Goal: Transaction & Acquisition: Purchase product/service

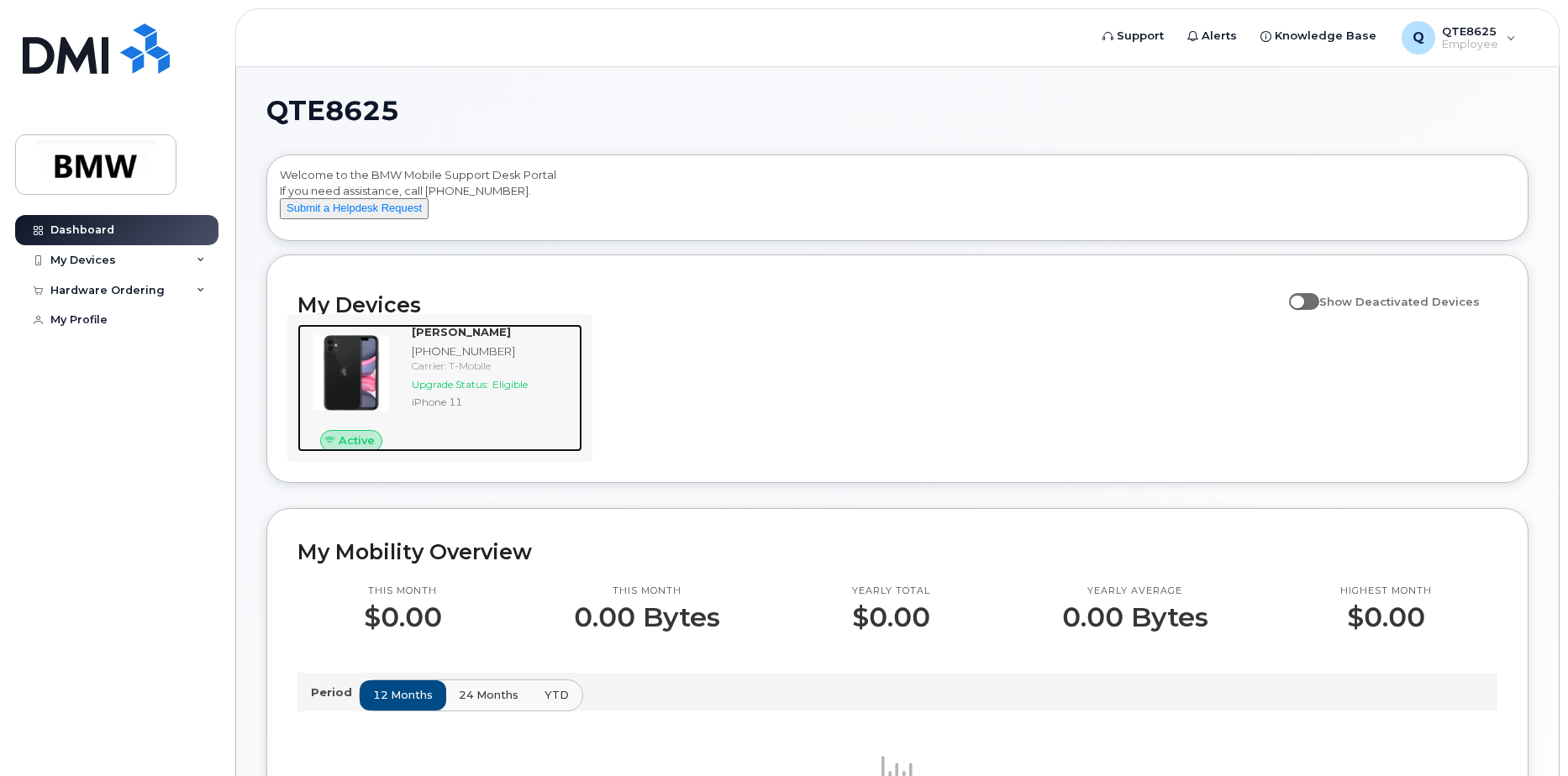
click at [442, 391] on span "Upgrade Status:" at bounding box center [450, 384] width 77 height 12
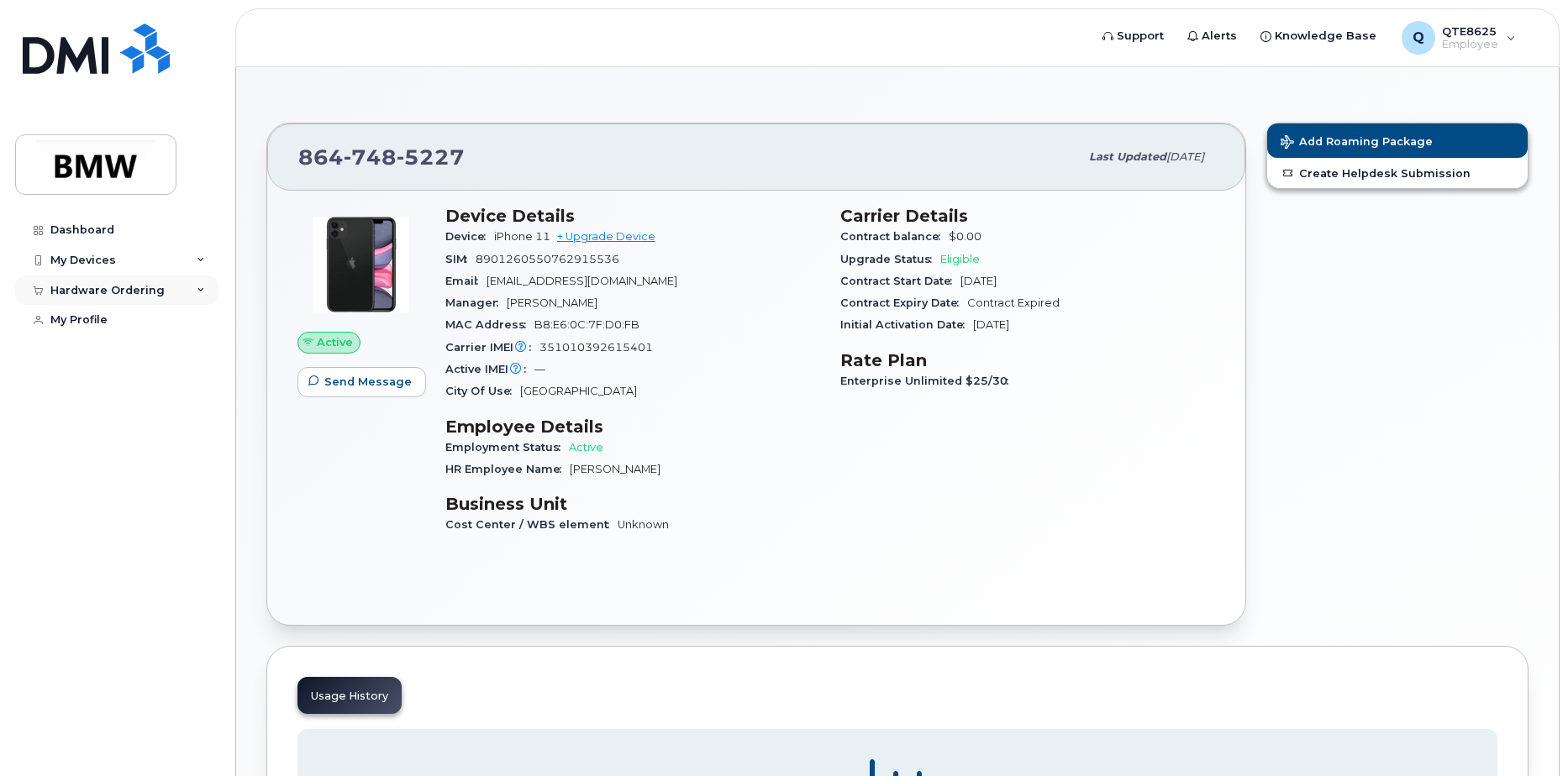
click at [137, 285] on div "Hardware Ordering" at bounding box center [107, 290] width 114 height 13
click at [120, 264] on div "My Devices" at bounding box center [116, 260] width 203 height 30
click at [119, 318] on link "My Orders" at bounding box center [131, 321] width 174 height 32
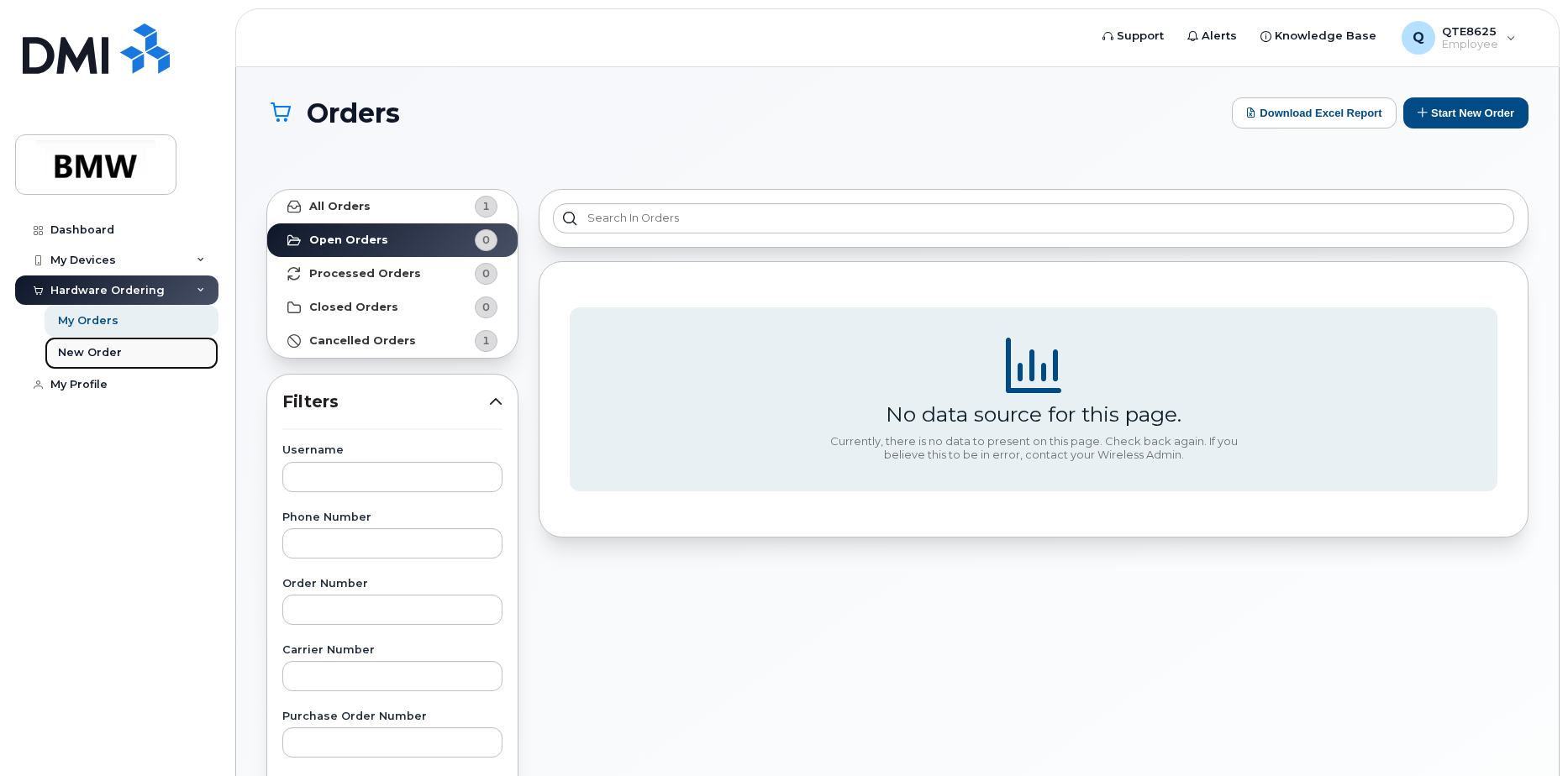
click at [125, 351] on link "New Order" at bounding box center [131, 353] width 174 height 32
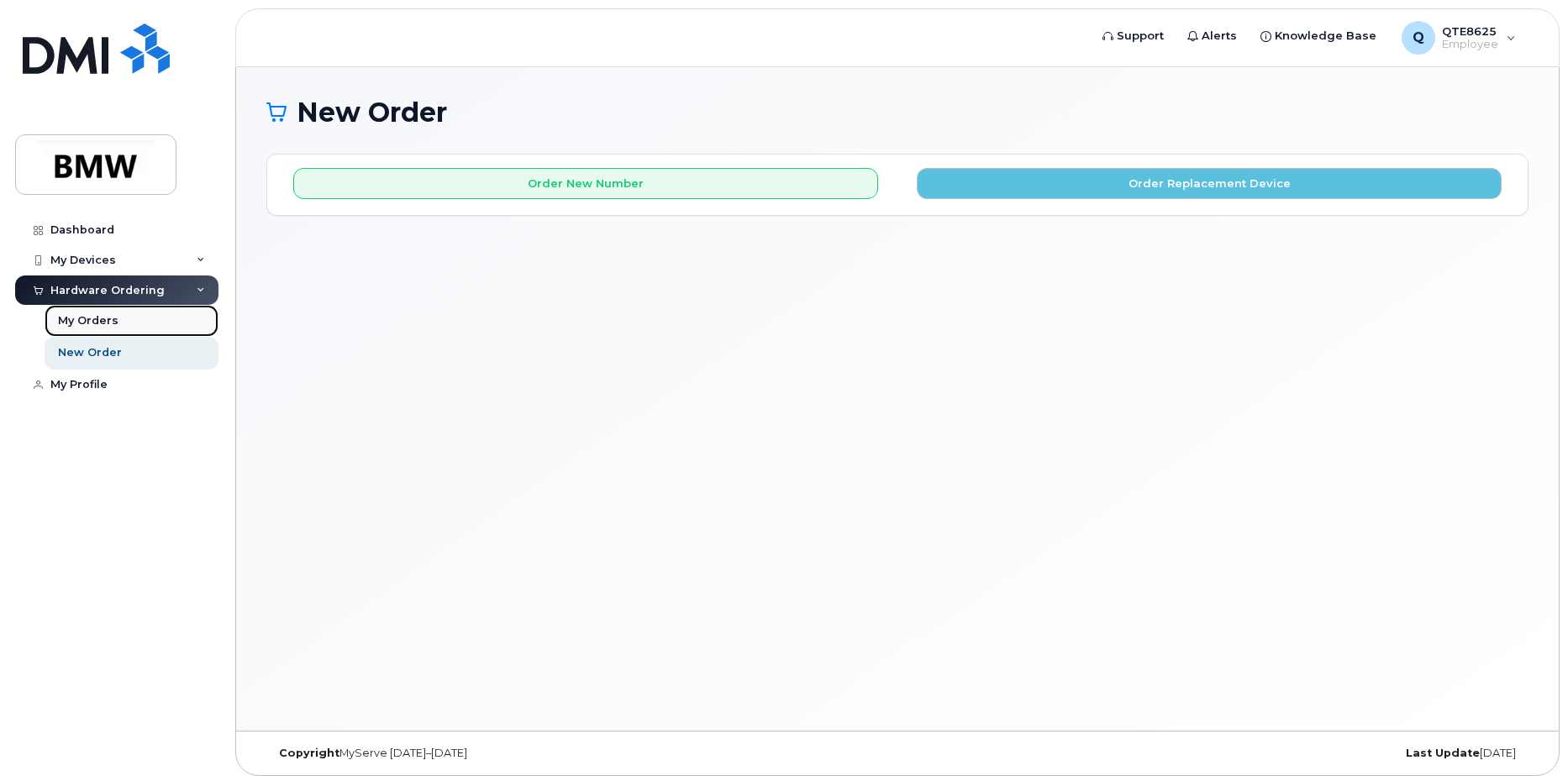
click at [142, 319] on link "My Orders" at bounding box center [131, 321] width 174 height 32
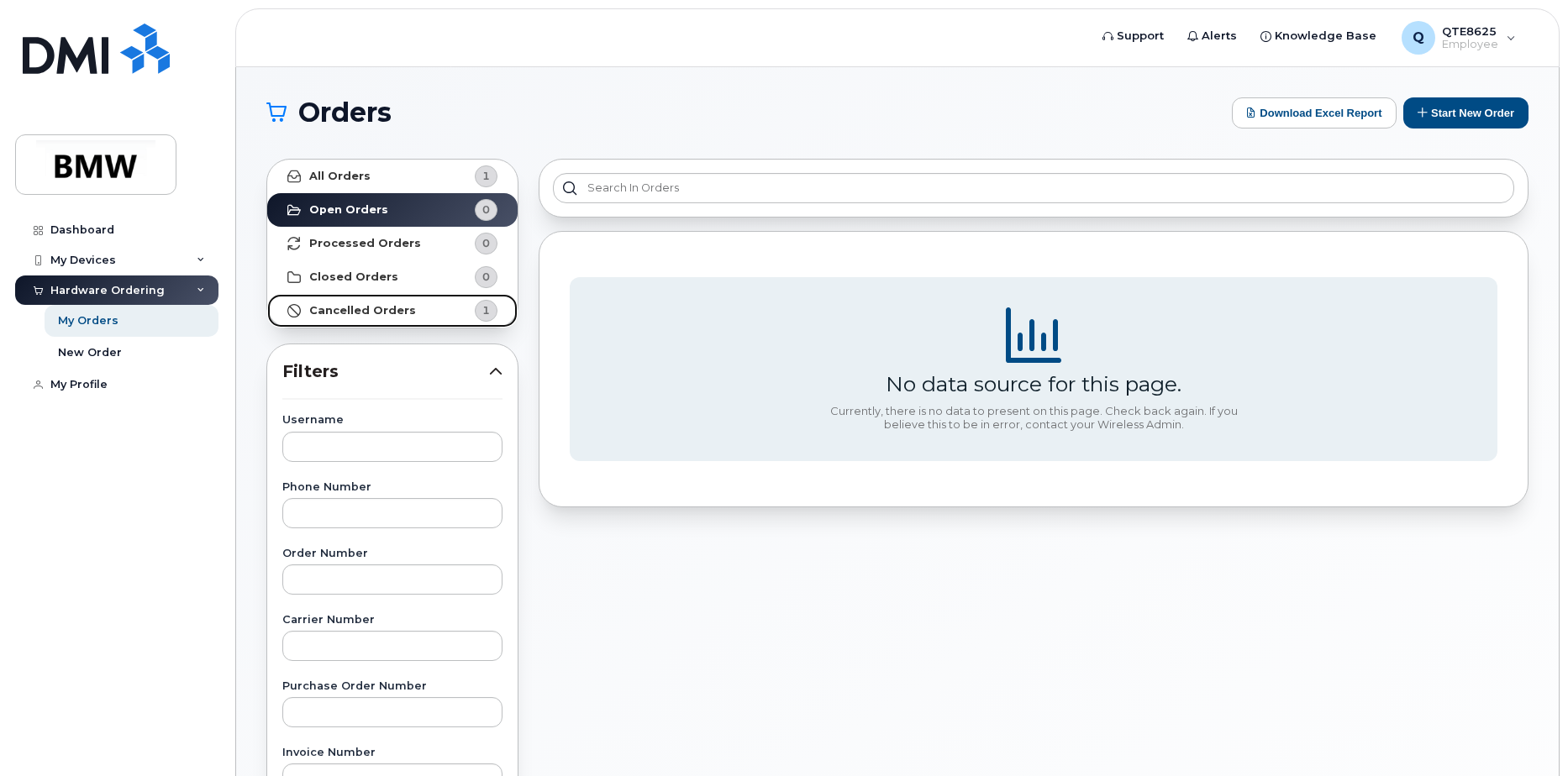
click at [402, 309] on strong "Cancelled Orders" at bounding box center [363, 310] width 106 height 13
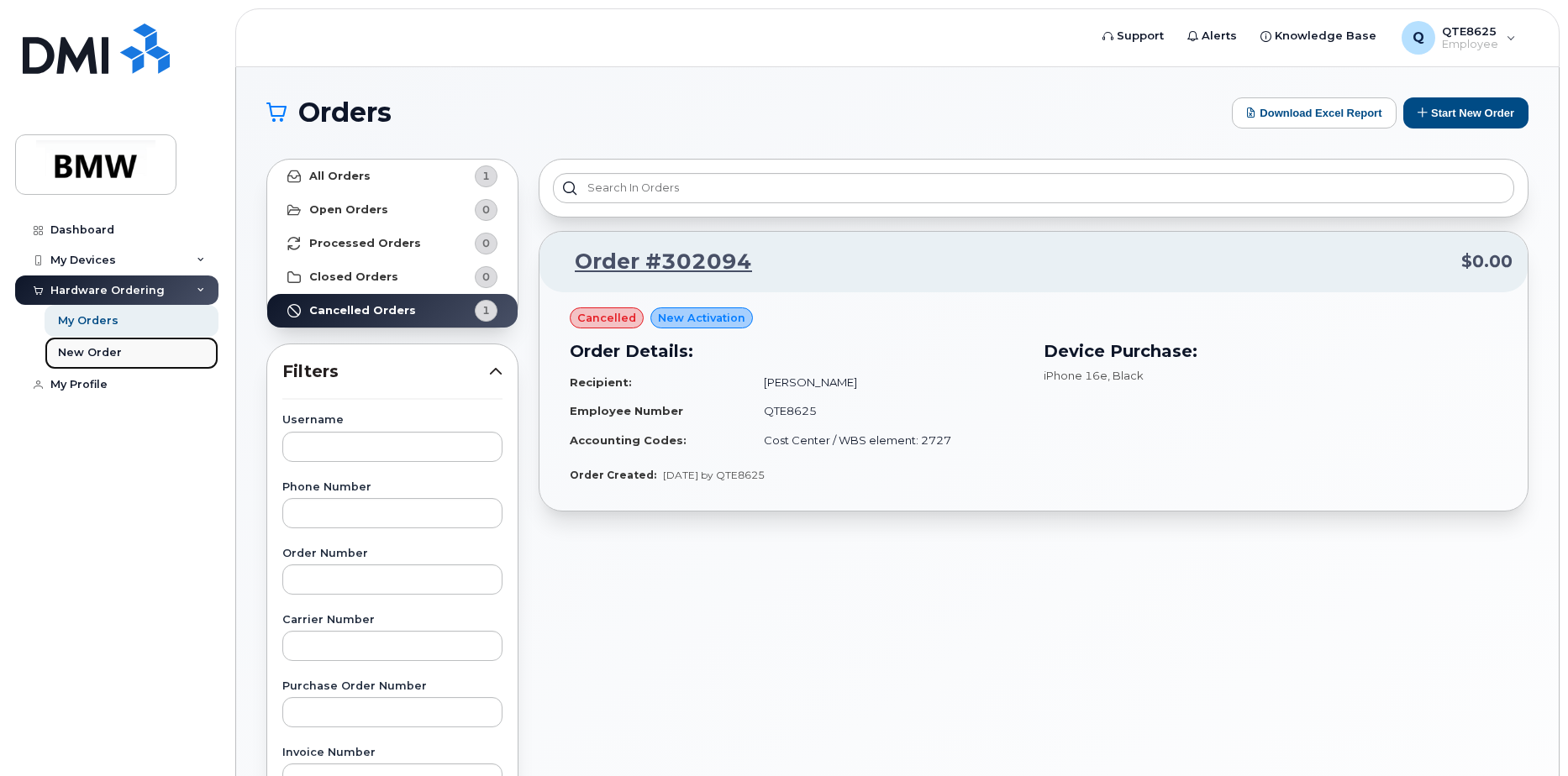
click at [87, 357] on div "New Order" at bounding box center [90, 353] width 64 height 15
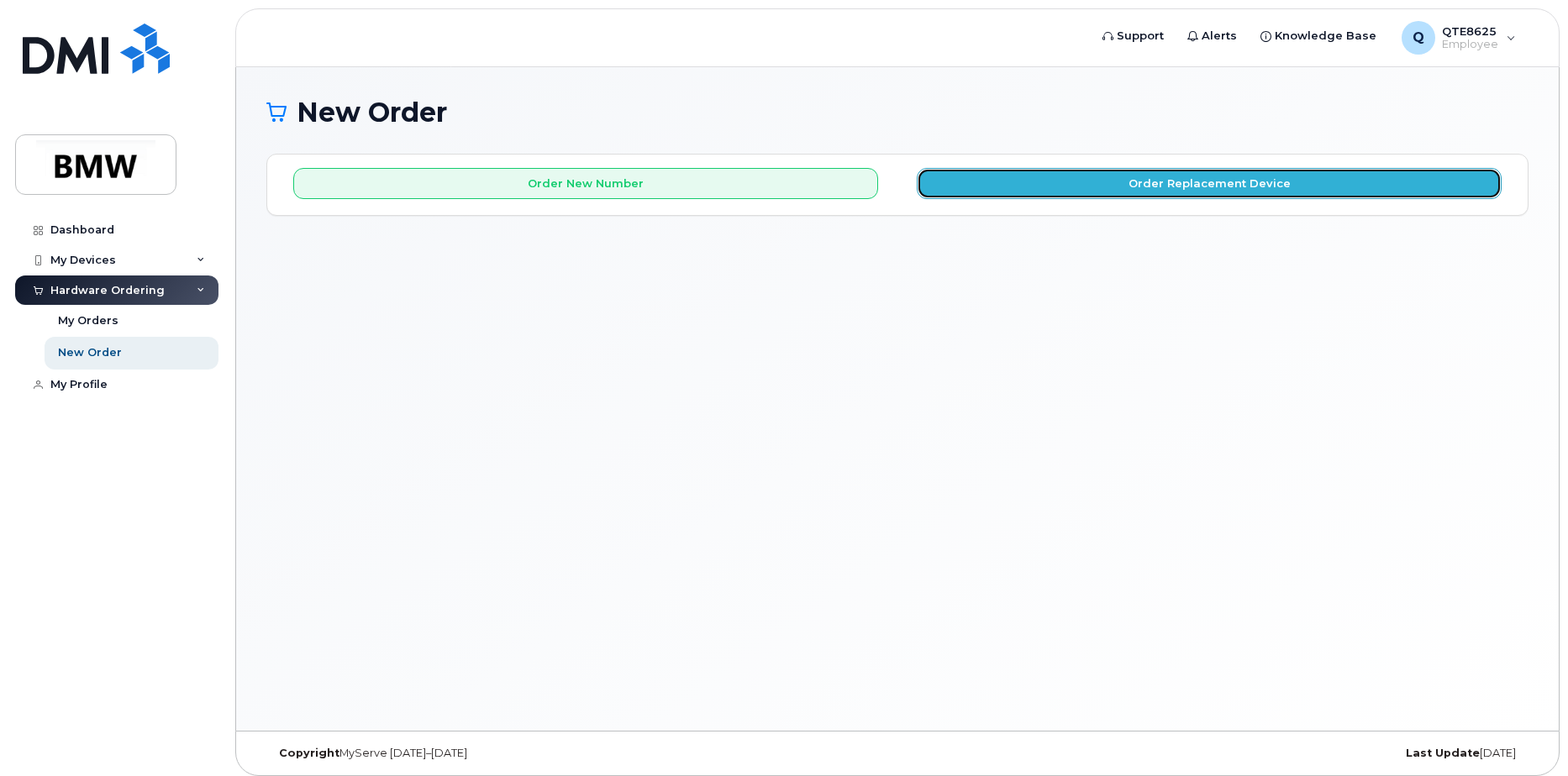
click at [1158, 178] on button "Order Replacement Device" at bounding box center [1209, 183] width 585 height 31
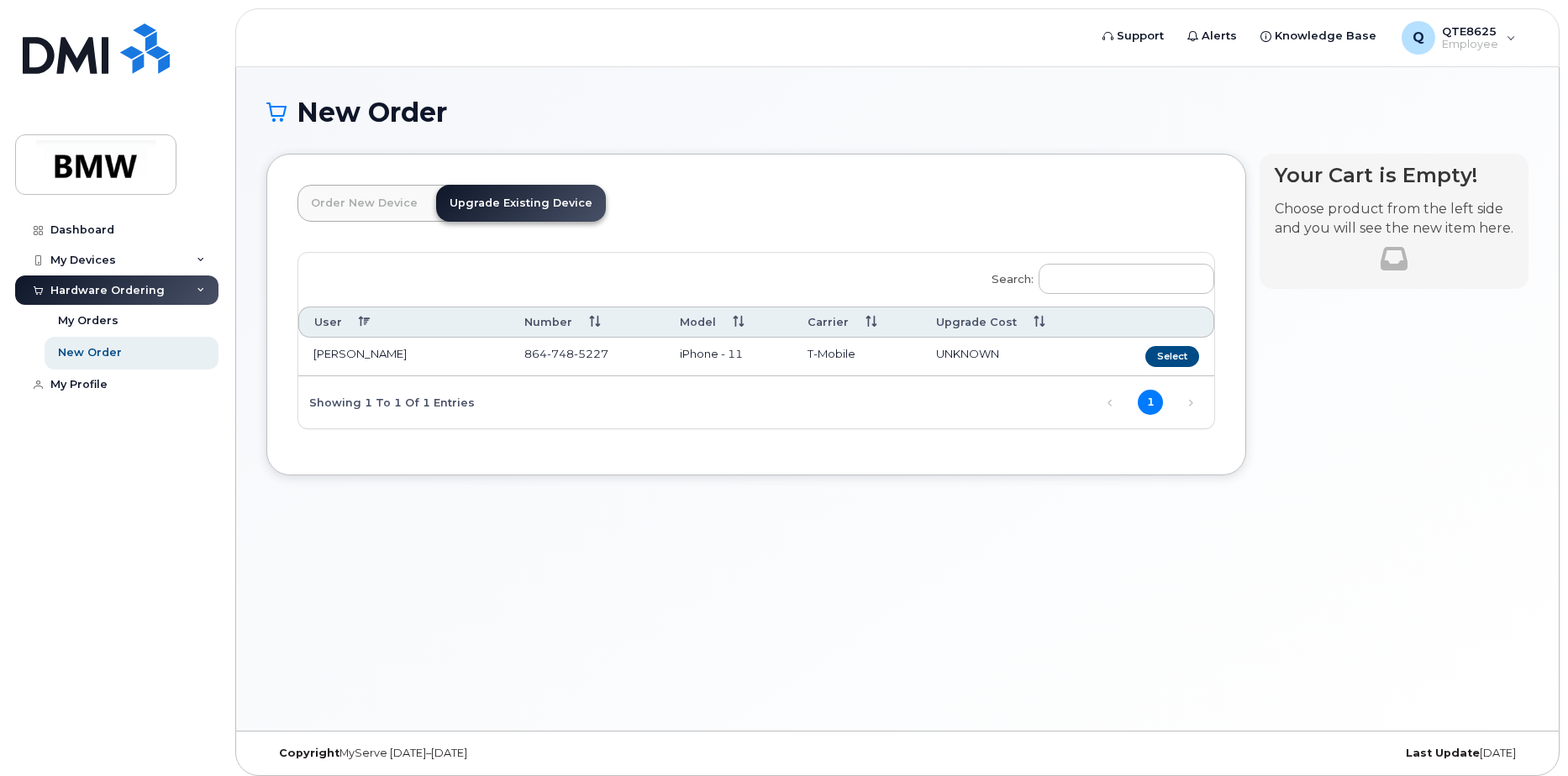
click at [371, 208] on link "Order New Device" at bounding box center [364, 204] width 134 height 37
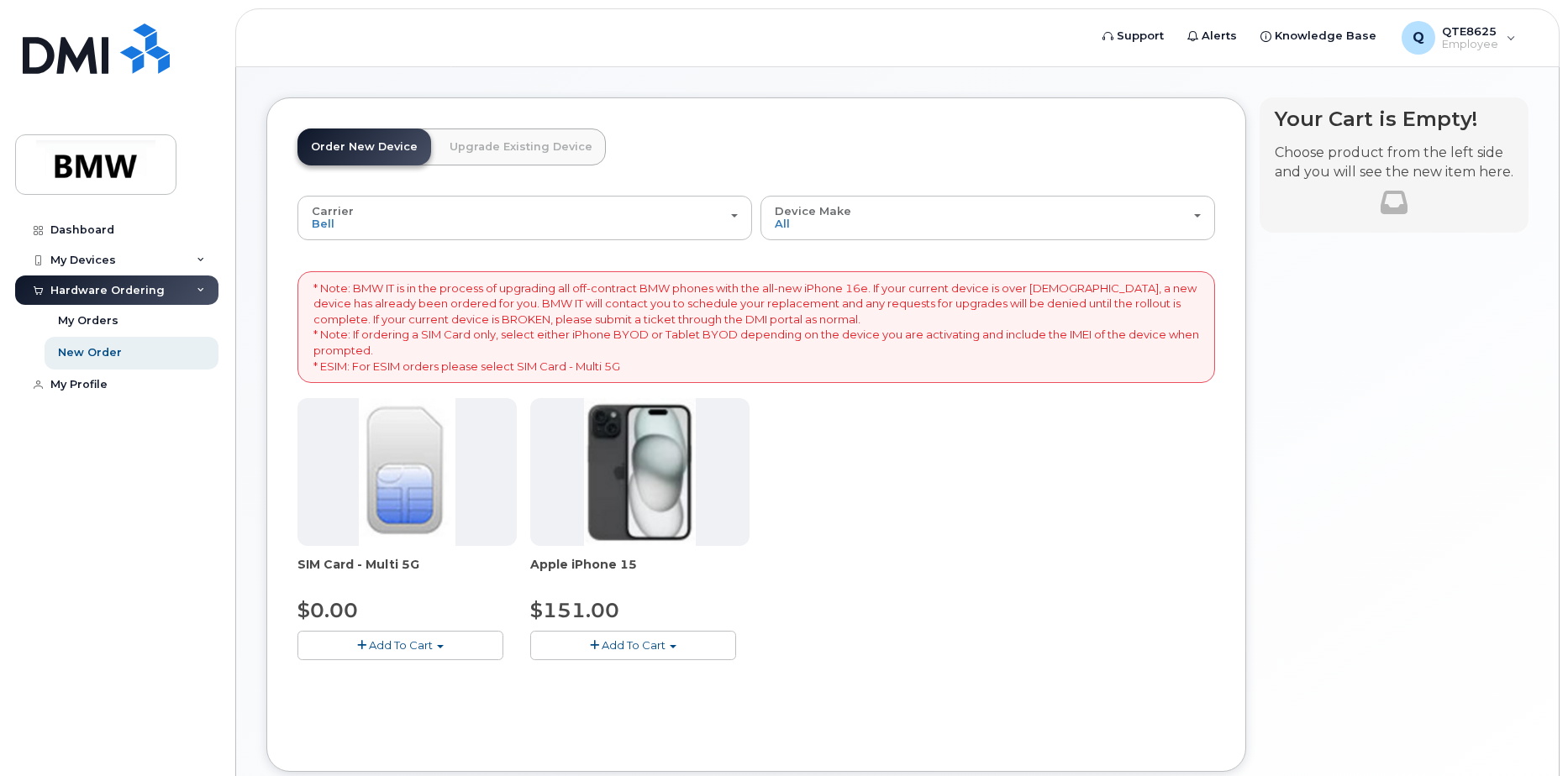
scroll to position [84, 0]
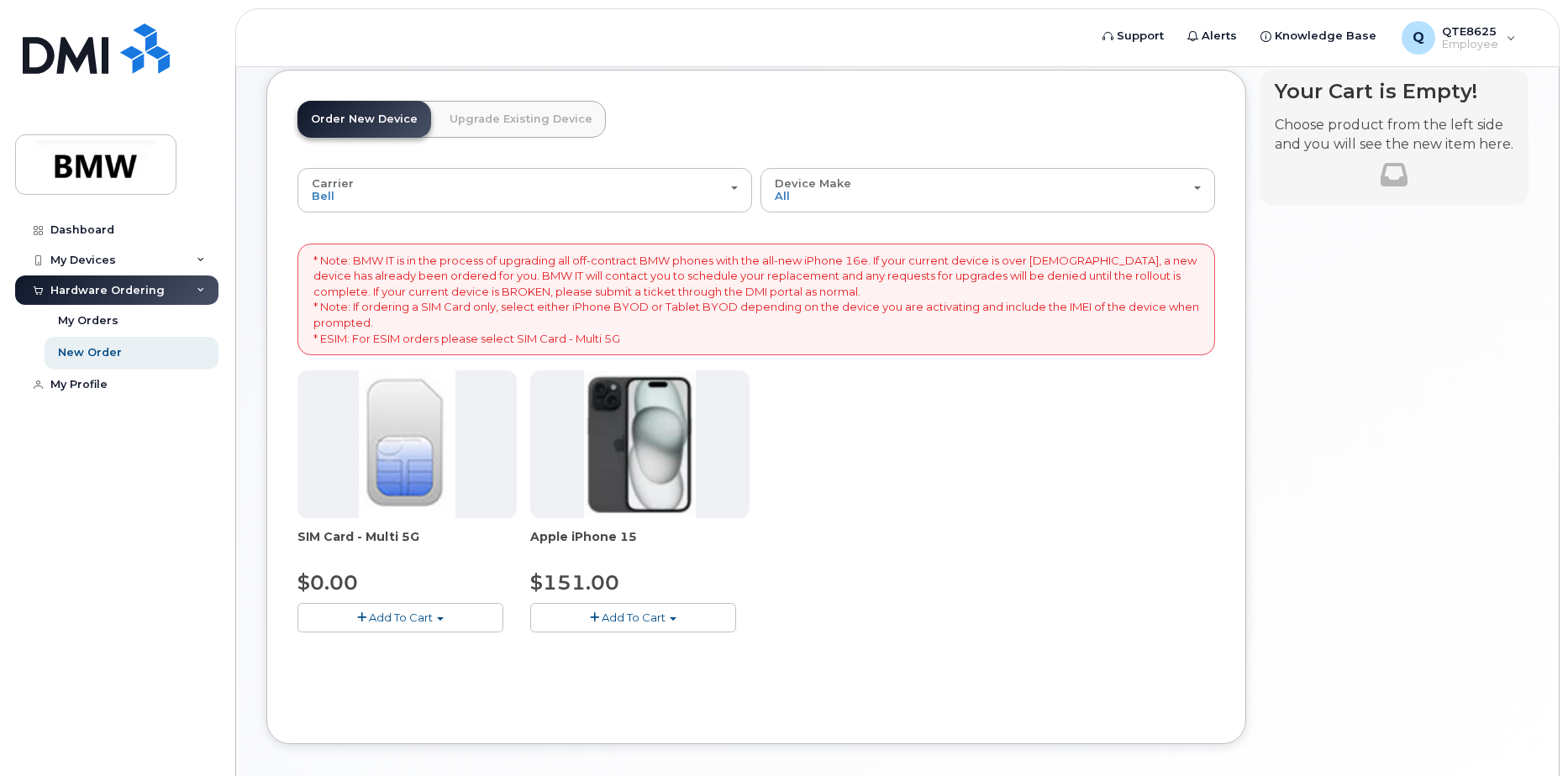
click at [441, 115] on link "Upgrade Existing Device" at bounding box center [521, 120] width 170 height 37
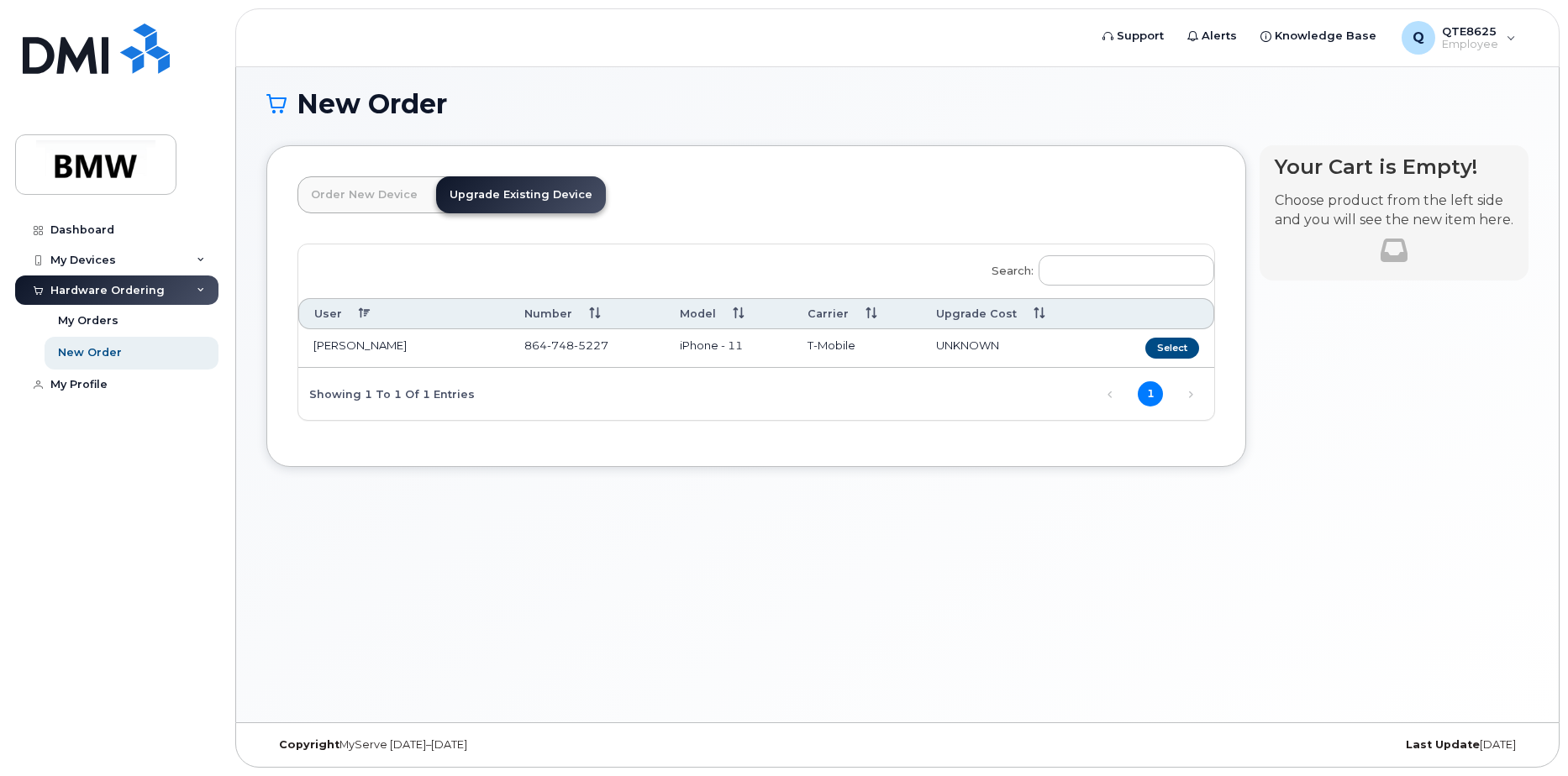
scroll to position [8, 0]
click at [97, 262] on div "My Devices" at bounding box center [83, 260] width 66 height 13
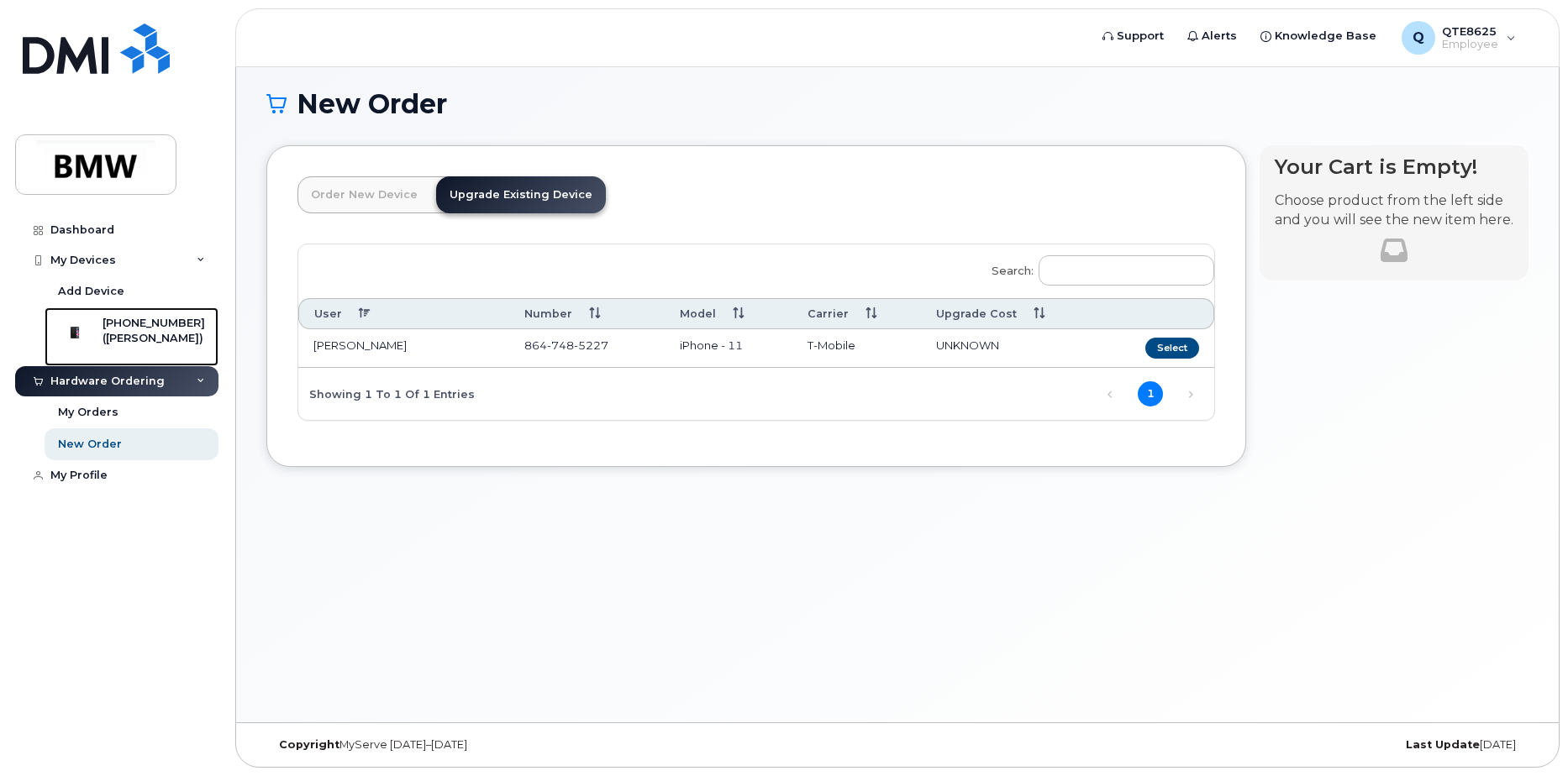
drag, startPoint x: 107, startPoint y: 322, endPoint x: 372, endPoint y: 322, distance: 265.0
click at [110, 322] on div "864-748-5227 (Johannes Reicheneder)" at bounding box center [129, 336] width 152 height 42
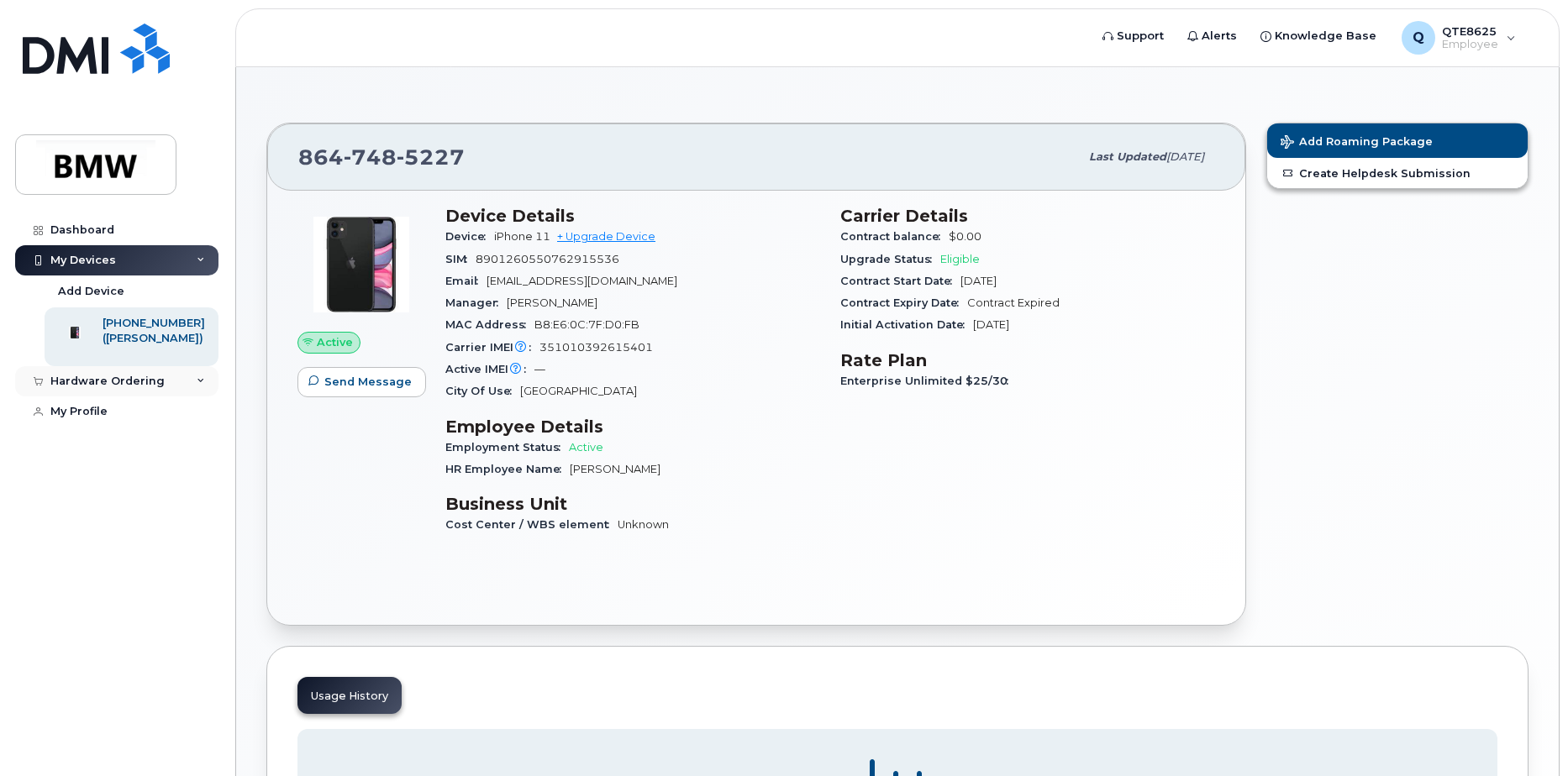
click at [199, 385] on icon at bounding box center [200, 381] width 8 height 8
click at [117, 442] on link "New Order" at bounding box center [131, 444] width 174 height 32
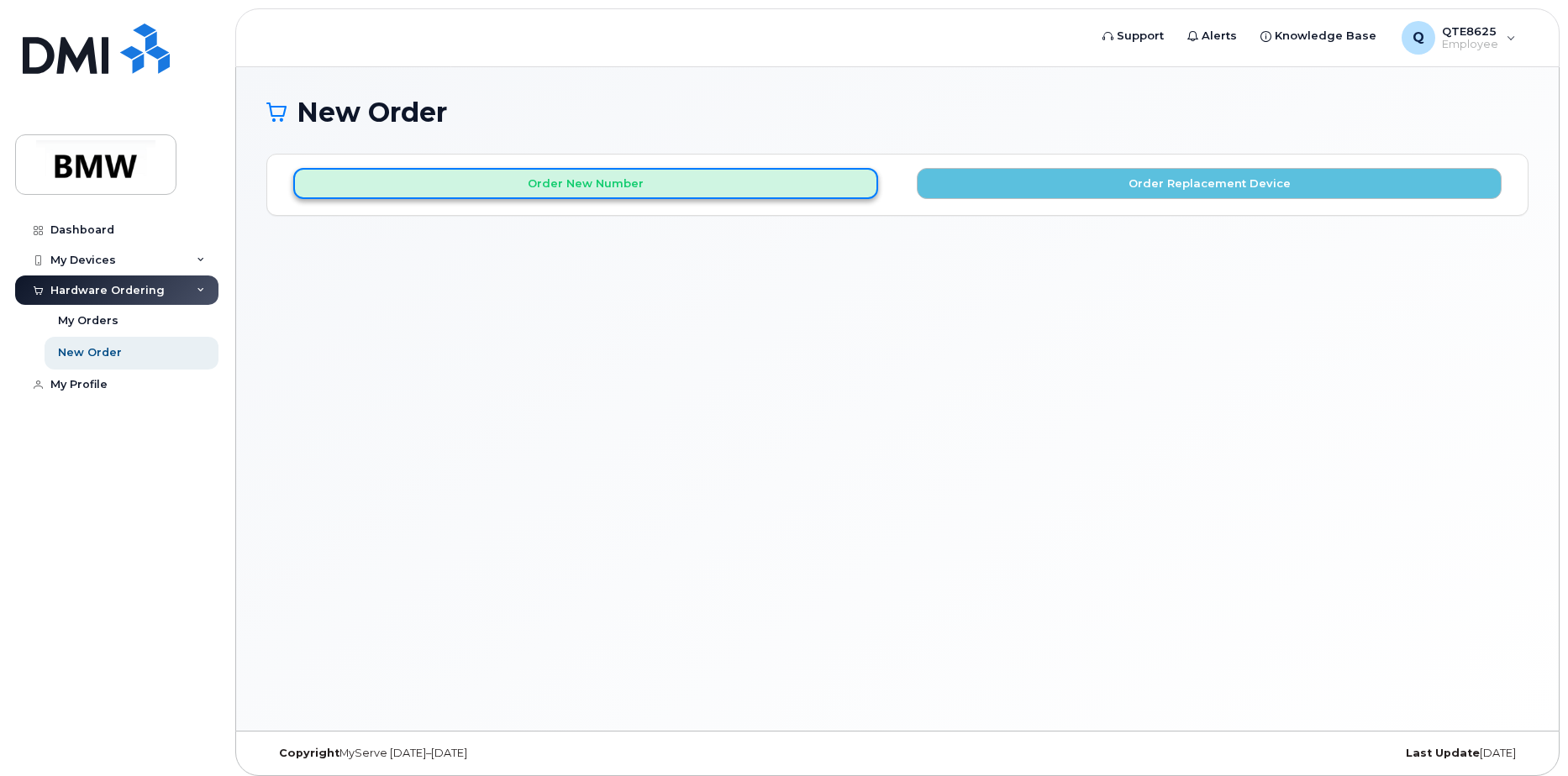
click at [544, 170] on button "Order New Number" at bounding box center [586, 183] width 585 height 31
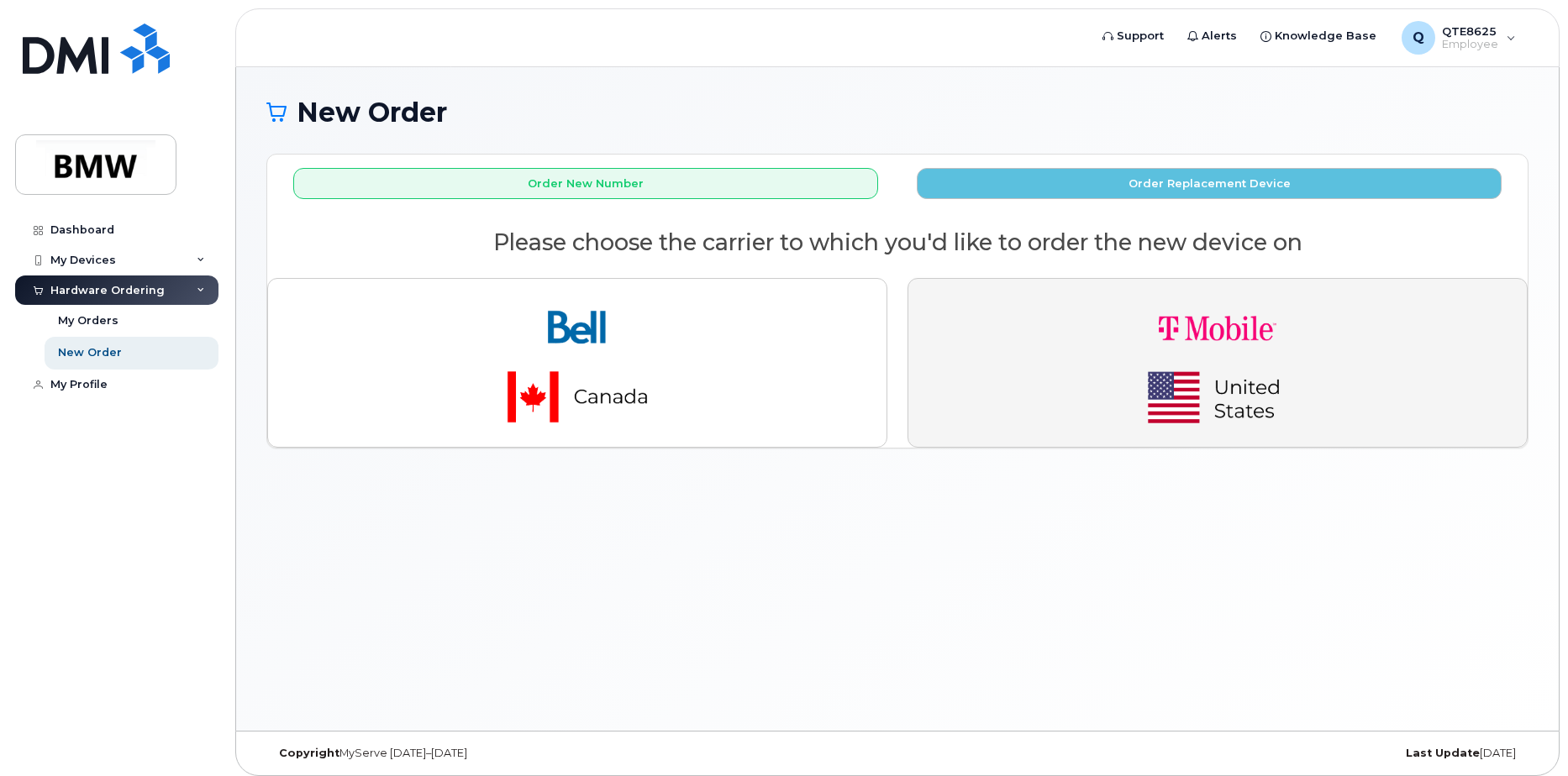
click at [1066, 372] on button "button" at bounding box center [1218, 363] width 620 height 170
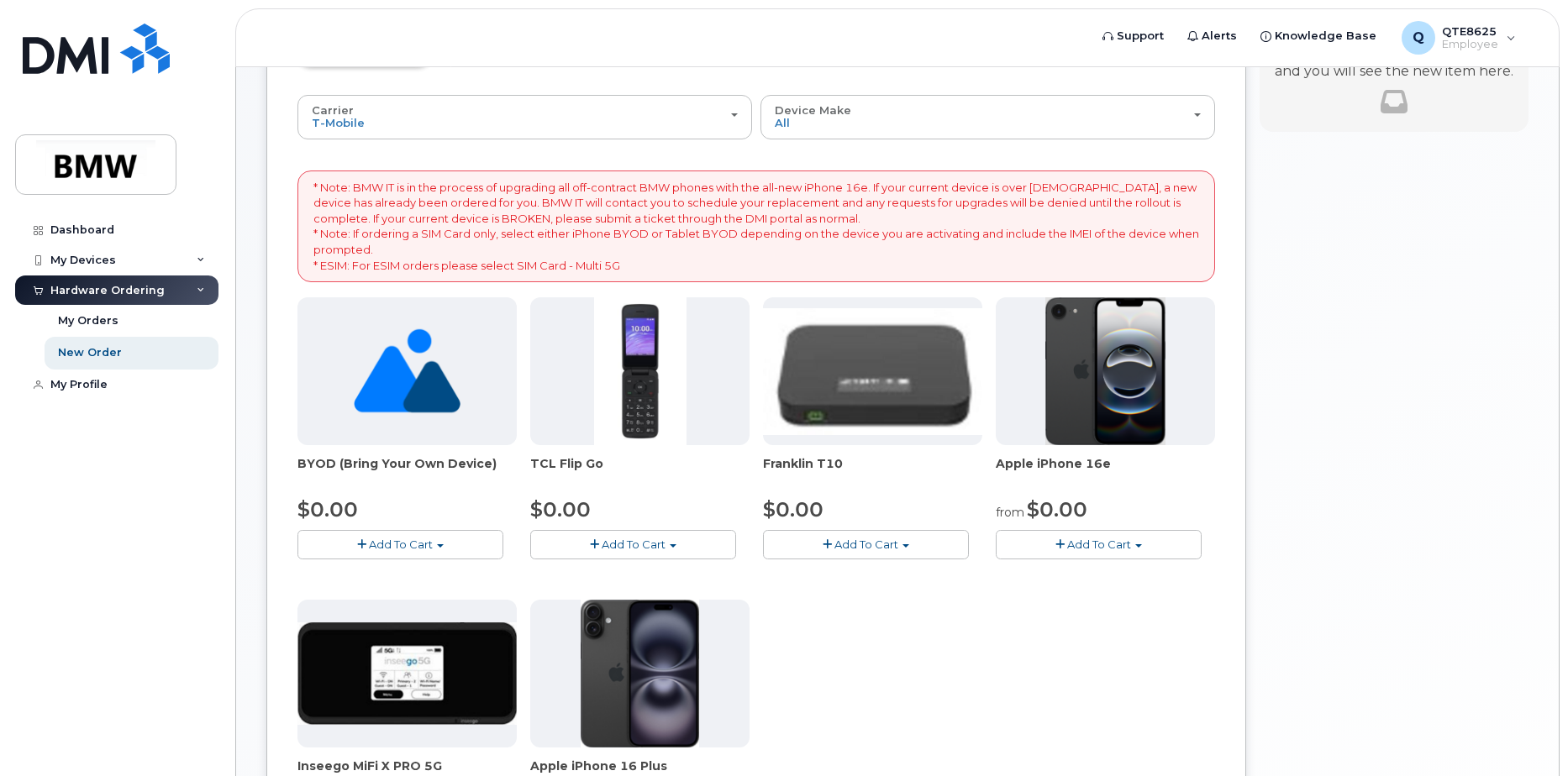
scroll to position [84, 0]
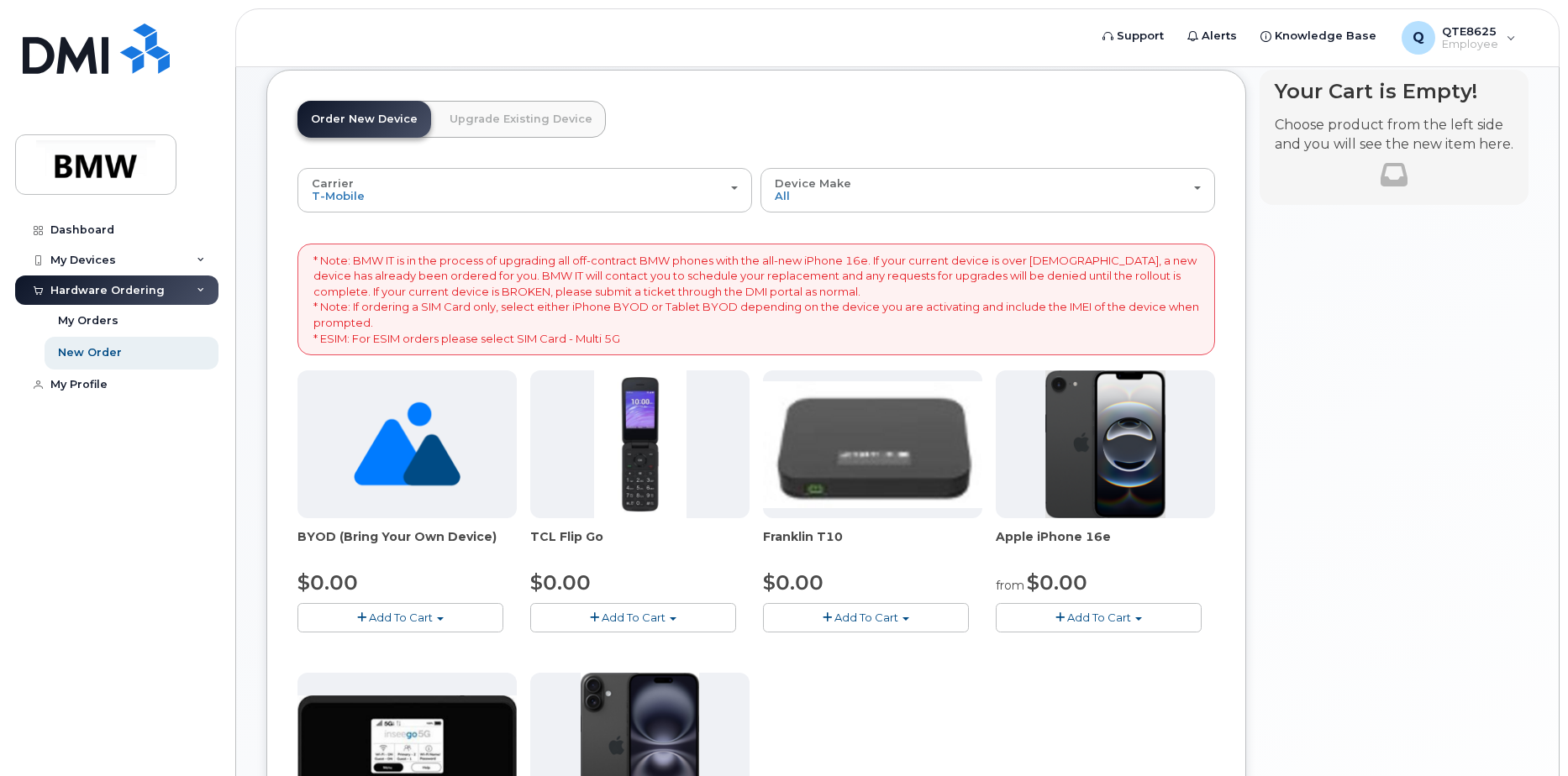
click at [1107, 615] on span "Add To Cart" at bounding box center [1099, 617] width 64 height 13
click at [1068, 643] on link "$0.00 - 30 Month Activation (128GB)" at bounding box center [1120, 648] width 242 height 21
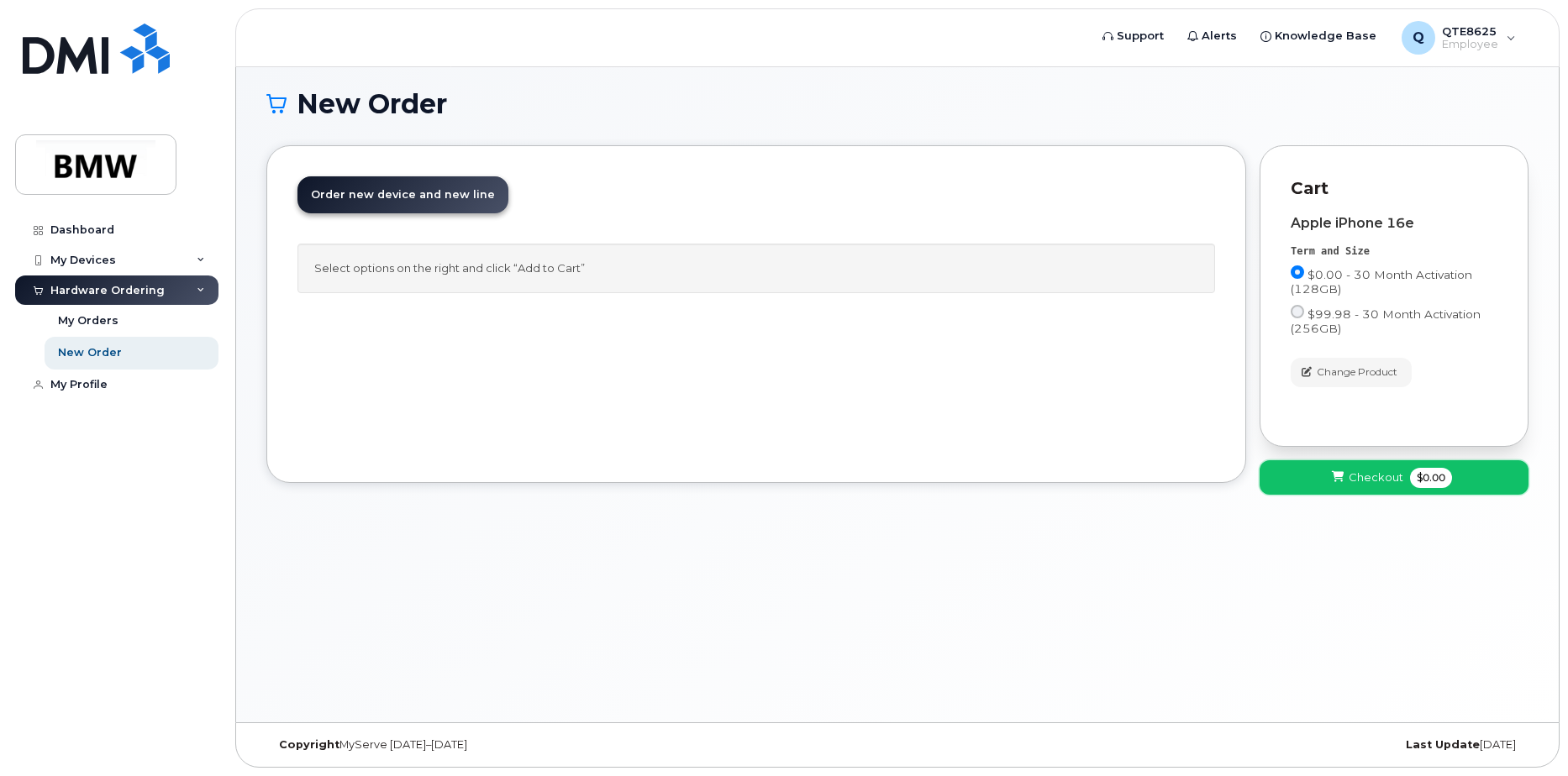
click at [1320, 469] on button "Checkout $0.00" at bounding box center [1393, 477] width 269 height 35
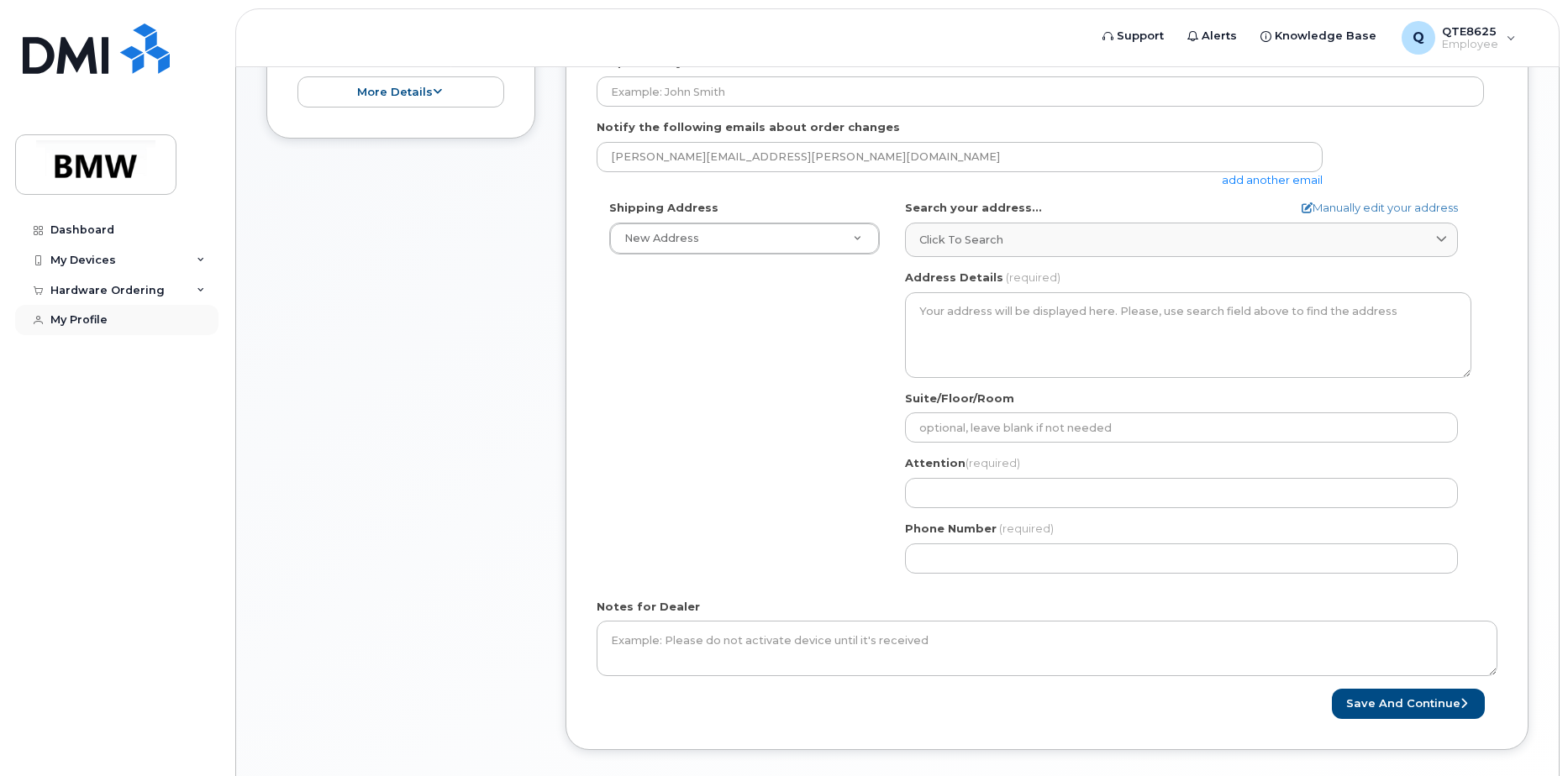
scroll to position [426, 0]
drag, startPoint x: 165, startPoint y: 282, endPoint x: 179, endPoint y: 283, distance: 14.0
click at [165, 282] on div "Hardware Ordering" at bounding box center [116, 291] width 203 height 30
click at [187, 261] on div "My Devices" at bounding box center [116, 260] width 203 height 30
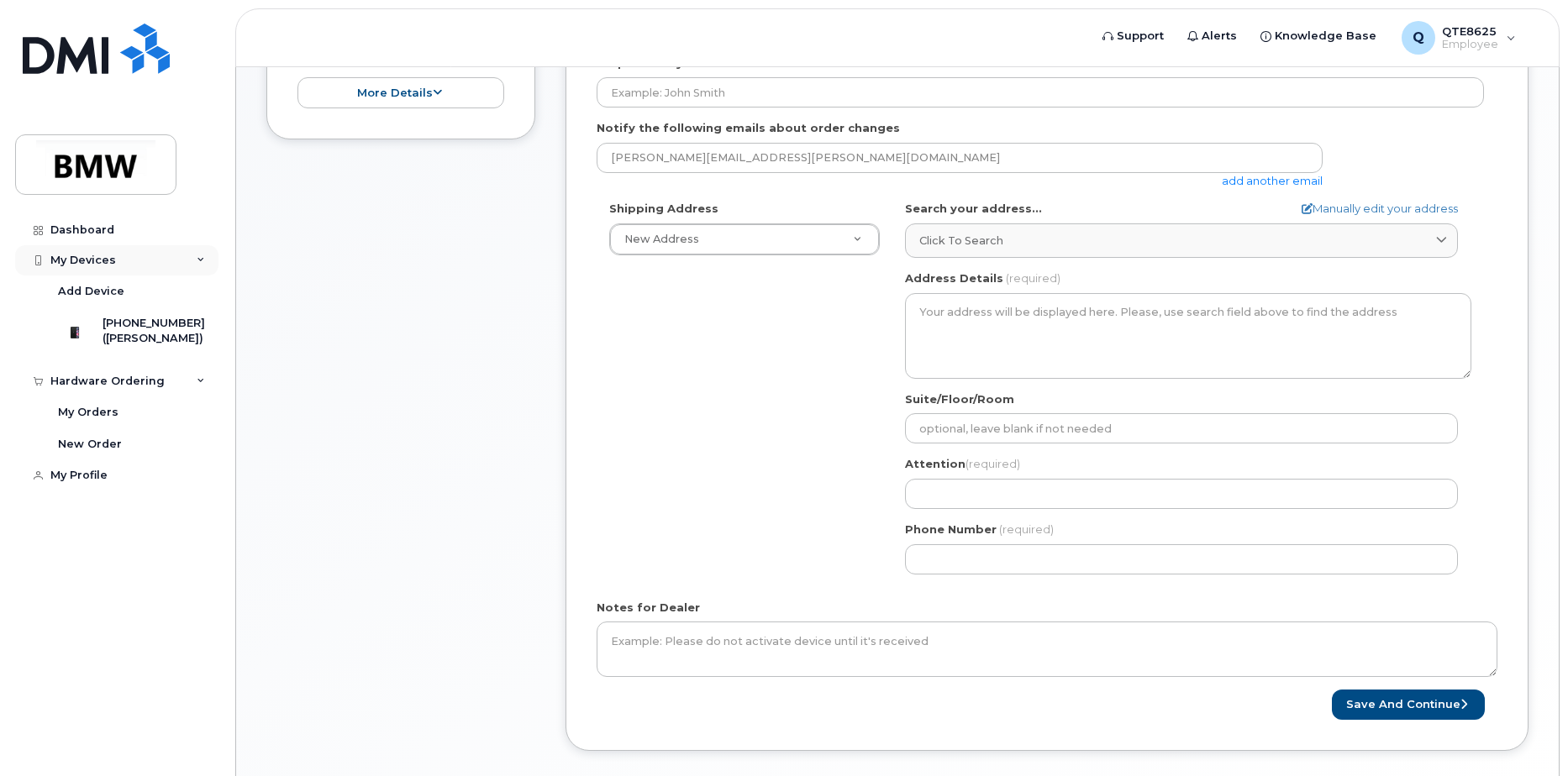
click at [181, 265] on div "My Devices" at bounding box center [116, 260] width 203 height 30
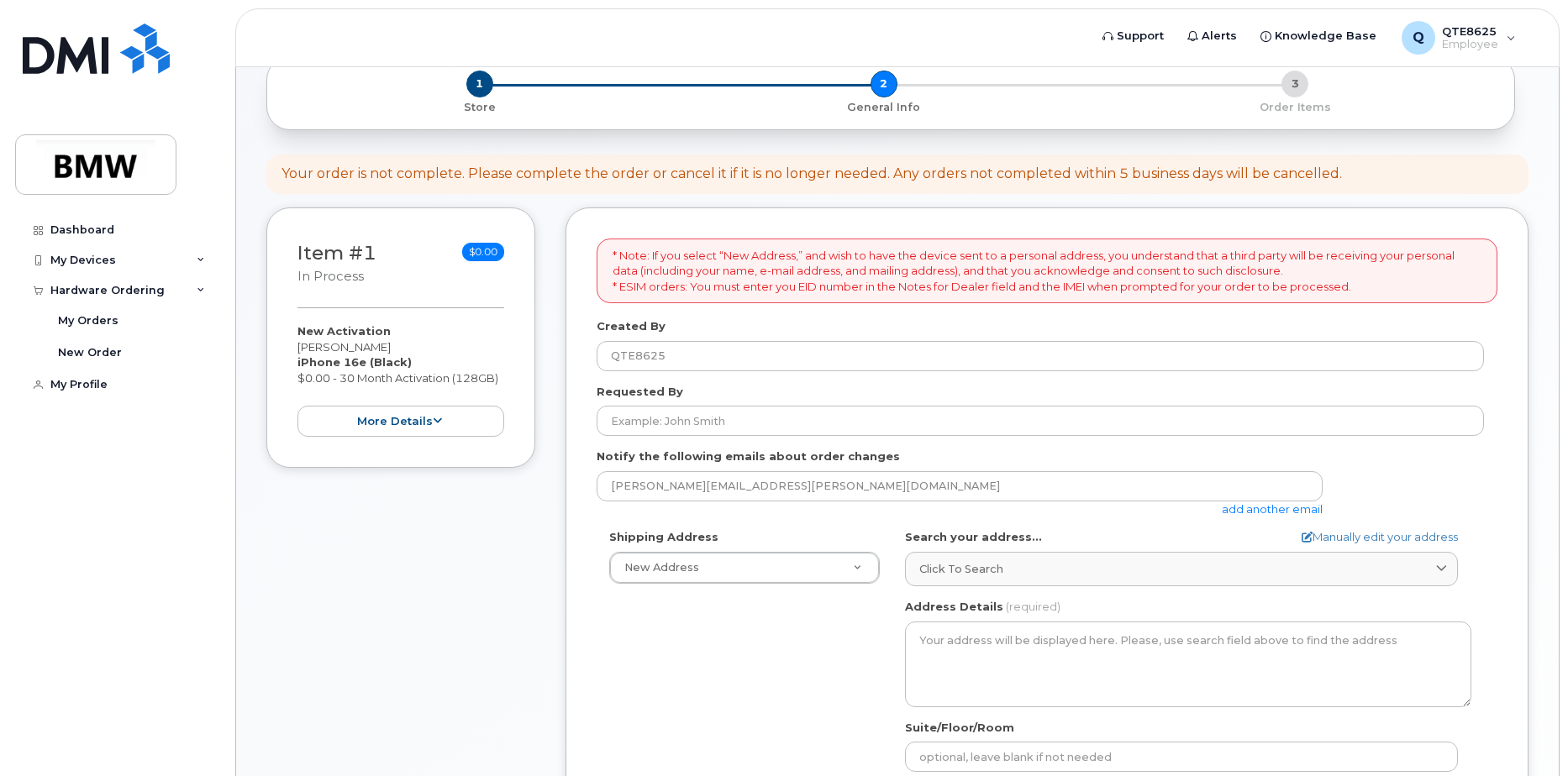
scroll to position [89, 0]
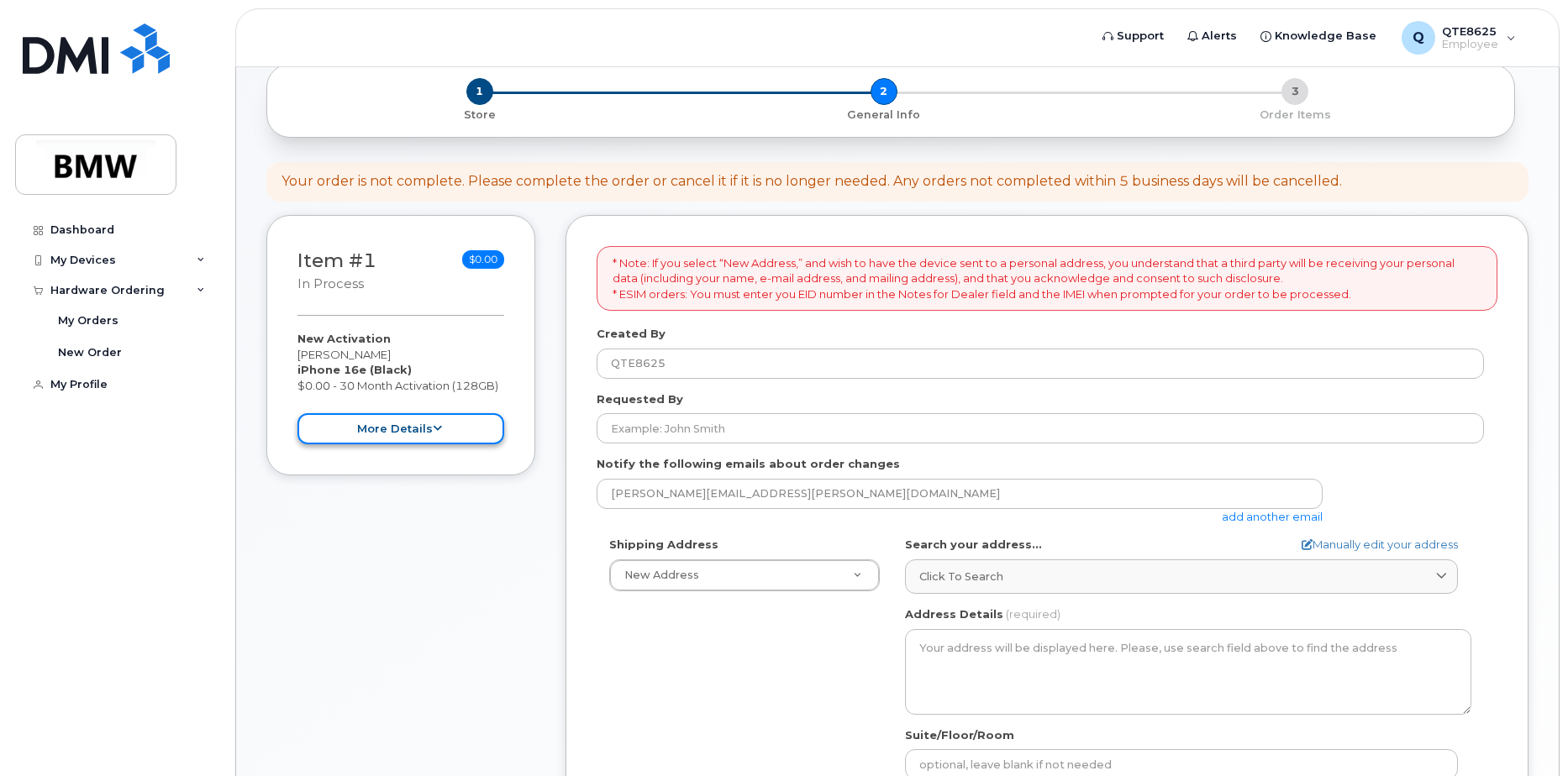
click at [378, 434] on button "more details" at bounding box center [401, 428] width 207 height 31
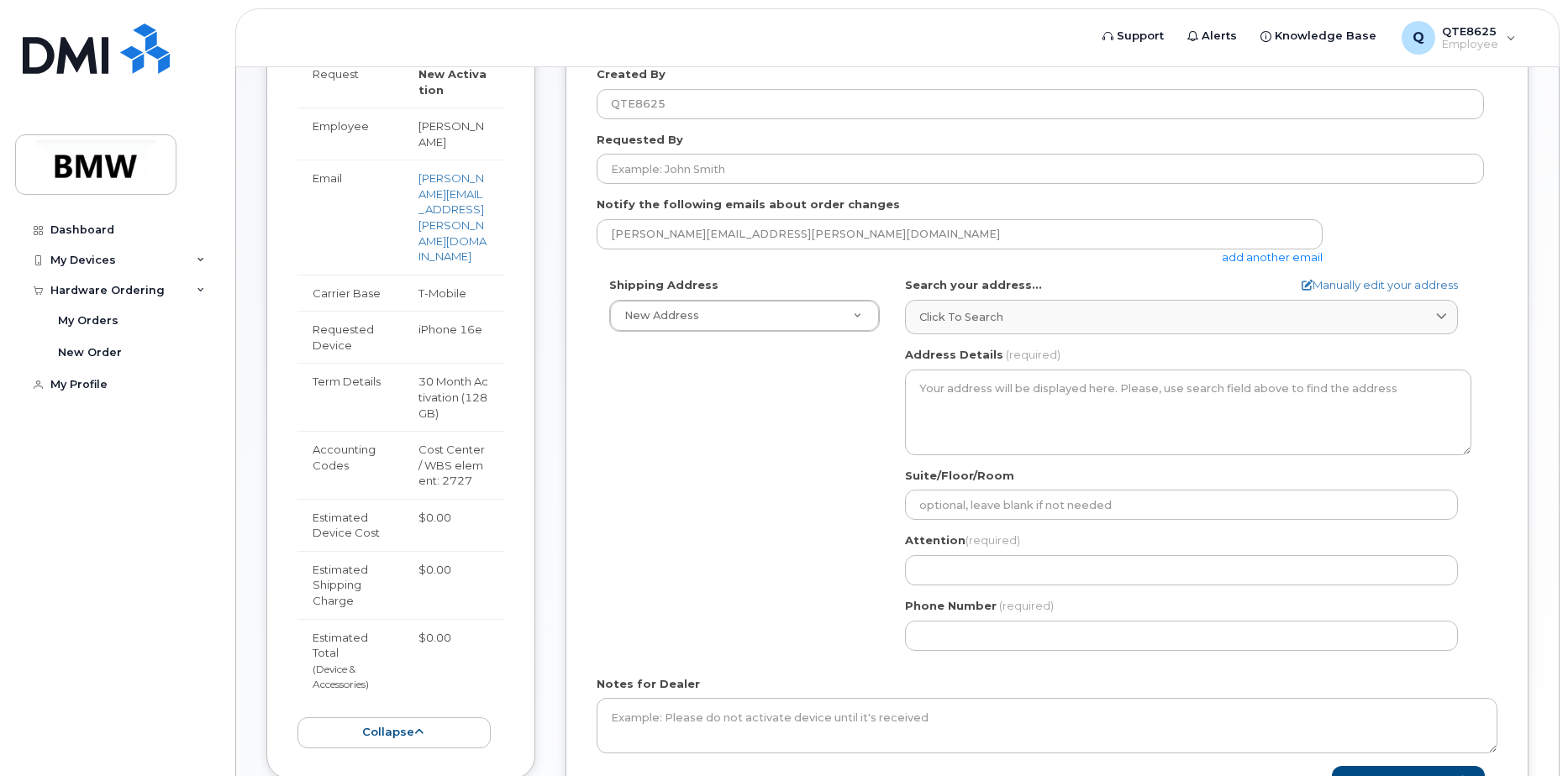
scroll to position [252, 0]
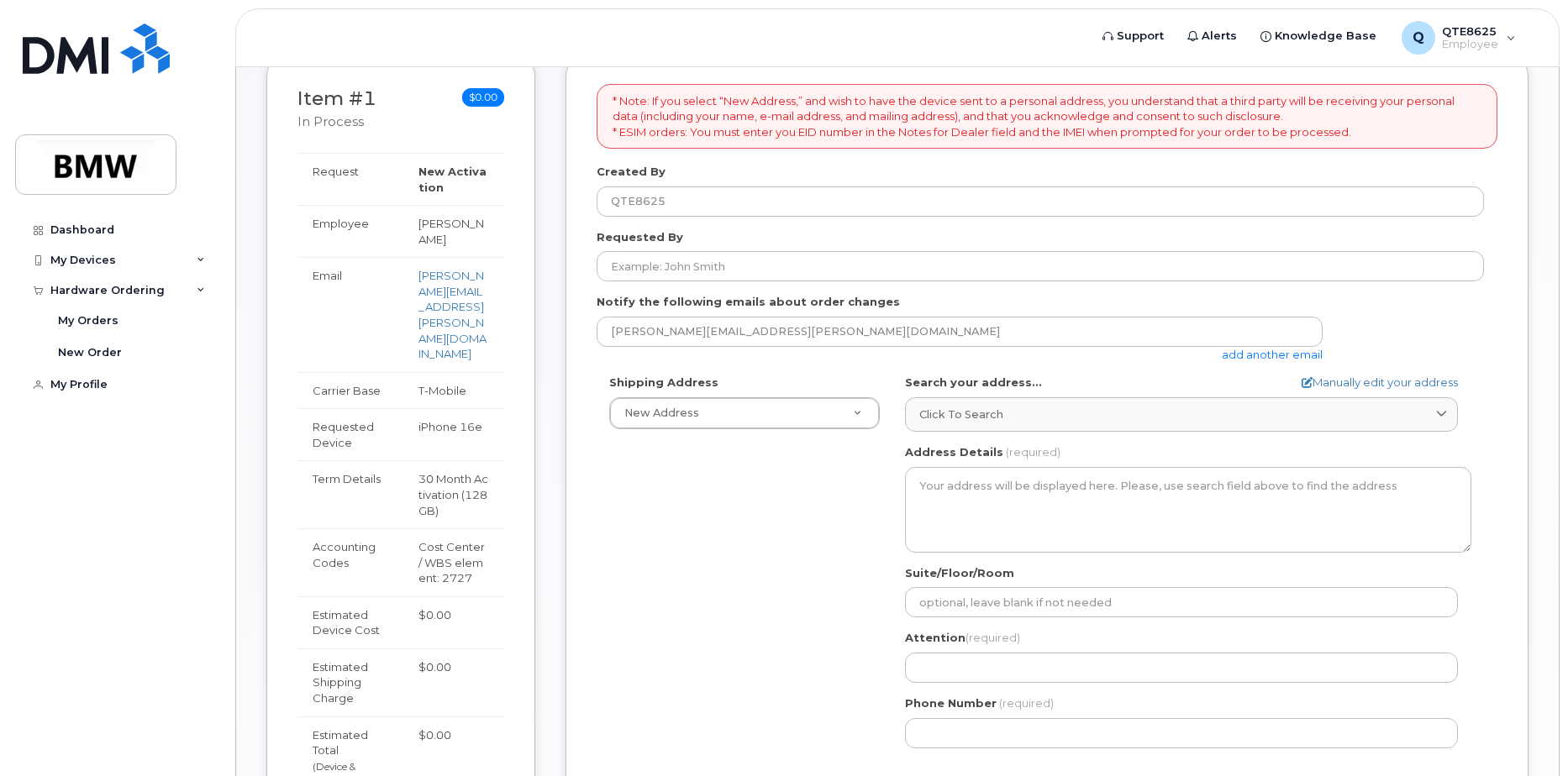
click at [720, 382] on div "Shipping Address New Address New Address BMW MC Plant BMW North America Financi…" at bounding box center [745, 402] width 296 height 55
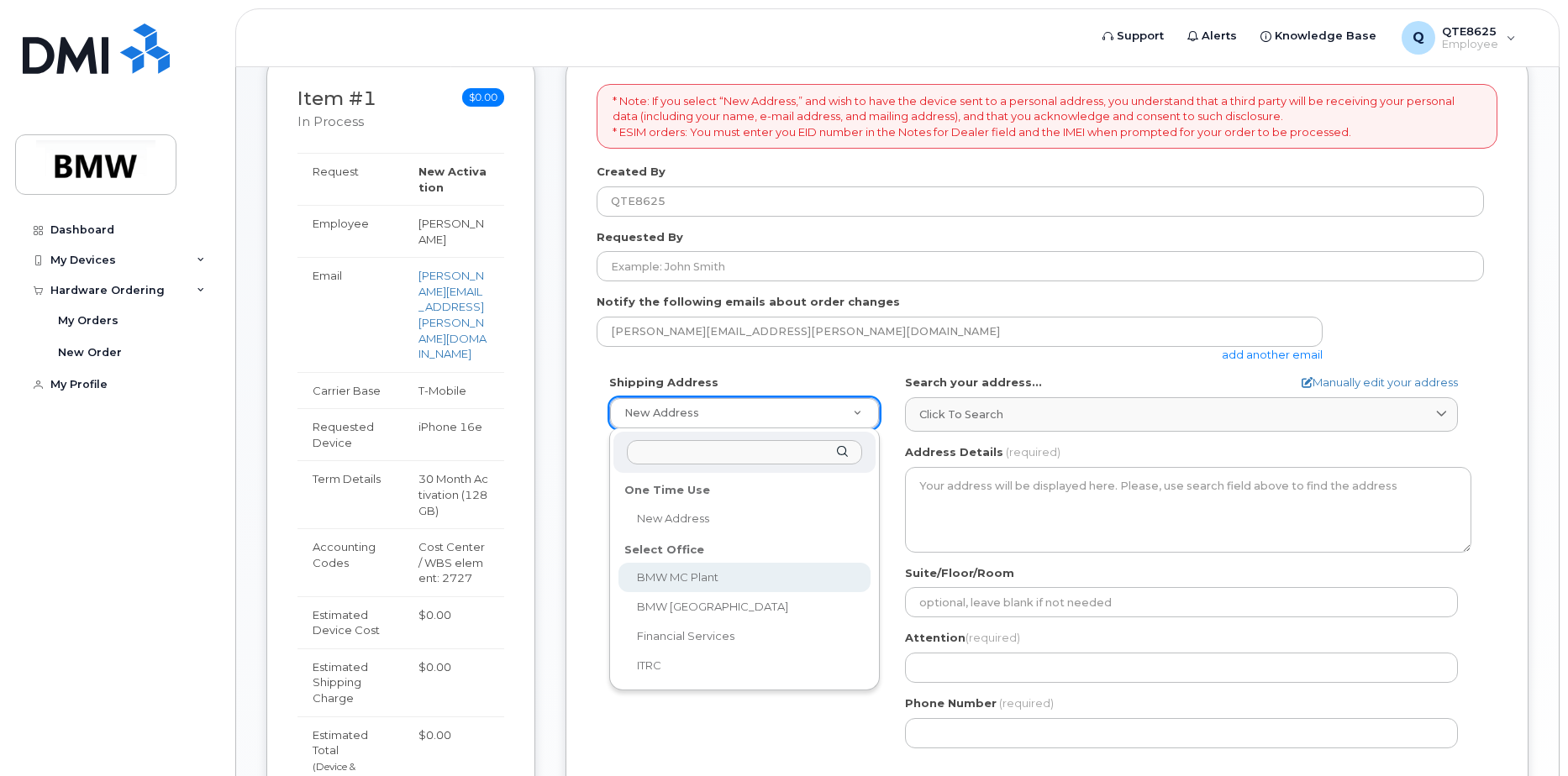
select select
type textarea "1400 Highway 101 S GREER SC 29651-6731 UNITED STATES Greer South Carolina 29651…"
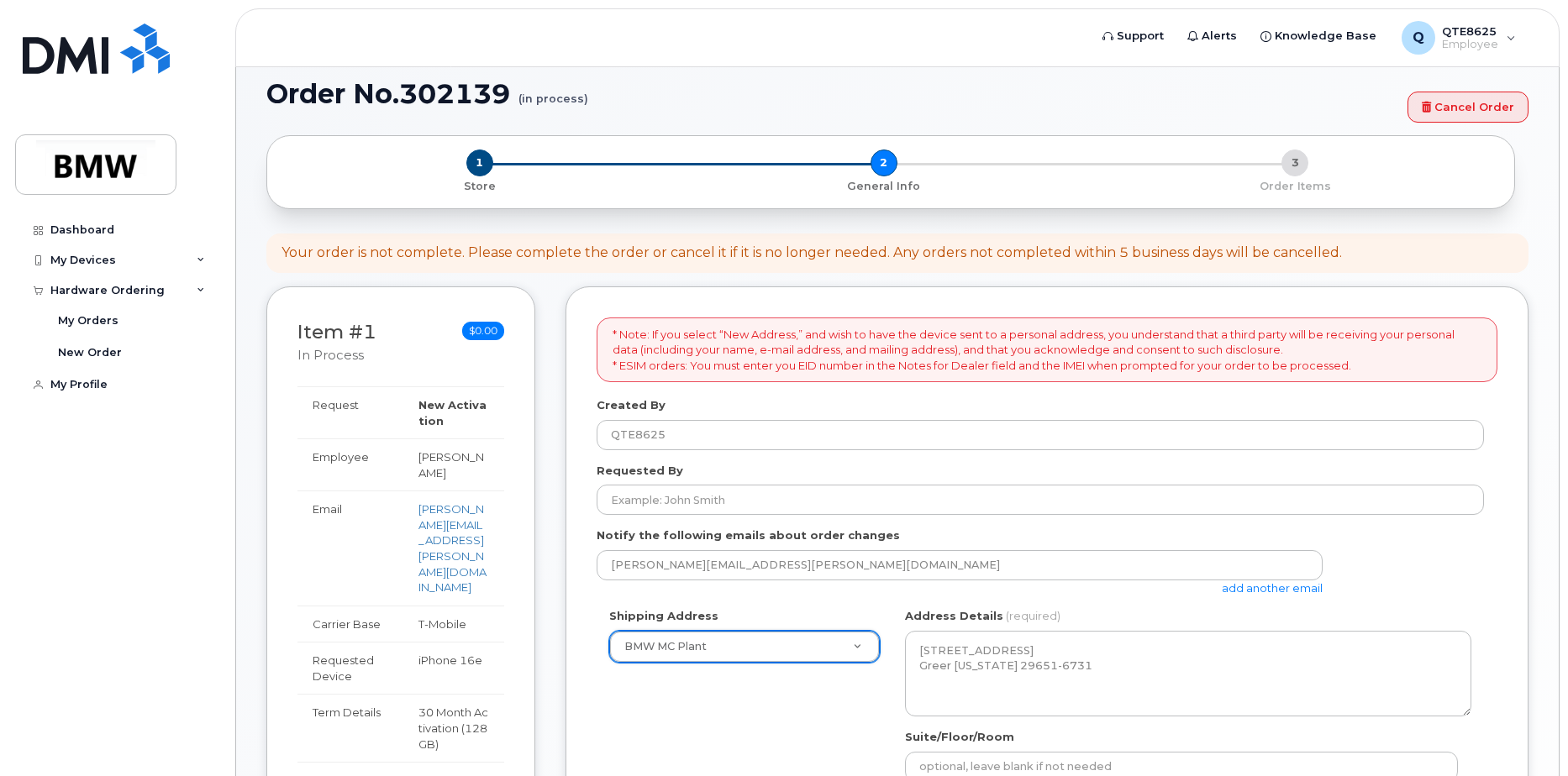
scroll to position [0, 0]
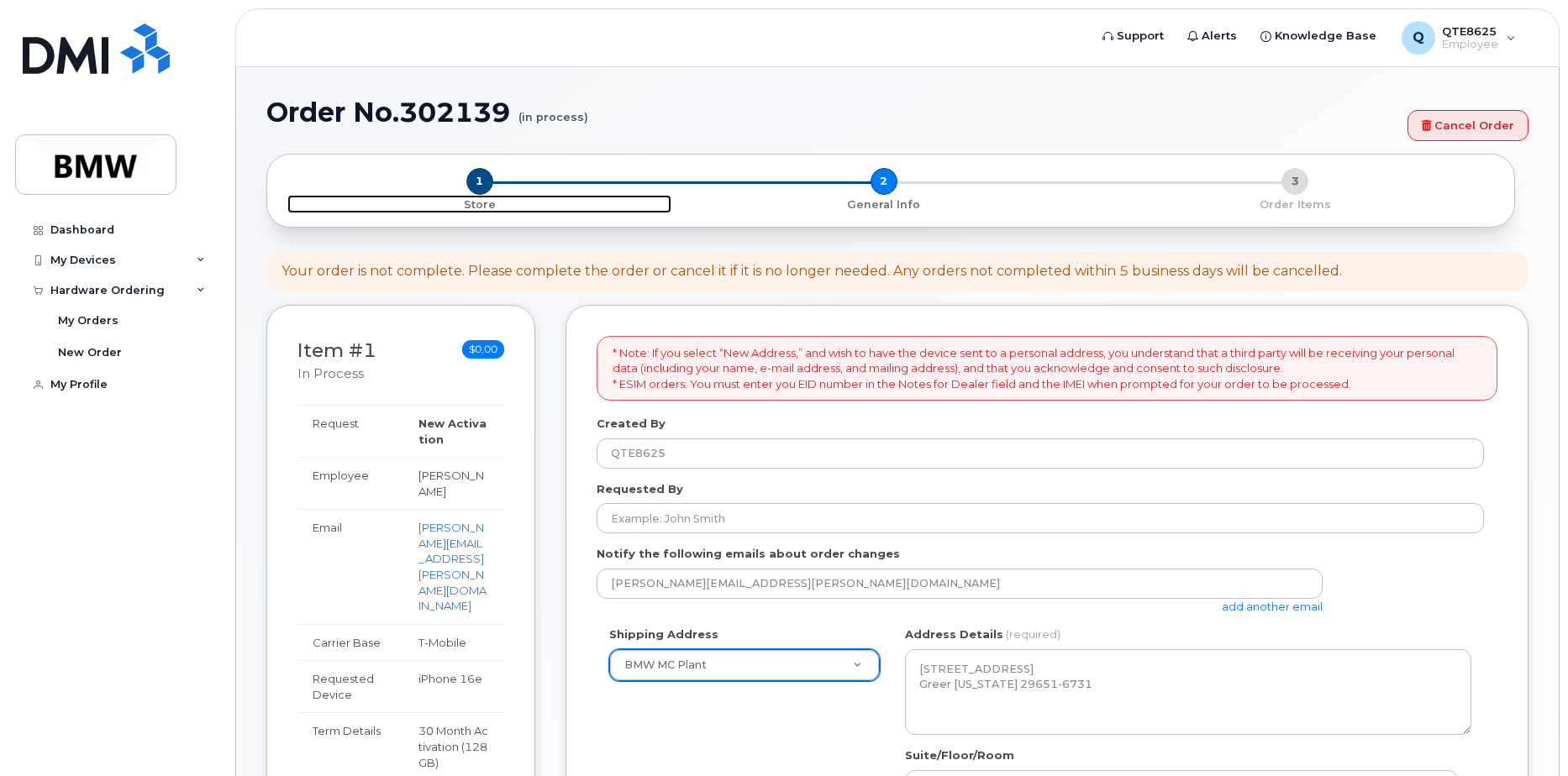
click at [485, 198] on p "Store" at bounding box center [479, 205] width 384 height 15
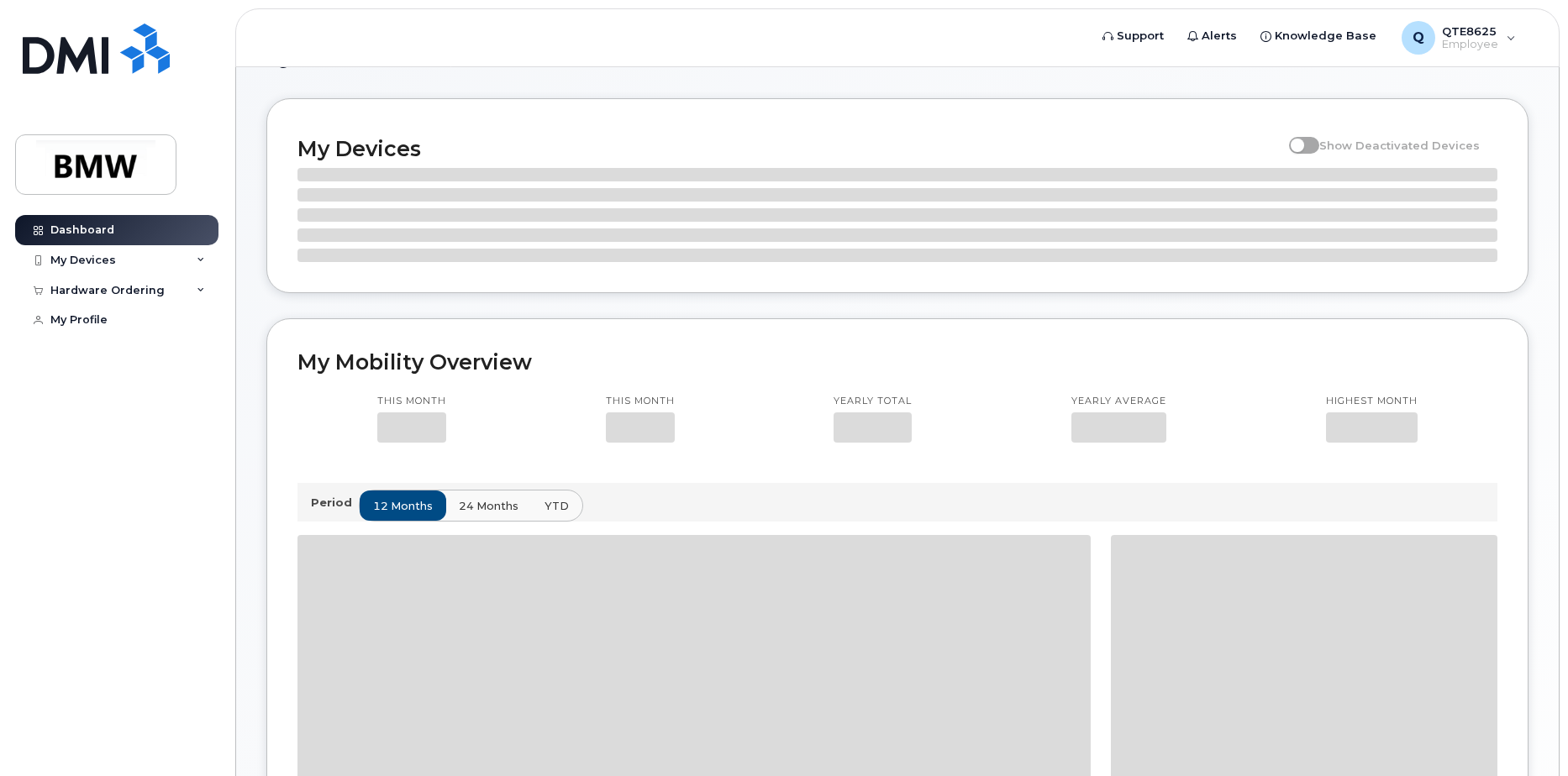
scroll to position [27, 0]
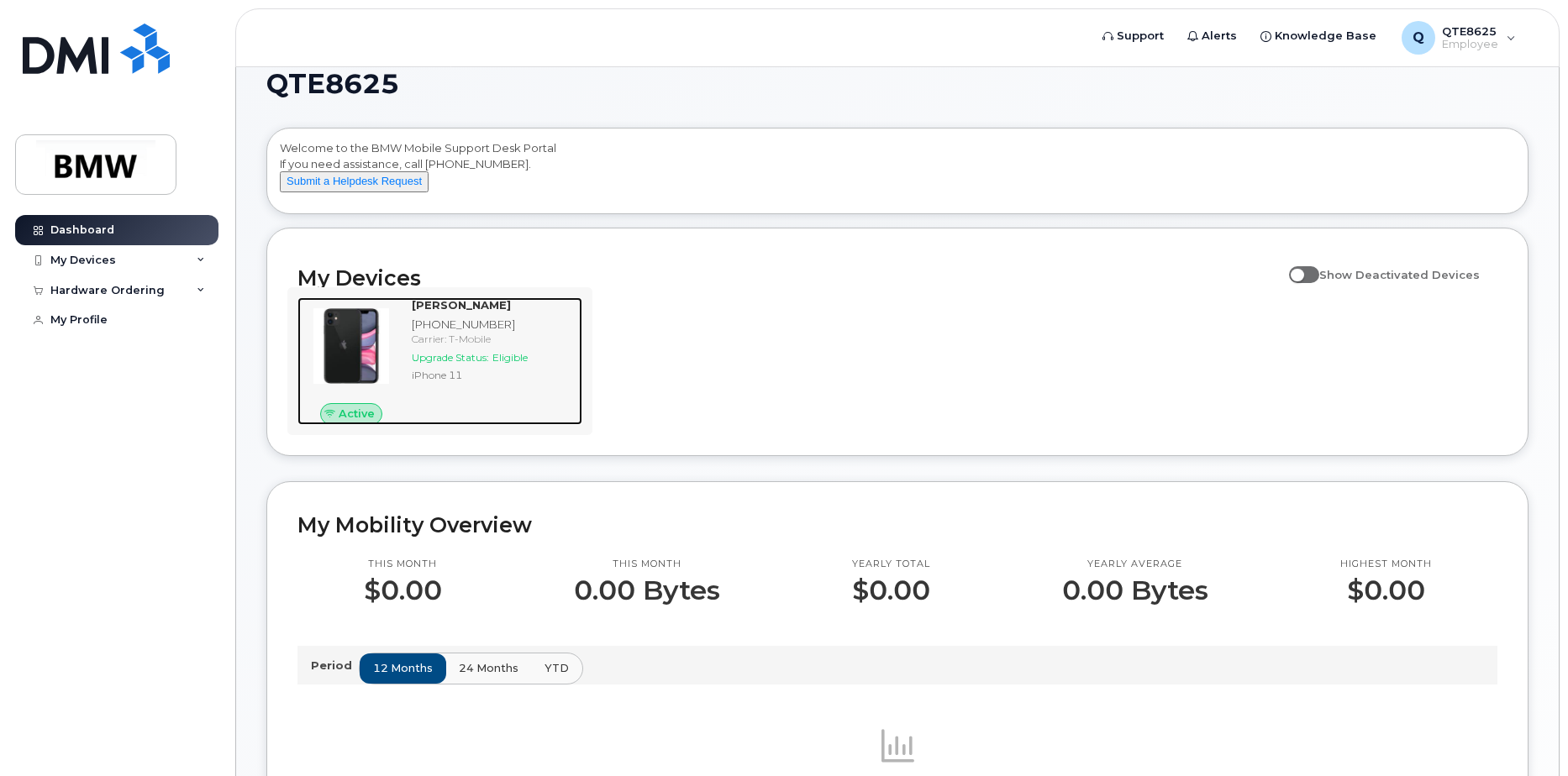
click at [426, 363] on span "Upgrade Status:" at bounding box center [450, 357] width 77 height 12
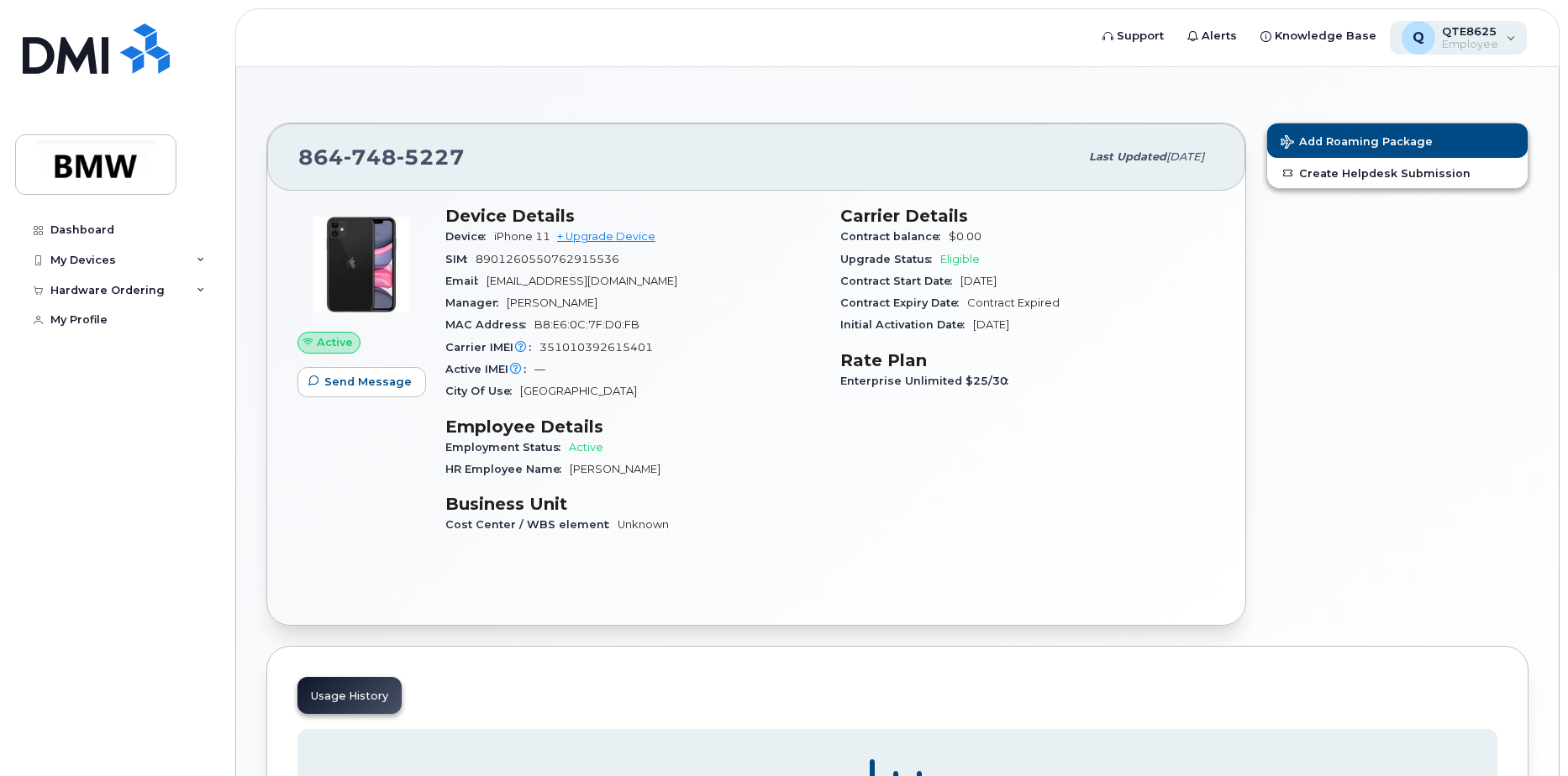
click at [1511, 43] on div "Q QTE8625 Employee" at bounding box center [1458, 38] width 137 height 34
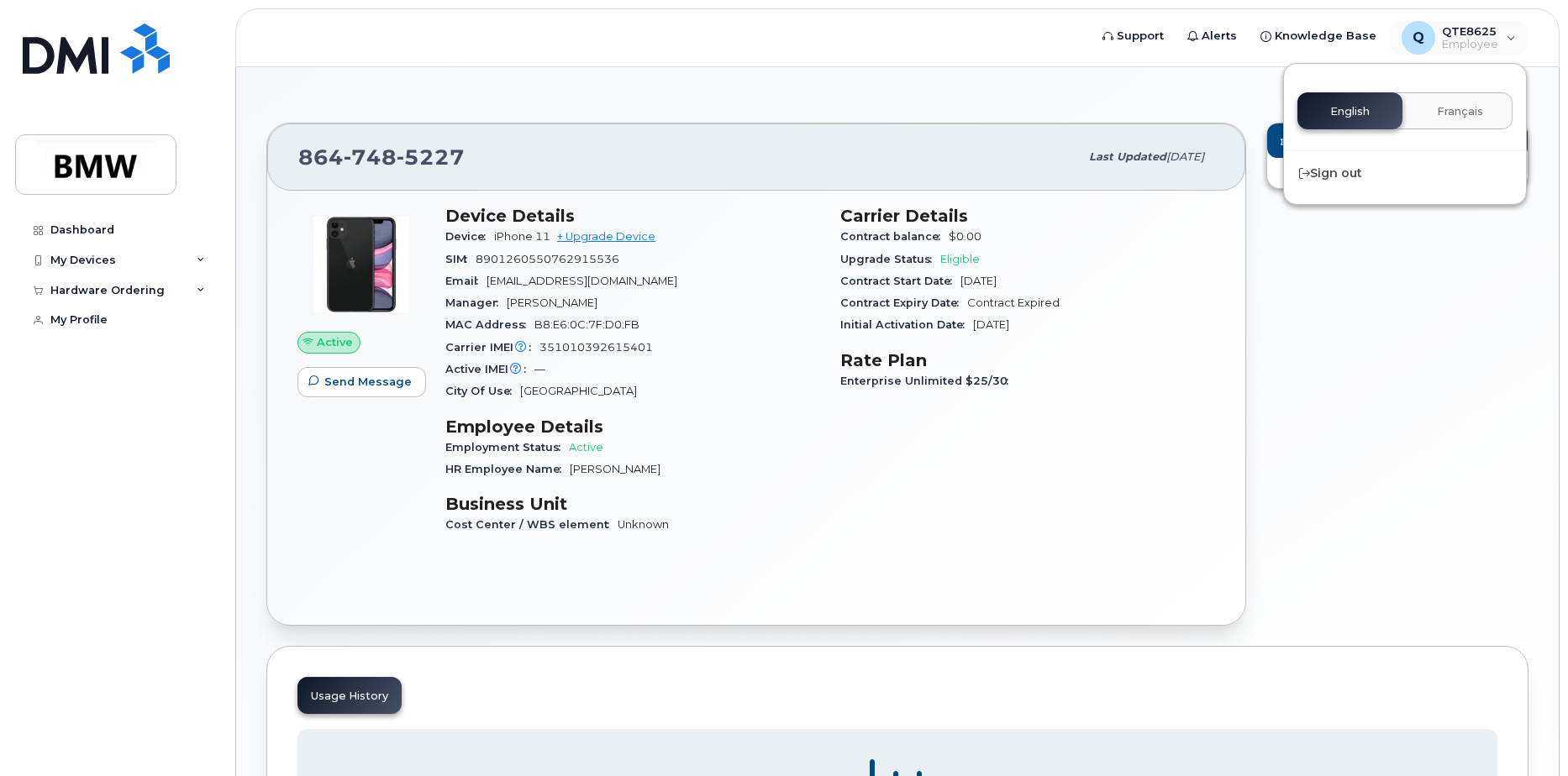
click at [1441, 234] on div "Add Roaming Package Create Helpdesk Submission" at bounding box center [1397, 374] width 283 height 524
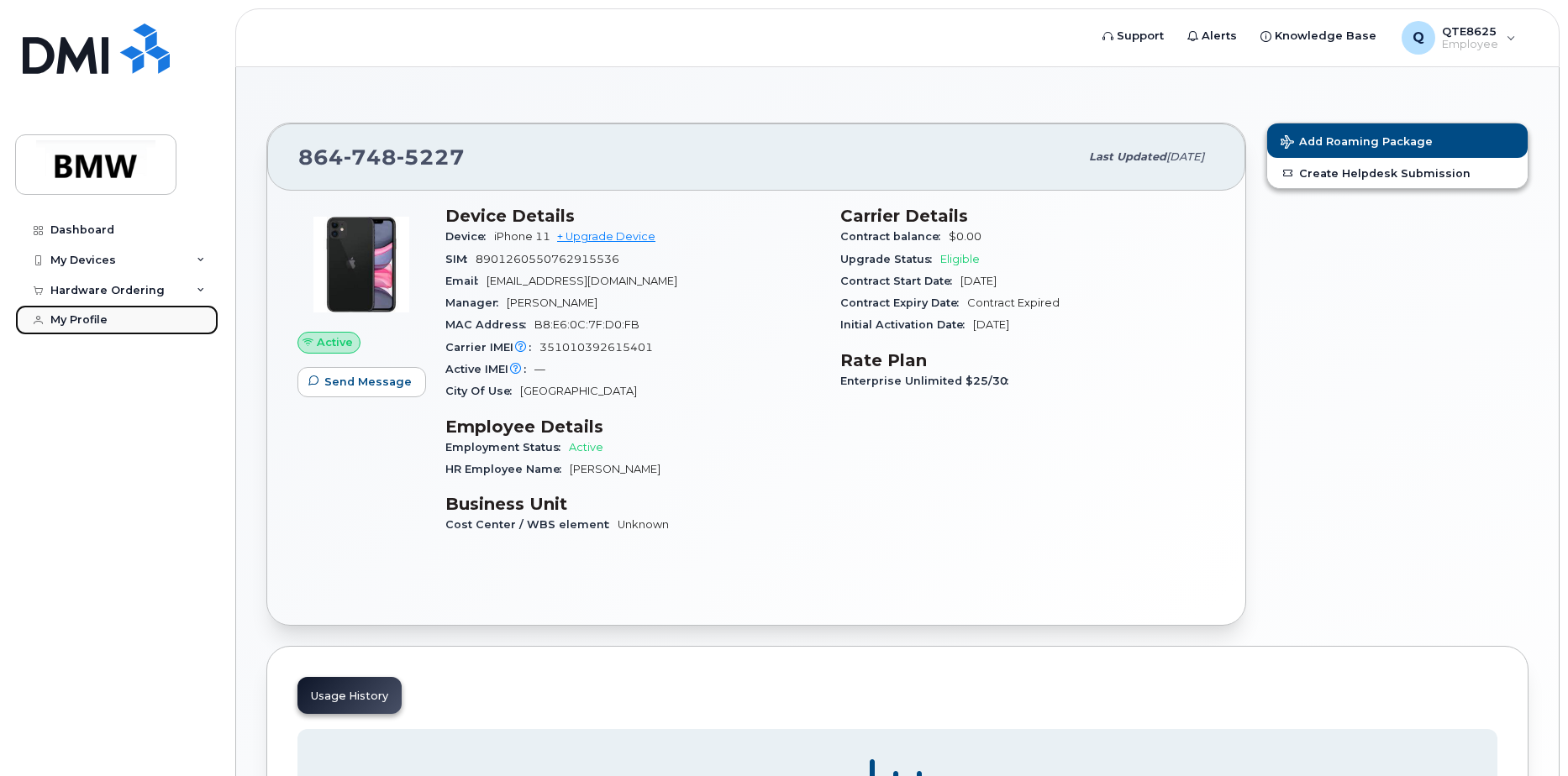
click at [88, 318] on div "My Profile" at bounding box center [79, 320] width 57 height 13
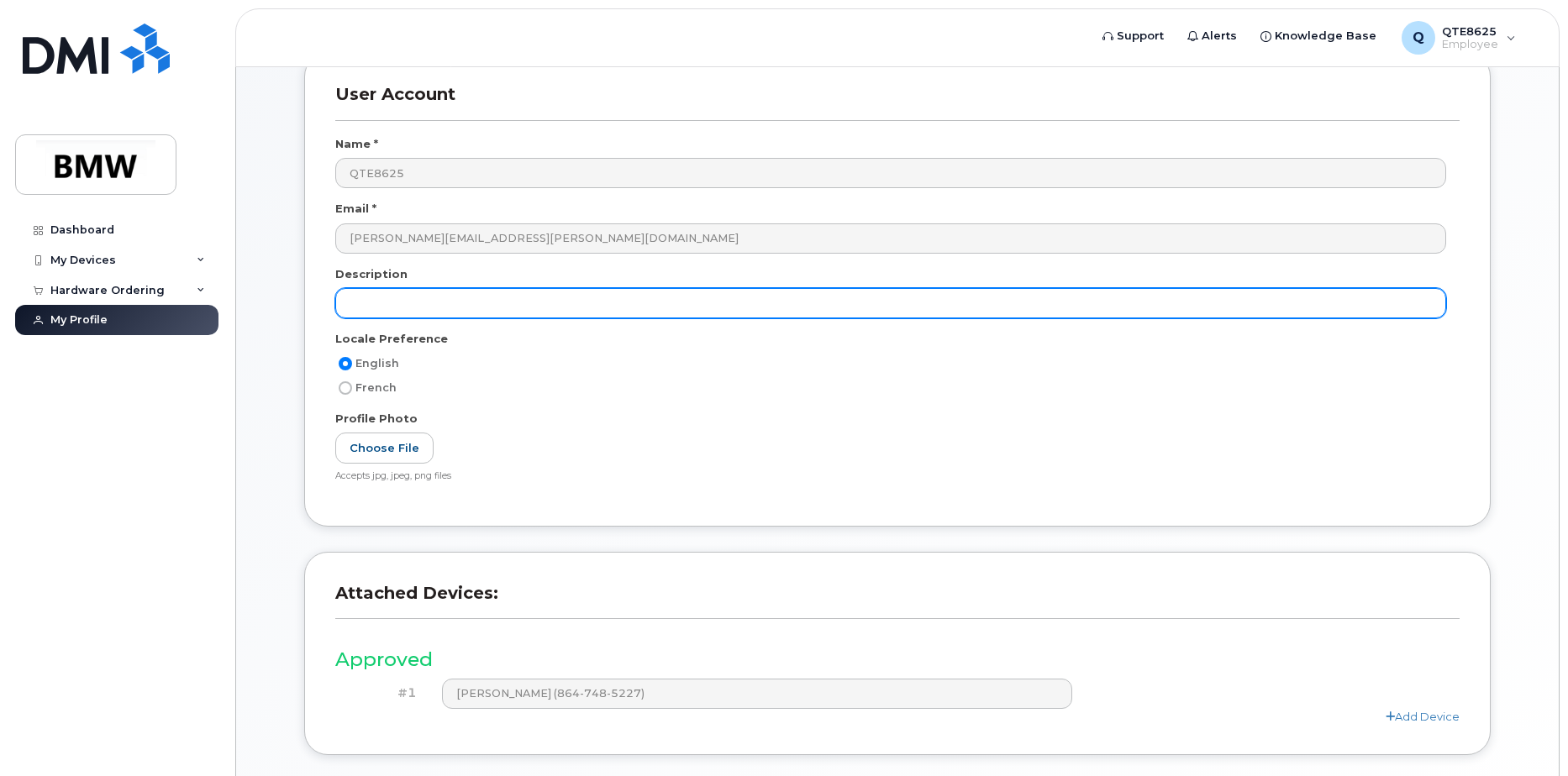
scroll to position [221, 0]
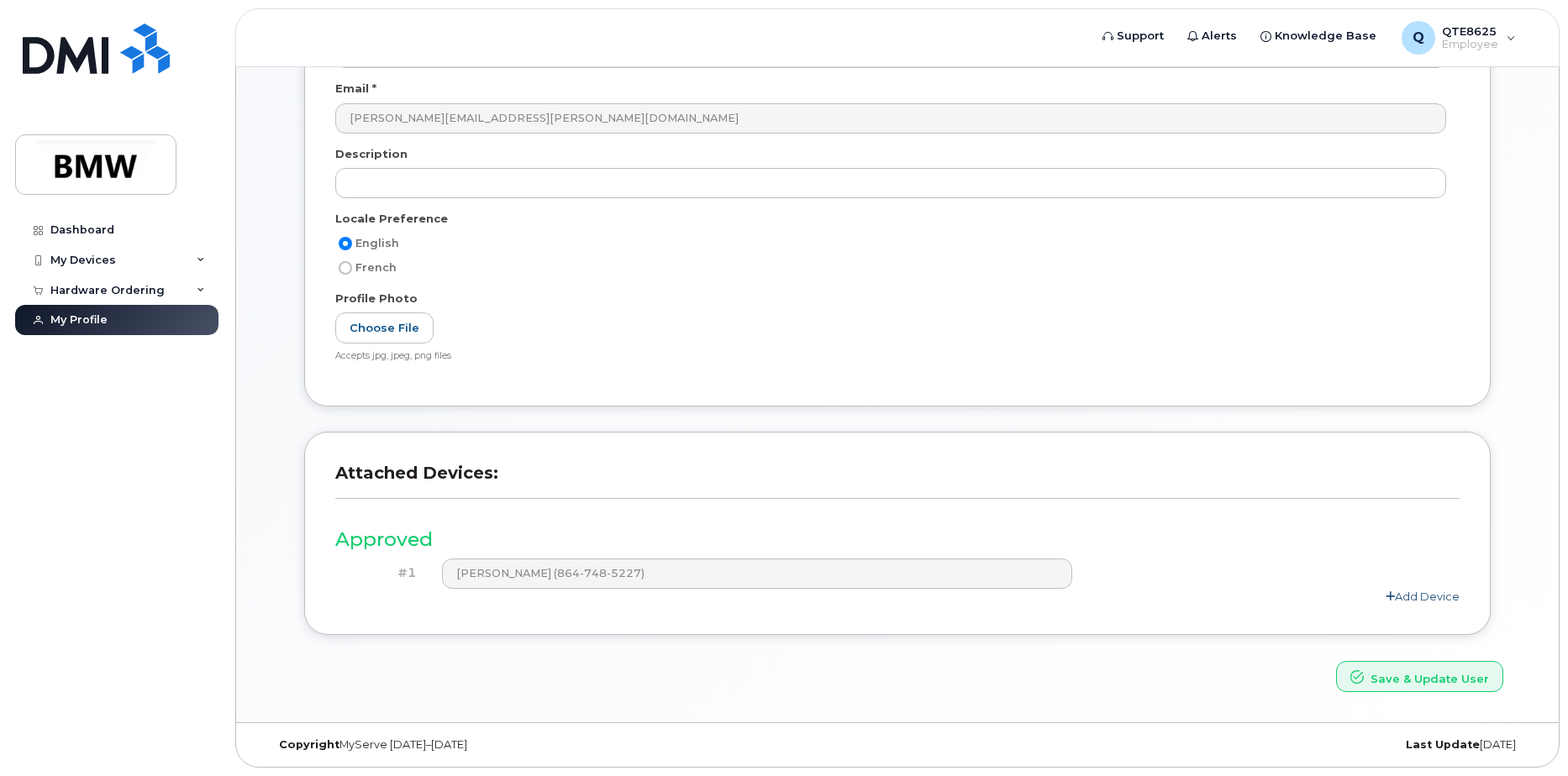
click at [1444, 599] on link "Add Device" at bounding box center [1422, 596] width 74 height 13
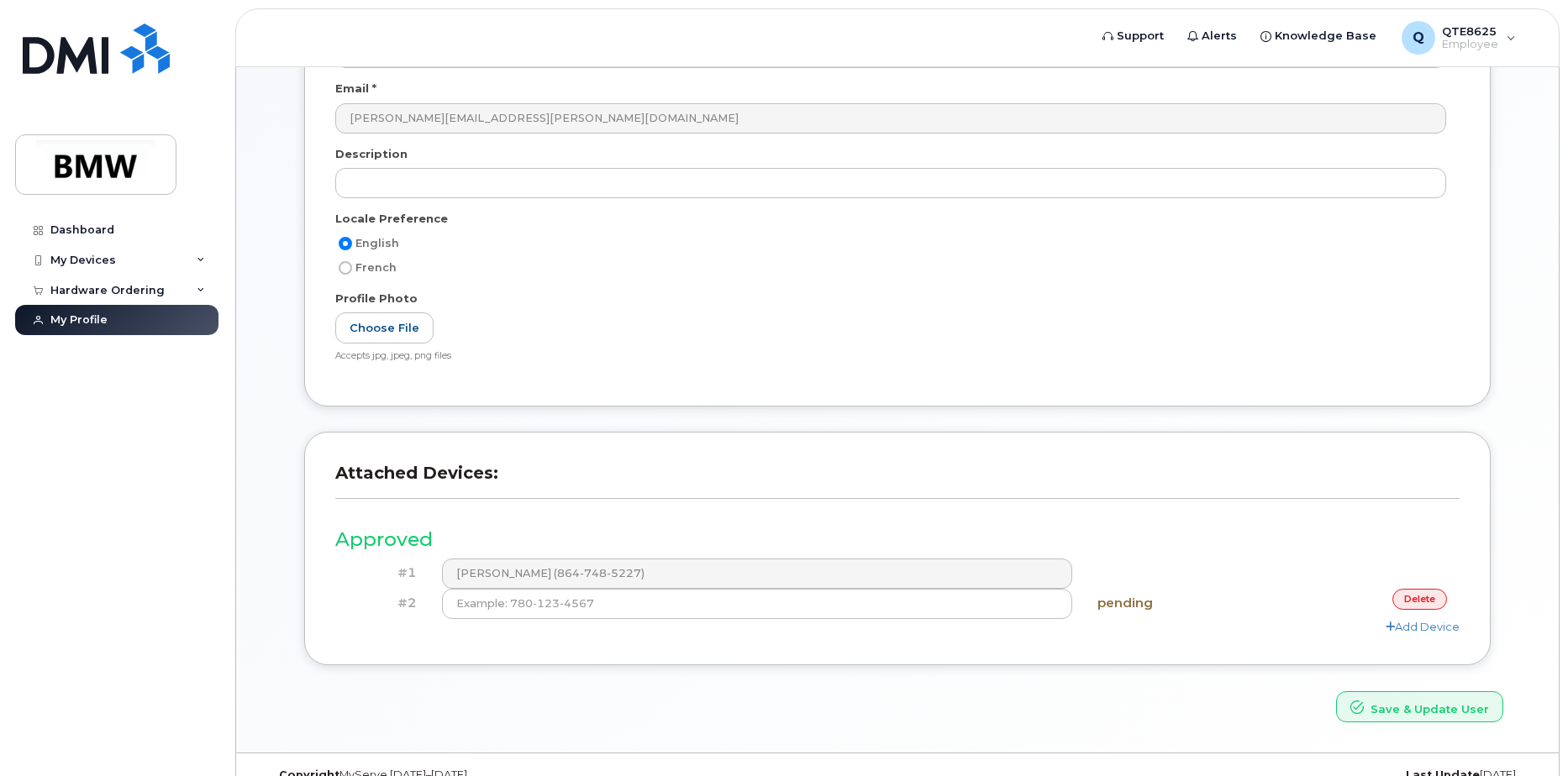
click at [866, 623] on div "Add Device" at bounding box center [897, 627] width 1124 height 16
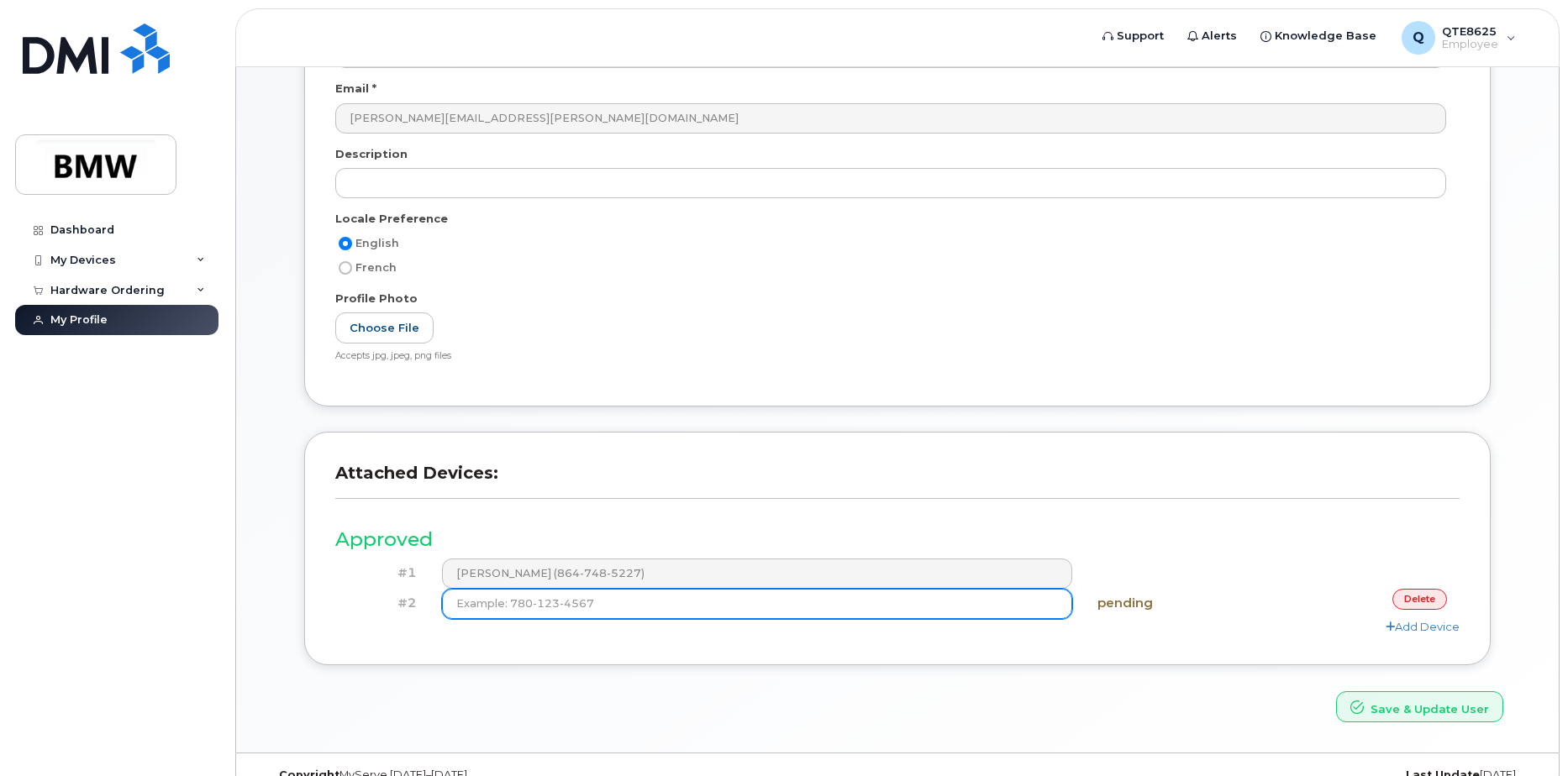
click at [871, 616] on input at bounding box center [758, 604] width 631 height 30
type input "(864) 748-5227"
click at [1336, 691] on button "Save & Update User" at bounding box center [1419, 706] width 168 height 31
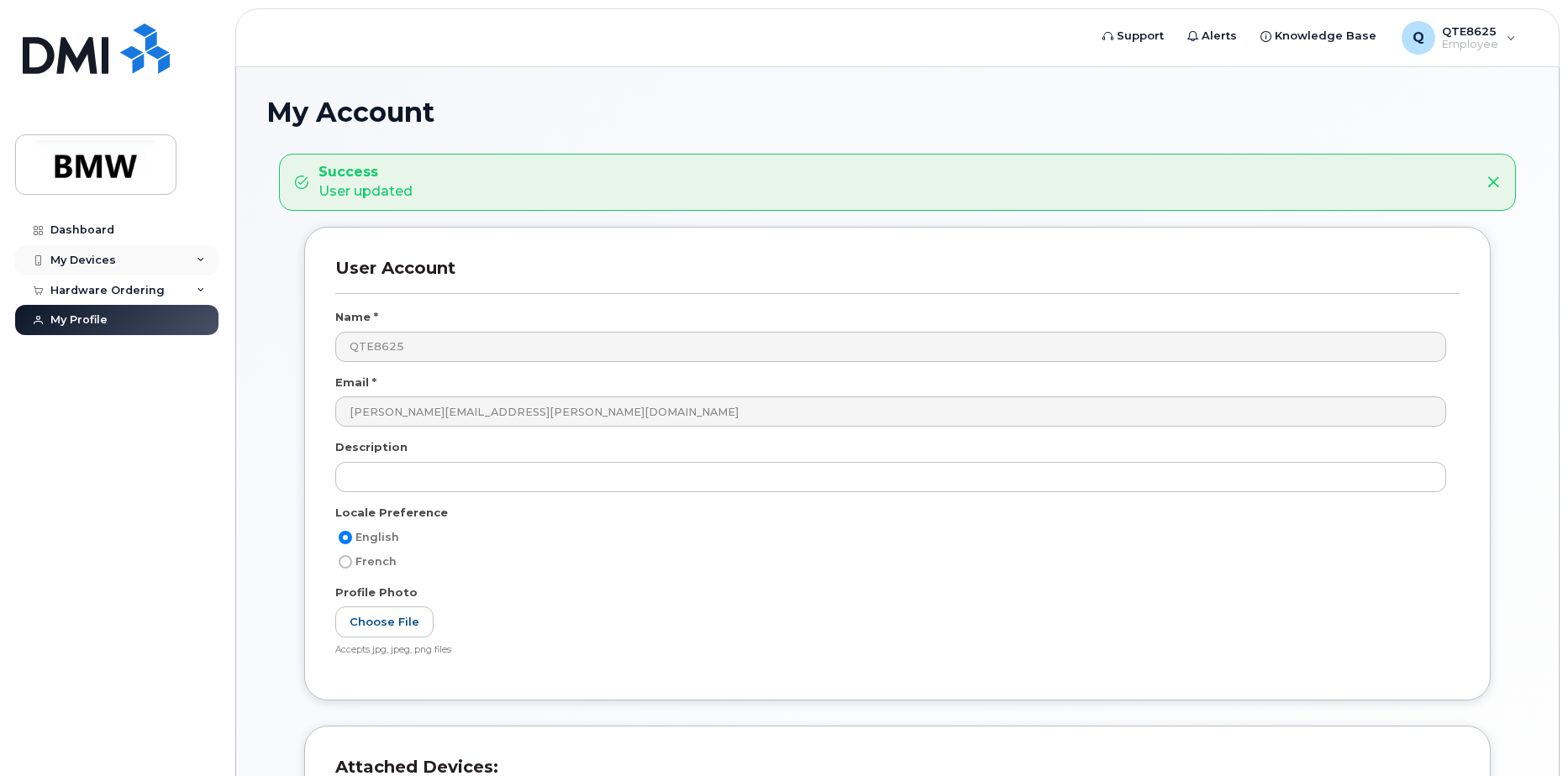
click at [88, 267] on div "My Devices" at bounding box center [116, 260] width 203 height 30
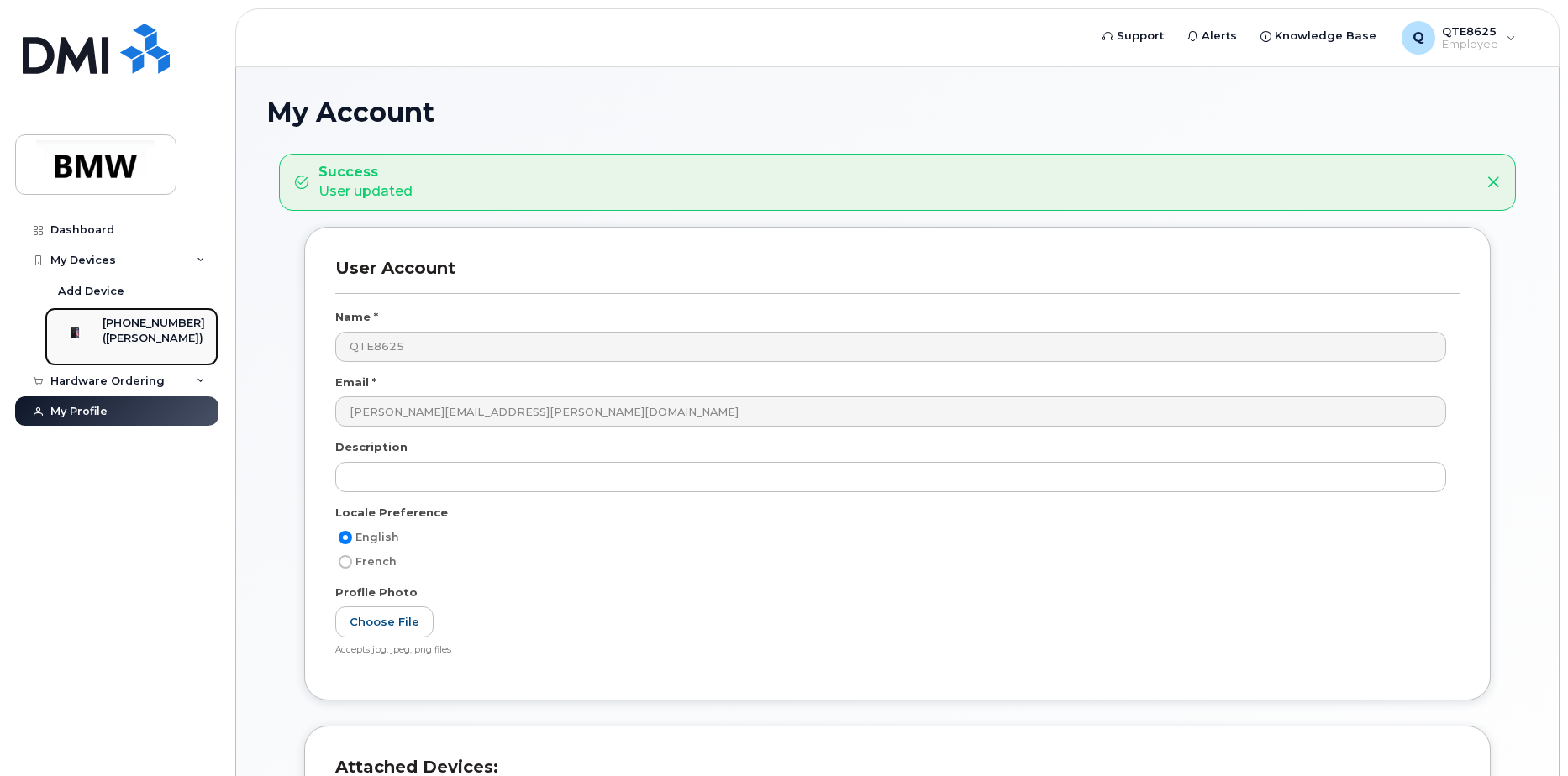
click at [93, 340] on div at bounding box center [74, 332] width 43 height 34
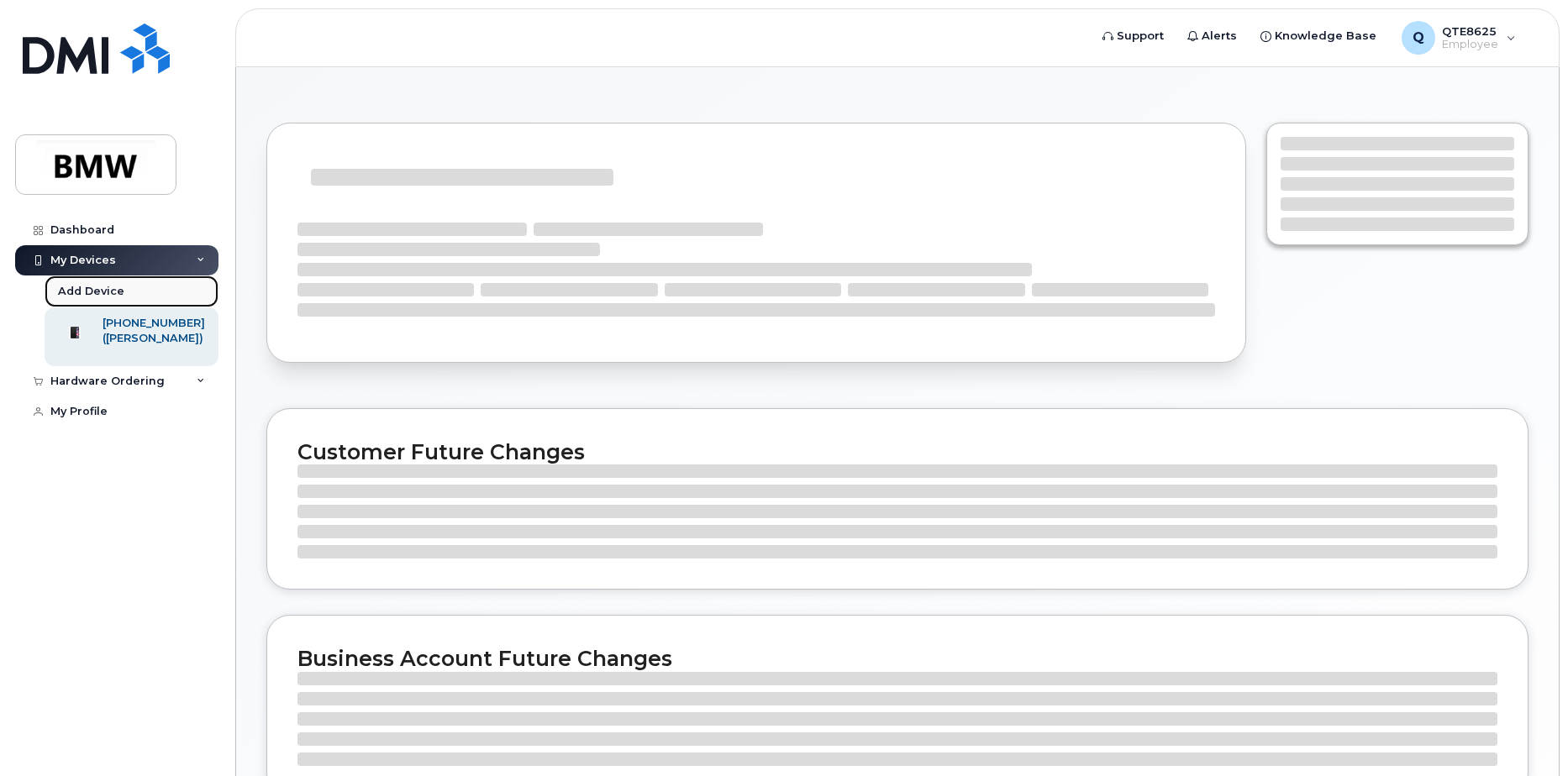
click at [109, 294] on div "Add Device" at bounding box center [90, 291] width 66 height 15
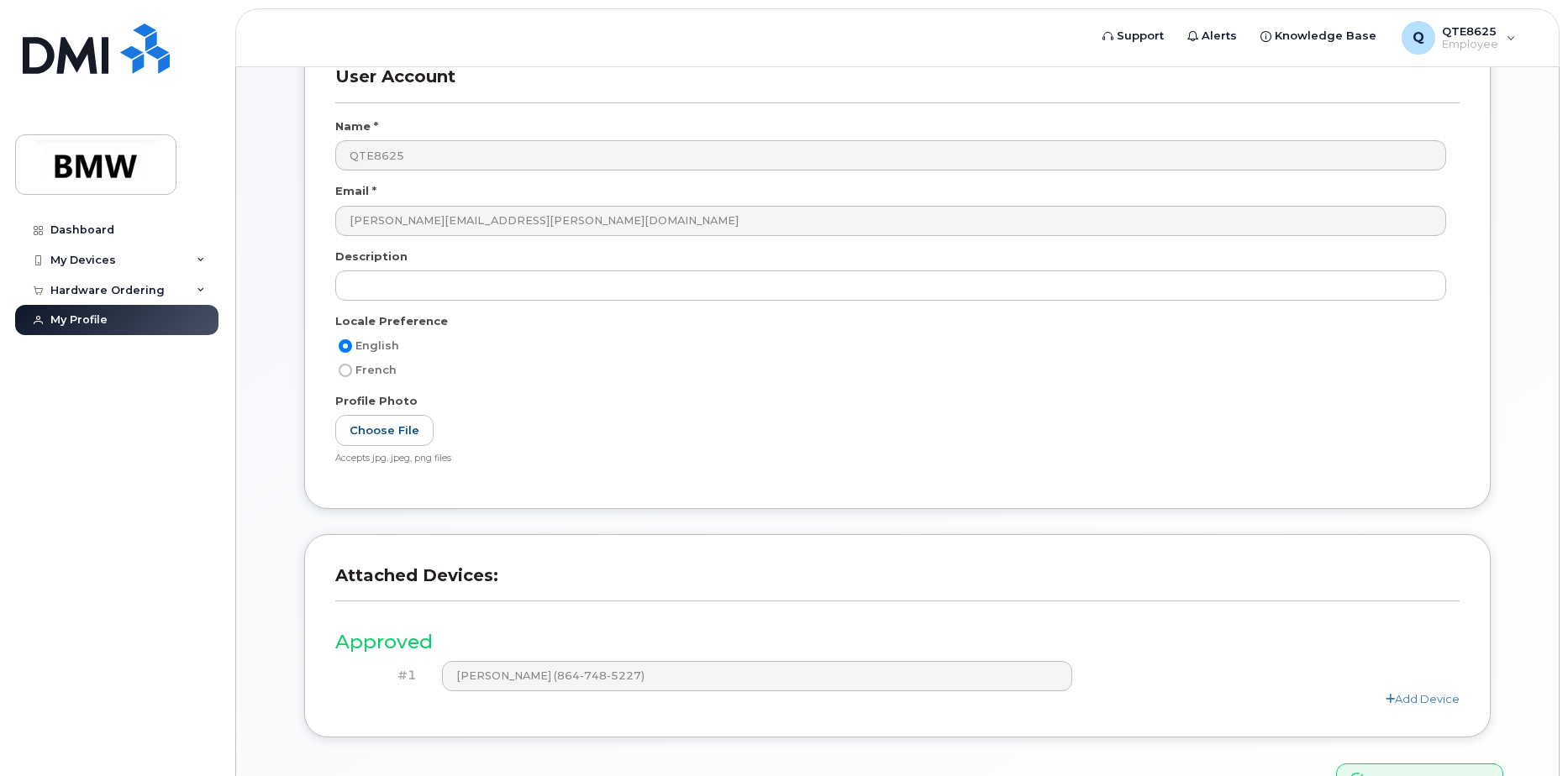
scroll to position [221, 0]
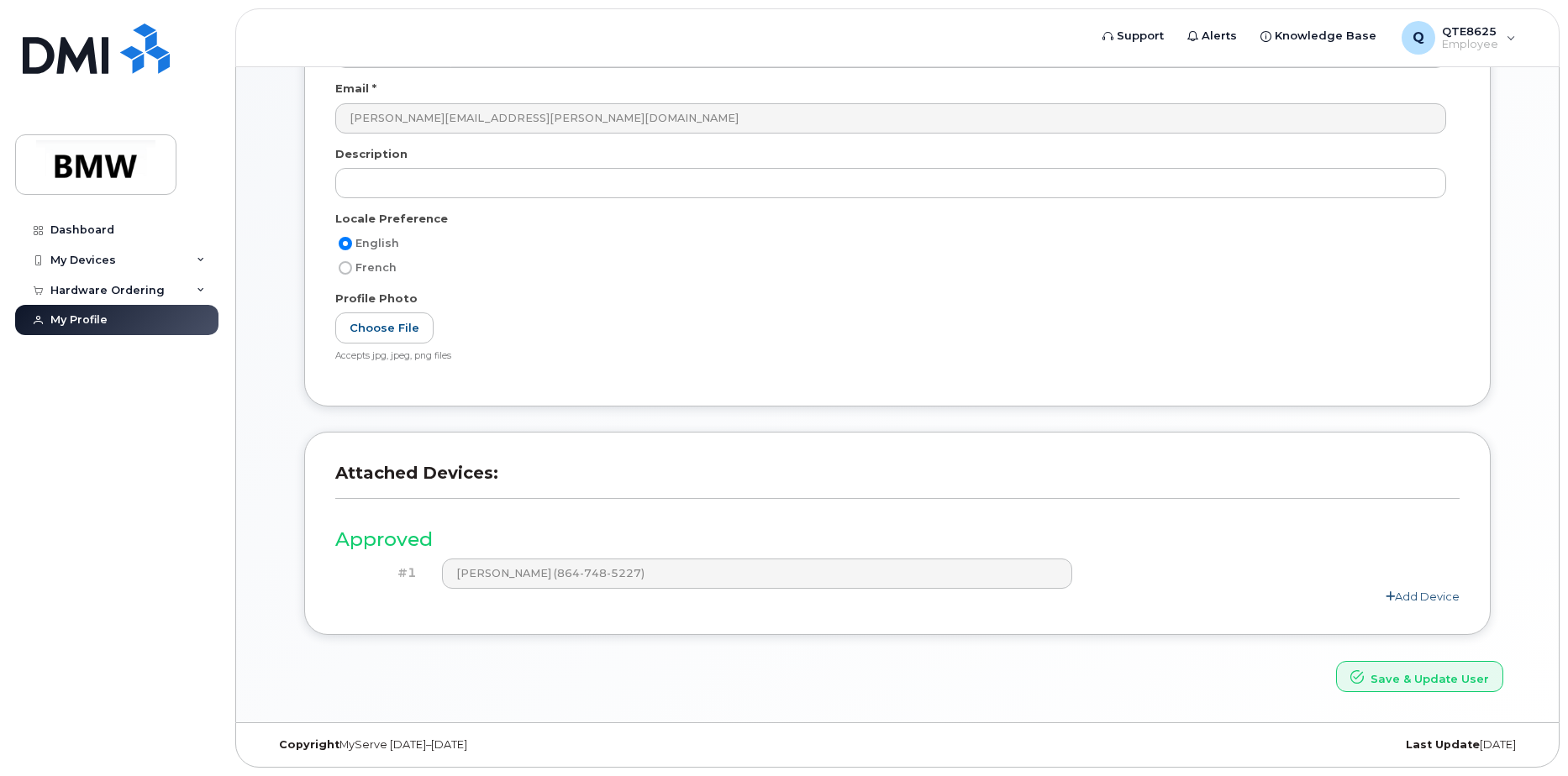
click at [1424, 594] on link "Add Device" at bounding box center [1422, 596] width 74 height 13
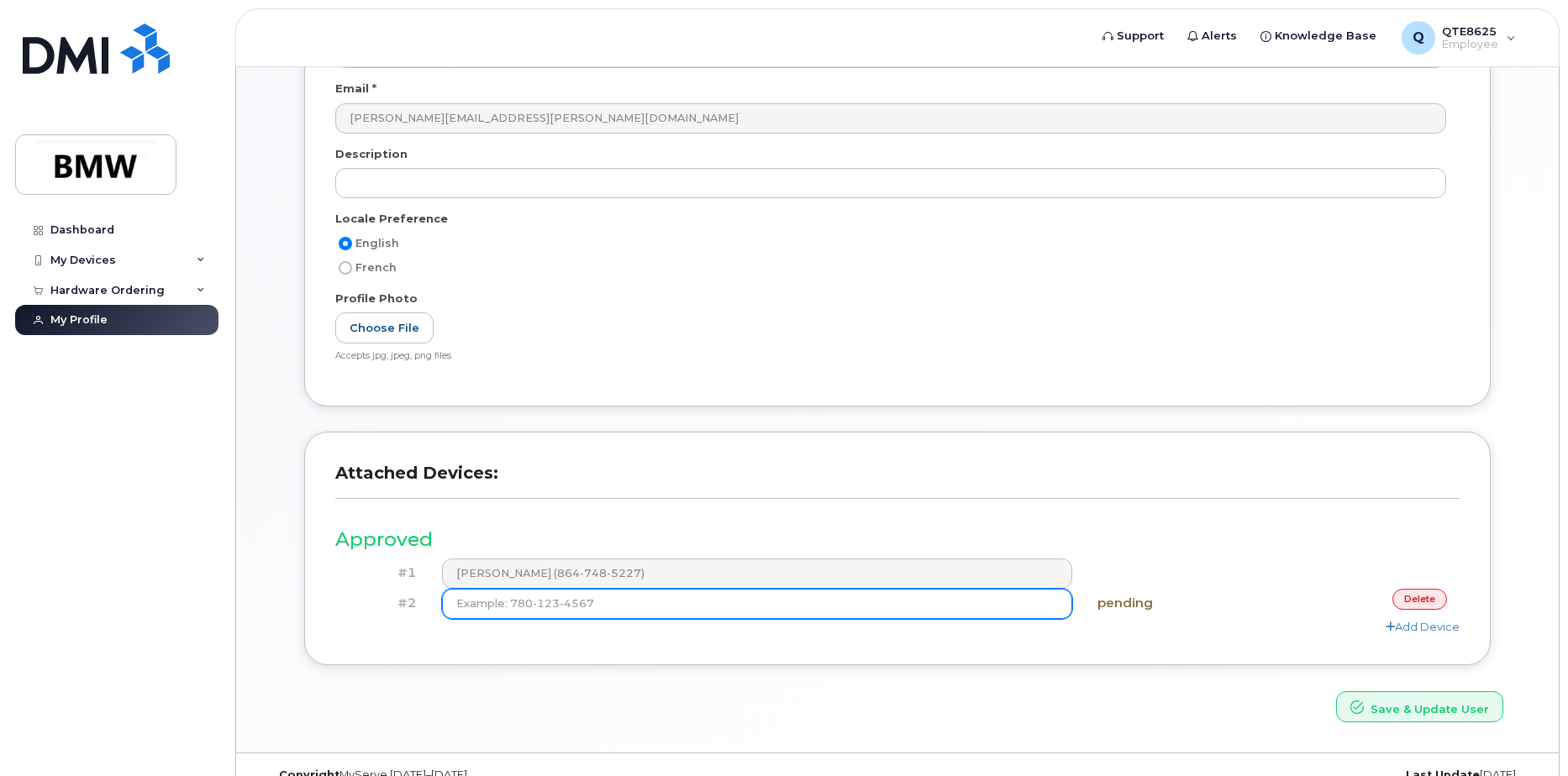
click at [589, 610] on input at bounding box center [758, 604] width 631 height 30
click at [590, 605] on input at bounding box center [758, 604] width 631 height 30
type input "(864) 748-5227"
click at [1336, 691] on button "Save & Update User" at bounding box center [1419, 706] width 168 height 31
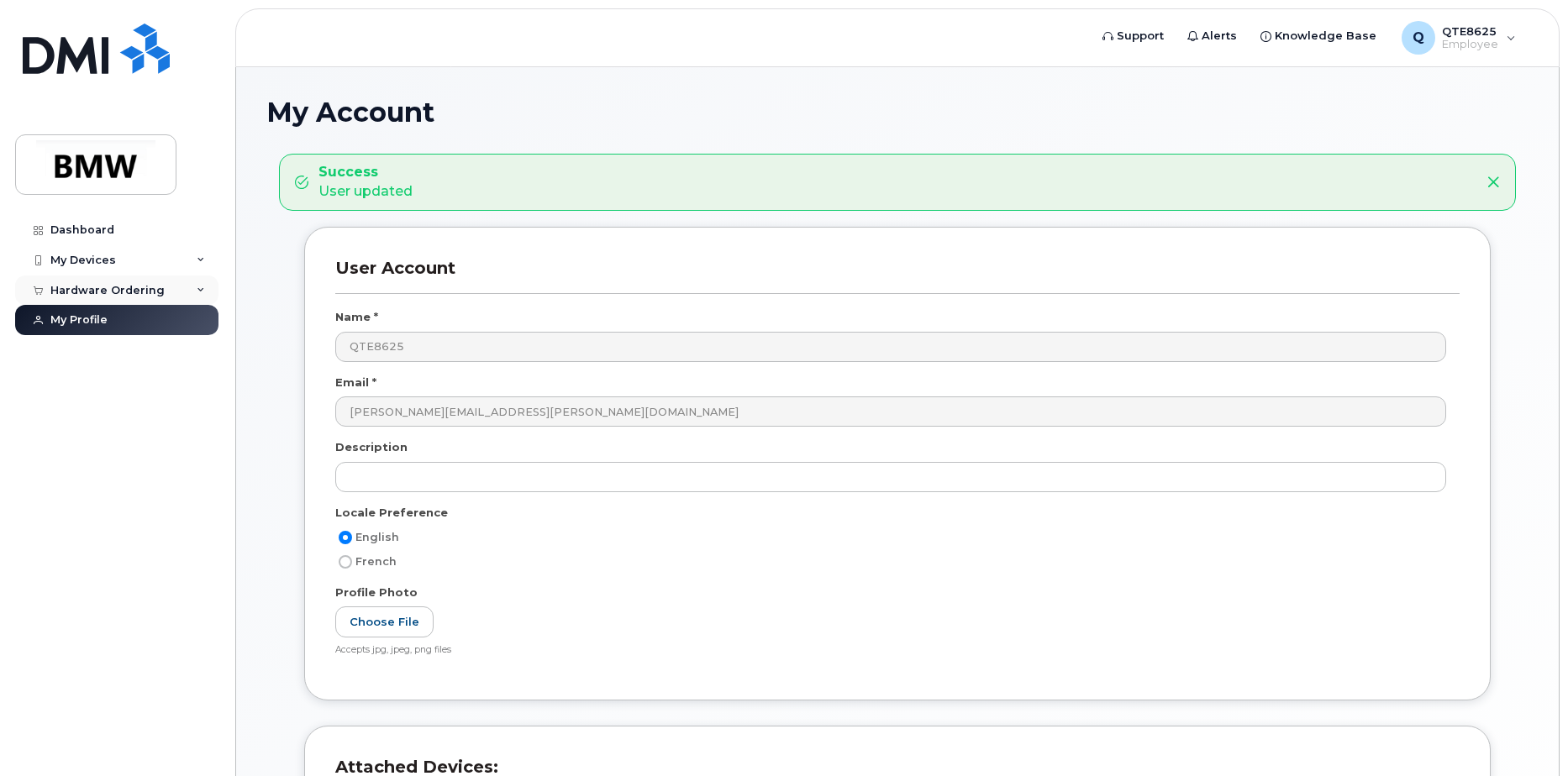
click at [153, 284] on div "Hardware Ordering" at bounding box center [107, 290] width 114 height 13
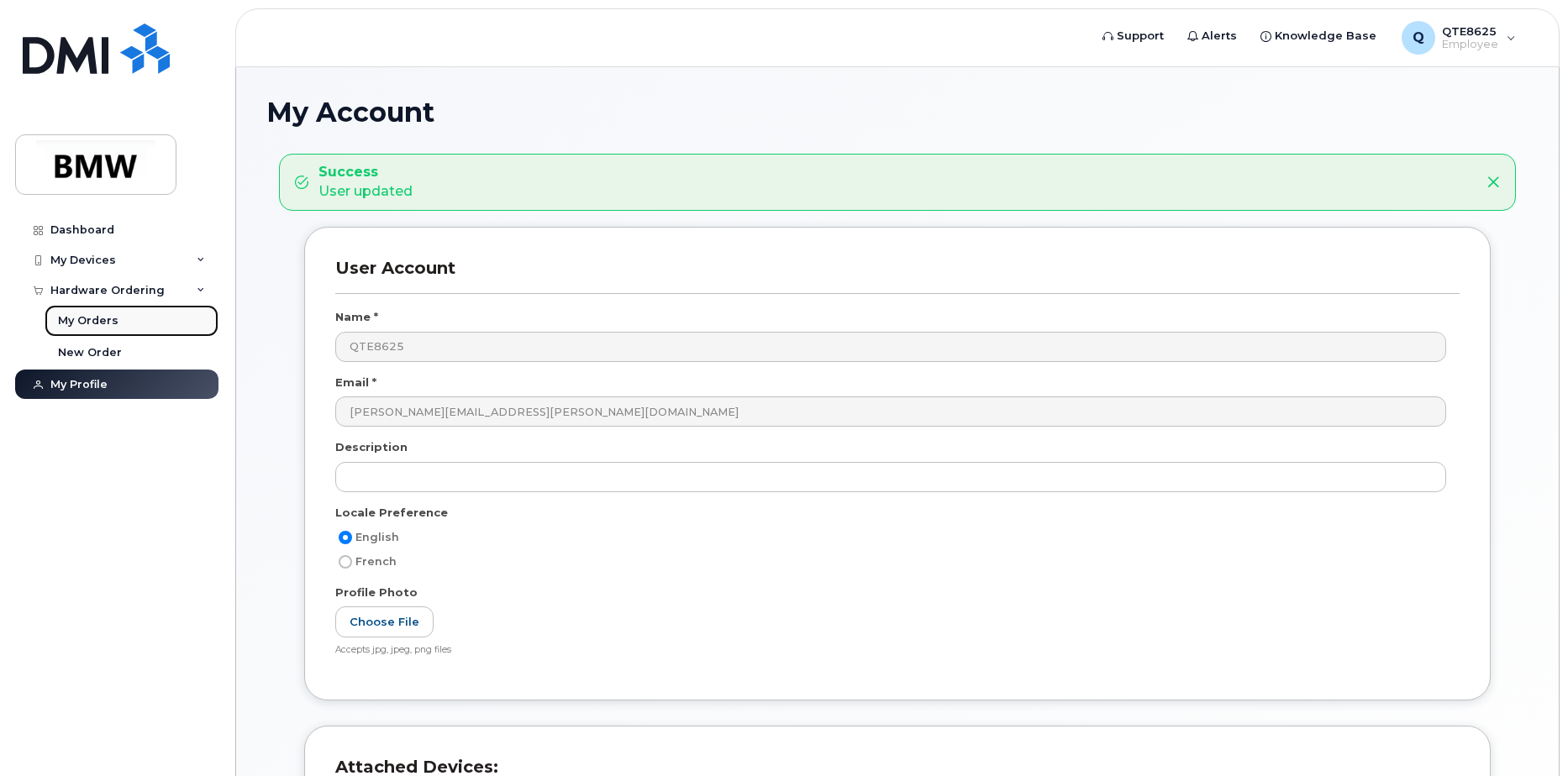
click at [78, 314] on div "My Orders" at bounding box center [88, 321] width 60 height 15
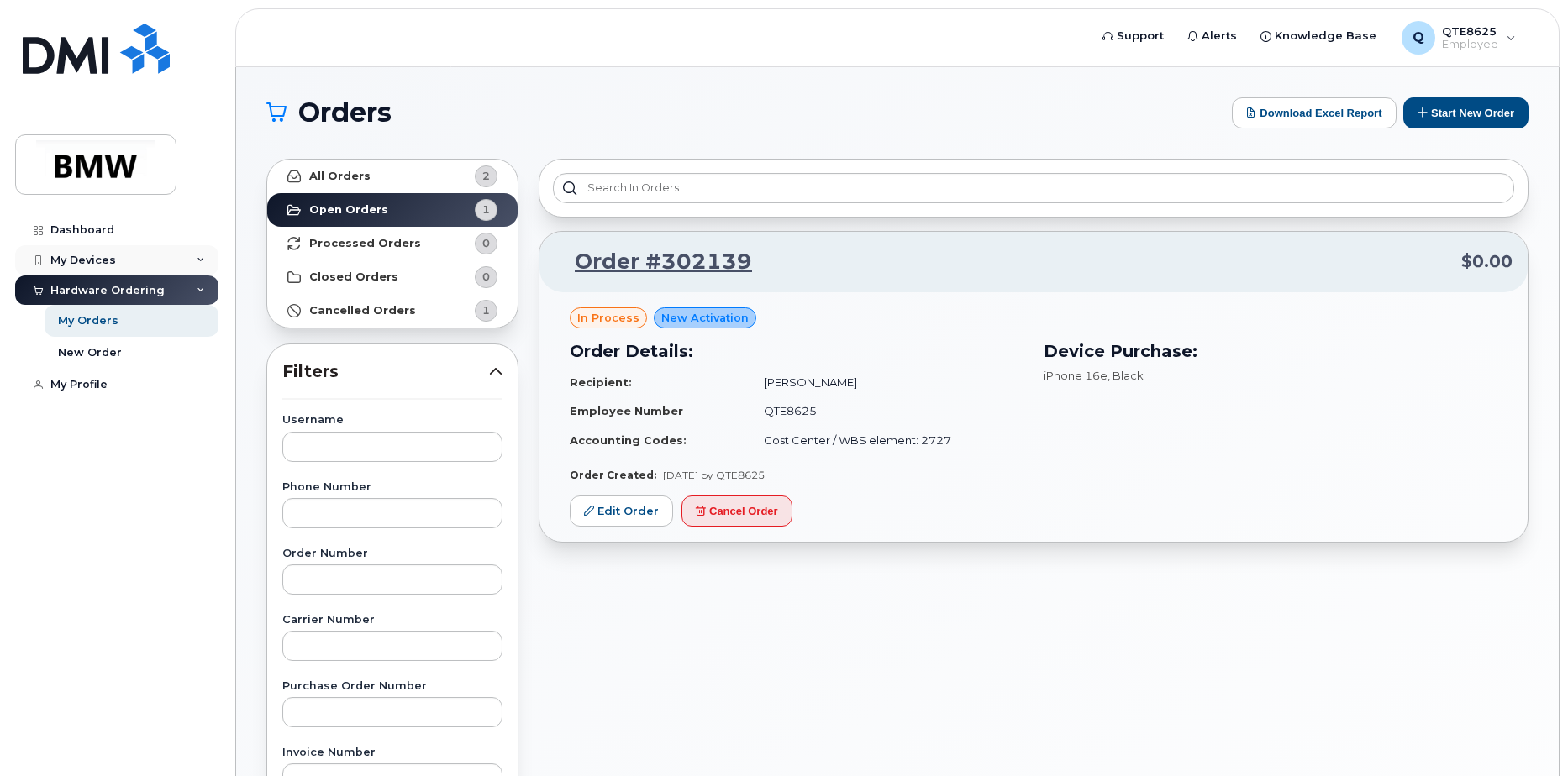
click at [105, 267] on div "My Devices" at bounding box center [83, 260] width 66 height 13
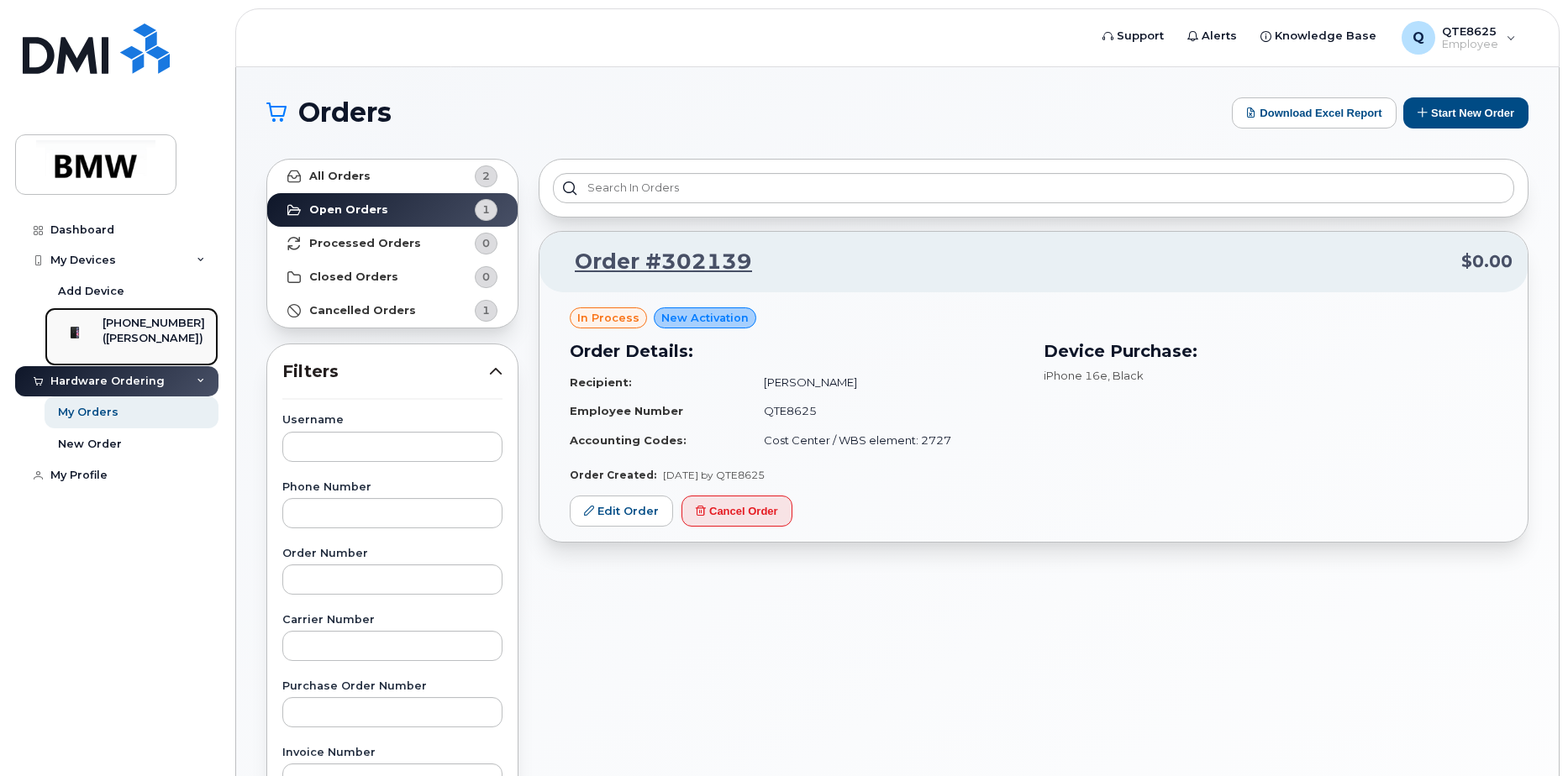
click at [105, 322] on div "[PHONE_NUMBER] ([PERSON_NAME])" at bounding box center [129, 336] width 152 height 42
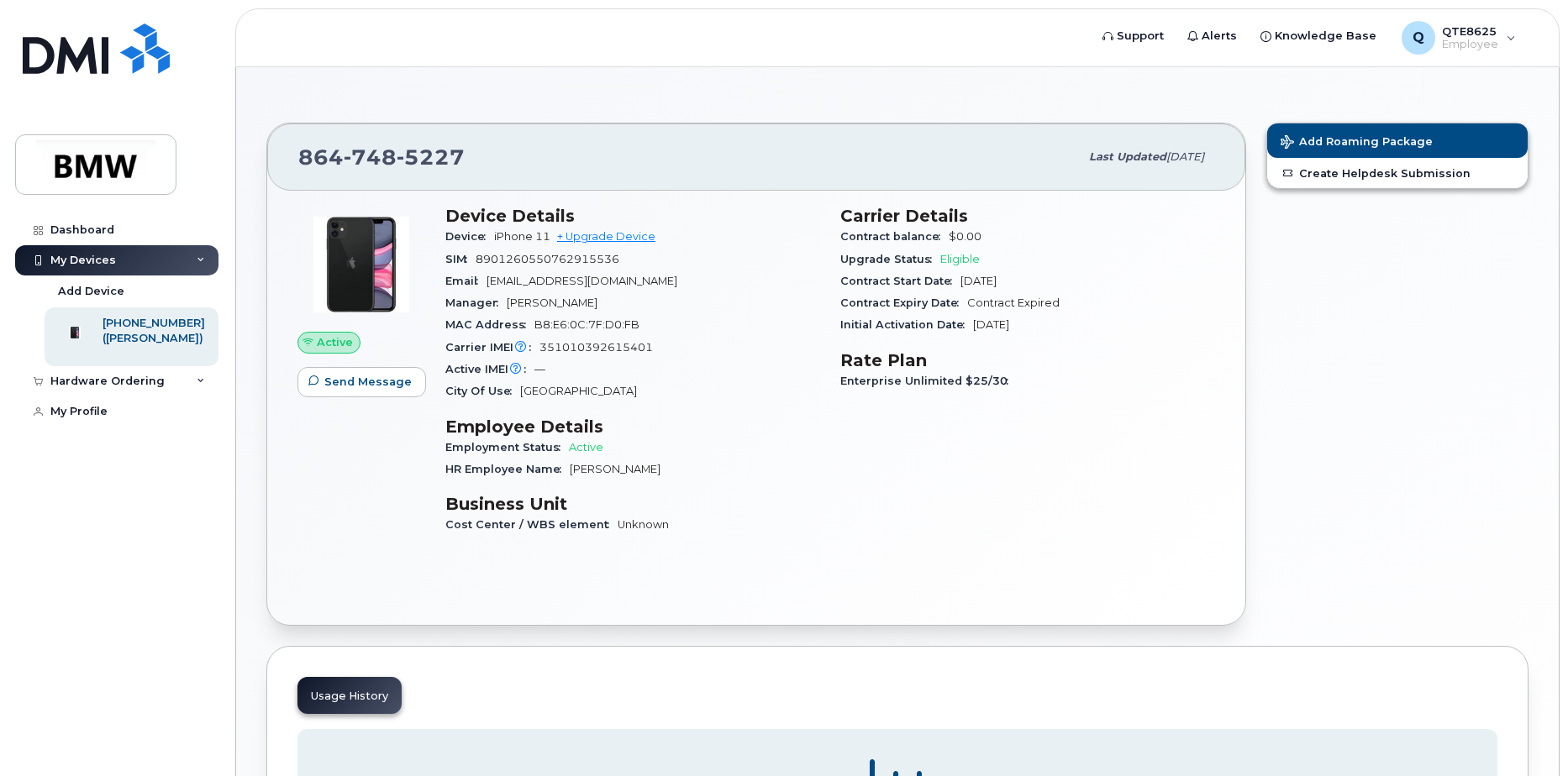
drag, startPoint x: 488, startPoint y: 282, endPoint x: 705, endPoint y: 275, distance: 217.1
click at [705, 275] on div "Email [EMAIL_ADDRESS][DOMAIN_NAME]" at bounding box center [632, 281] width 375 height 22
copy span "[EMAIL_ADDRESS][DOMAIN_NAME]"
click at [191, 390] on div "Hardware Ordering" at bounding box center [116, 381] width 203 height 30
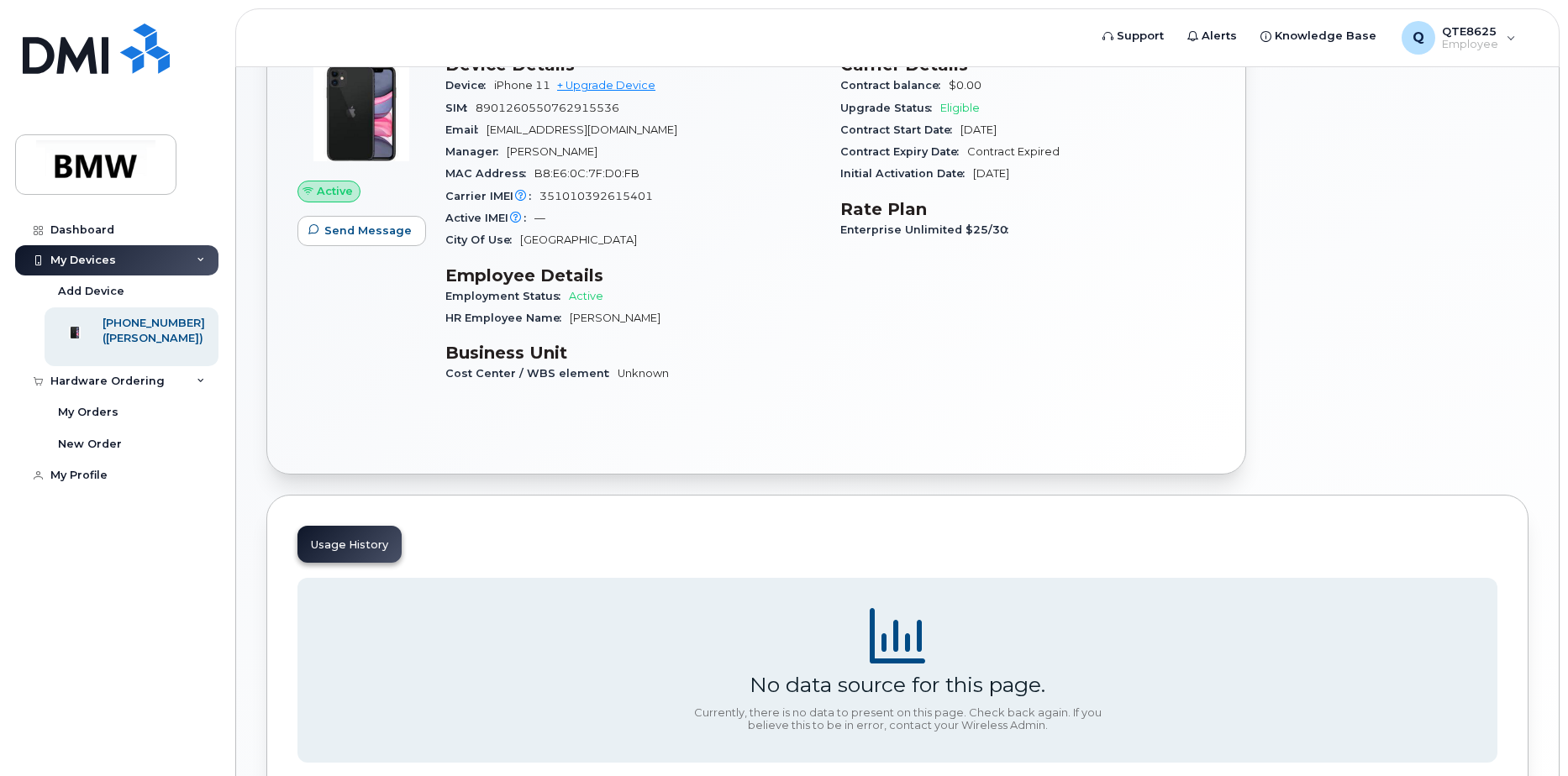
scroll to position [268, 0]
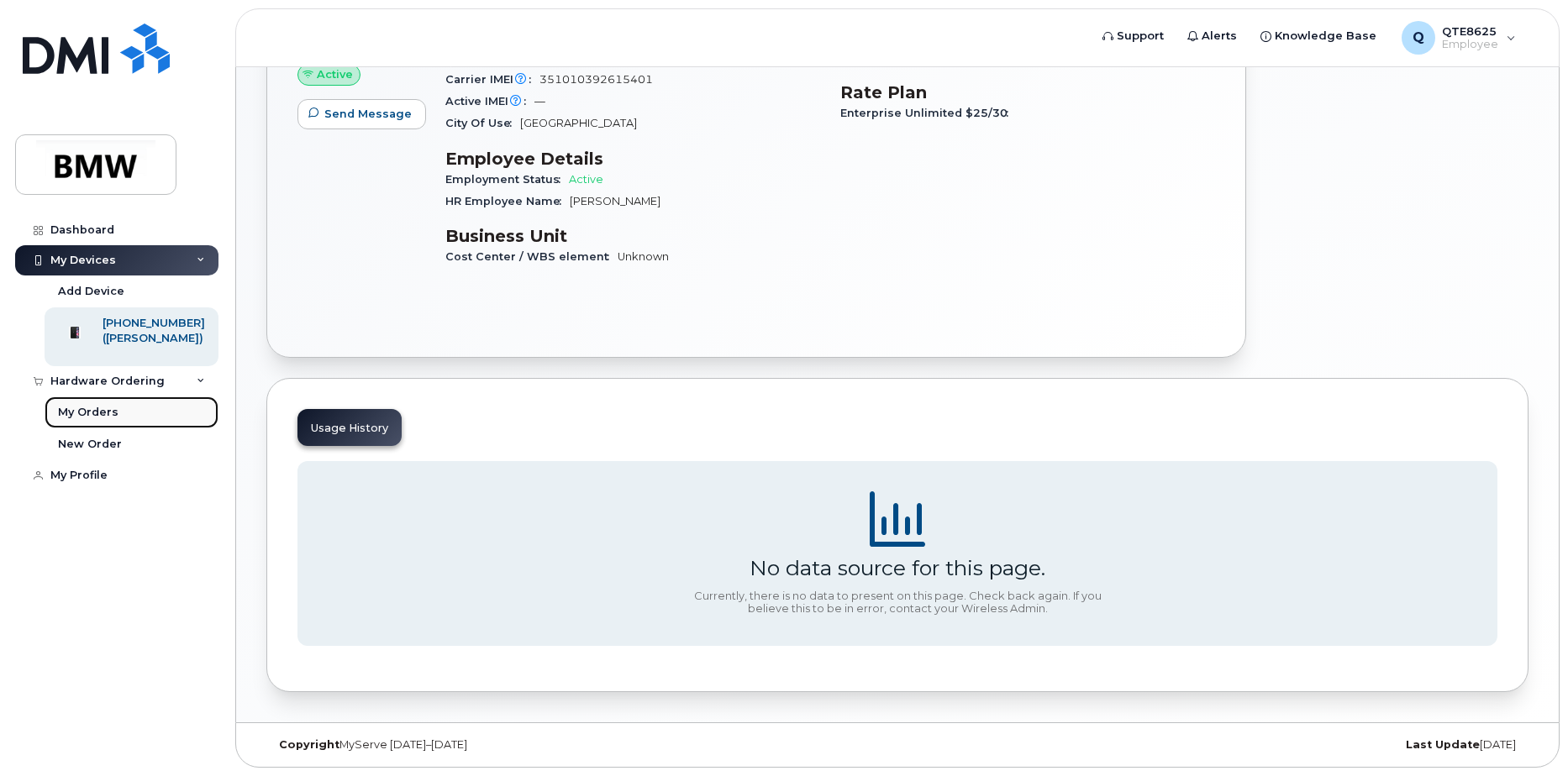
click at [106, 419] on div "My Orders" at bounding box center [88, 412] width 60 height 15
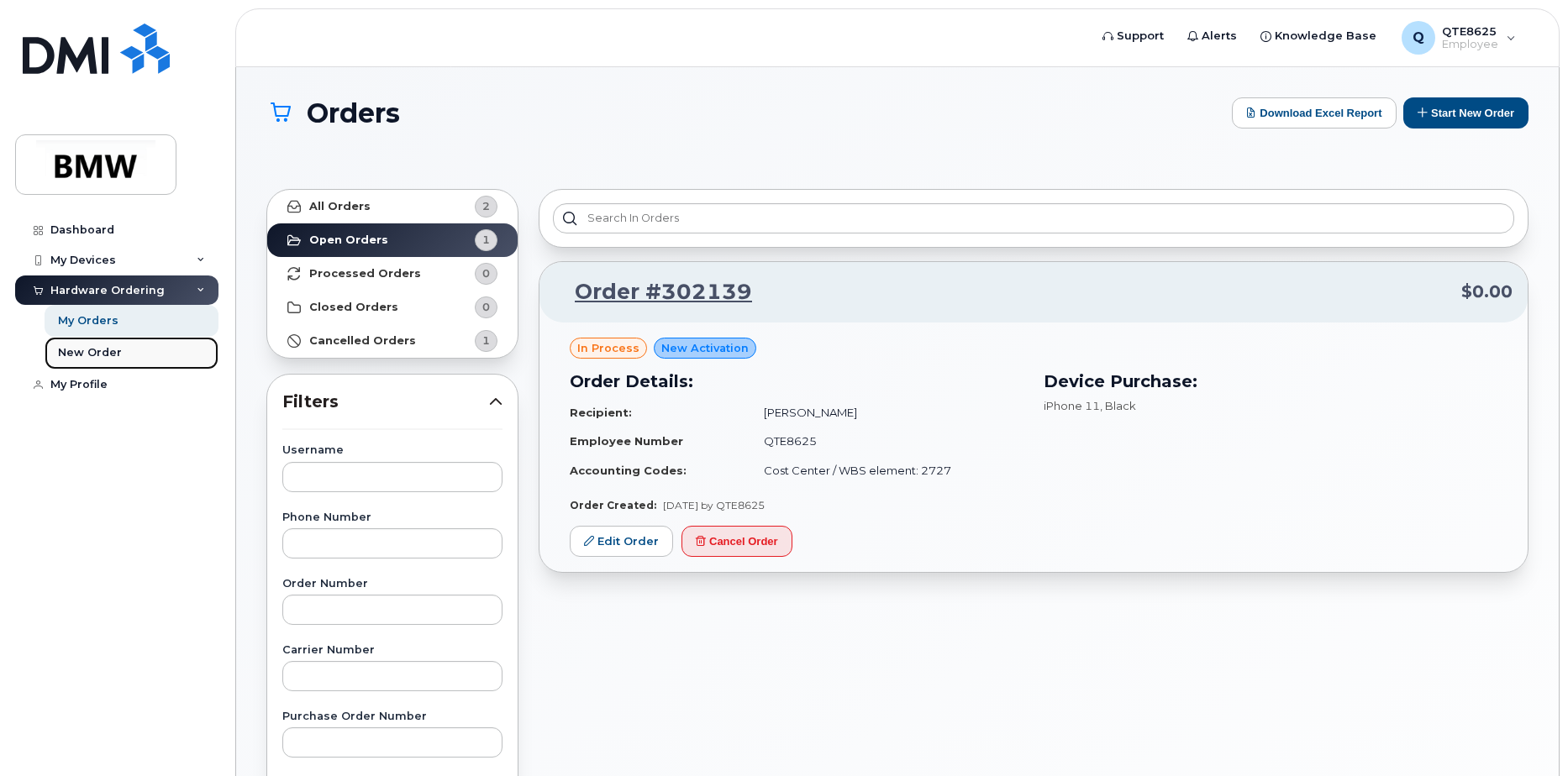
click at [124, 358] on link "New Order" at bounding box center [131, 353] width 174 height 32
click at [109, 353] on div "New Order" at bounding box center [90, 353] width 64 height 15
click at [98, 351] on div "New Order" at bounding box center [90, 353] width 64 height 15
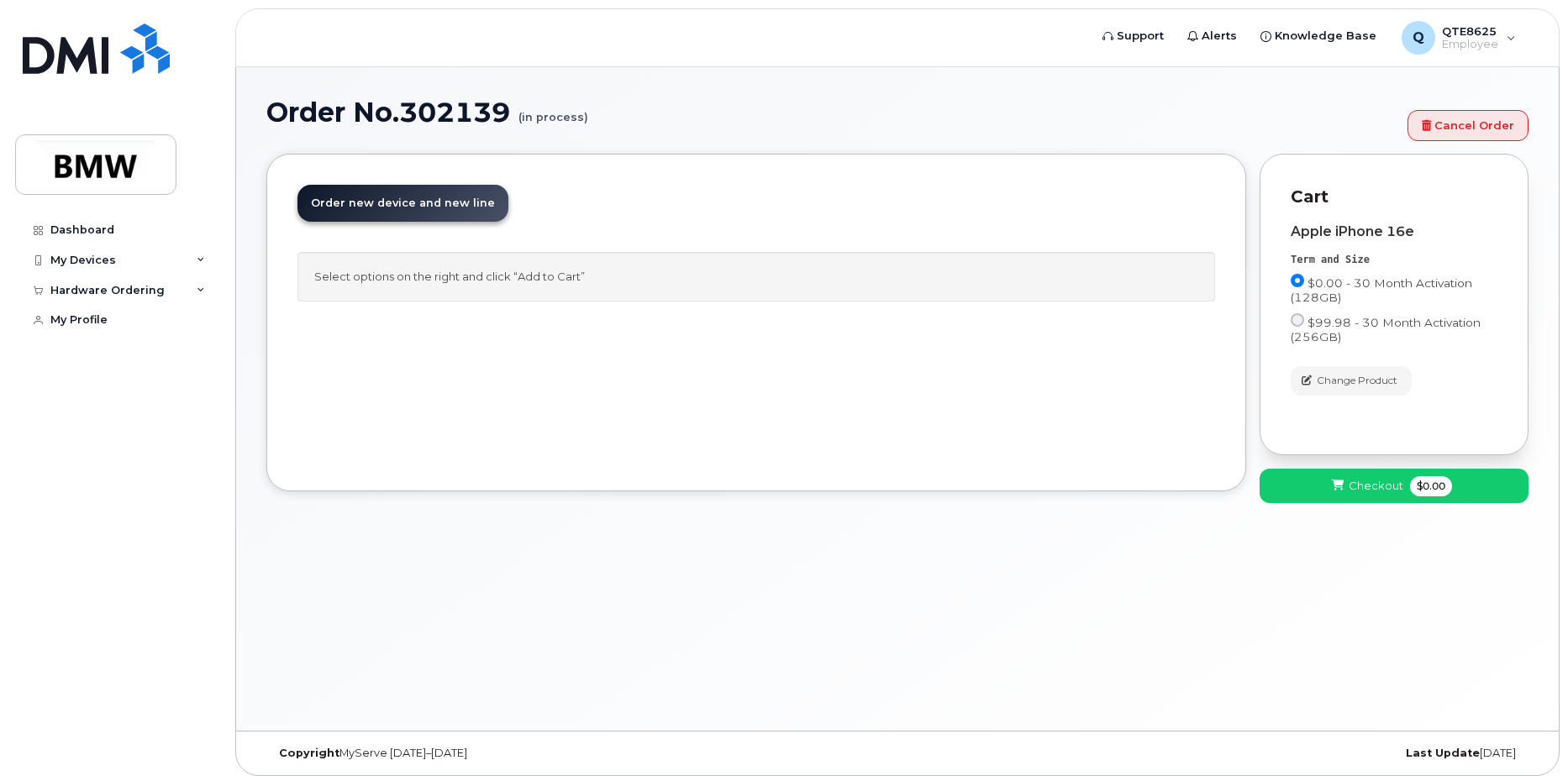
click at [394, 211] on link "Order new device and new line Order new device for existing or suspended line O…" at bounding box center [403, 204] width 211 height 37
click at [461, 284] on div "Select options on the right and click “Add to Cart”" at bounding box center [756, 276] width 917 height 50
click at [1349, 376] on span "Change Product" at bounding box center [1357, 380] width 81 height 15
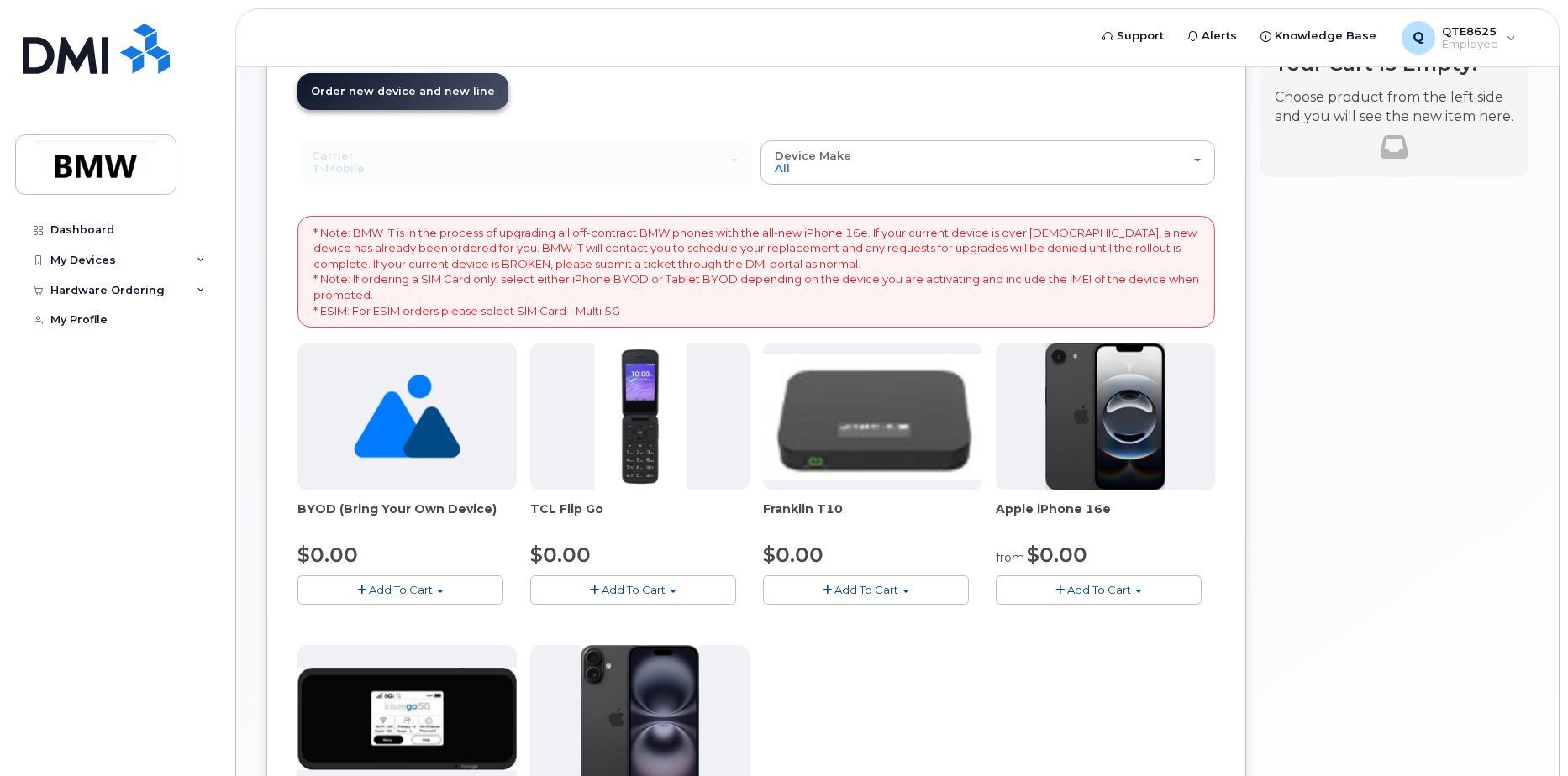
scroll to position [336, 0]
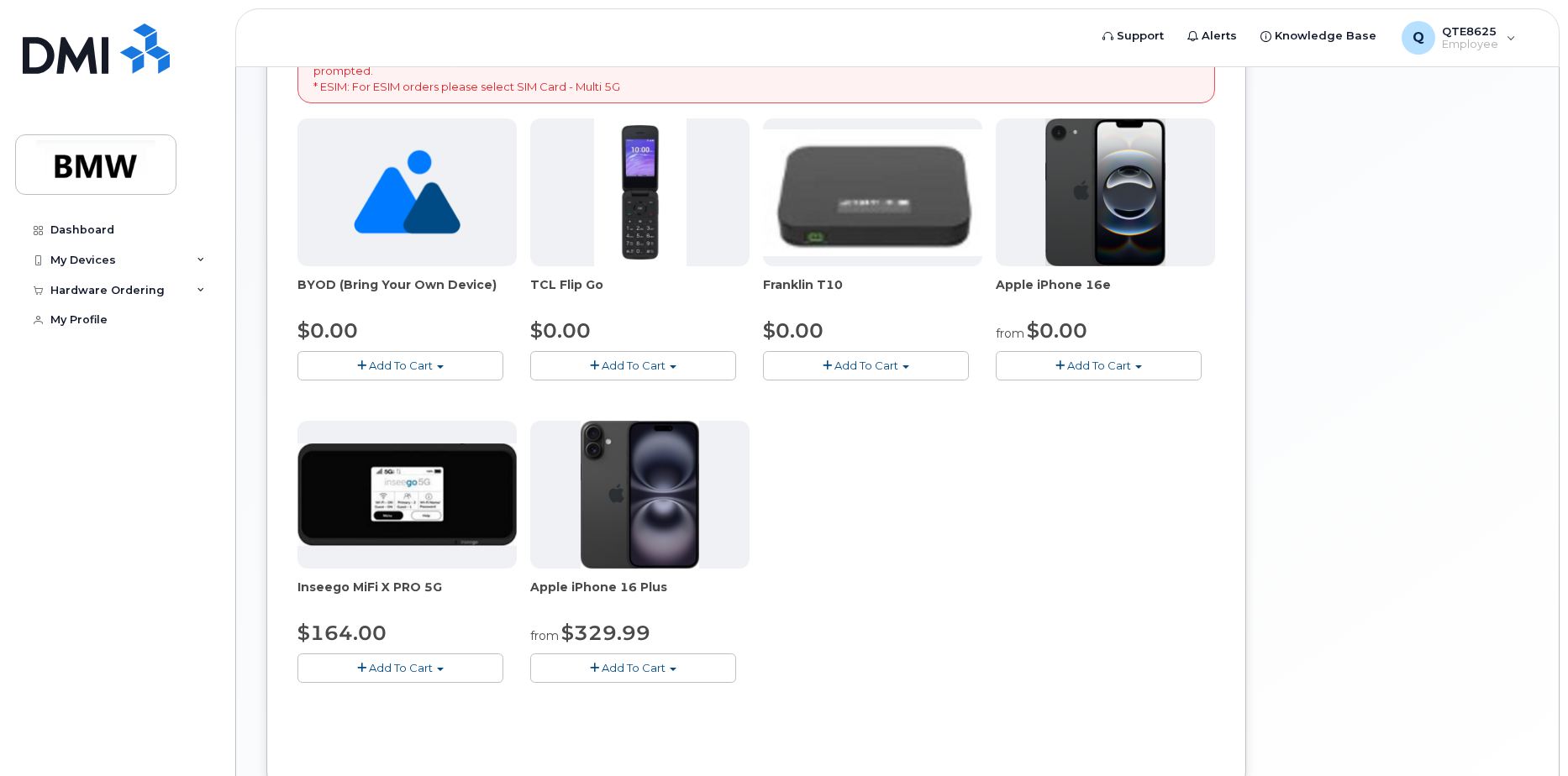
click at [375, 356] on button "Add To Cart" at bounding box center [401, 365] width 206 height 29
click at [374, 406] on link "$0.00 - Activation" at bounding box center [381, 397] width 160 height 21
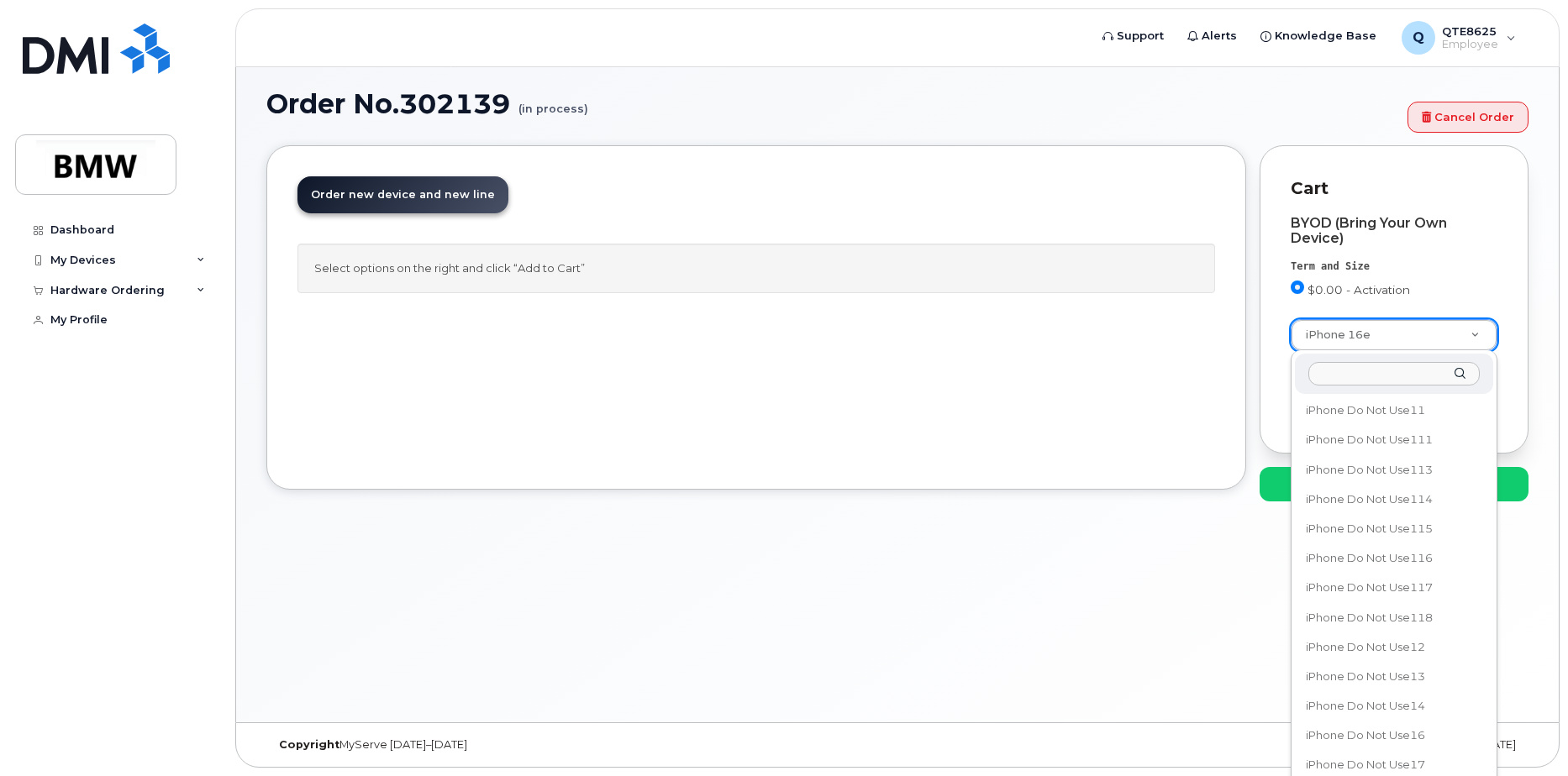
scroll to position [61690, 0]
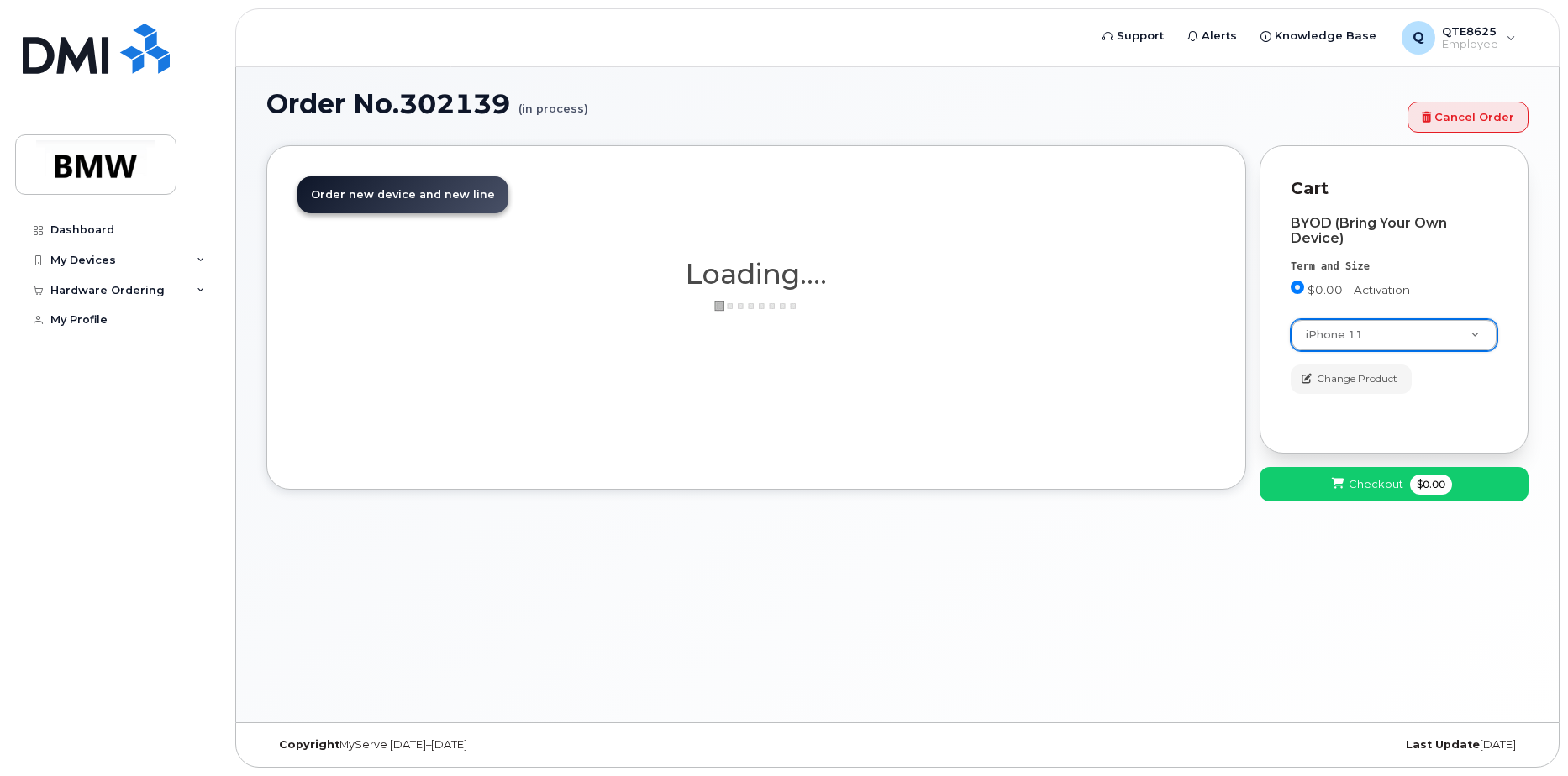
select select "1698"
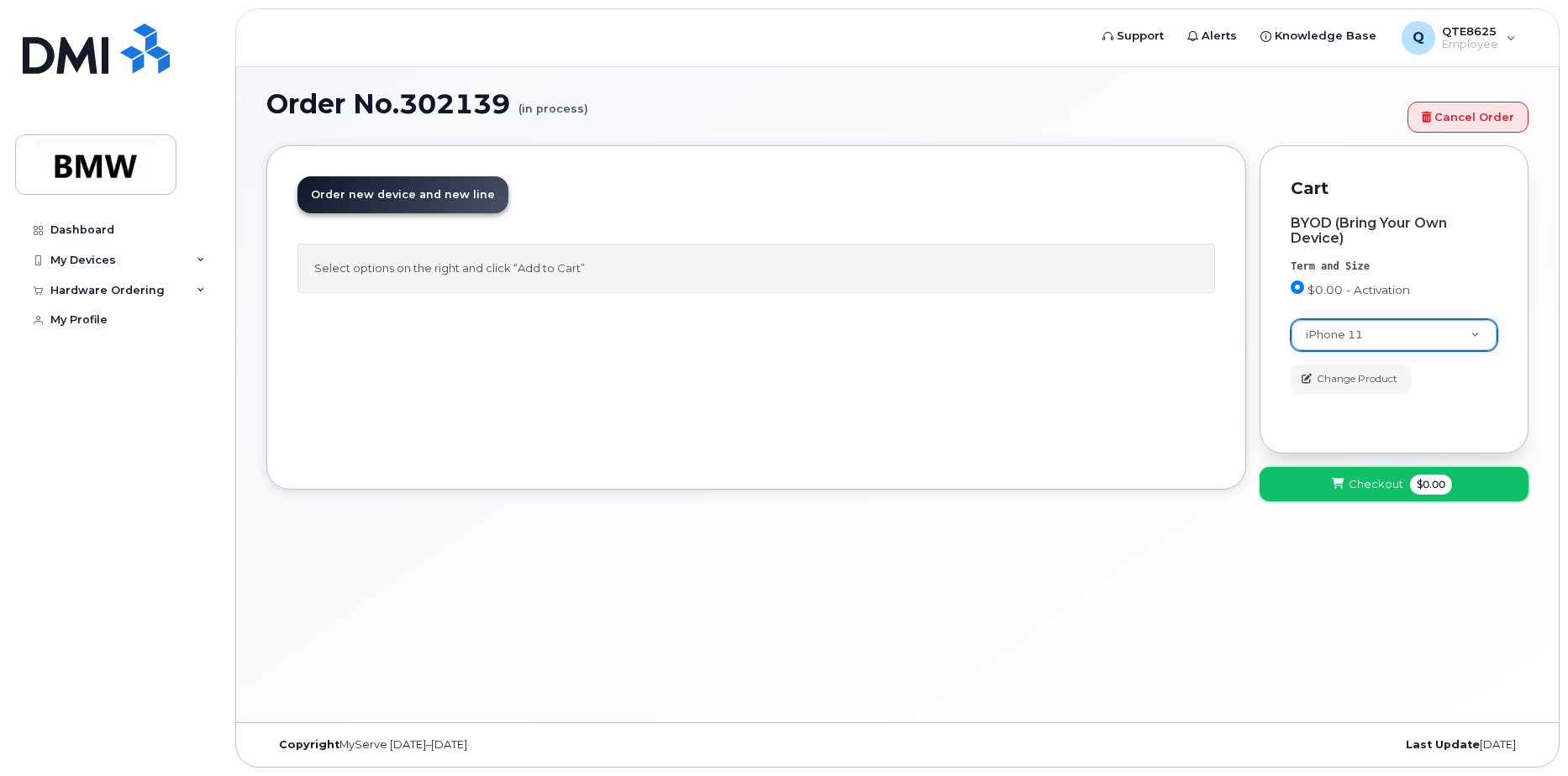
click at [1340, 476] on button "Checkout $0.00" at bounding box center [1393, 484] width 269 height 35
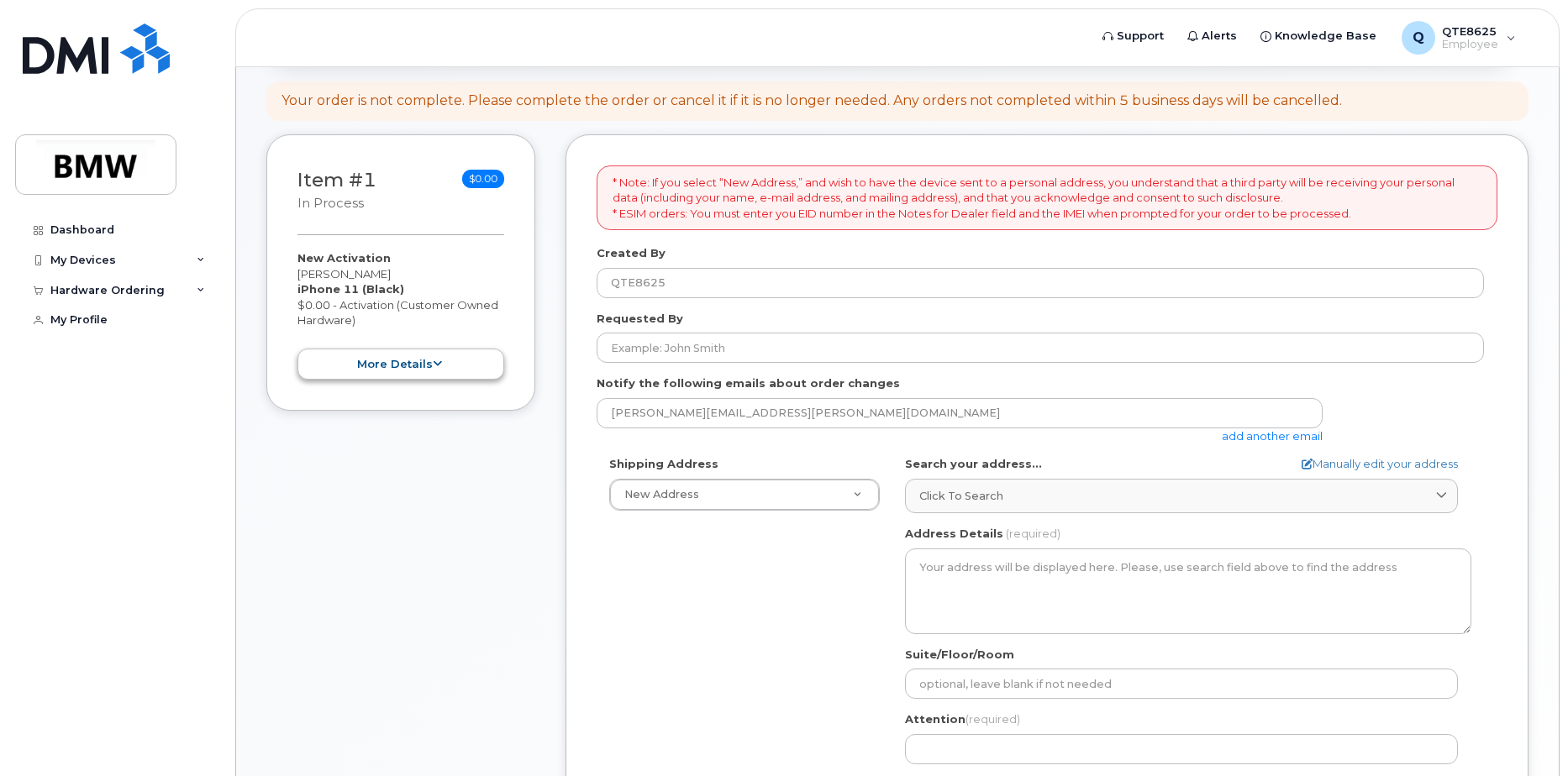
scroll to position [168, 0]
click at [399, 375] on button "more details" at bounding box center [401, 366] width 207 height 31
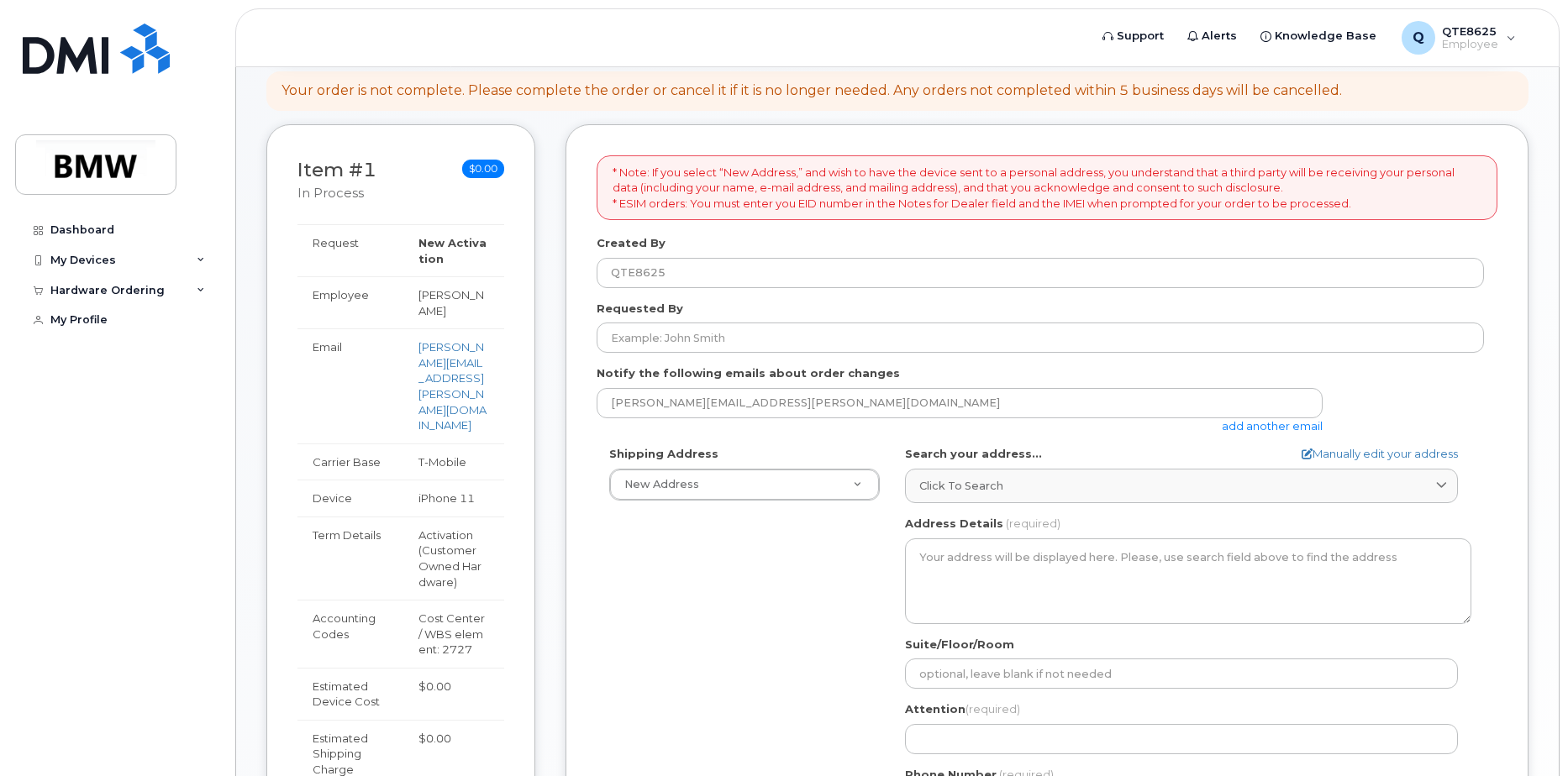
scroll to position [174, 0]
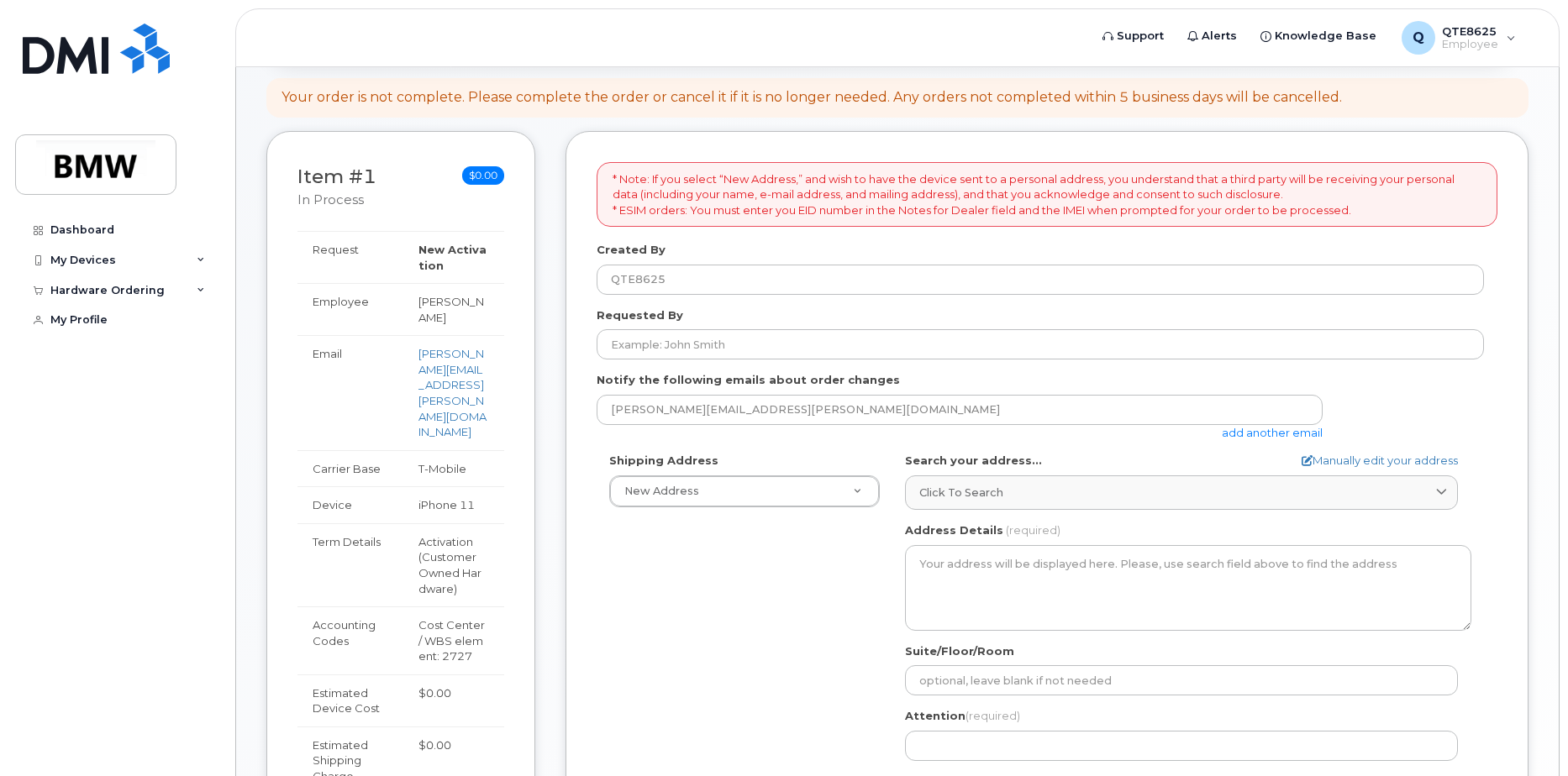
click at [692, 361] on form "* Note: If you select “New Address,” and wish to have the device sent to a pers…" at bounding box center [1047, 567] width 901 height 811
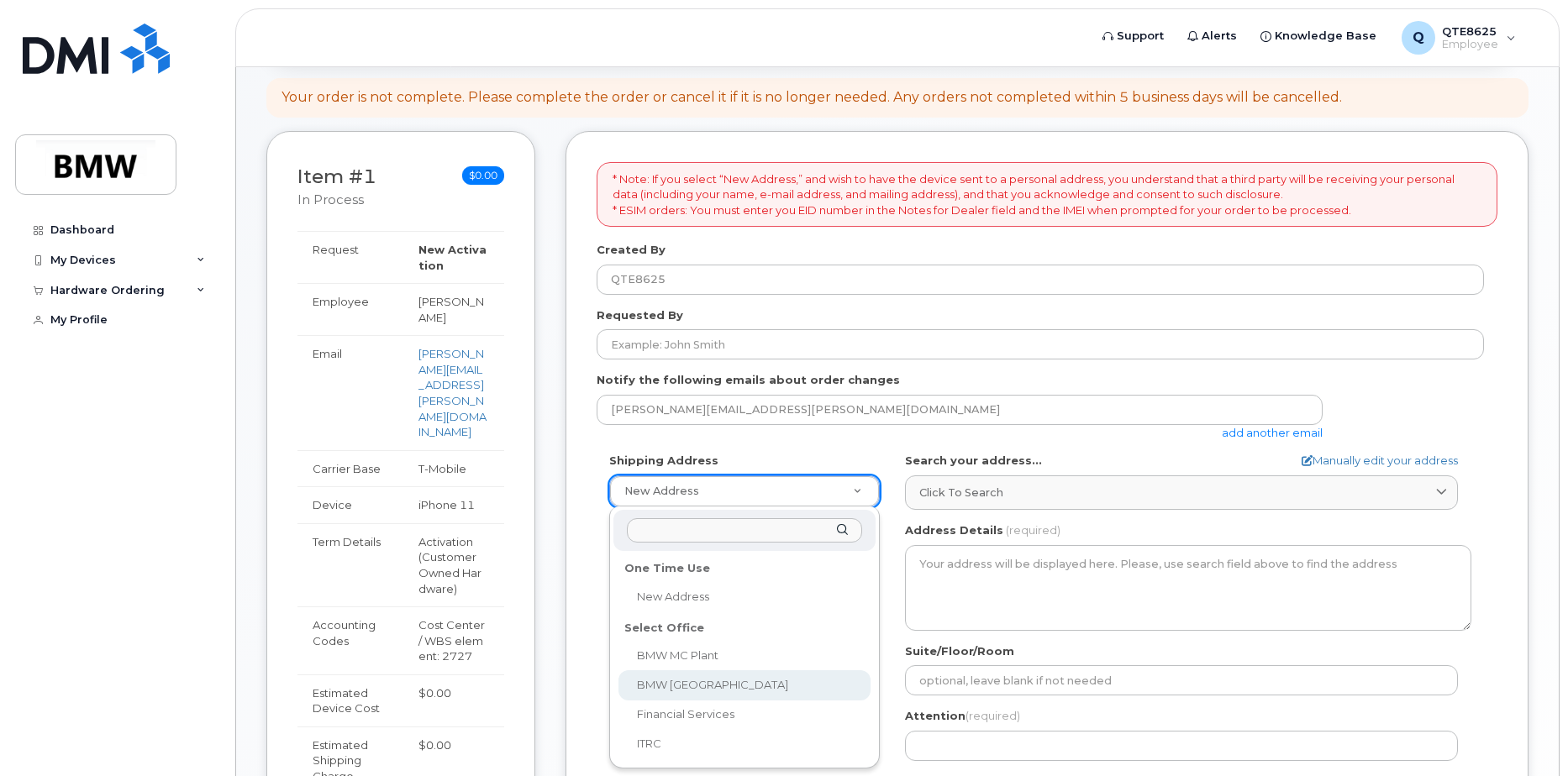
select select
type textarea "[STREET_ADDRESS] Greer [US_STATE] 29651-6731"
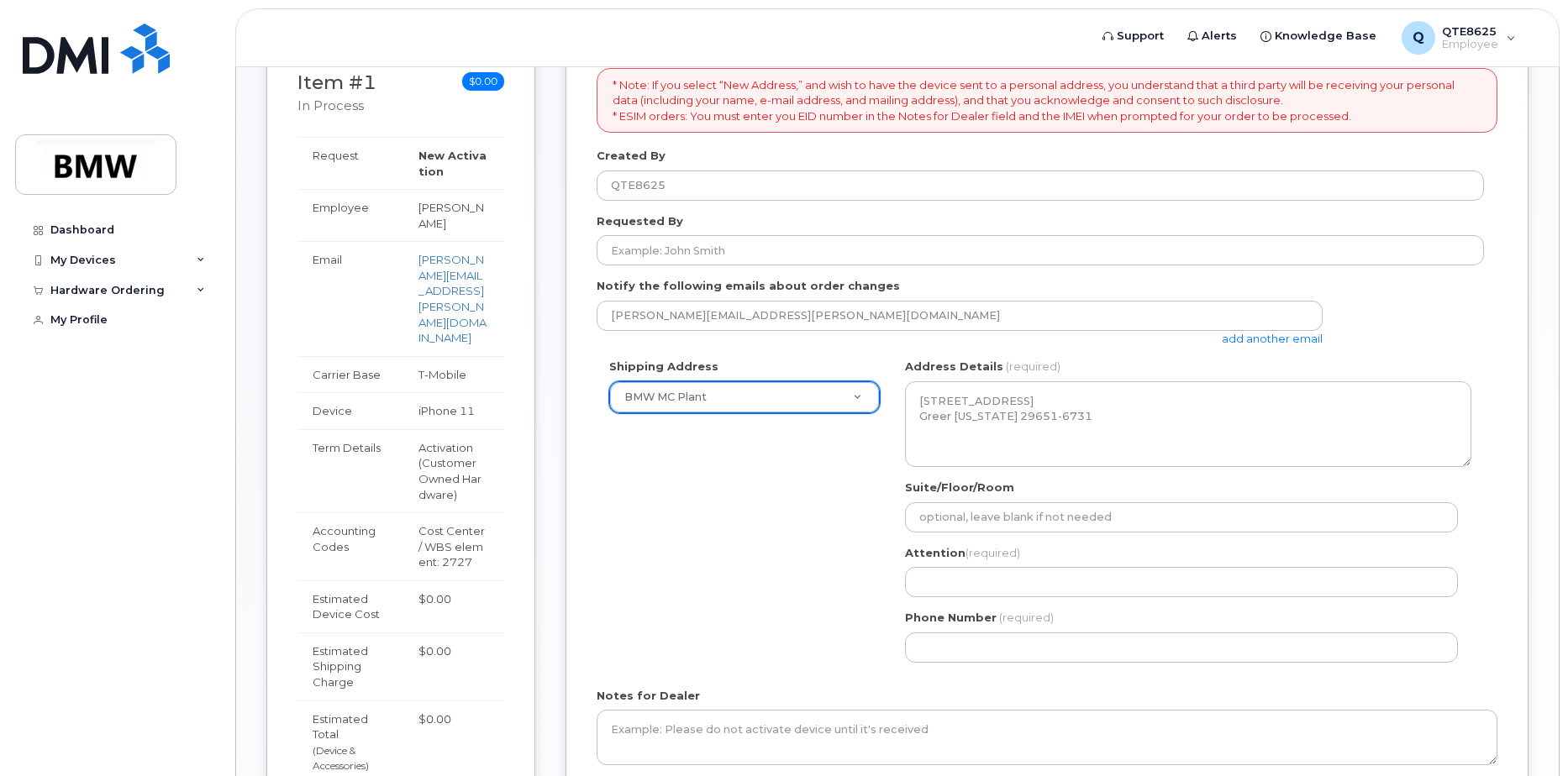
scroll to position [426, 0]
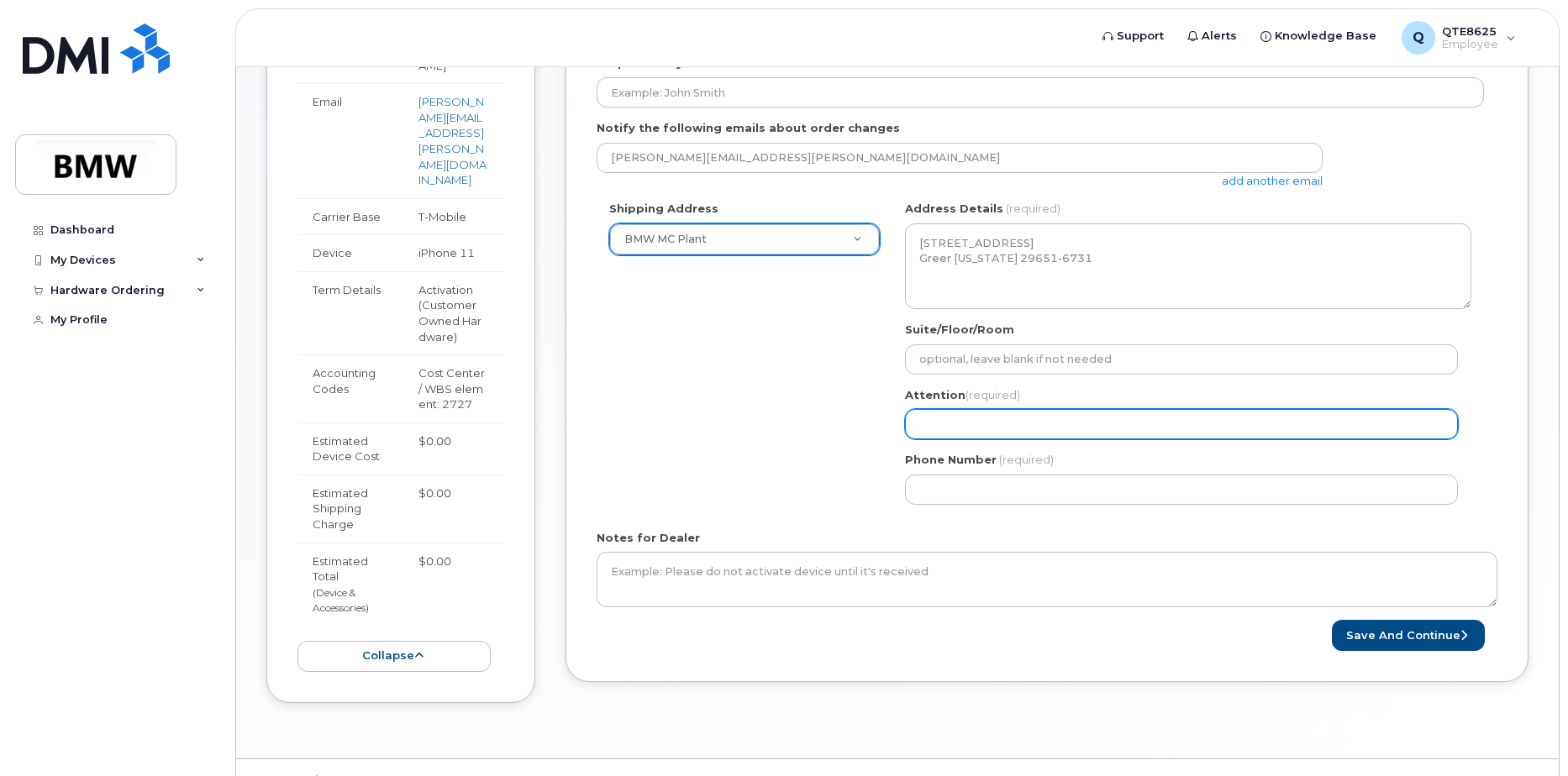
click at [966, 422] on input "Attention (required)" at bounding box center [1182, 424] width 553 height 30
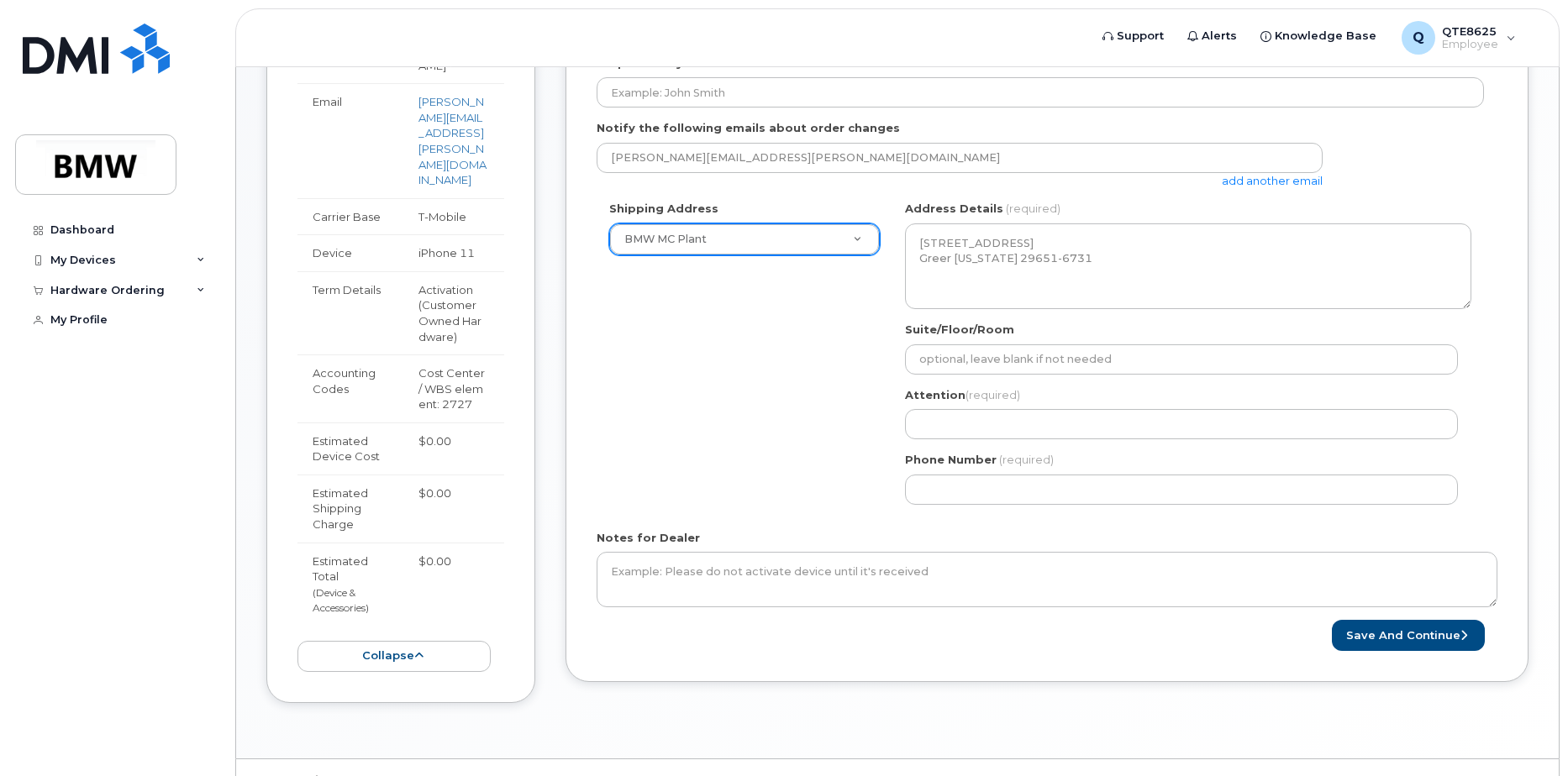
click at [937, 385] on div "SC [PERSON_NAME] Search your address... Manually edit your address Click to sea…" at bounding box center [1188, 359] width 591 height 315
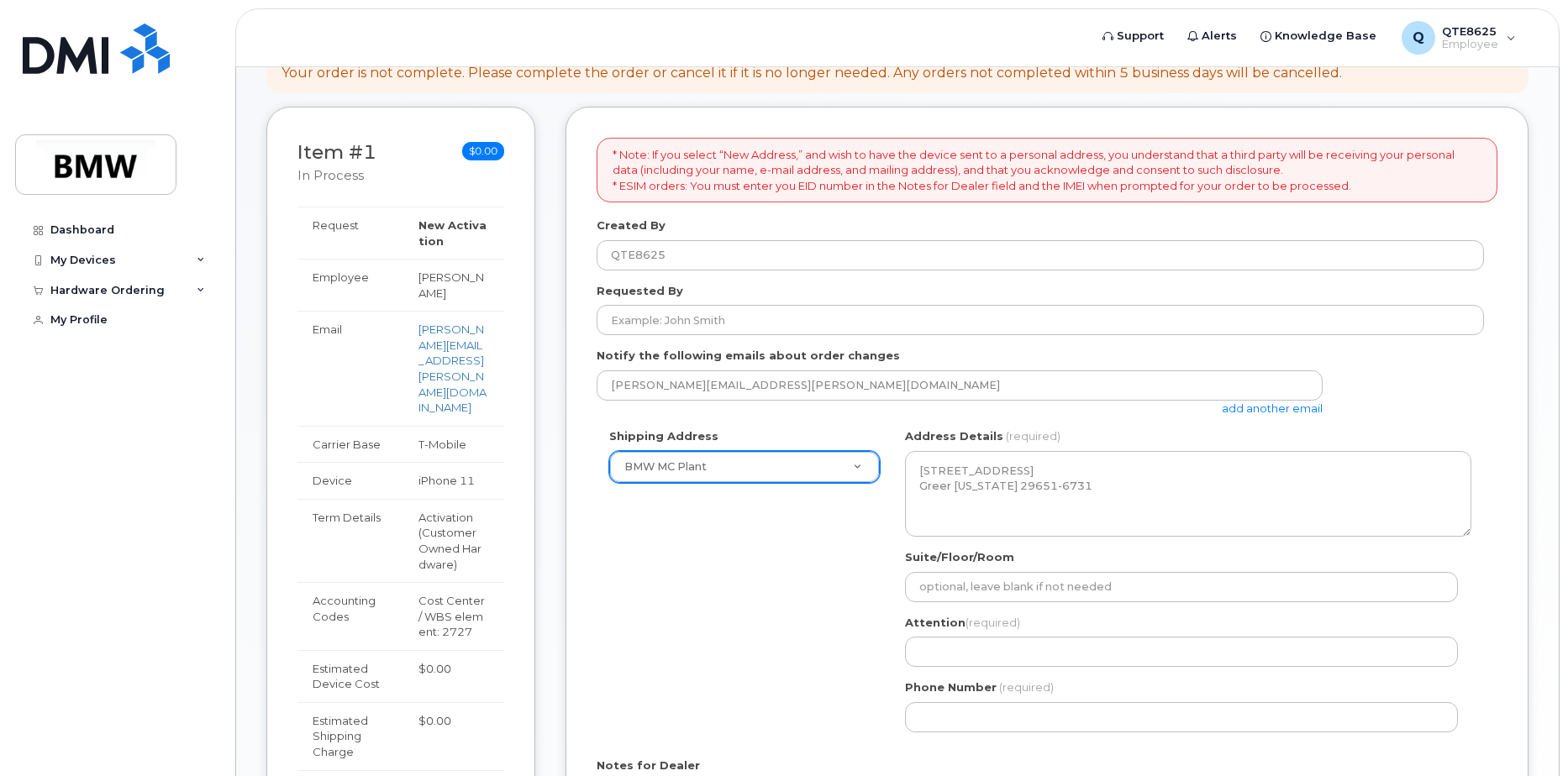
scroll to position [0, 0]
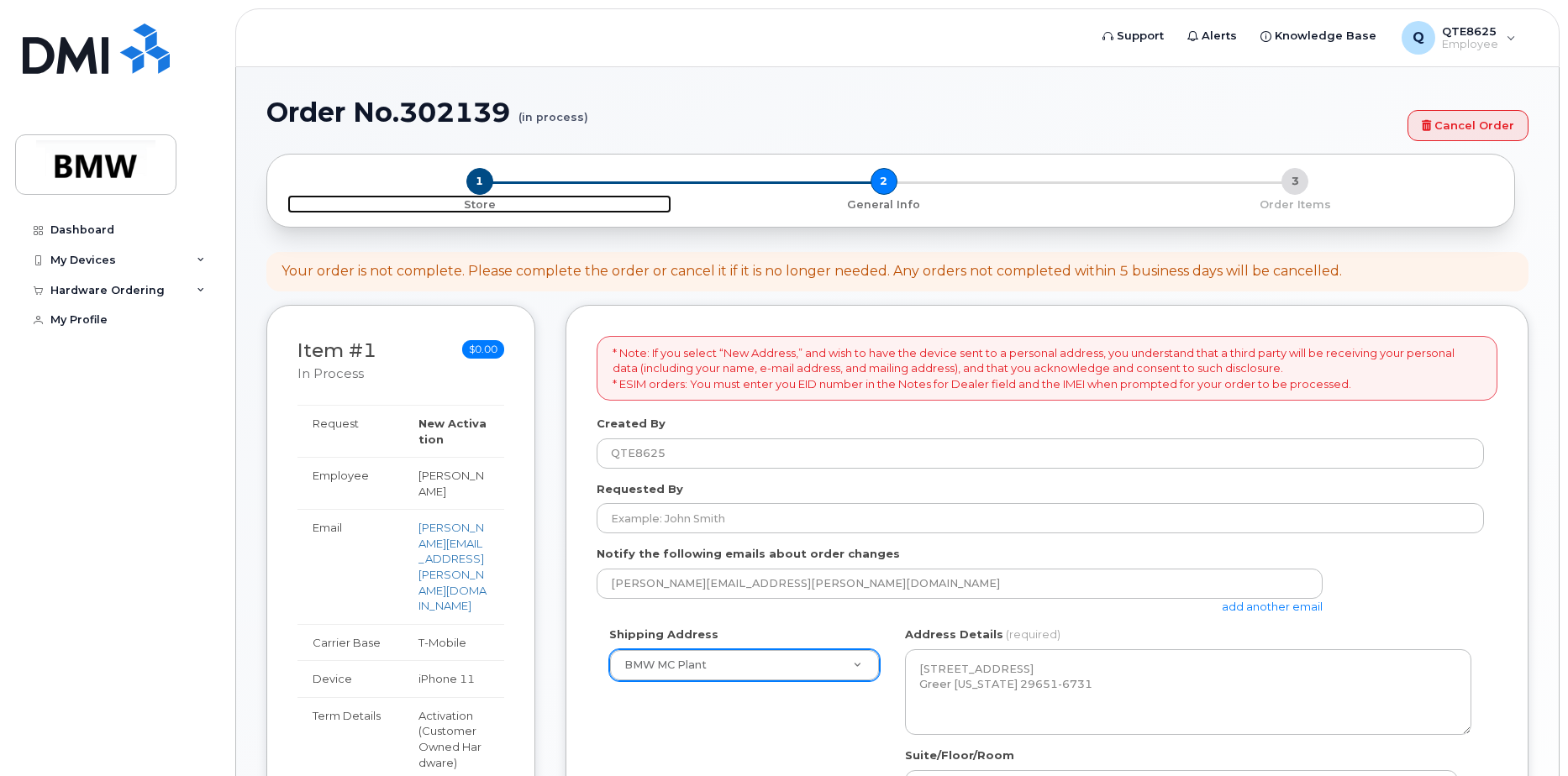
click at [488, 204] on p "Store" at bounding box center [479, 205] width 384 height 15
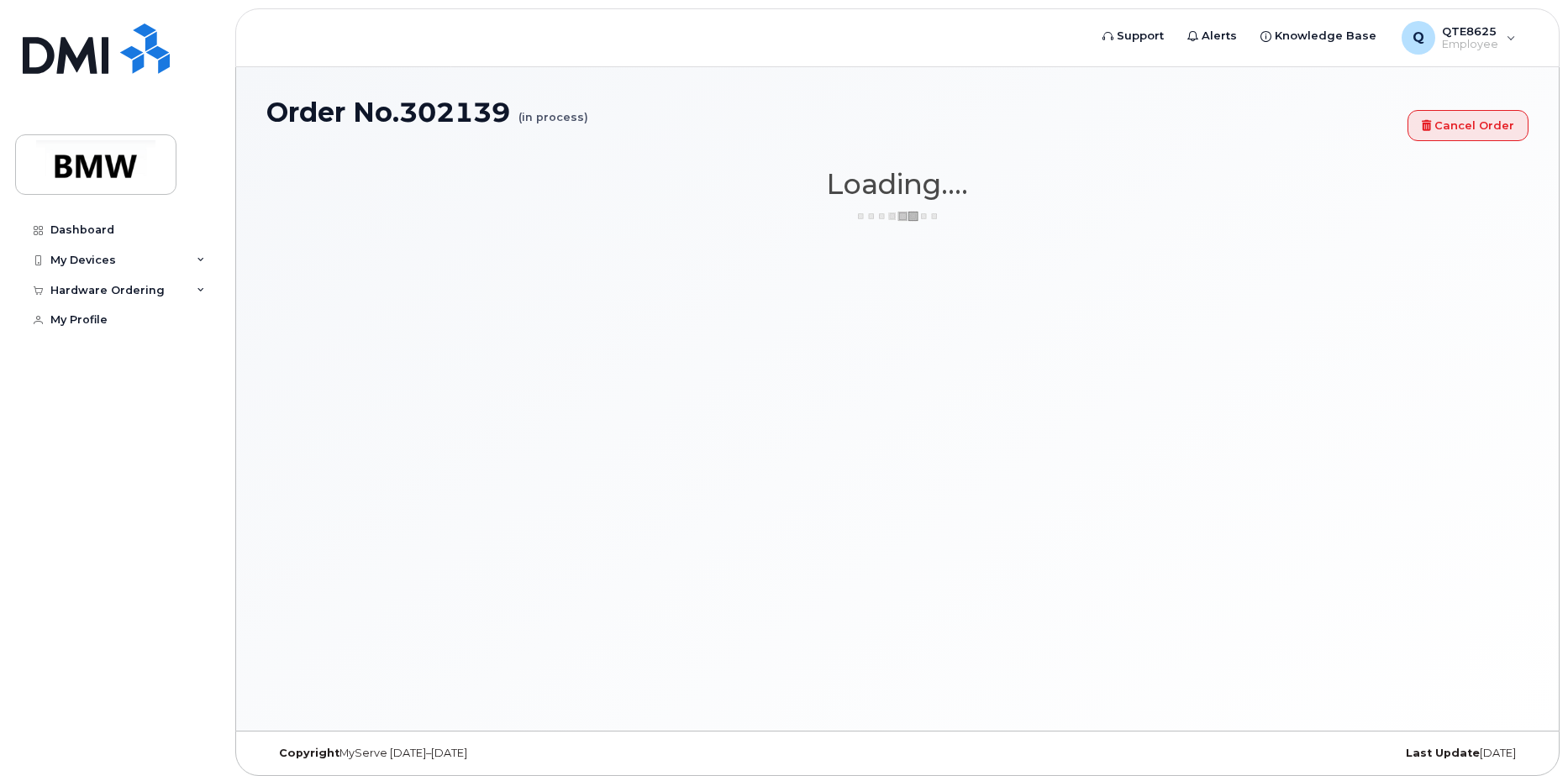
select select "1698"
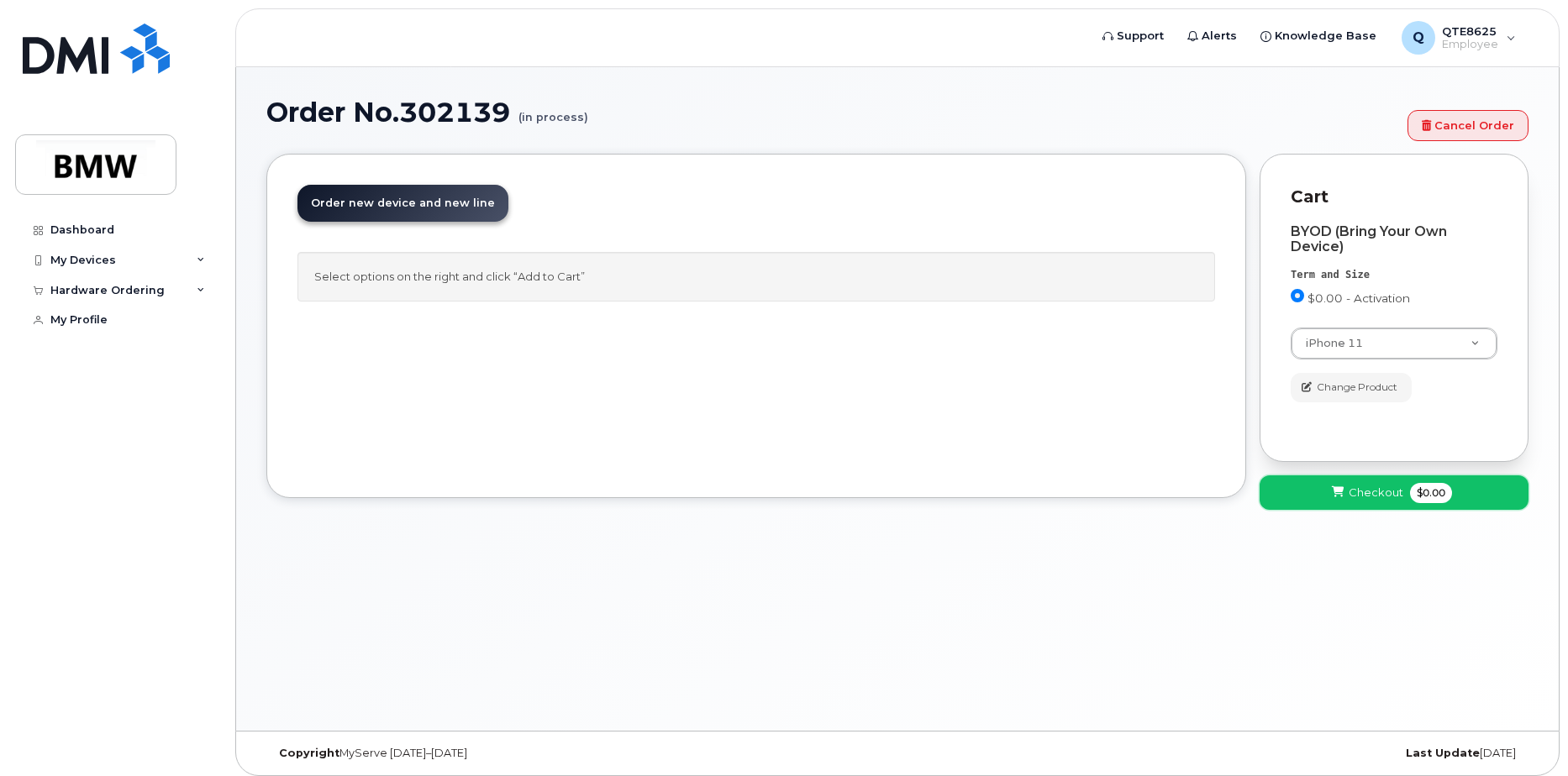
click at [1369, 502] on button "Checkout $0.00" at bounding box center [1393, 493] width 269 height 35
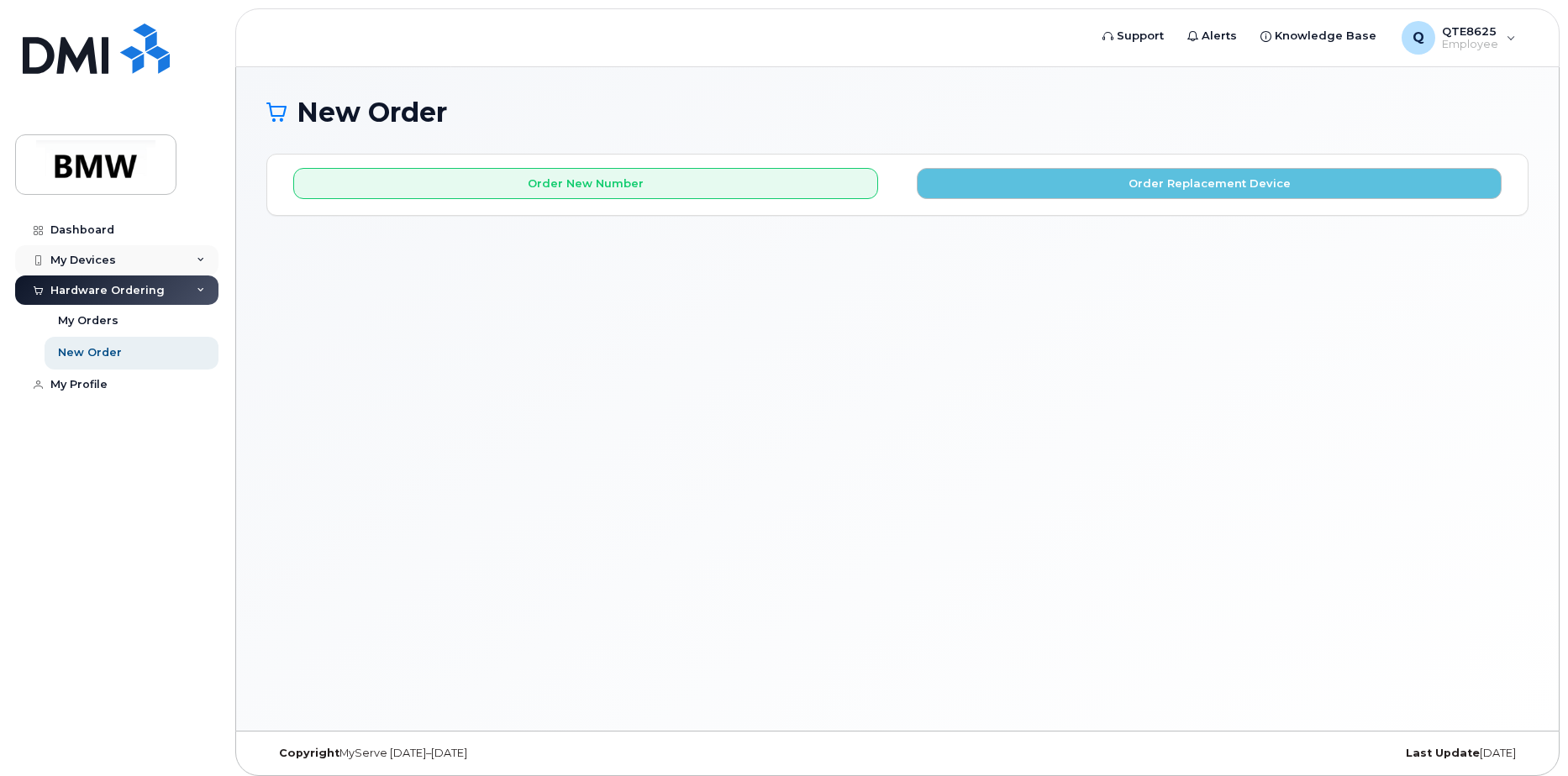
click at [119, 267] on div "My Devices" at bounding box center [116, 260] width 203 height 30
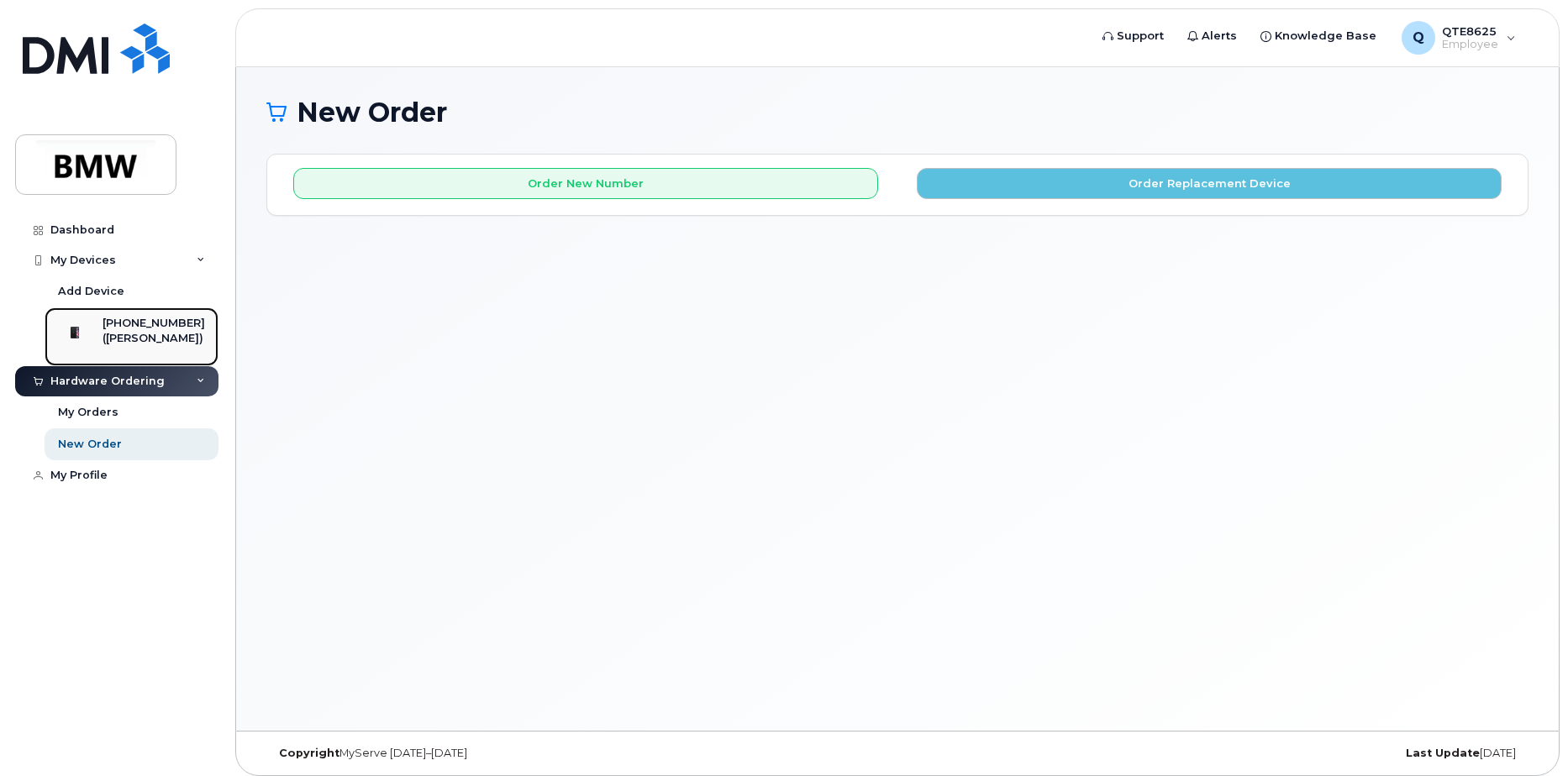
click at [119, 338] on div "([PERSON_NAME])" at bounding box center [154, 338] width 103 height 15
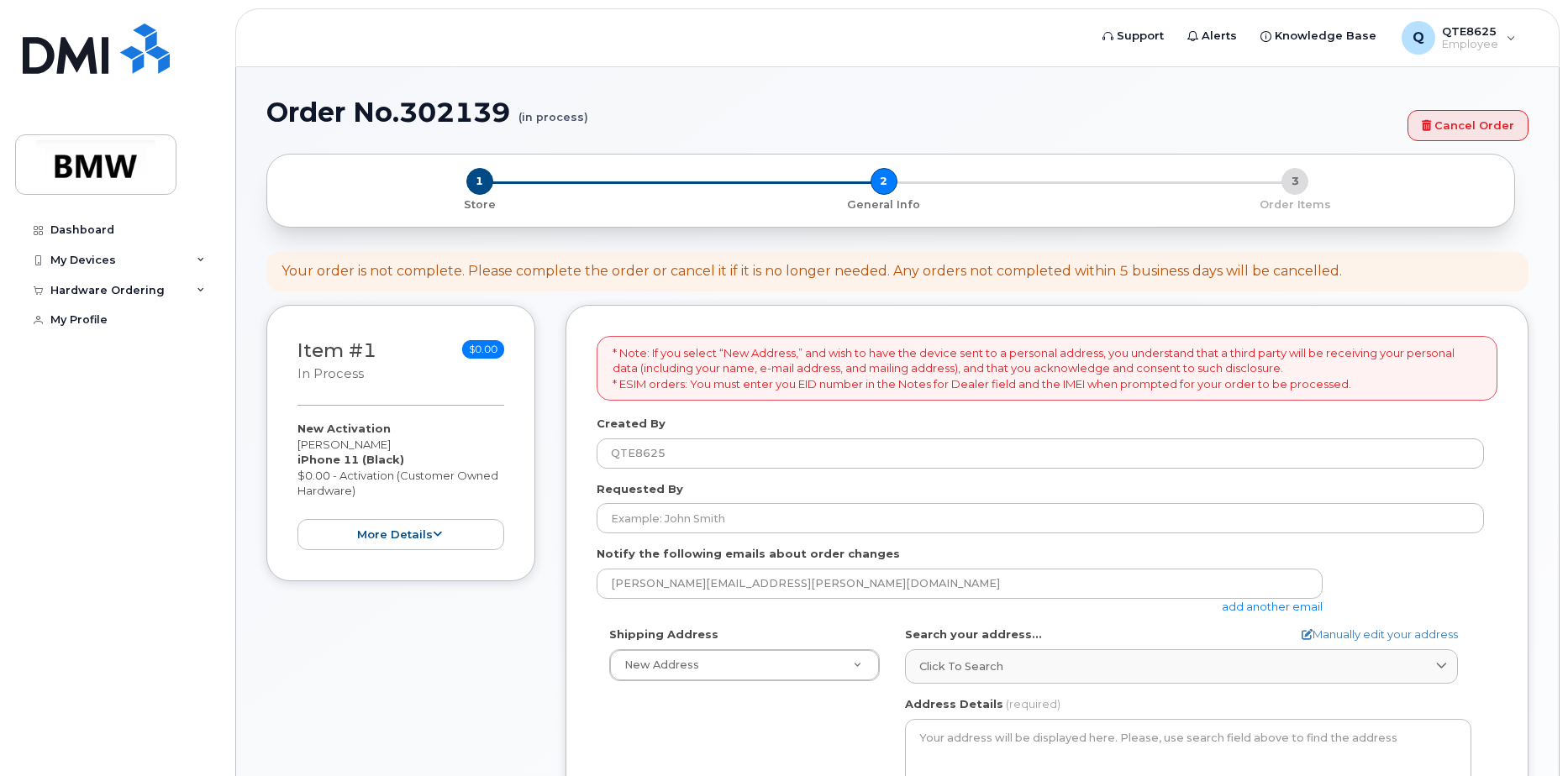
select select
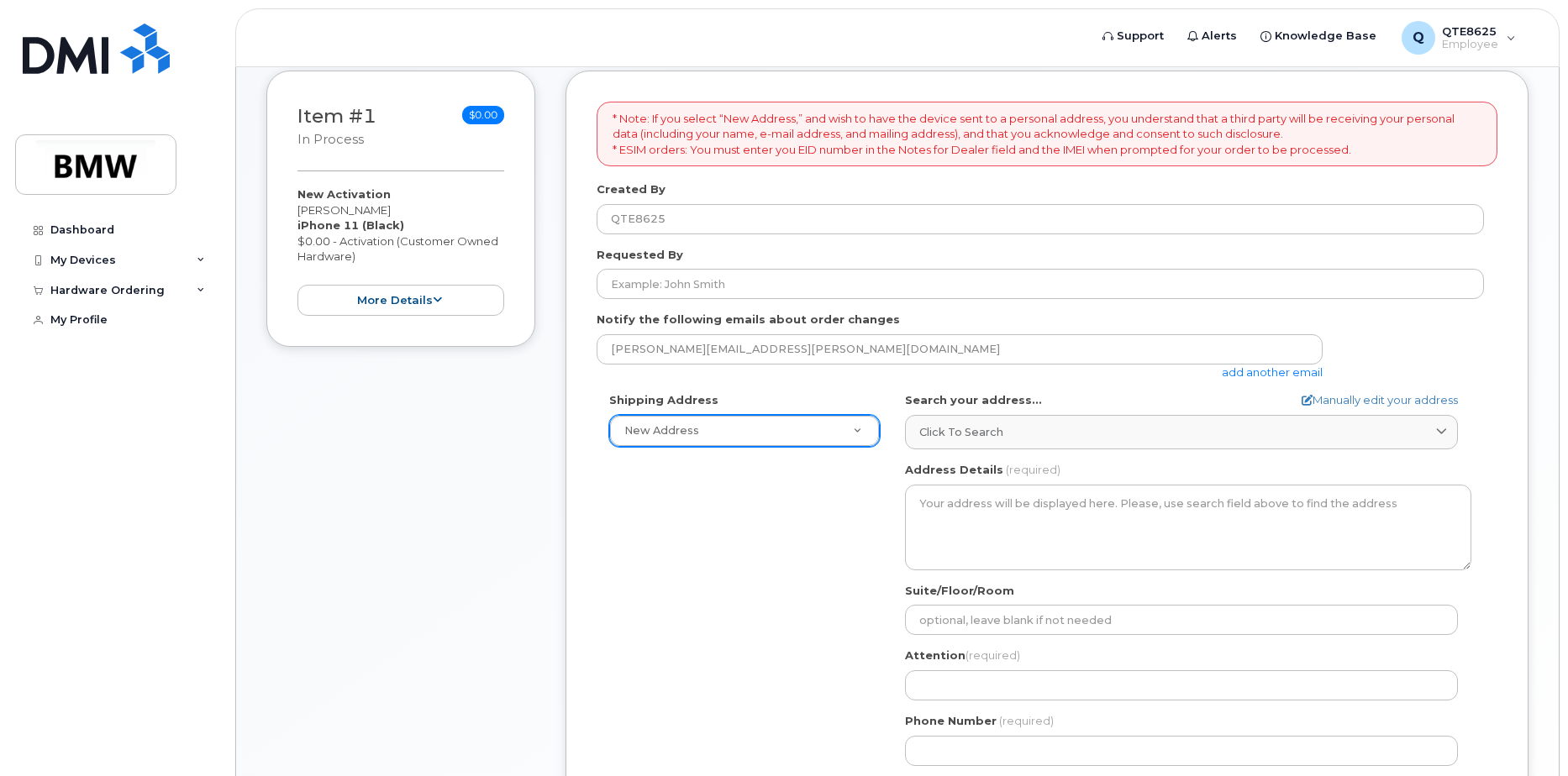
scroll to position [252, 0]
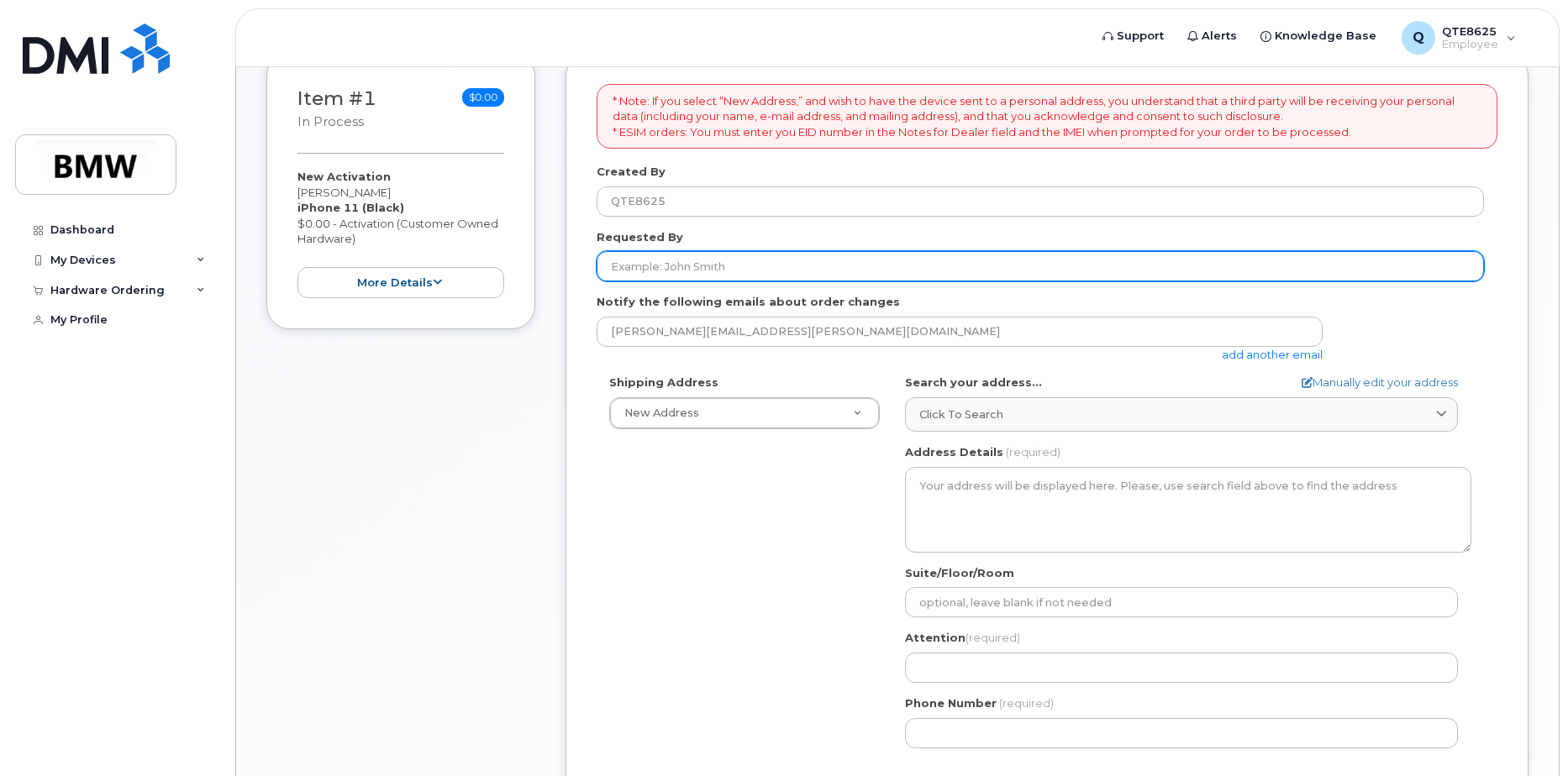
drag, startPoint x: 661, startPoint y: 273, endPoint x: 677, endPoint y: 268, distance: 16.8
click at [661, 272] on input "Requested By" at bounding box center [1040, 266] width 887 height 30
type input "j"
type input "John Williams"
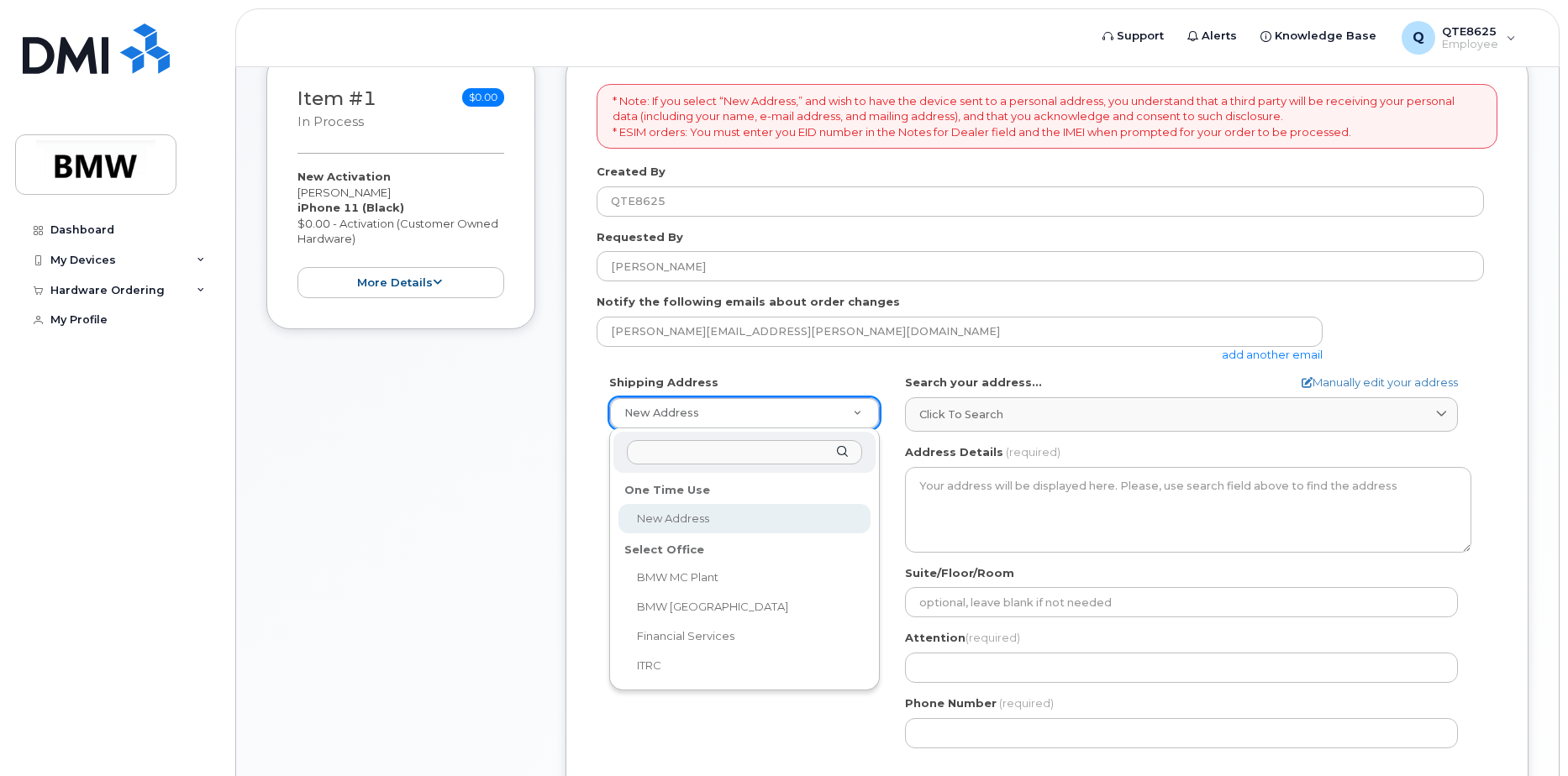
drag, startPoint x: 790, startPoint y: 400, endPoint x: 784, endPoint y: 412, distance: 13.4
select select
type textarea "1400 Highway 101 S GREER SC 29651-6731 UNITED STATES Greer South Carolina 29651…"
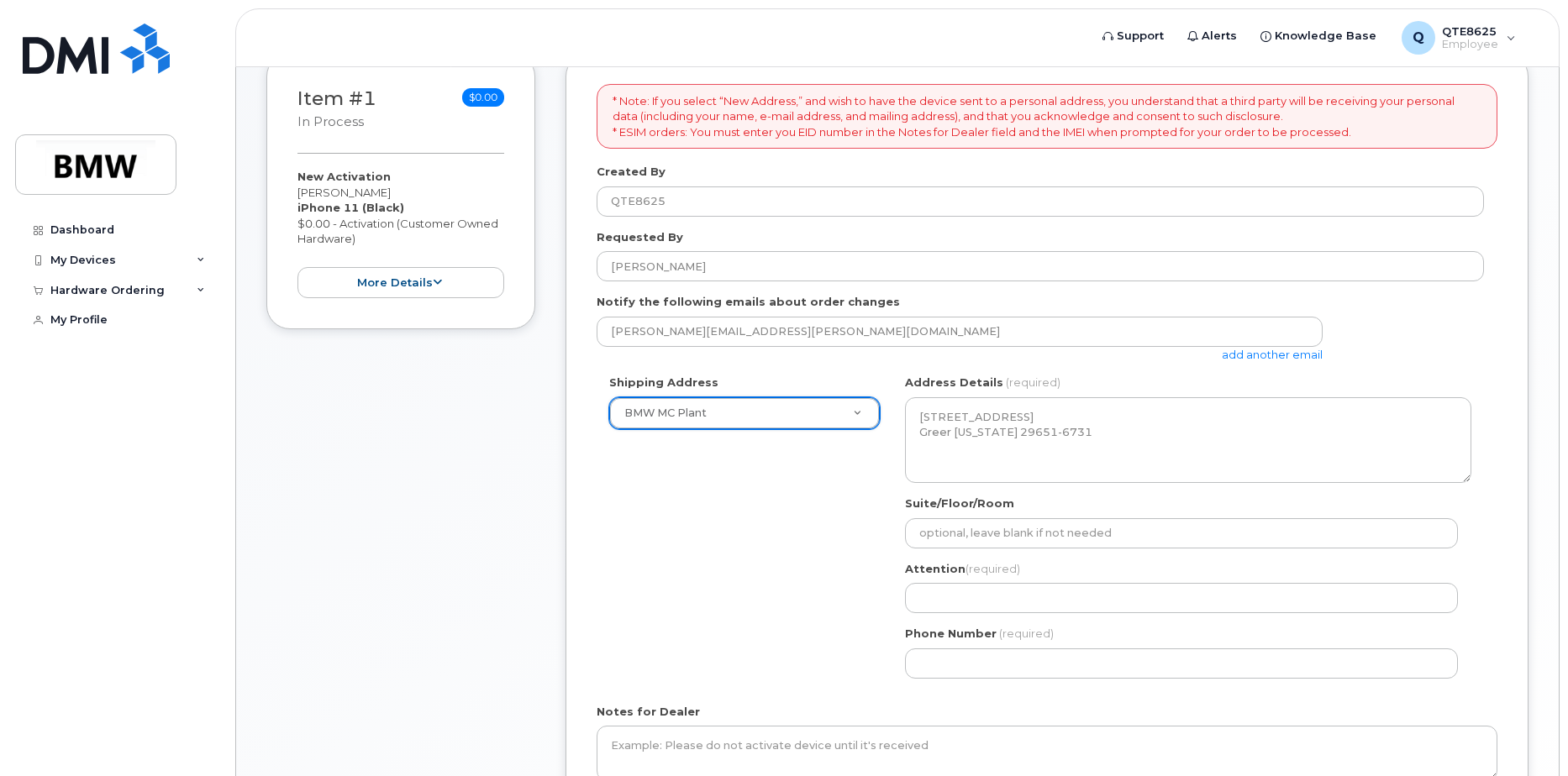
click at [656, 535] on div "Shipping Address BMW MC Plant New Address BMW MC Plant BMW North America Financ…" at bounding box center [1040, 532] width 887 height 315
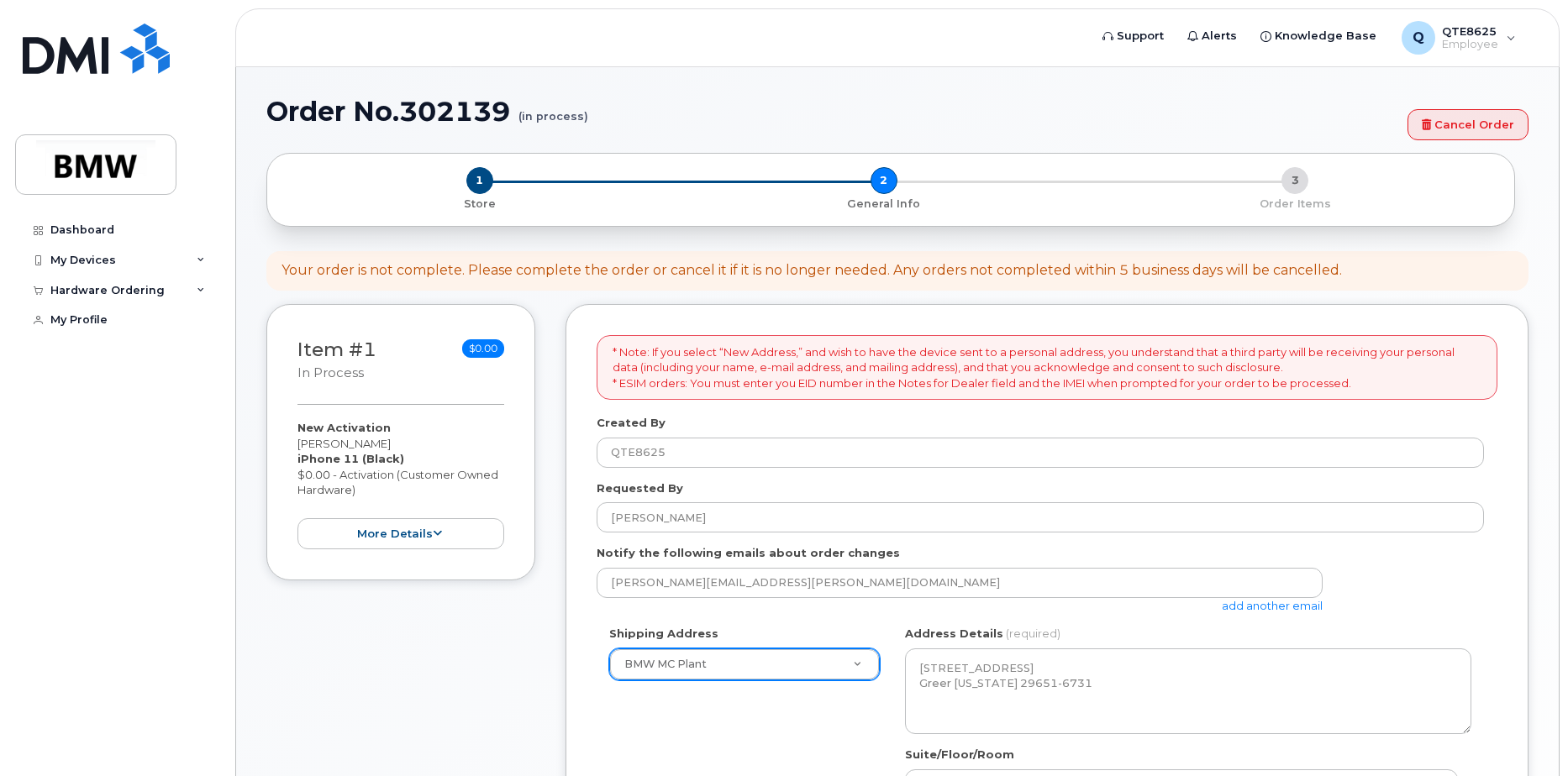
scroll to position [0, 0]
click at [419, 539] on button "more details" at bounding box center [401, 534] width 207 height 31
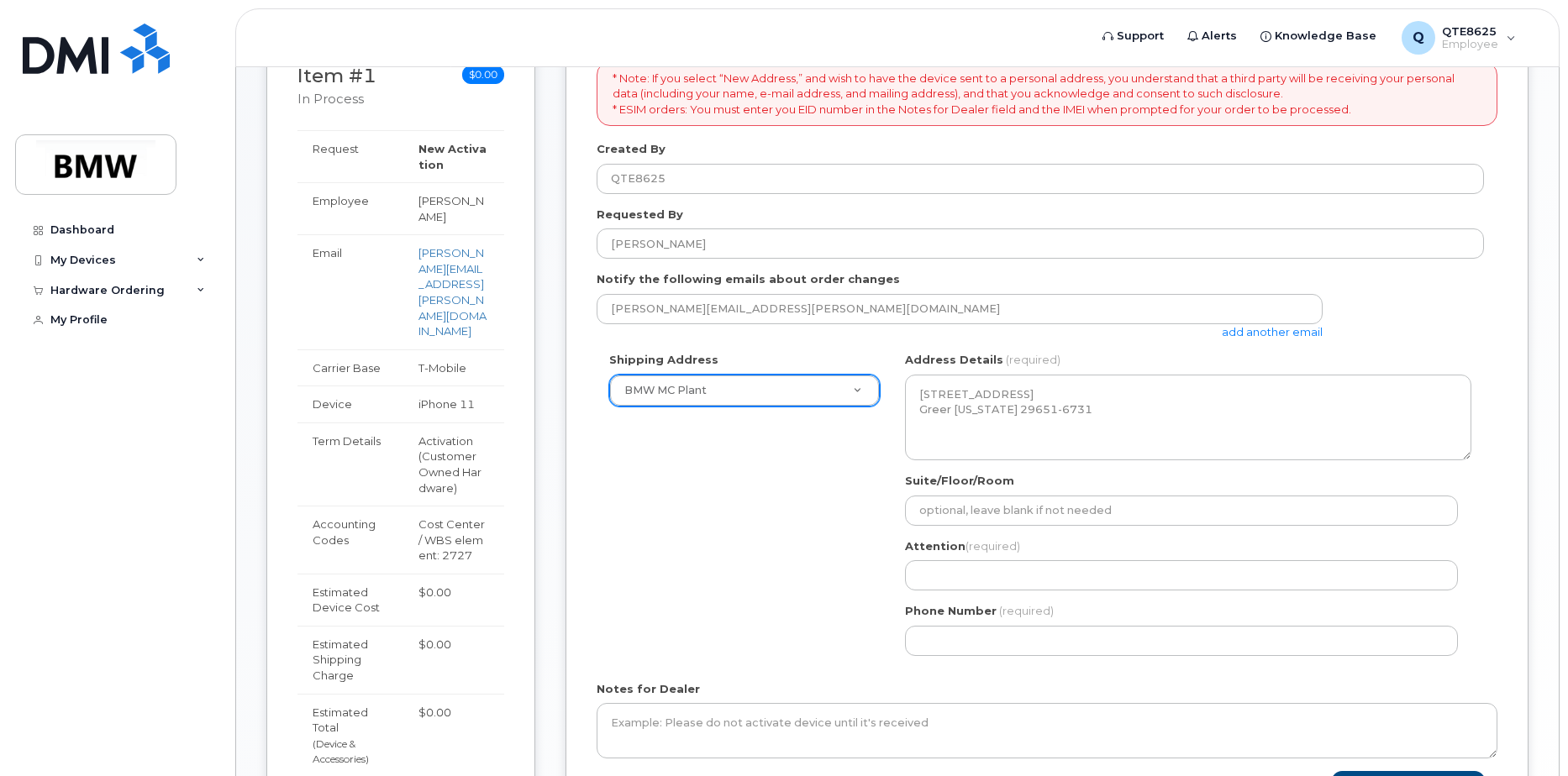
scroll to position [273, 0]
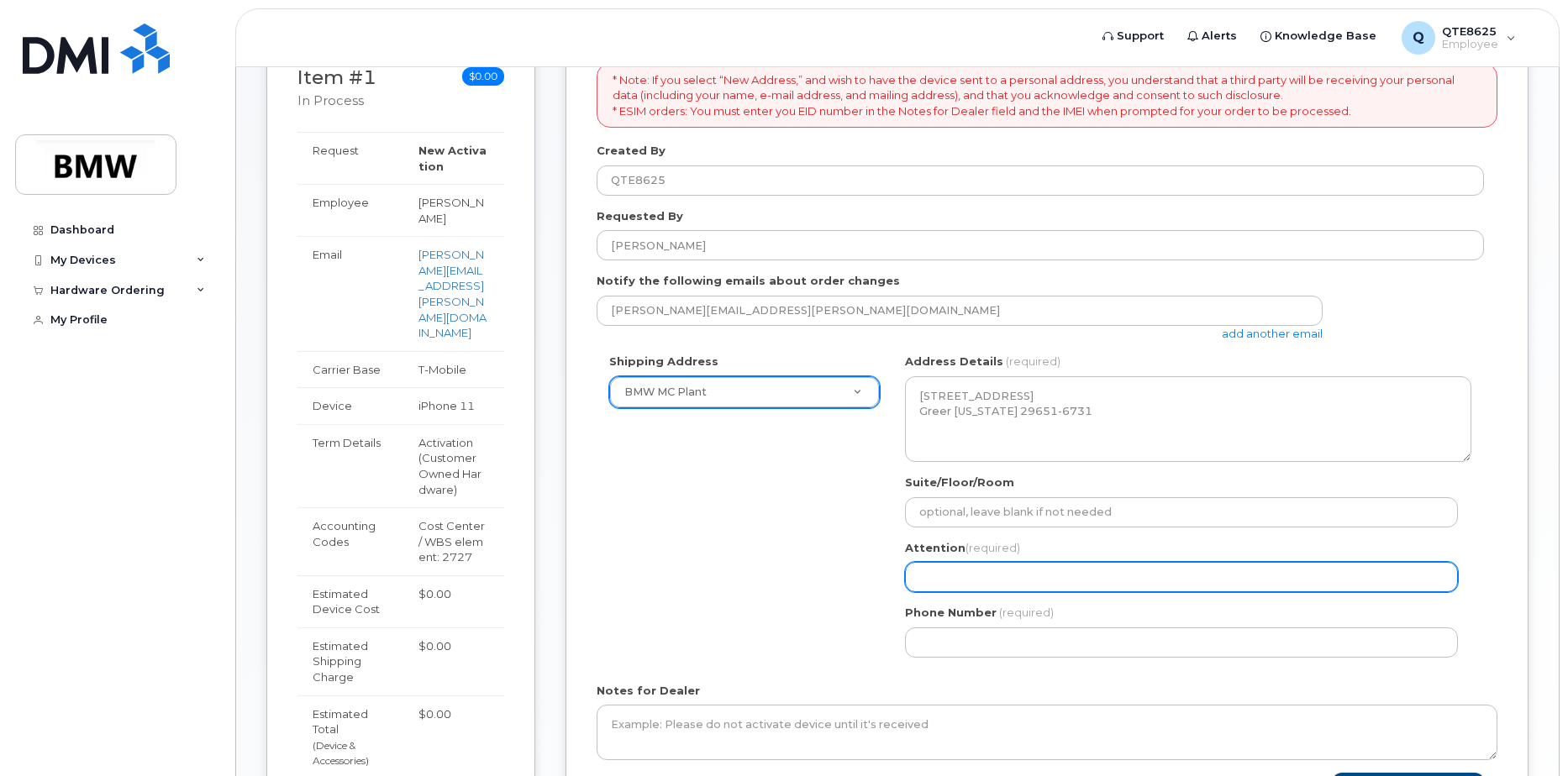
click at [1008, 573] on input "Attention (required)" at bounding box center [1182, 577] width 553 height 30
drag, startPoint x: 847, startPoint y: 599, endPoint x: 930, endPoint y: 590, distance: 83.5
click at [847, 598] on div "Shipping Address BMW MC Plant New Address BMW MC Plant BMW North America Financ…" at bounding box center [1040, 511] width 887 height 315
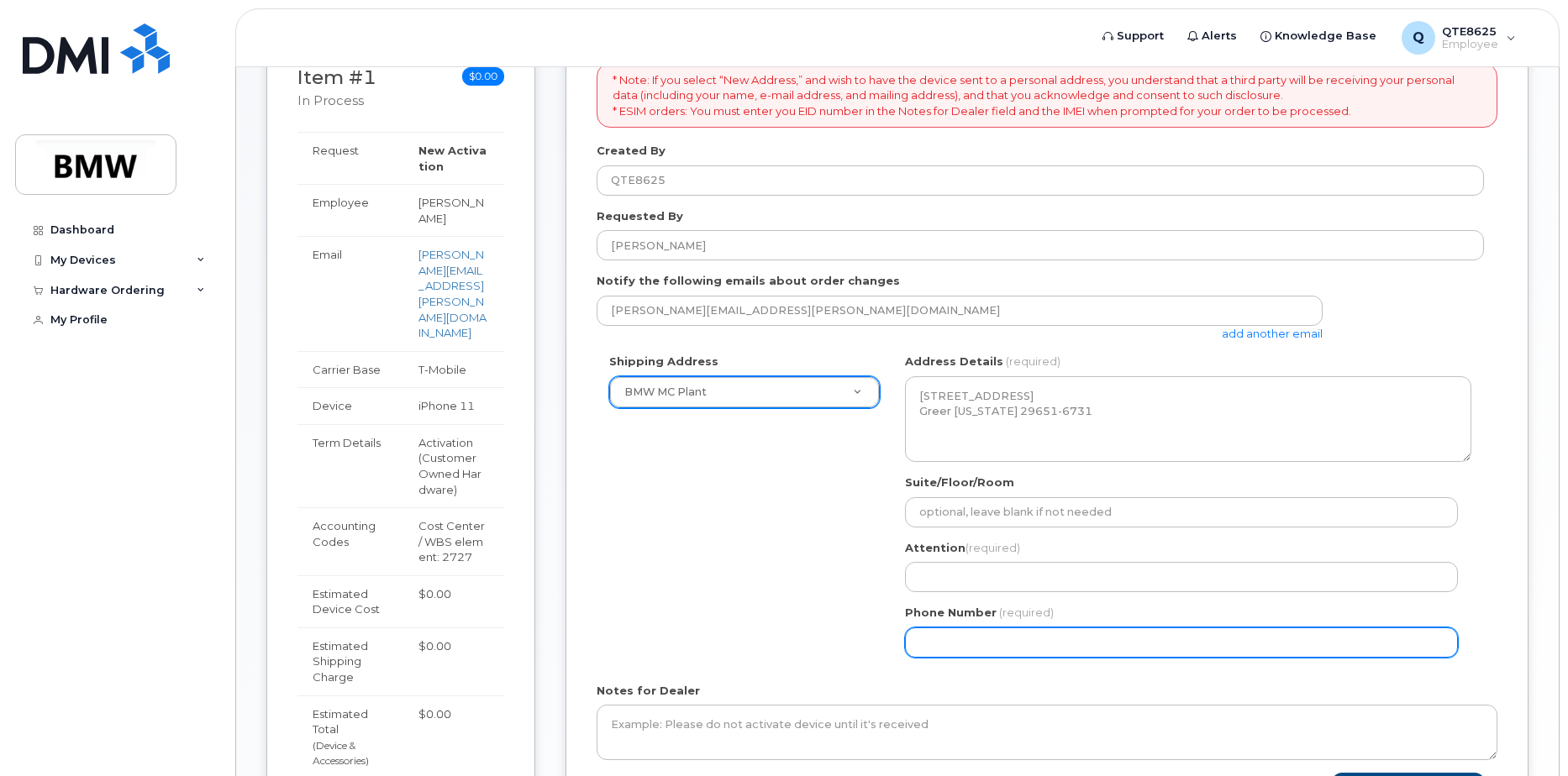
click at [948, 647] on input "Phone Number" at bounding box center [1182, 642] width 553 height 30
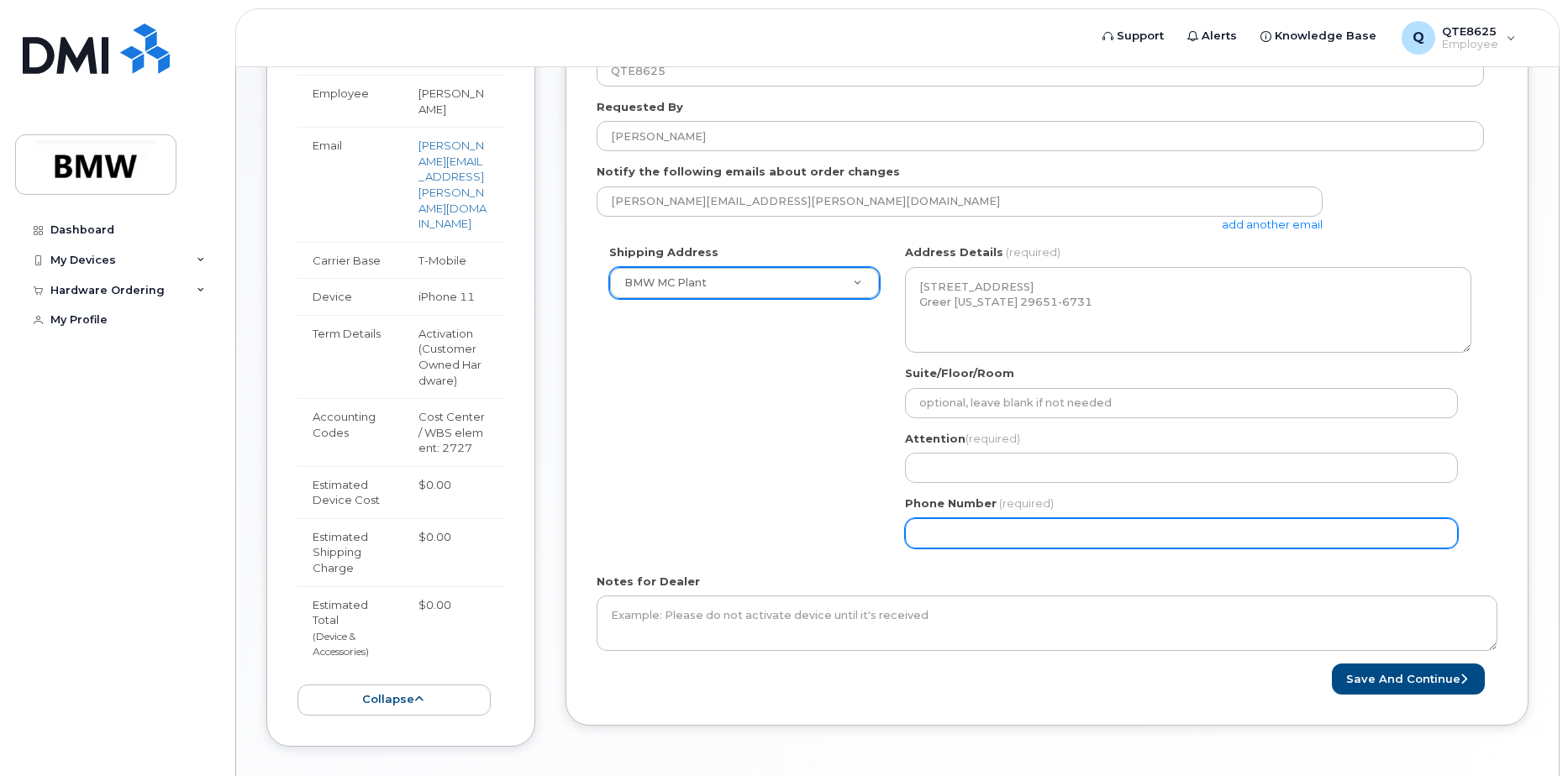
scroll to position [441, 0]
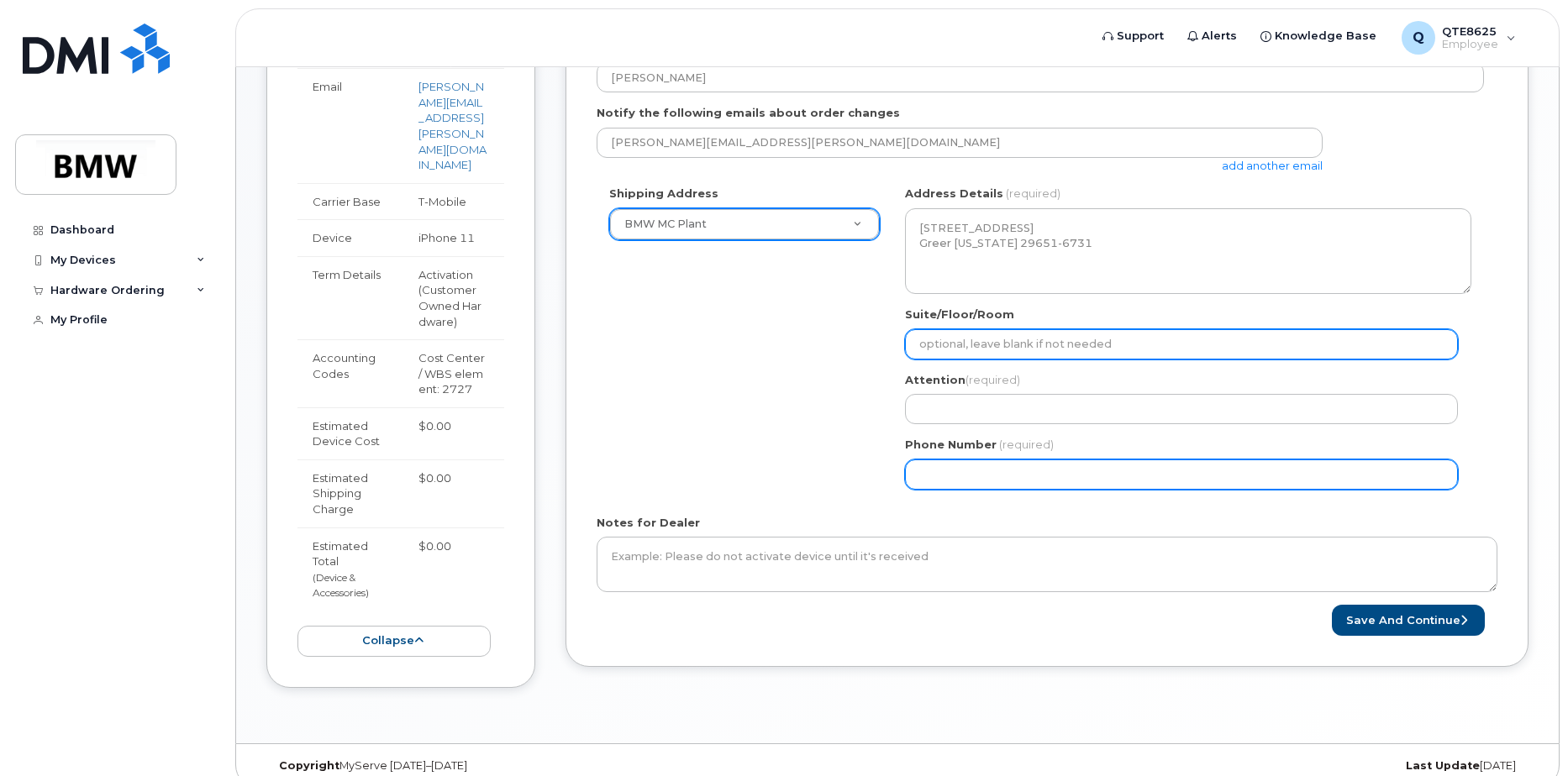
select select
type input "864748522"
select select
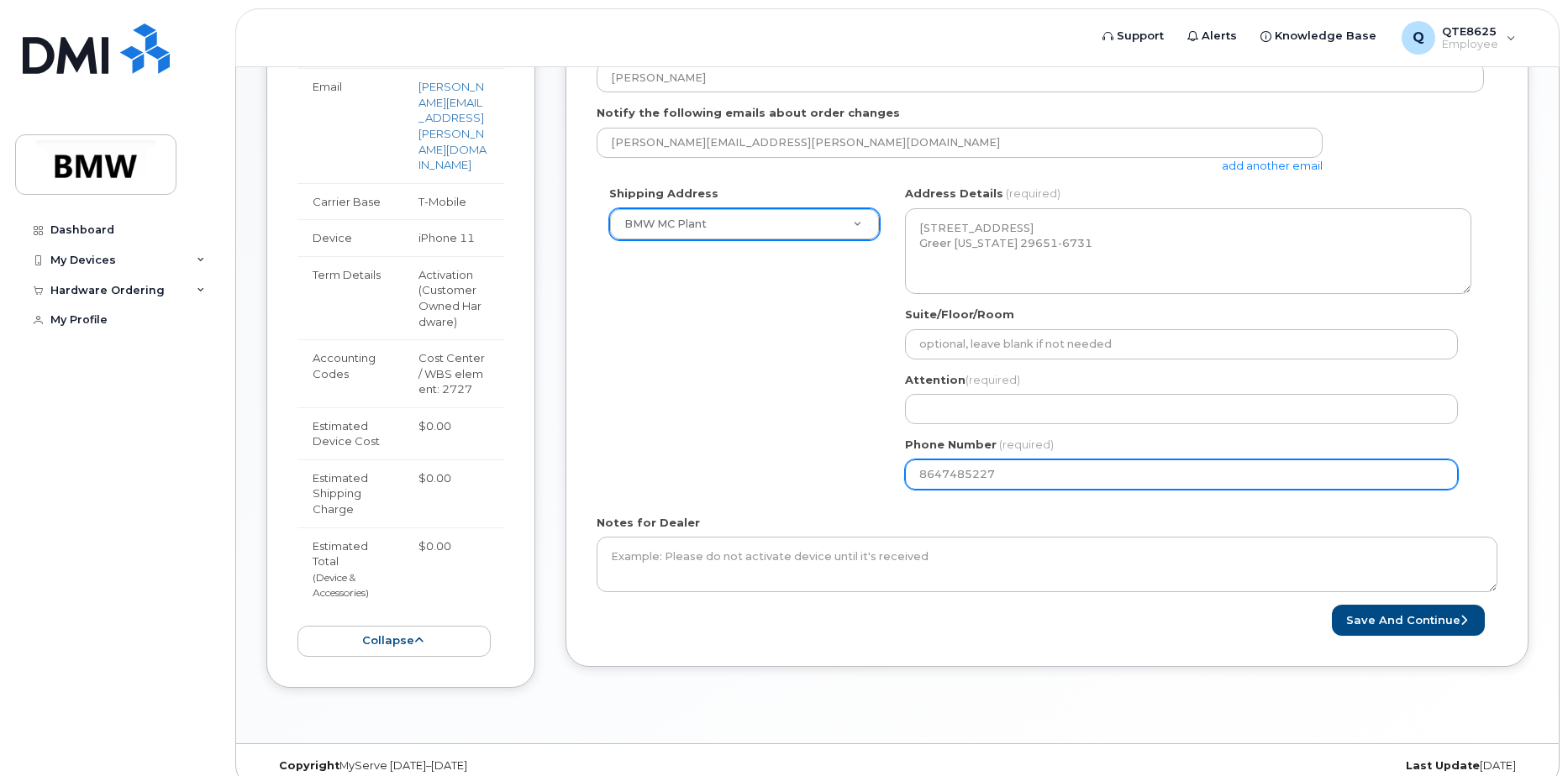
type input "8647485227"
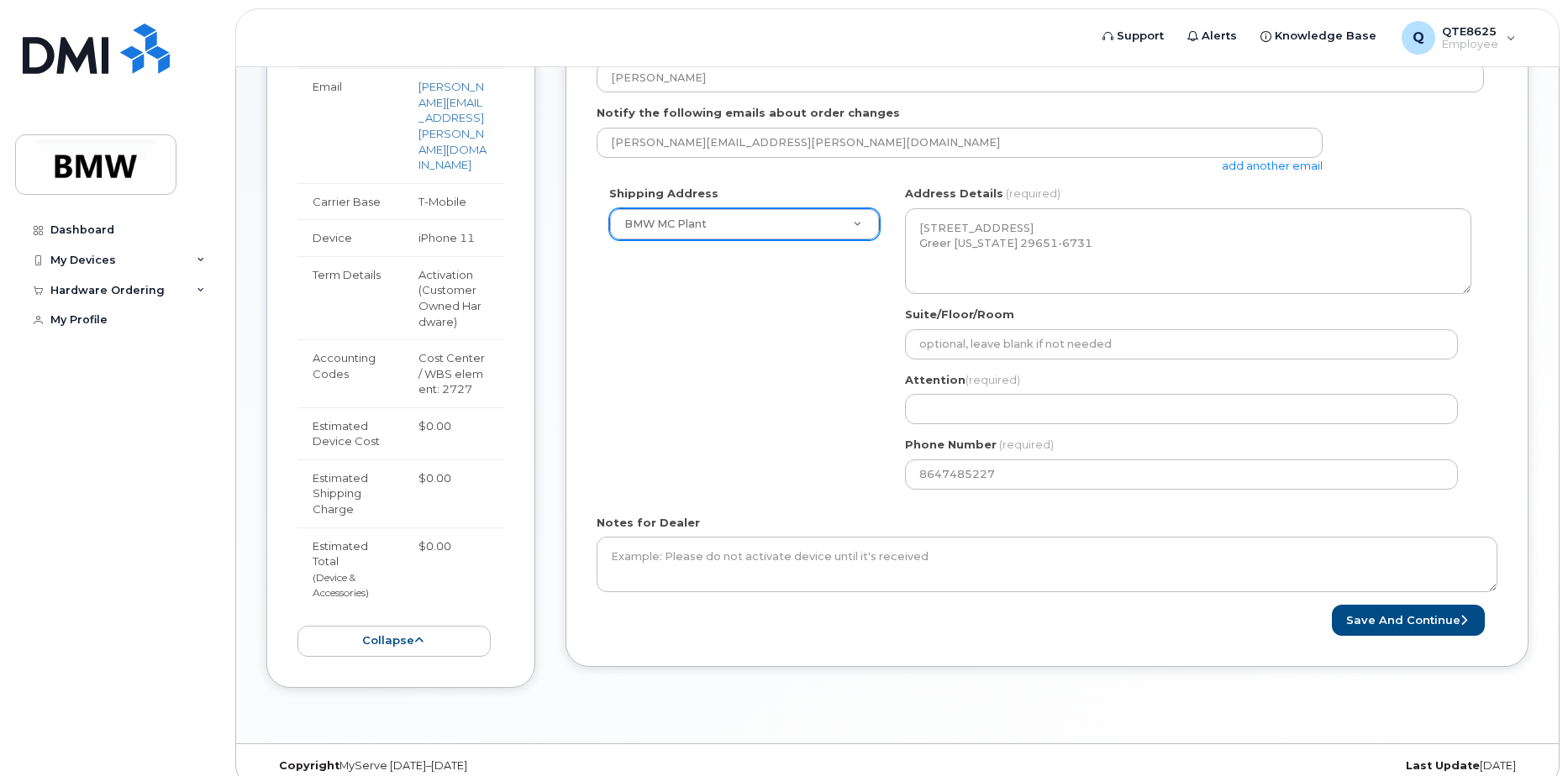
click at [1075, 427] on div "SC Greer Search your address... Manually edit your address Click to search No a…" at bounding box center [1188, 344] width 591 height 315
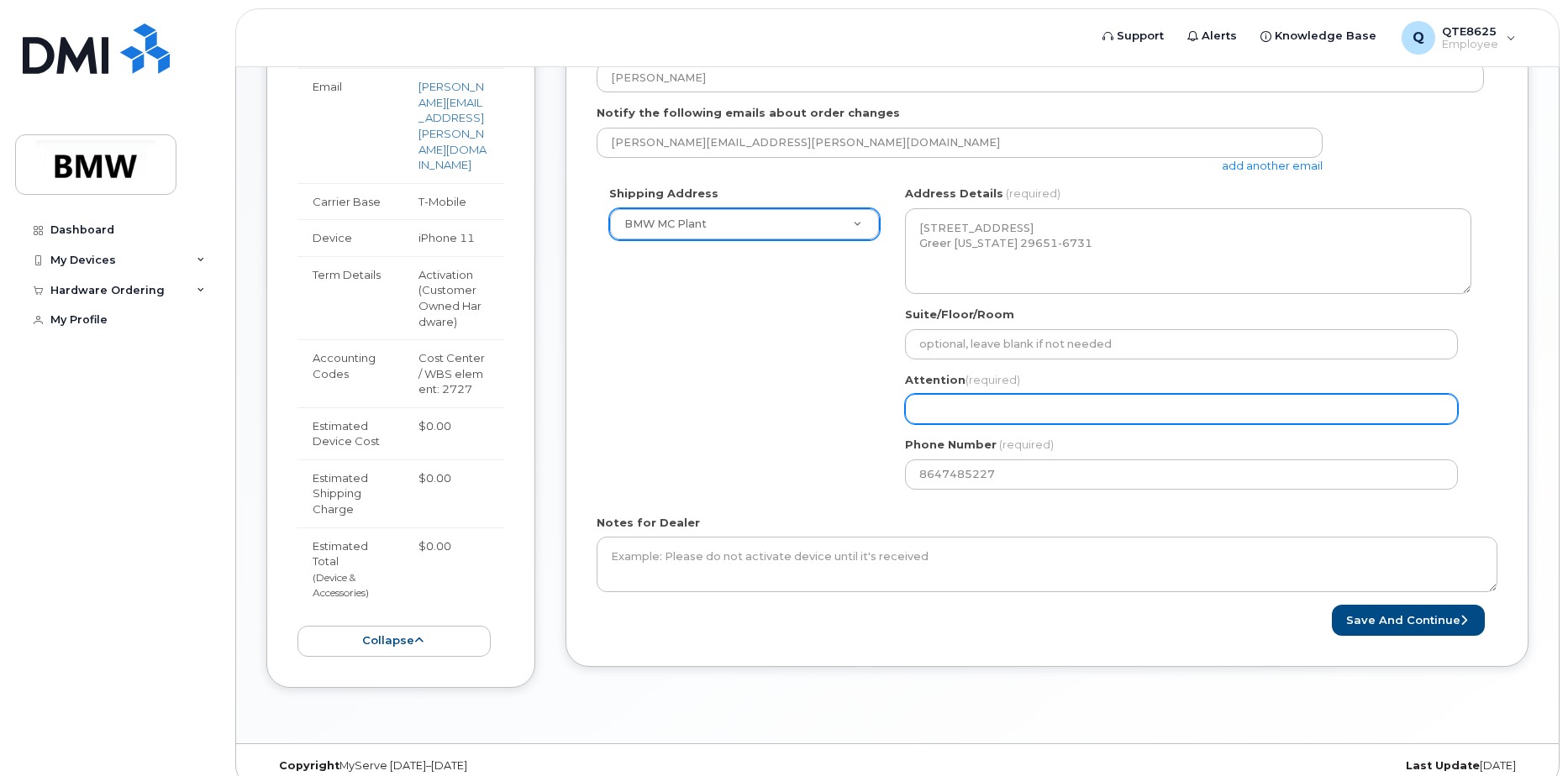
click at [1076, 410] on input "Attention (required)" at bounding box center [1182, 409] width 553 height 30
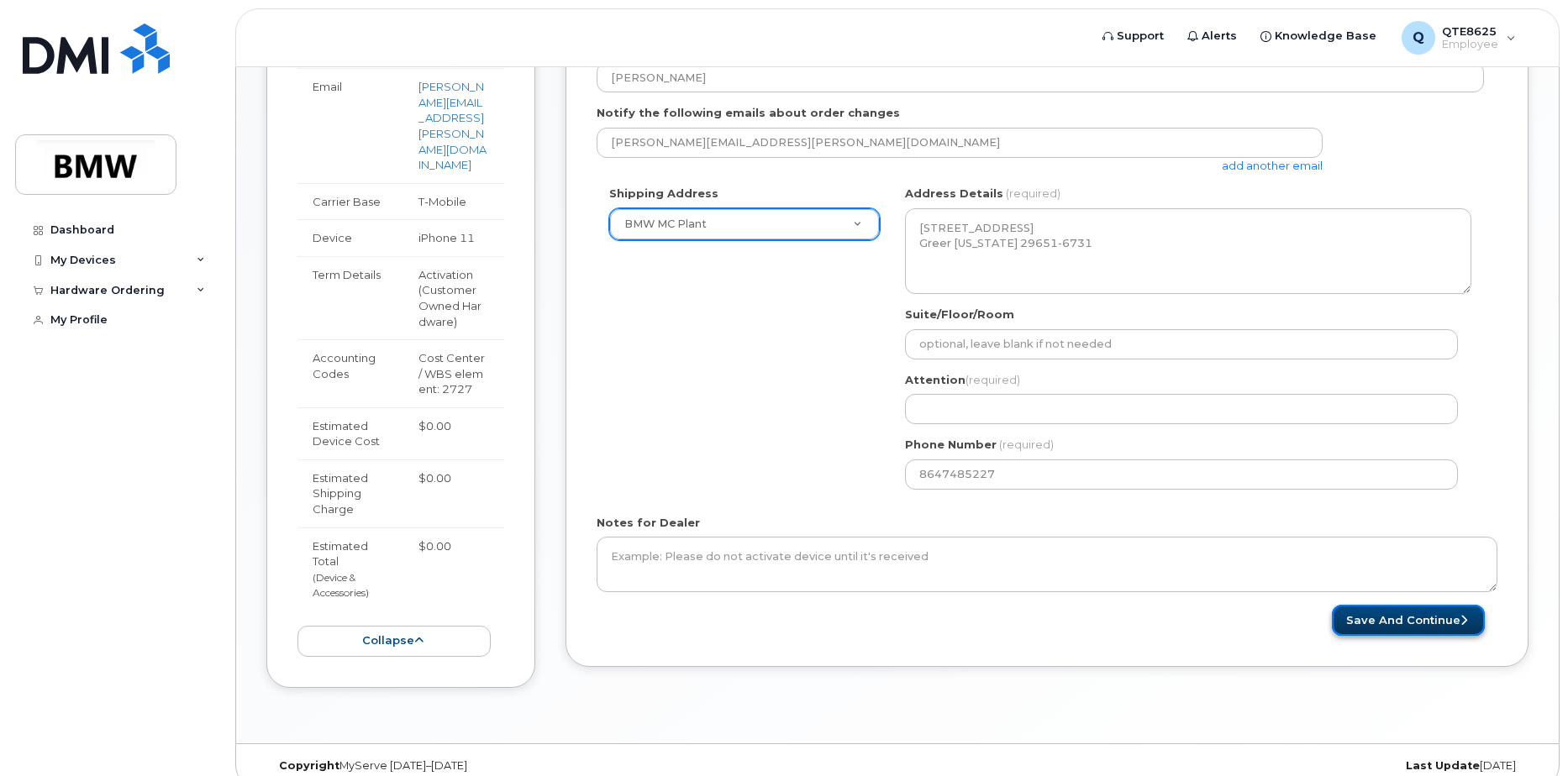
click at [1364, 610] on button "Save and Continue" at bounding box center [1408, 620] width 153 height 31
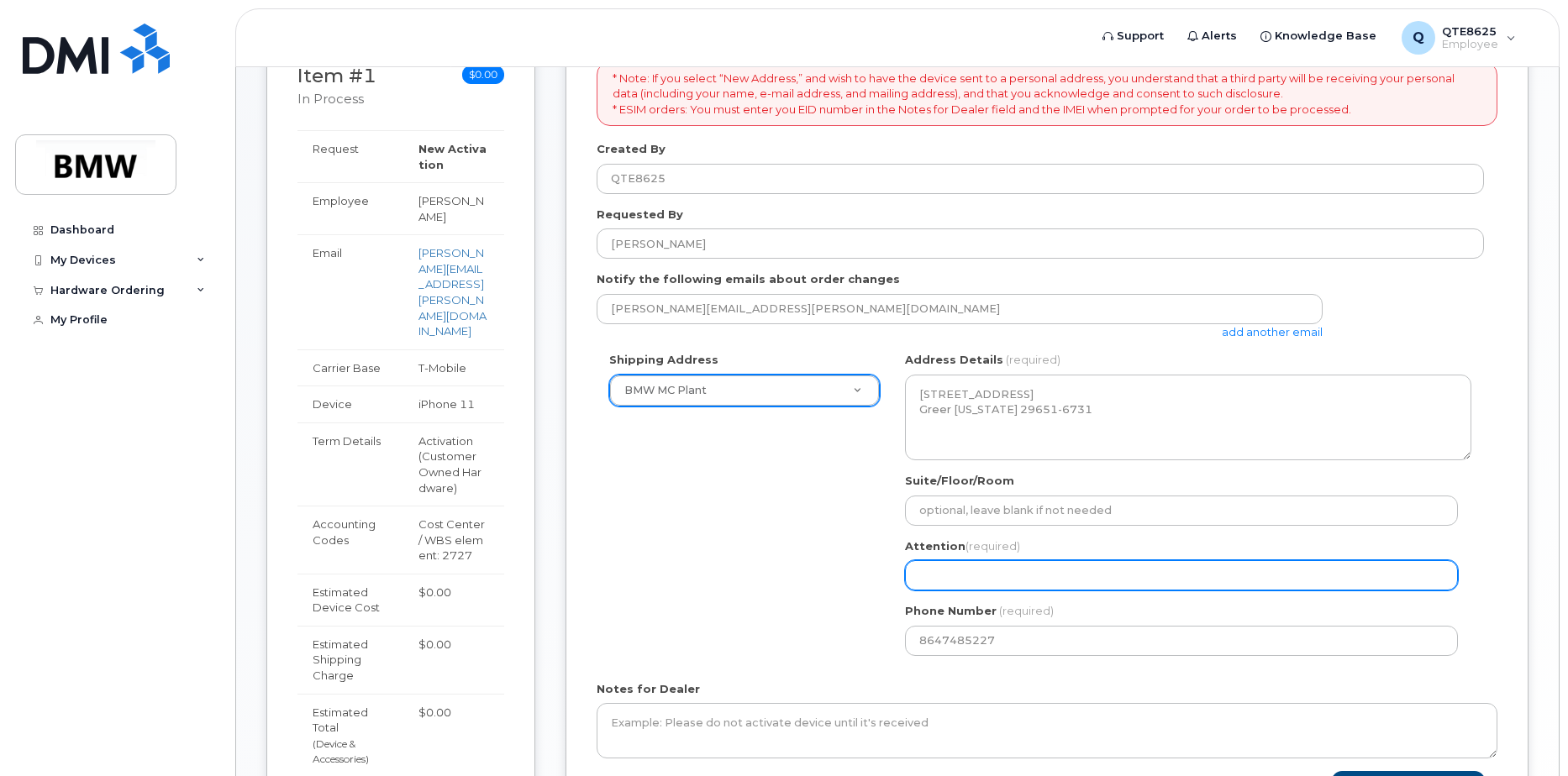
scroll to position [273, 0]
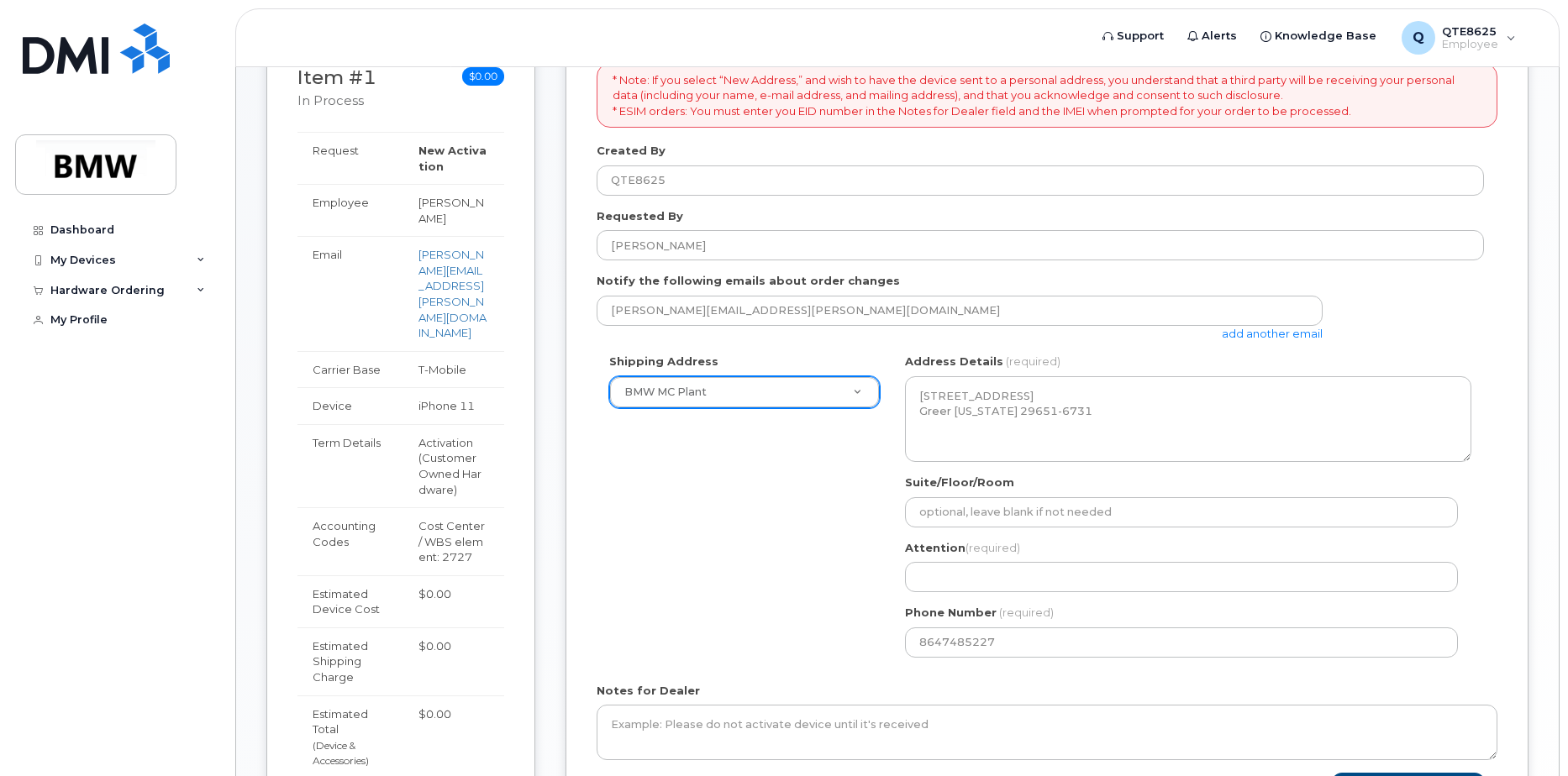
click at [894, 581] on div "SC Greer Search your address... Manually edit your address Click to search No a…" at bounding box center [1188, 511] width 591 height 315
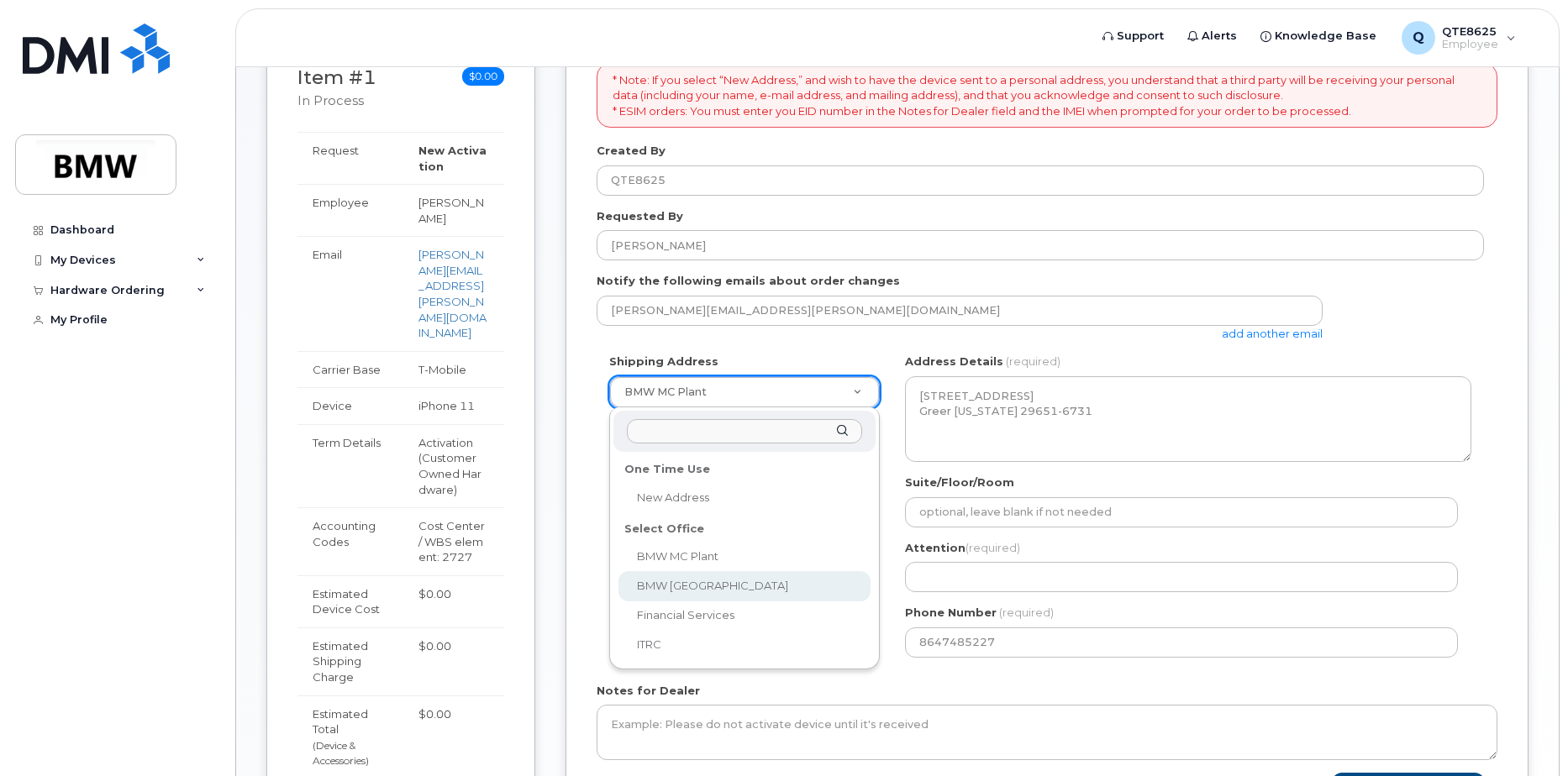
select select
type textarea "200 BMW Drive Woodcliff Lake NJ 07677 Woodcliff Lake New Jersey 07677"
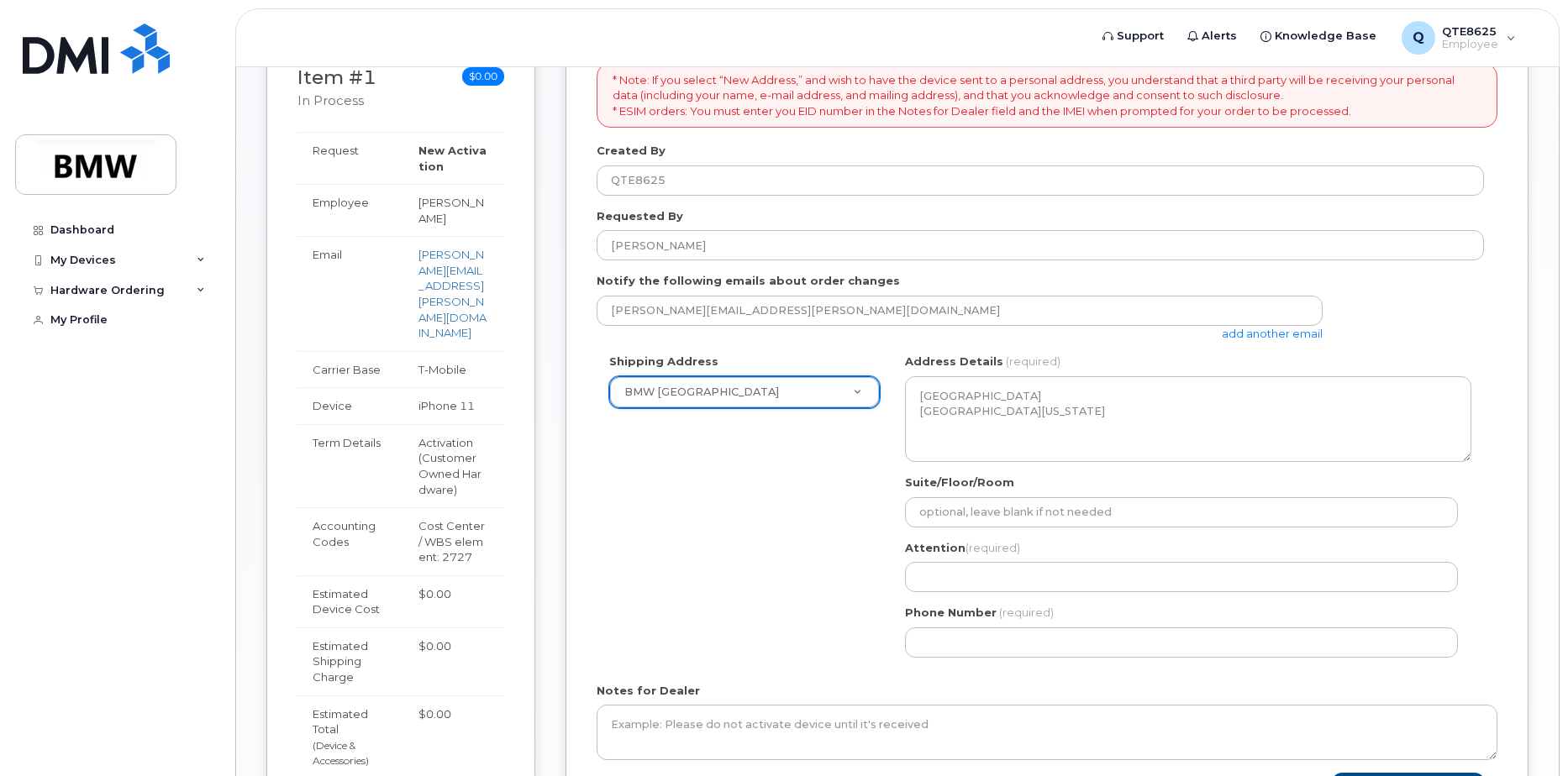
click at [736, 370] on div "Shipping Address BMW North America New Address BMW MC Plant BMW North America F…" at bounding box center [745, 381] width 296 height 55
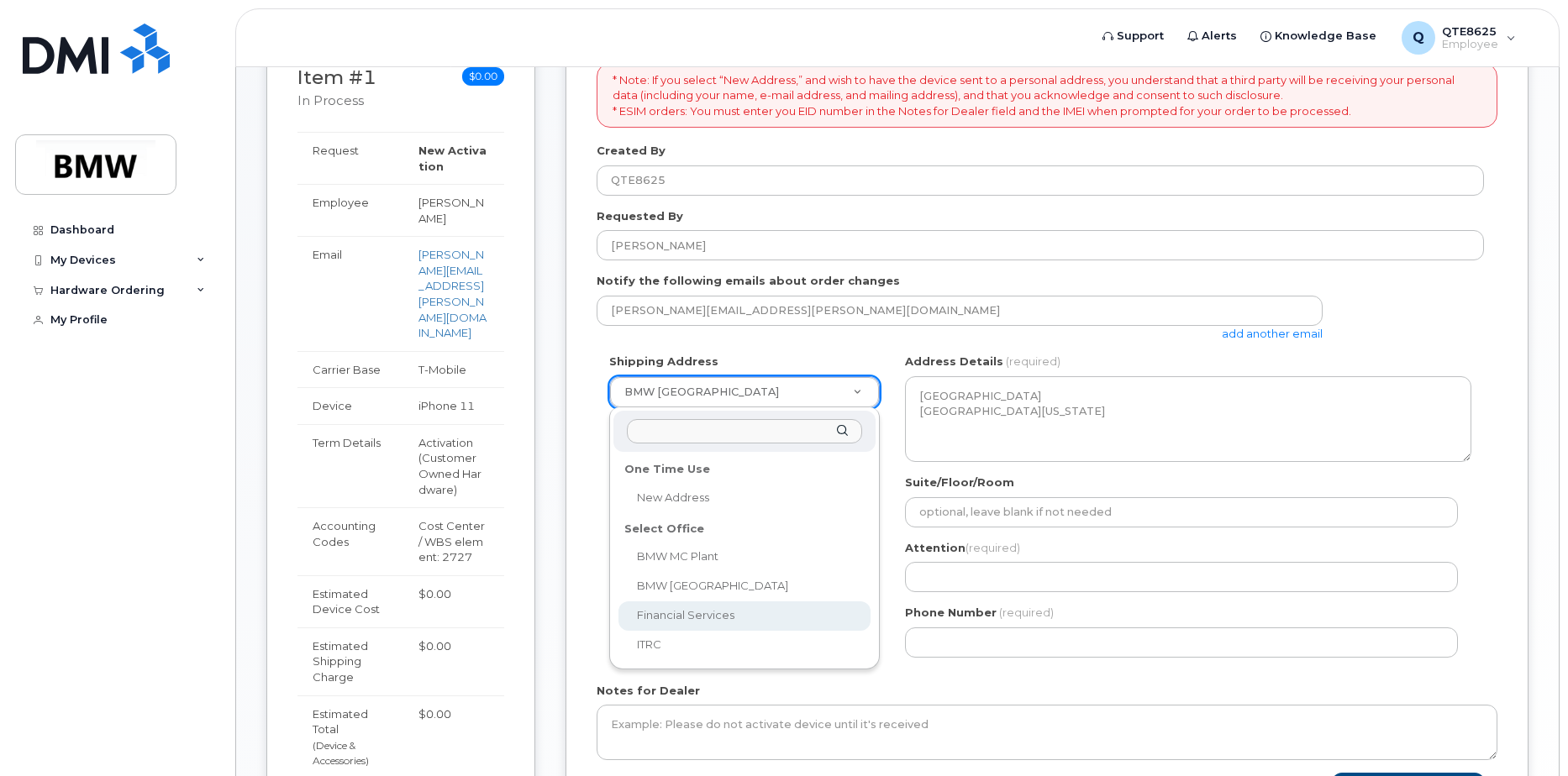
select select
type textarea "1400 City View Dr COLUMBUS OH 43215-1078 UNITED STATES Columbus Ohio 43215-1078"
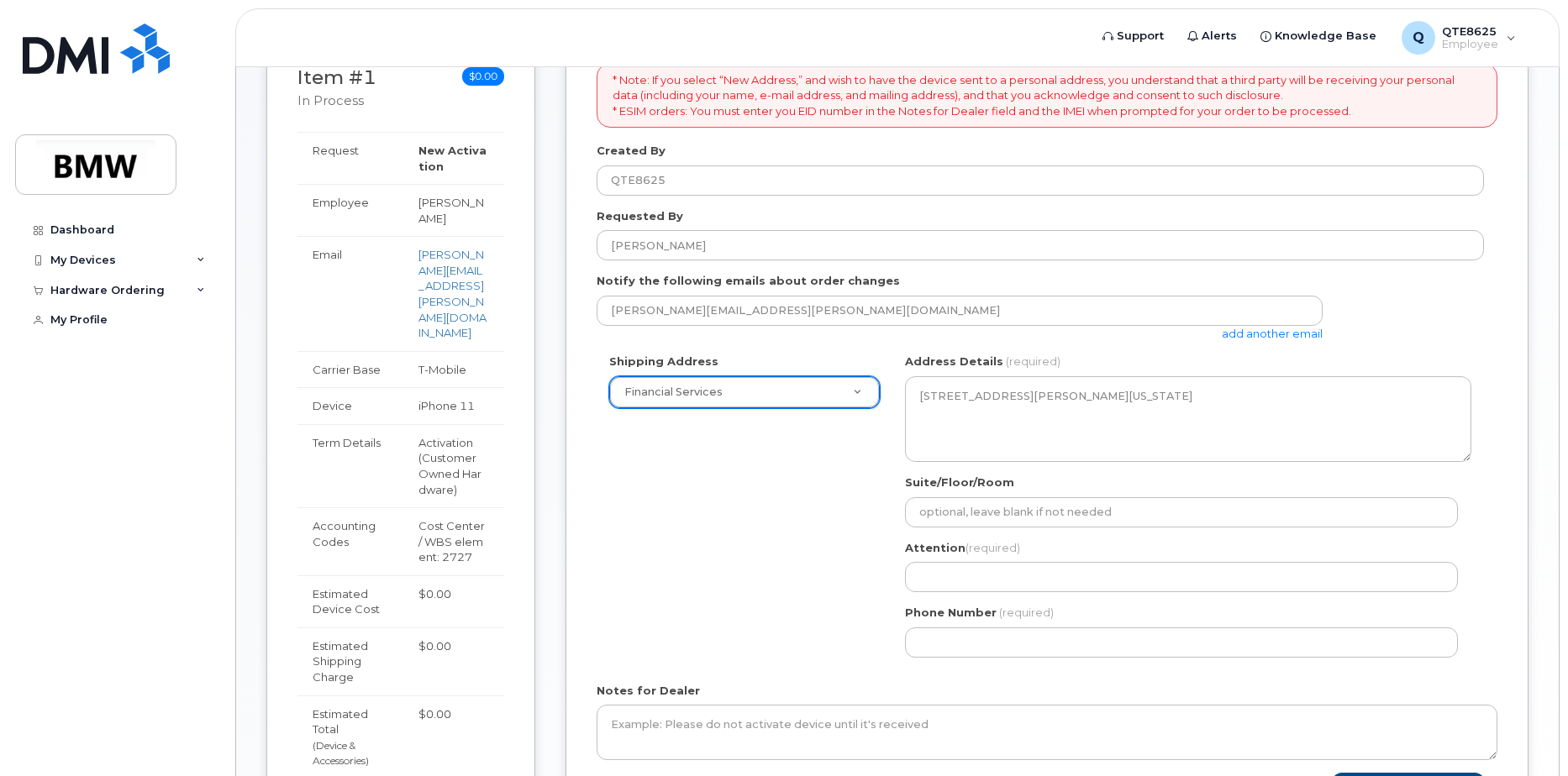
drag, startPoint x: 731, startPoint y: 402, endPoint x: 734, endPoint y: 386, distance: 16.3
click at [731, 400] on div "Shipping Address Financial Services New Address BMW MC Plant BMW North America …" at bounding box center [1040, 511] width 887 height 315
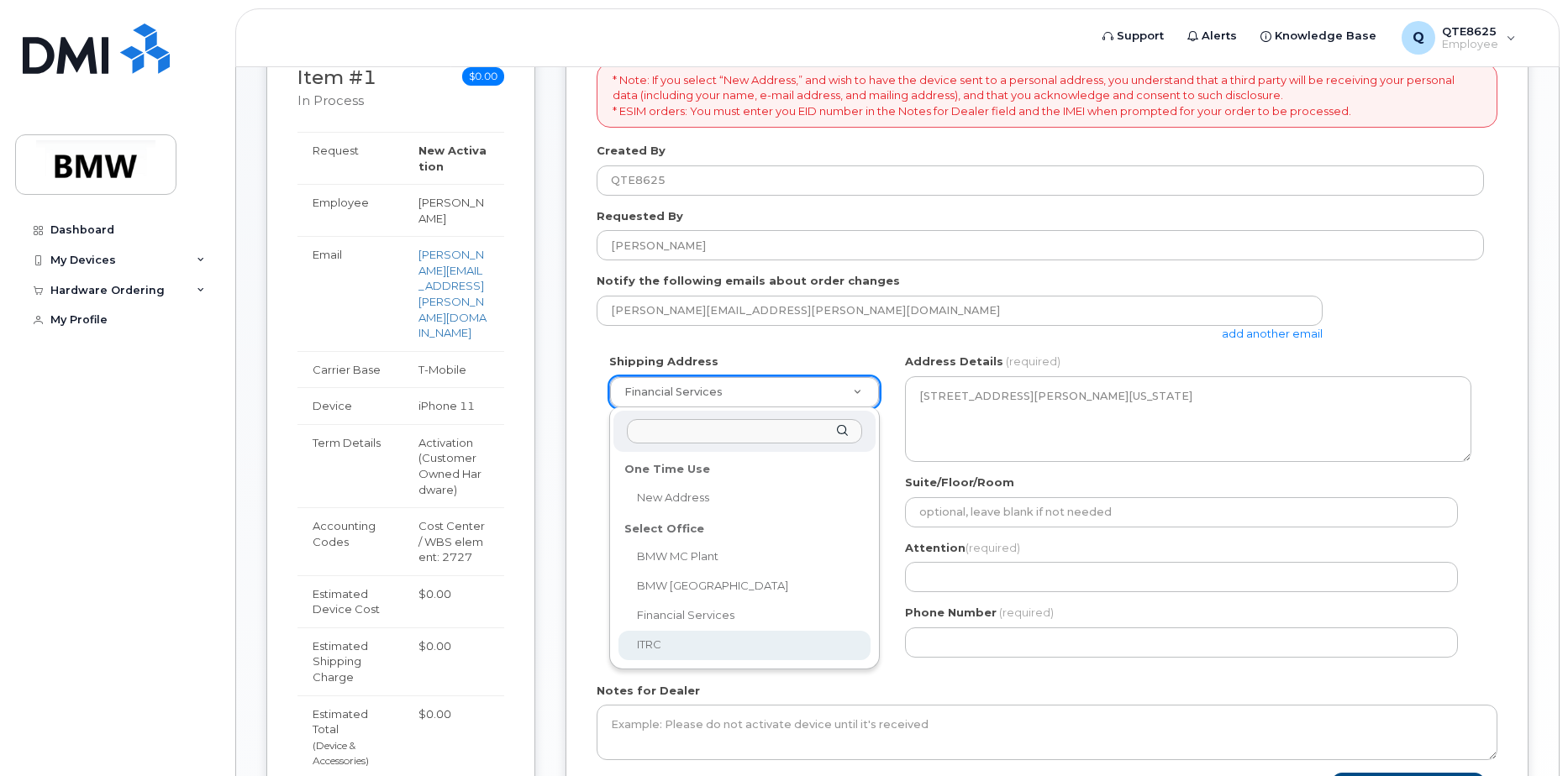
select select
type textarea "2 Research Dr GREENVILLE SC 29607-5257 UNITED STATES Greenville South Carolina …"
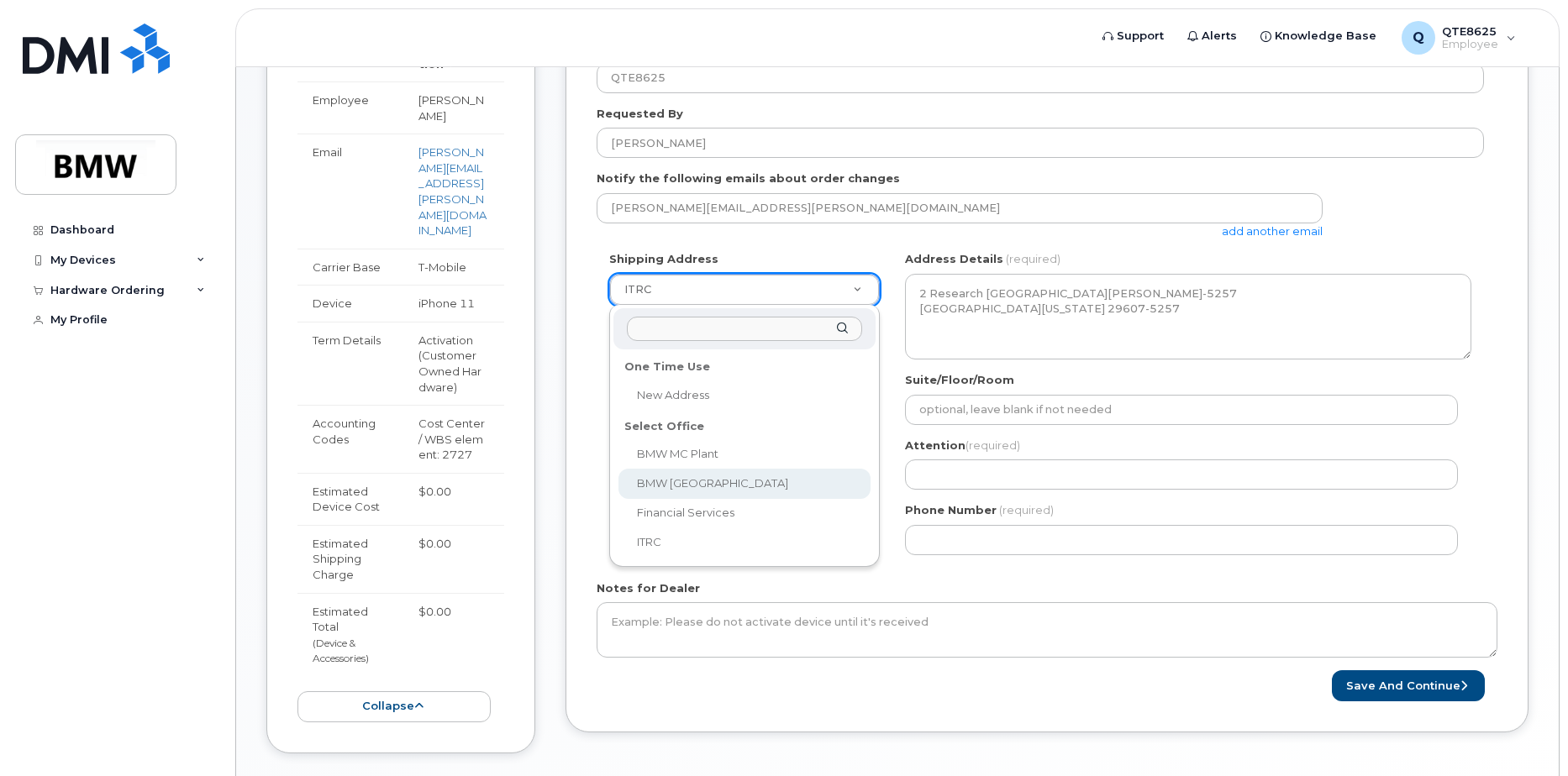
scroll to position [357, 0]
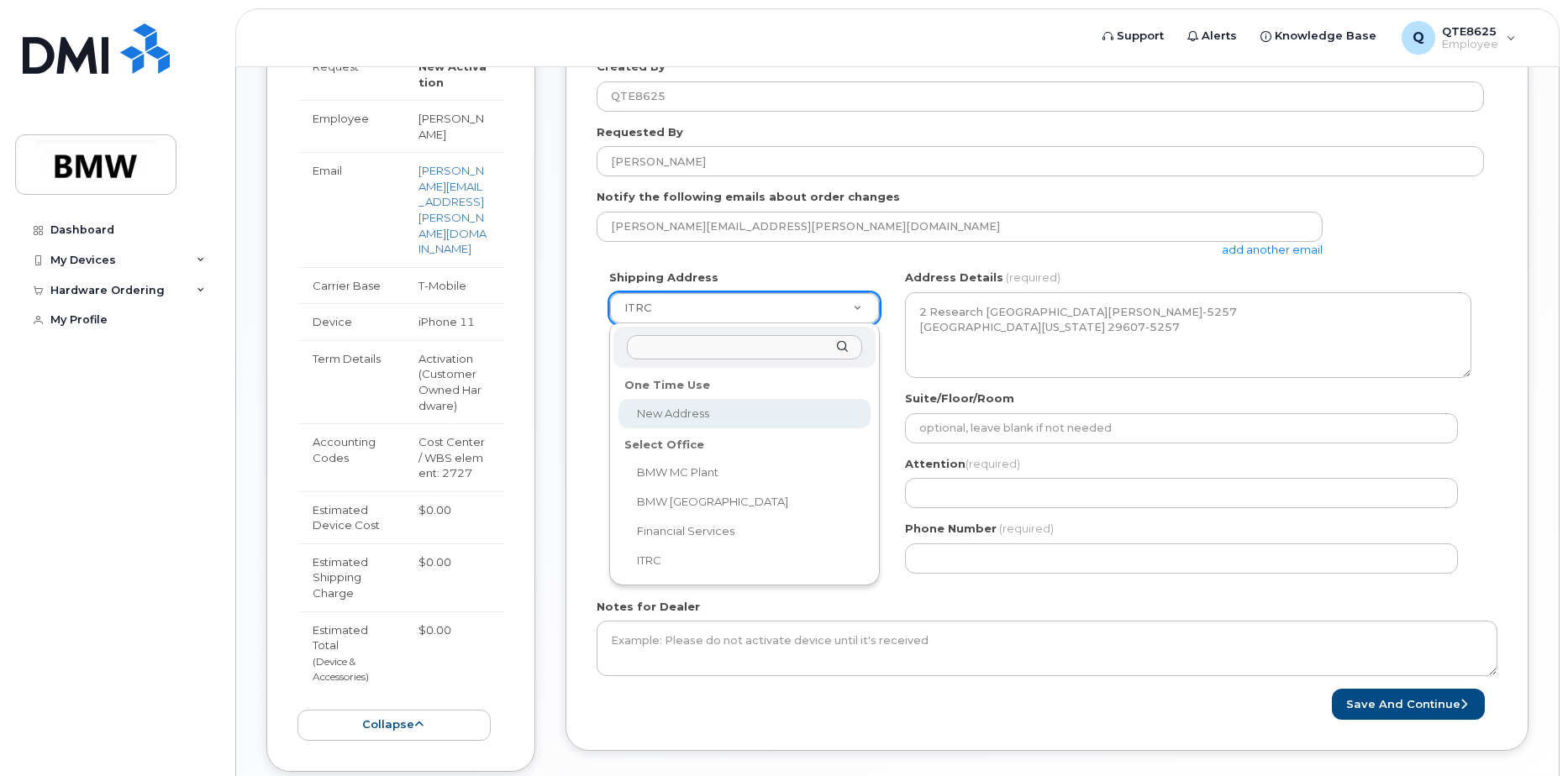
select select
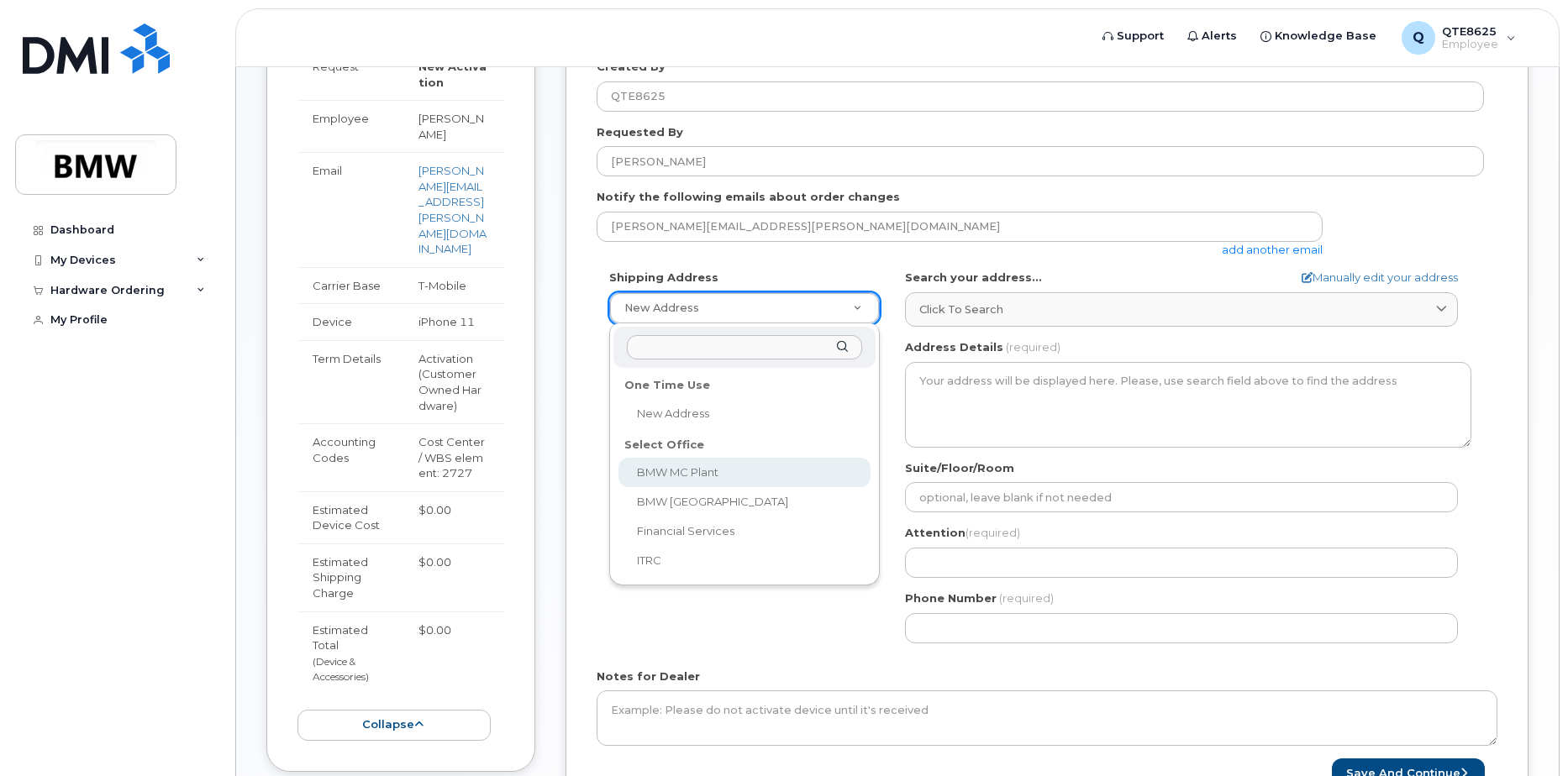
select select
type textarea "[STREET_ADDRESS] Greer [US_STATE] 29651-6731"
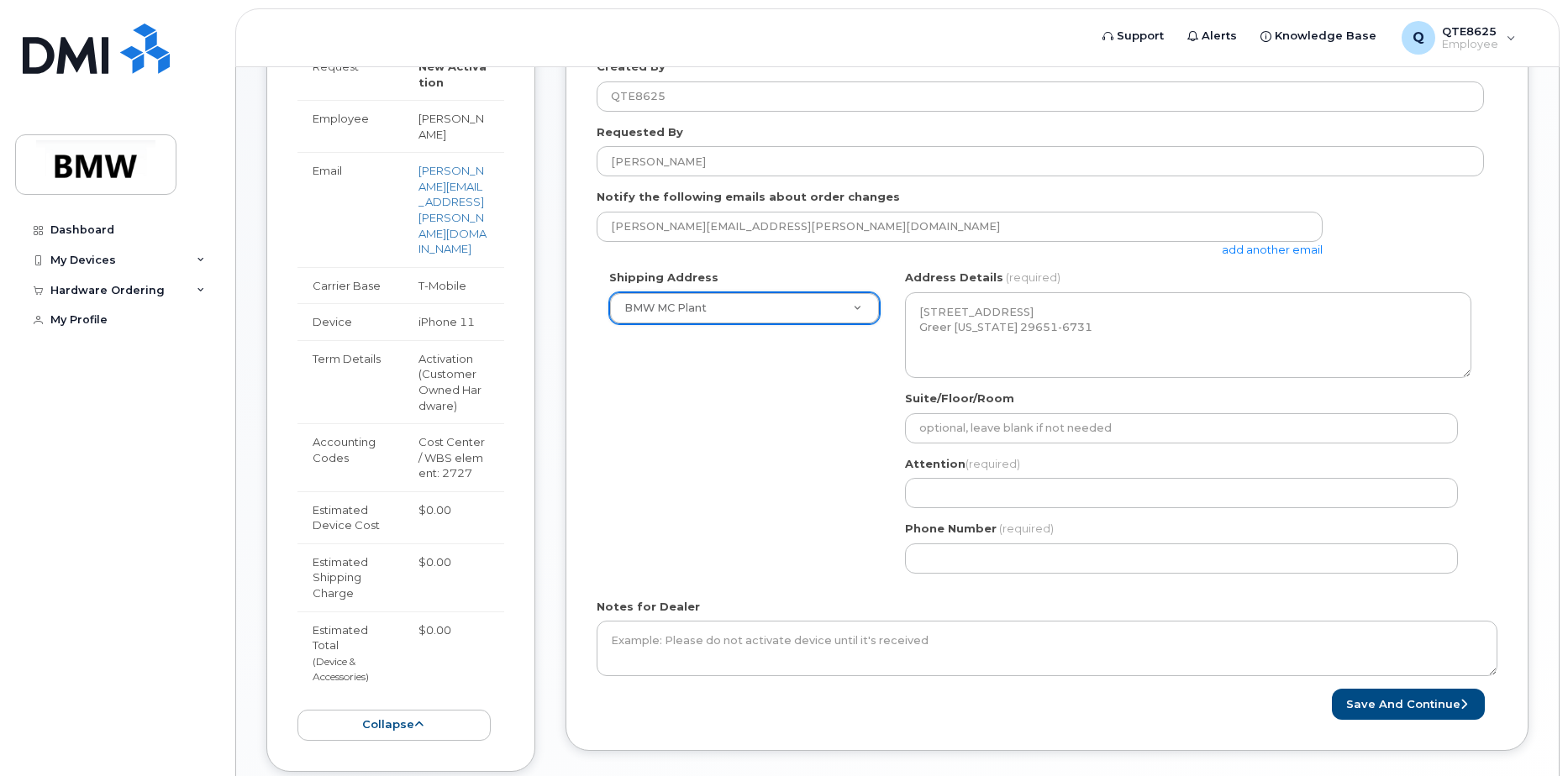
click at [992, 583] on div "SC [PERSON_NAME] Search your address... Manually edit your address Click to sea…" at bounding box center [1188, 427] width 591 height 315
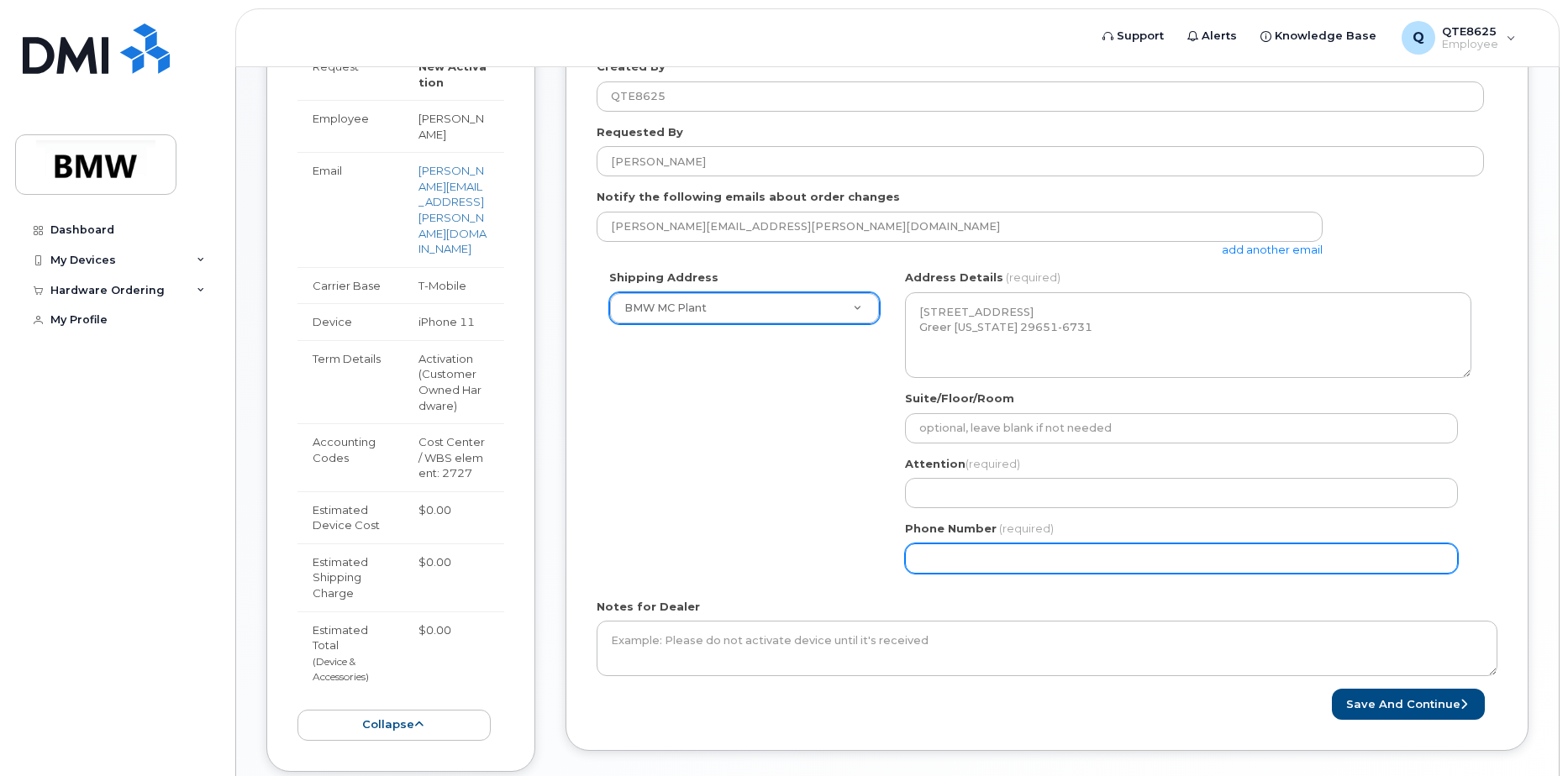
click at [994, 560] on input "Phone Number" at bounding box center [1182, 558] width 553 height 30
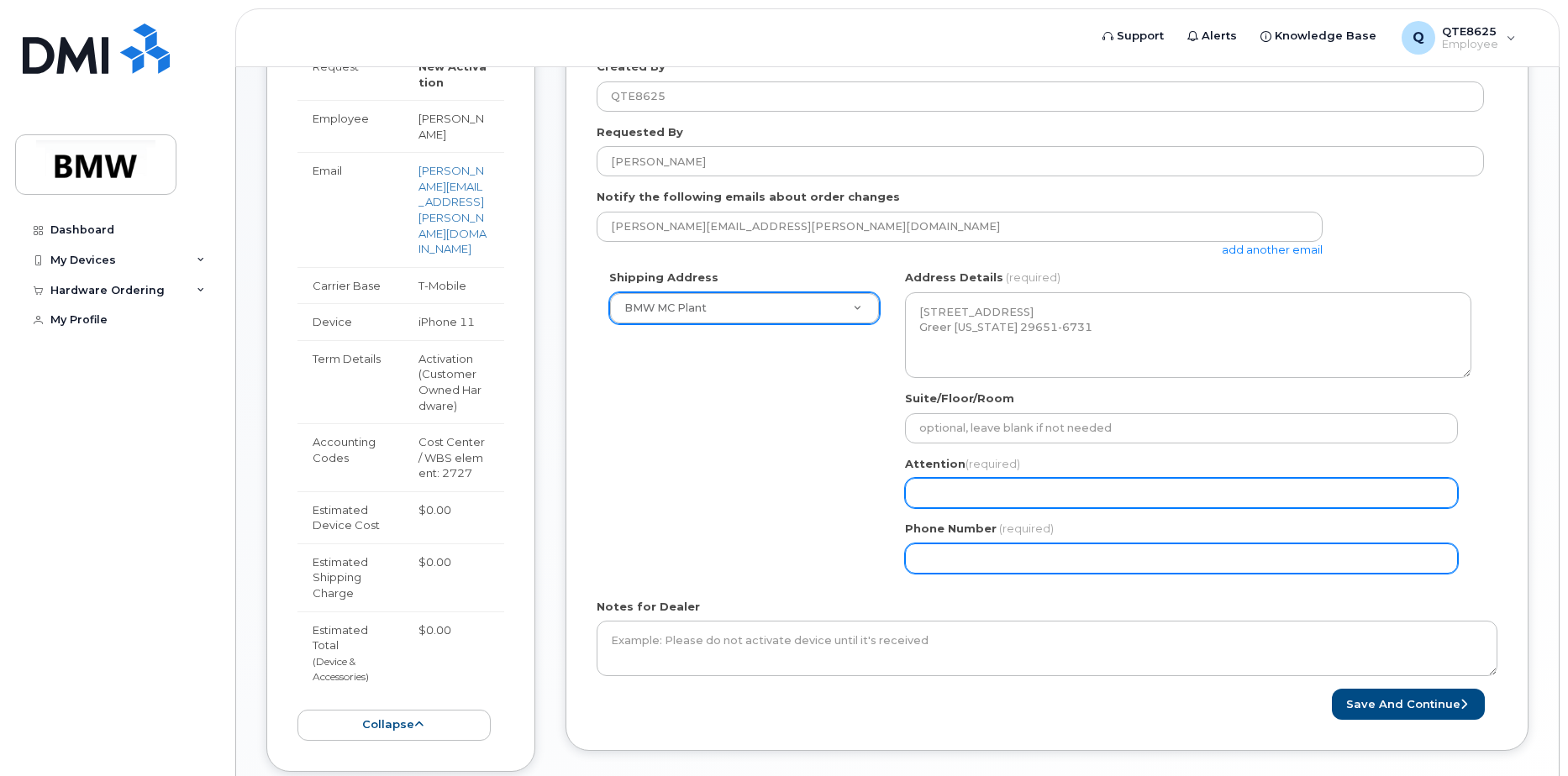
select select
type input "864748522"
select select
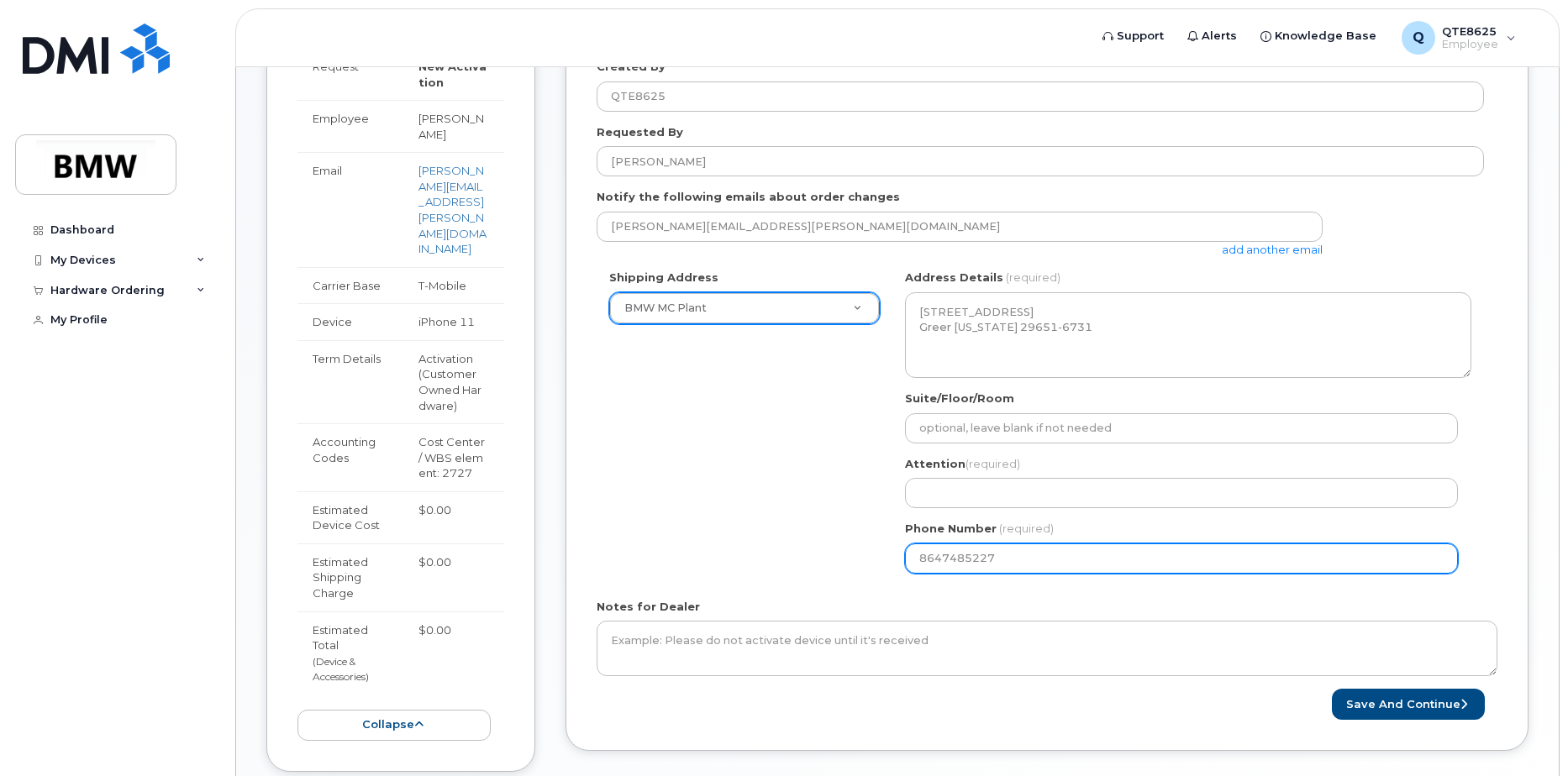
type input "8647485227"
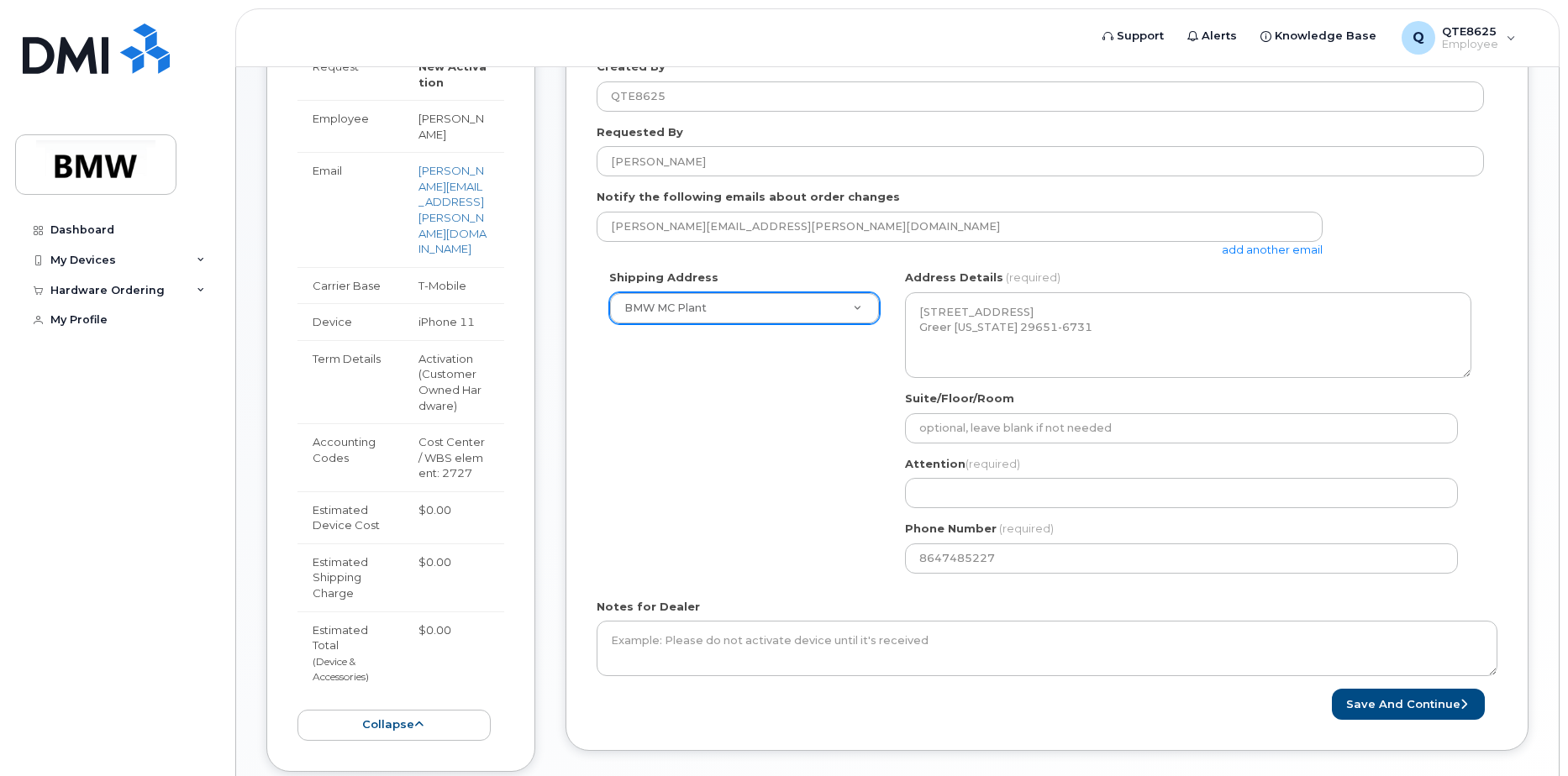
drag, startPoint x: 759, startPoint y: 539, endPoint x: 781, endPoint y: 544, distance: 22.6
click at [763, 542] on div "Shipping Address BMW MC Plant New Address BMW MC Plant BMW North America Financ…" at bounding box center [1040, 427] width 887 height 315
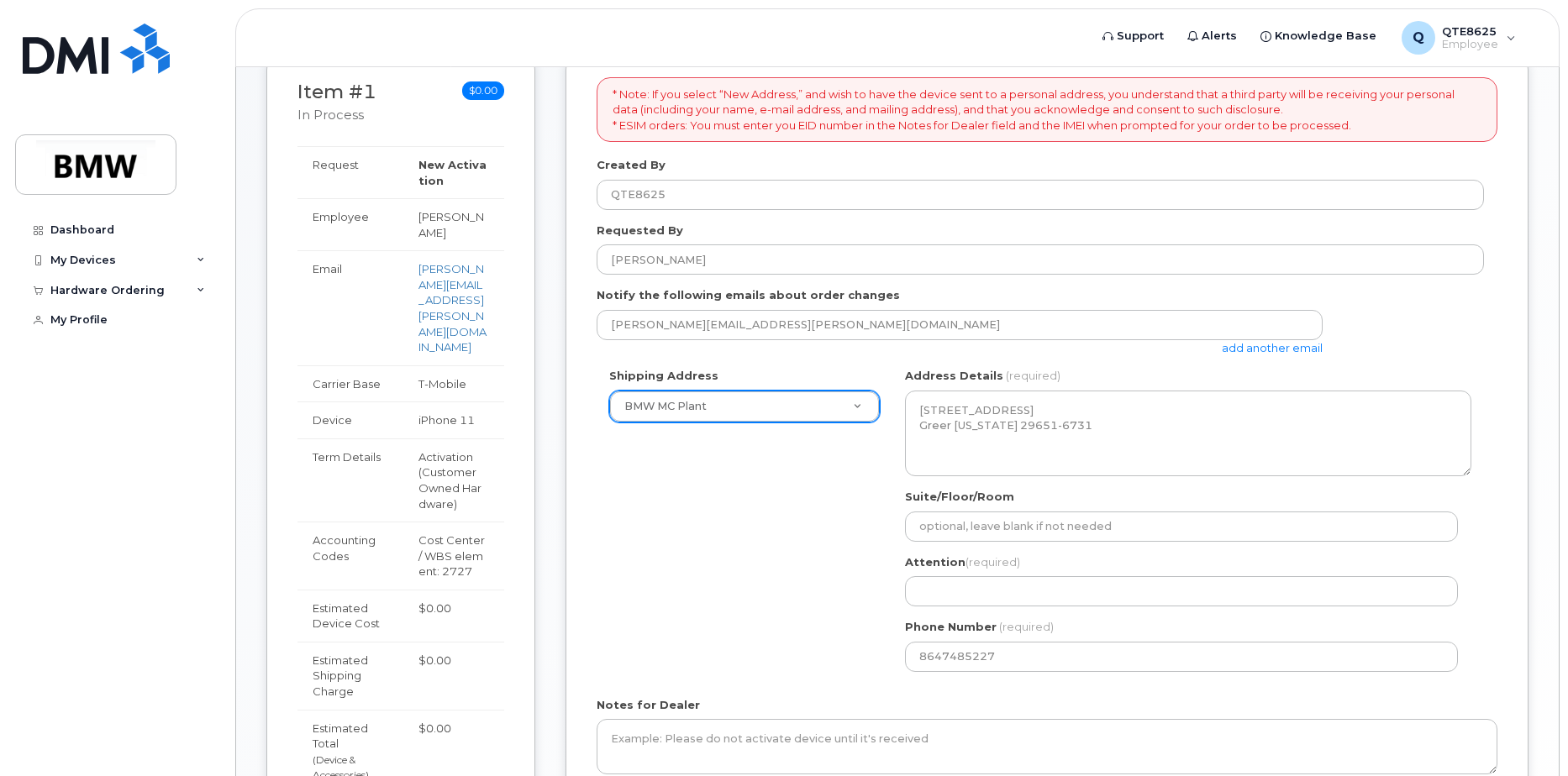
scroll to position [273, 0]
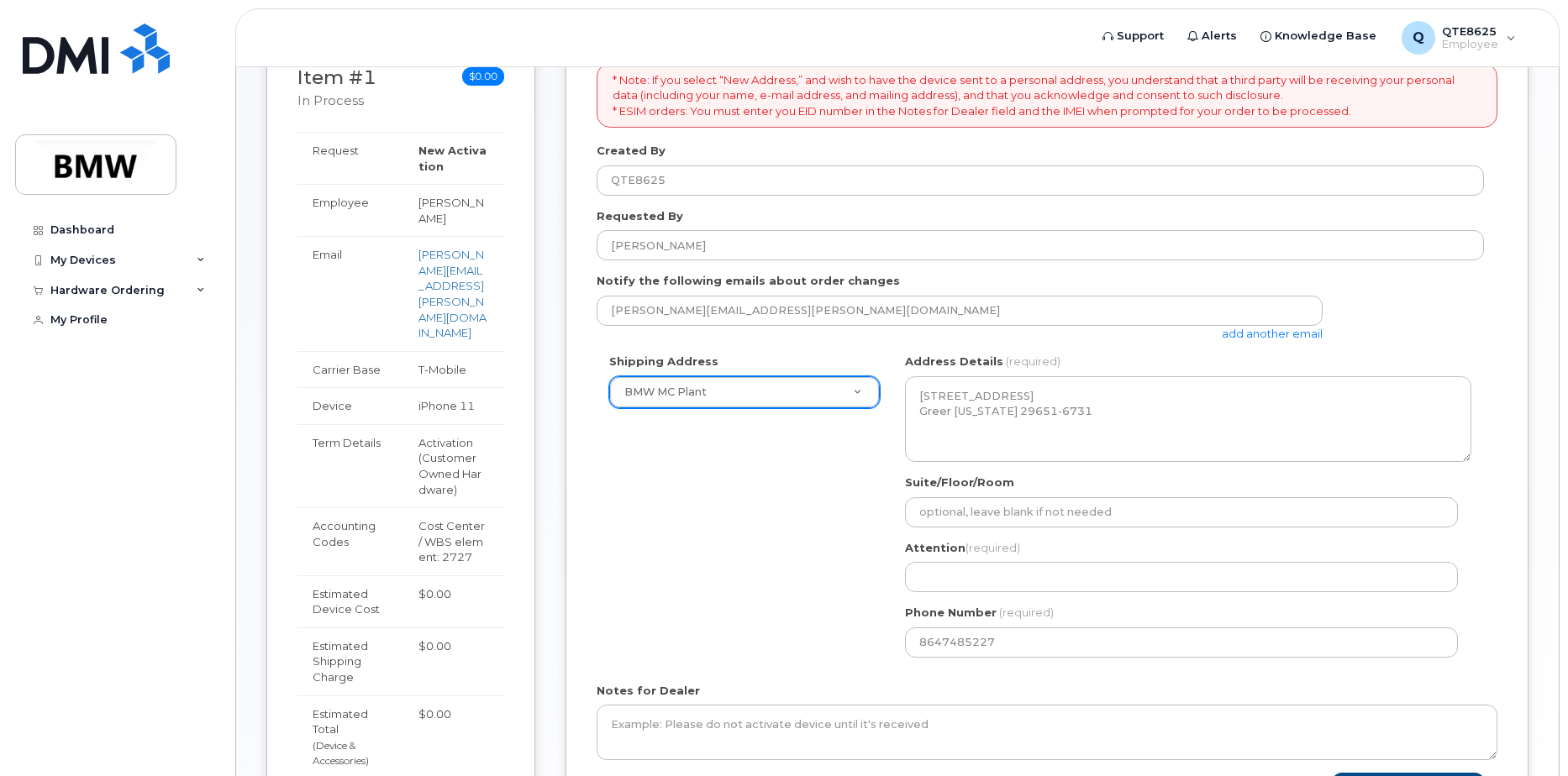
drag, startPoint x: 1025, startPoint y: 607, endPoint x: 1024, endPoint y: 590, distance: 17.0
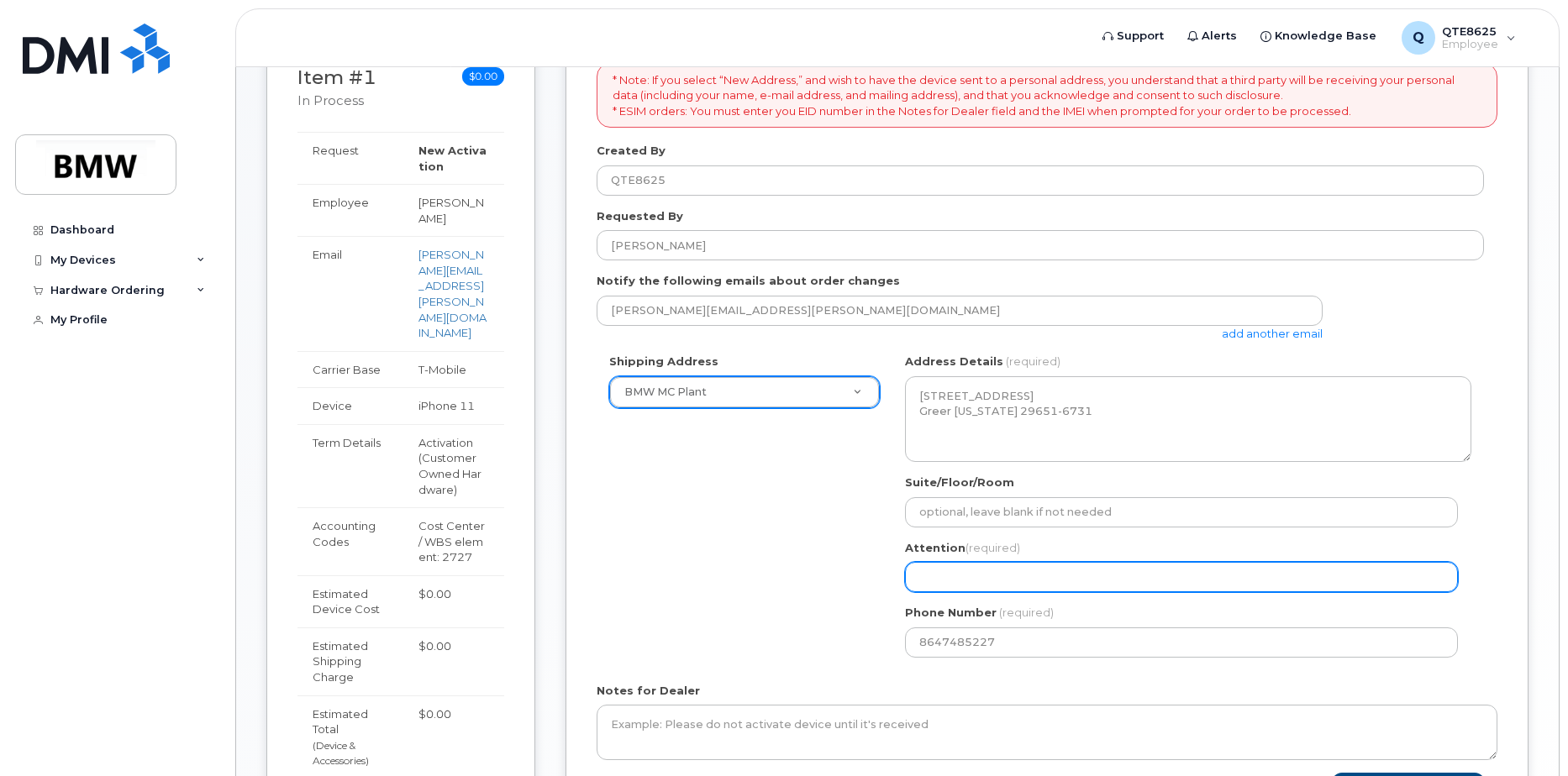
click at [1025, 603] on div "SC Greer Search your address... Manually edit your address Click to search No a…" at bounding box center [1188, 511] width 591 height 315
click at [1024, 589] on input "Attention (required)" at bounding box center [1182, 577] width 553 height 30
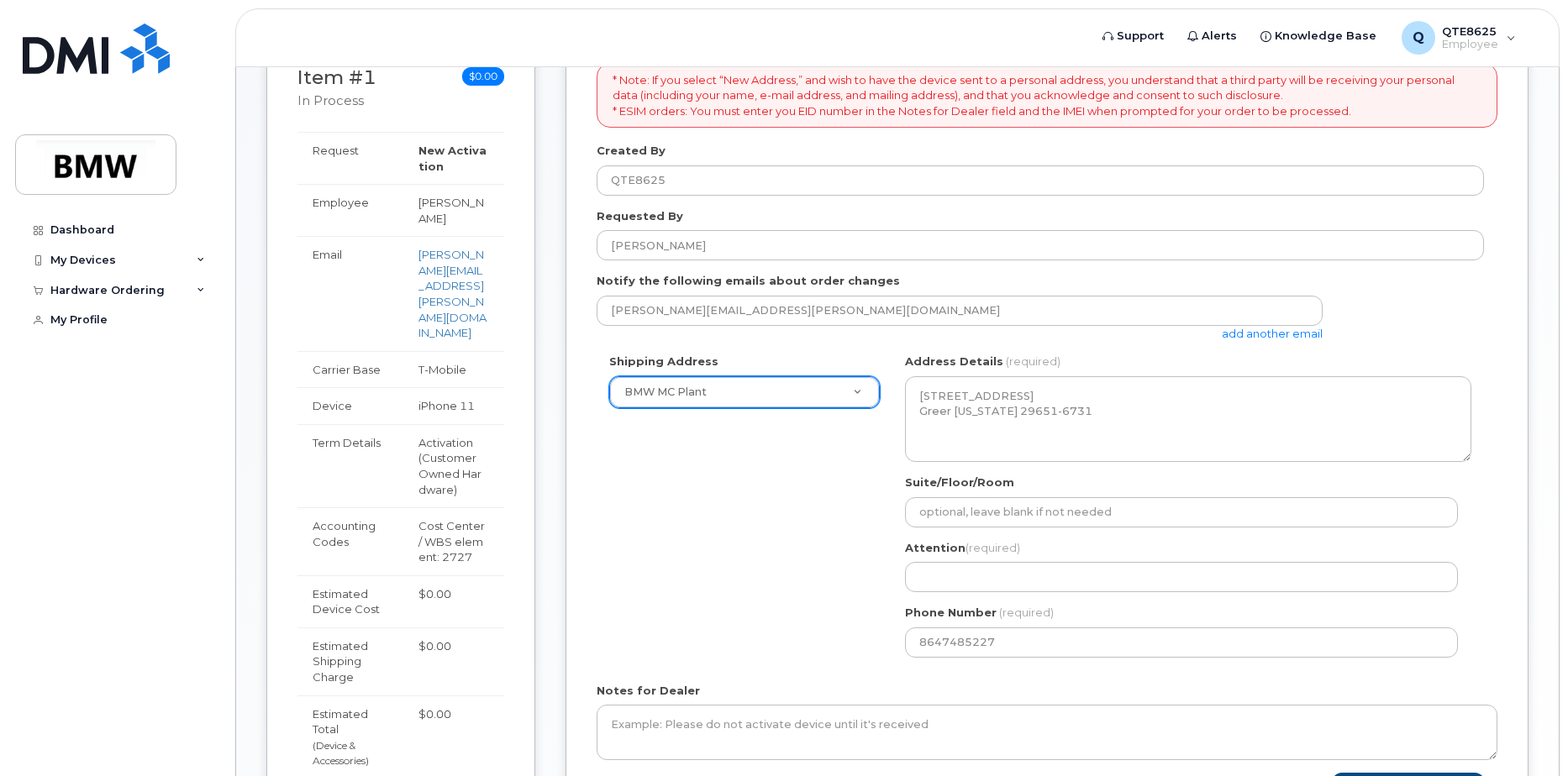
click at [740, 654] on div "Shipping Address BMW MC Plant New Address BMW MC Plant BMW North America Financ…" at bounding box center [1040, 511] width 887 height 315
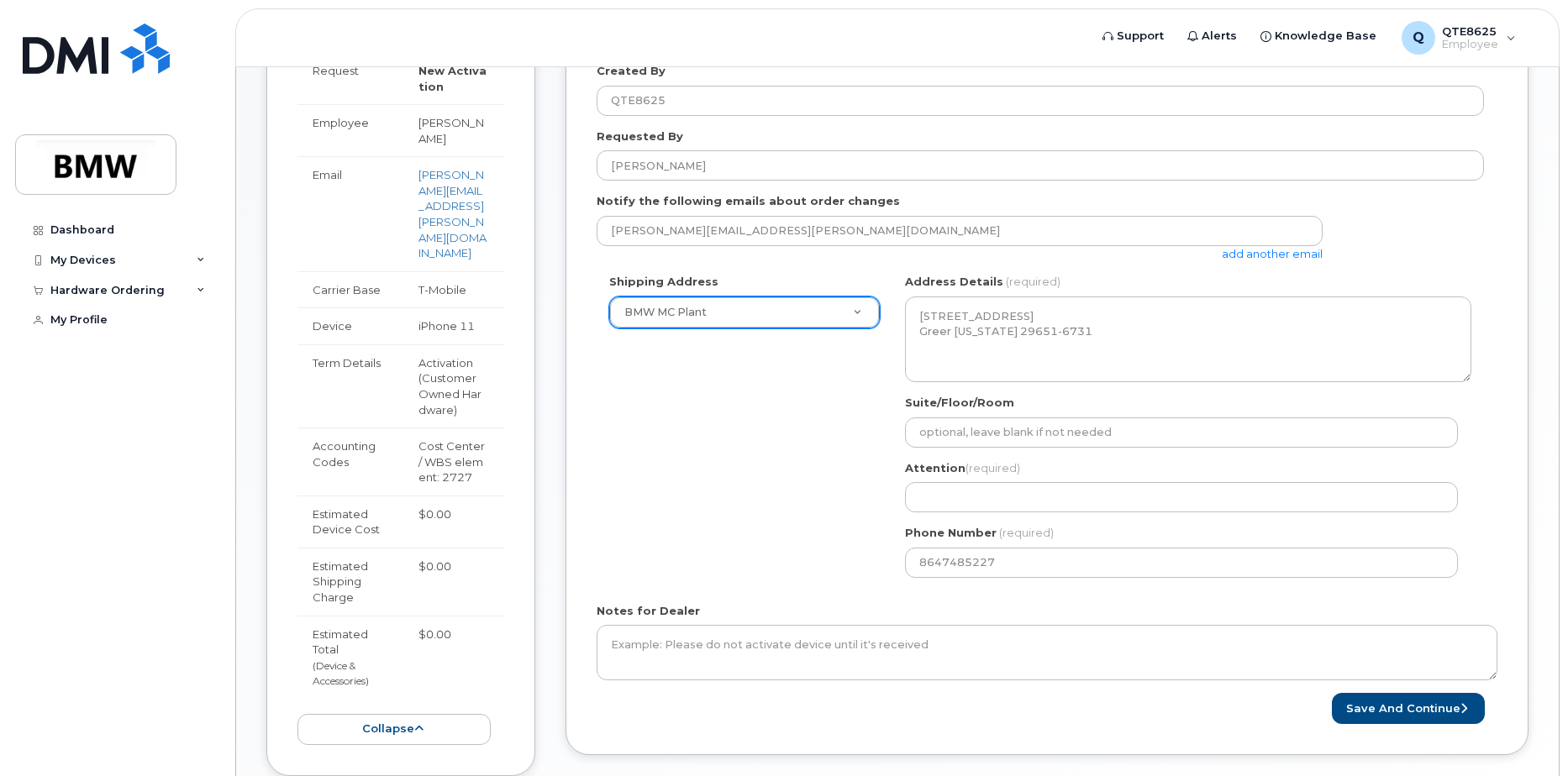
scroll to position [441, 0]
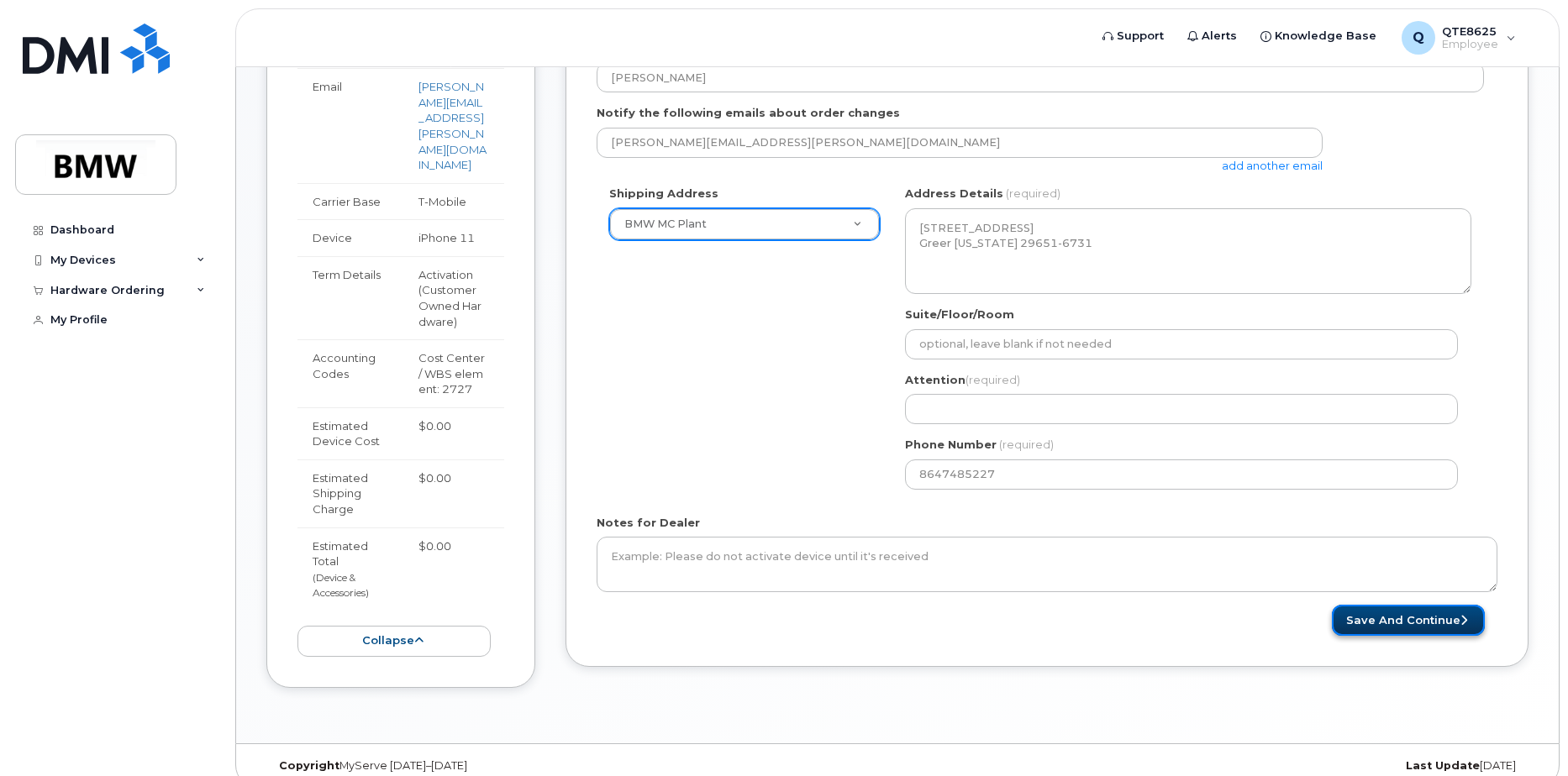
click at [1407, 607] on button "Save and Continue" at bounding box center [1408, 620] width 153 height 31
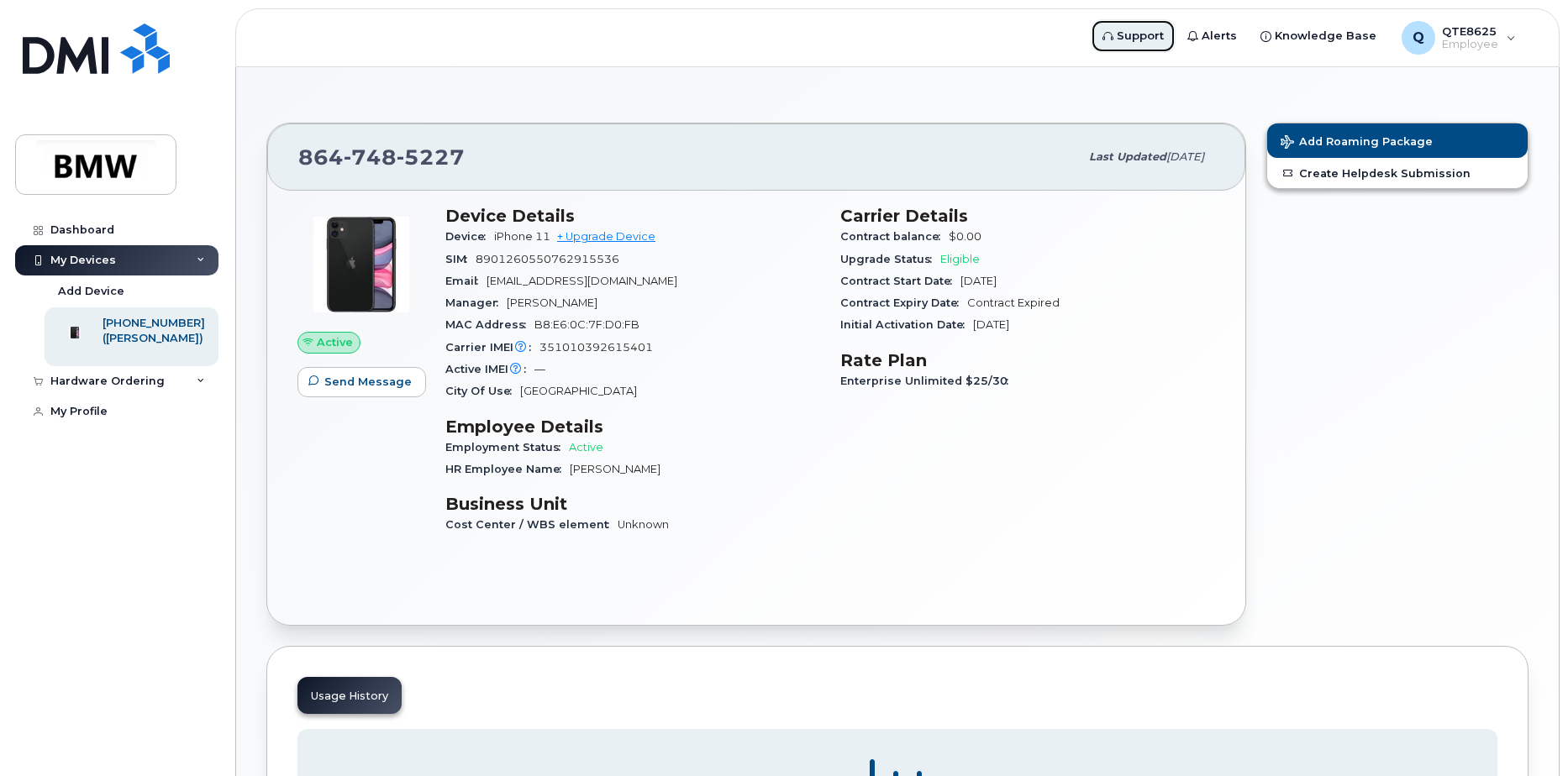
click at [1156, 41] on span "Support" at bounding box center [1140, 35] width 47 height 17
click at [82, 415] on div "My Profile" at bounding box center [79, 411] width 57 height 13
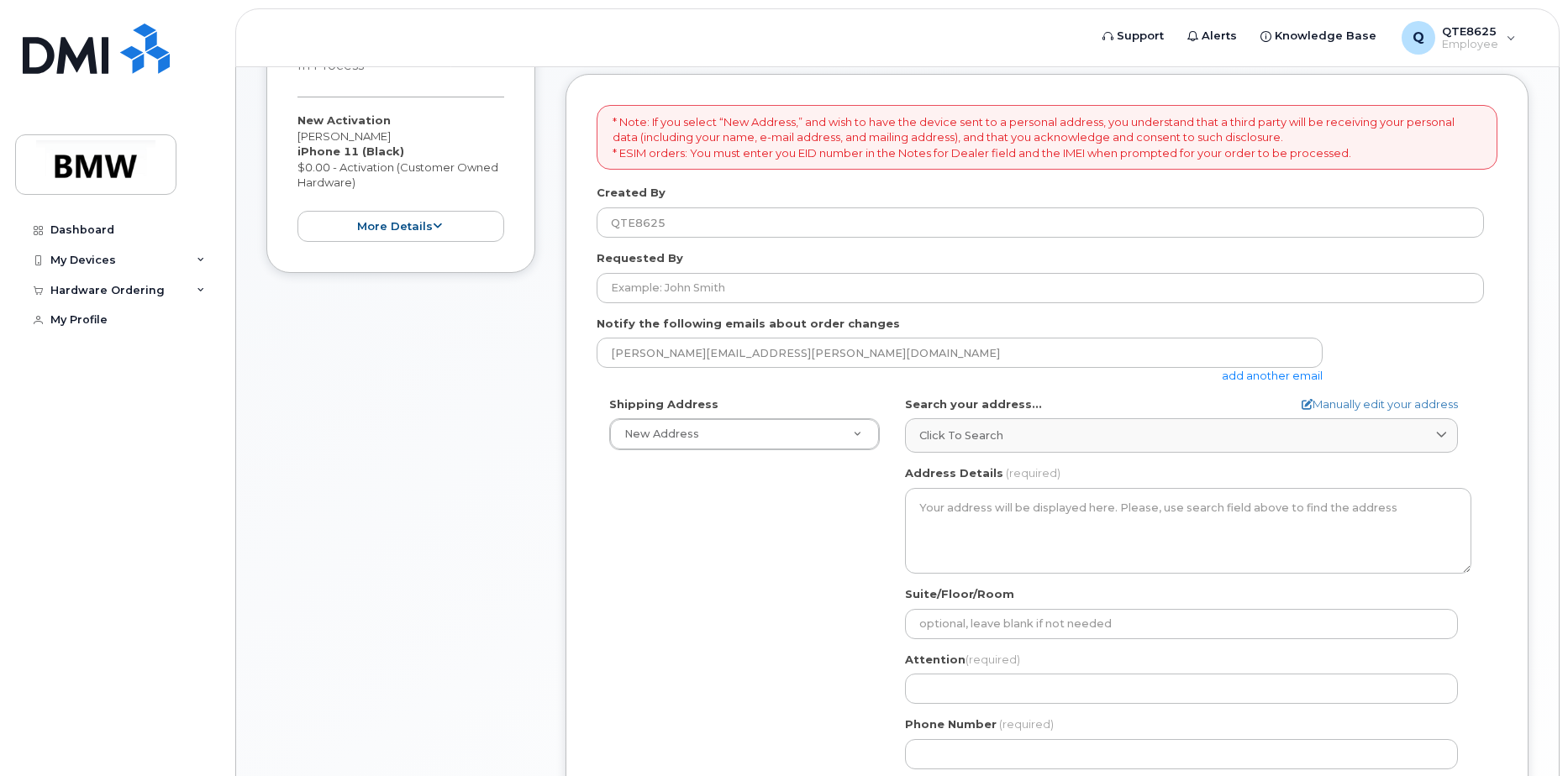
scroll to position [336, 0]
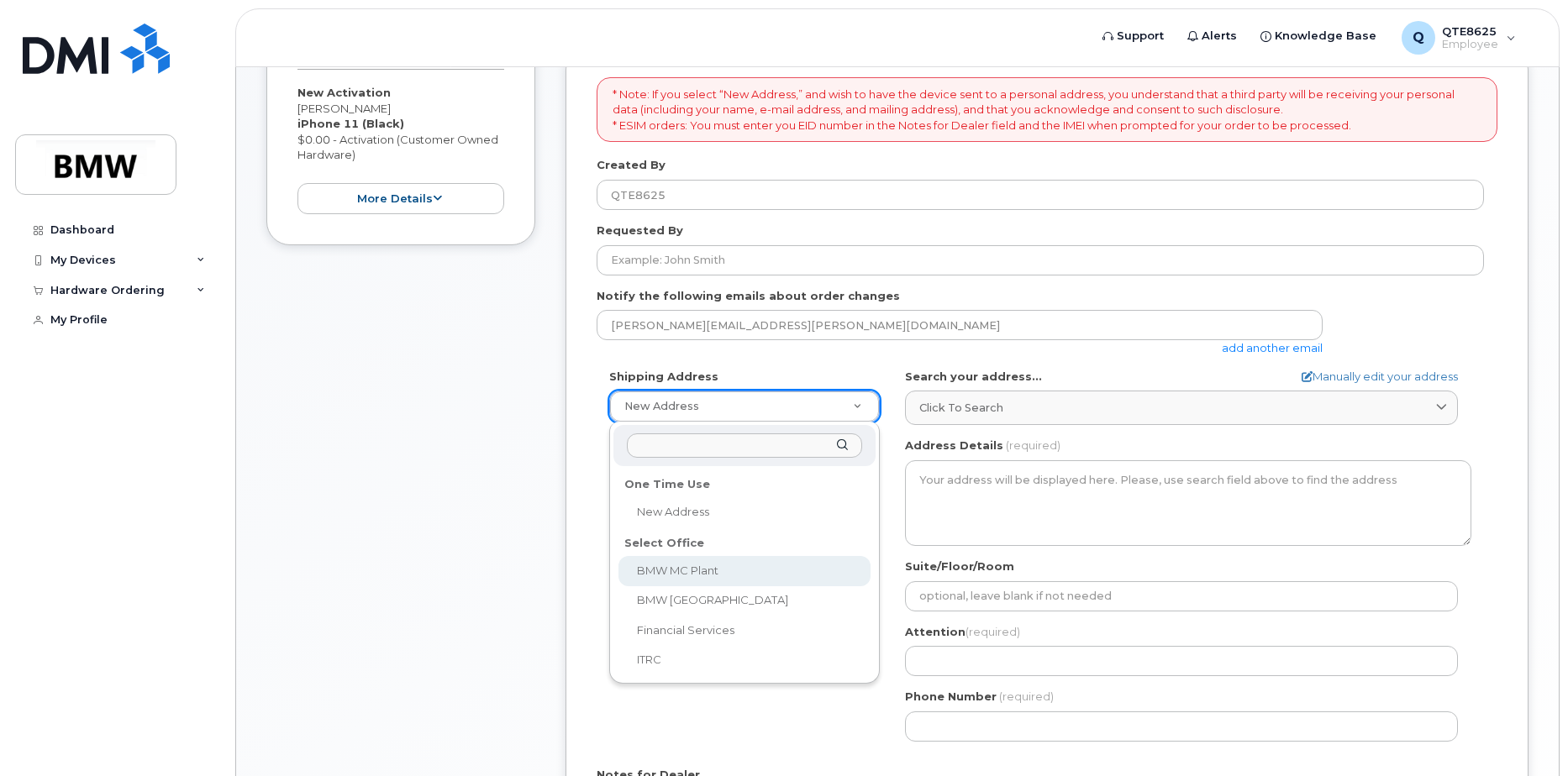
select select
type textarea "[STREET_ADDRESS] Greer [US_STATE] 29651-6731"
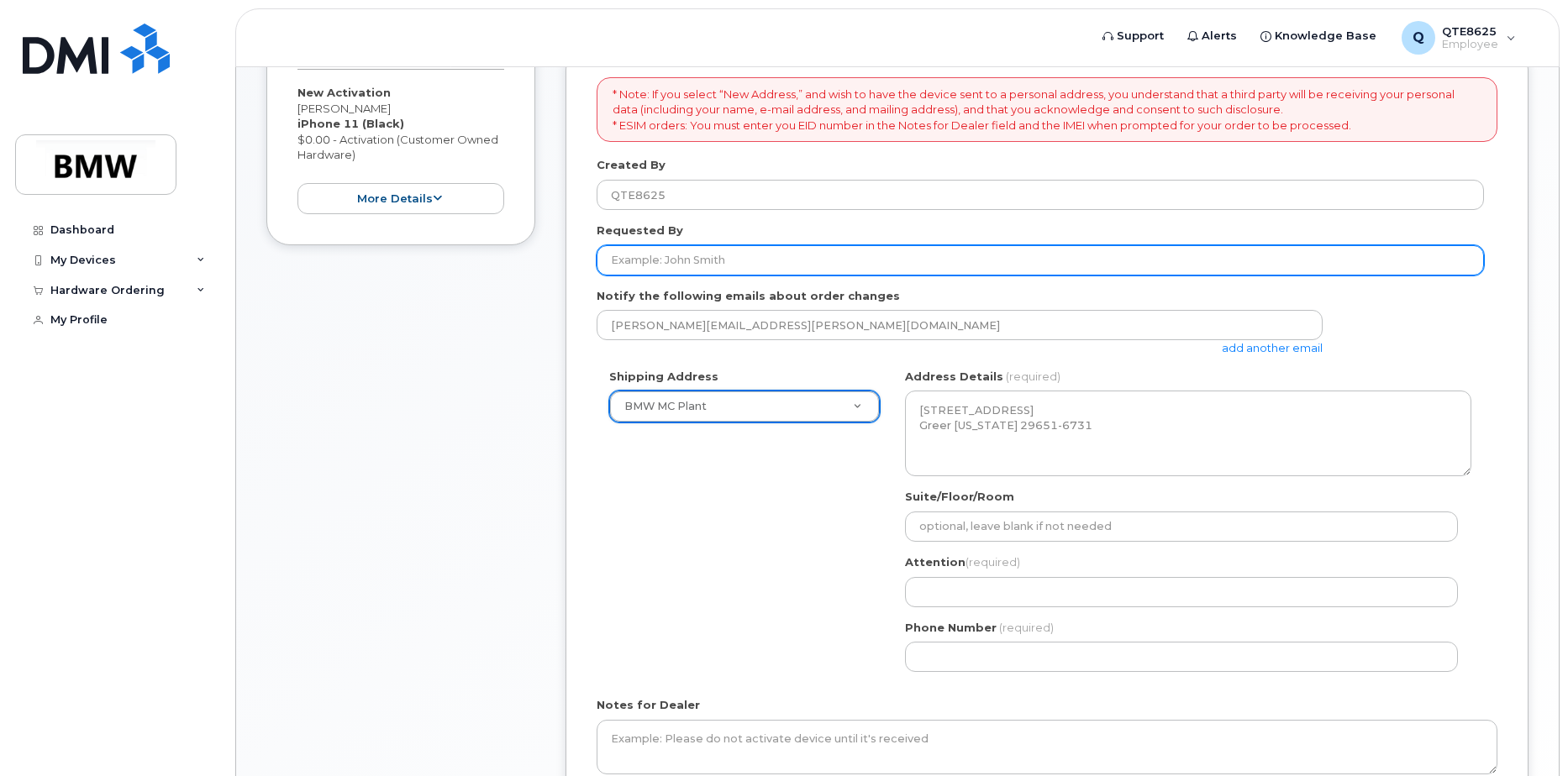
click at [753, 252] on input "Requested By" at bounding box center [1040, 260] width 887 height 30
type input "[PERSON_NAME]"
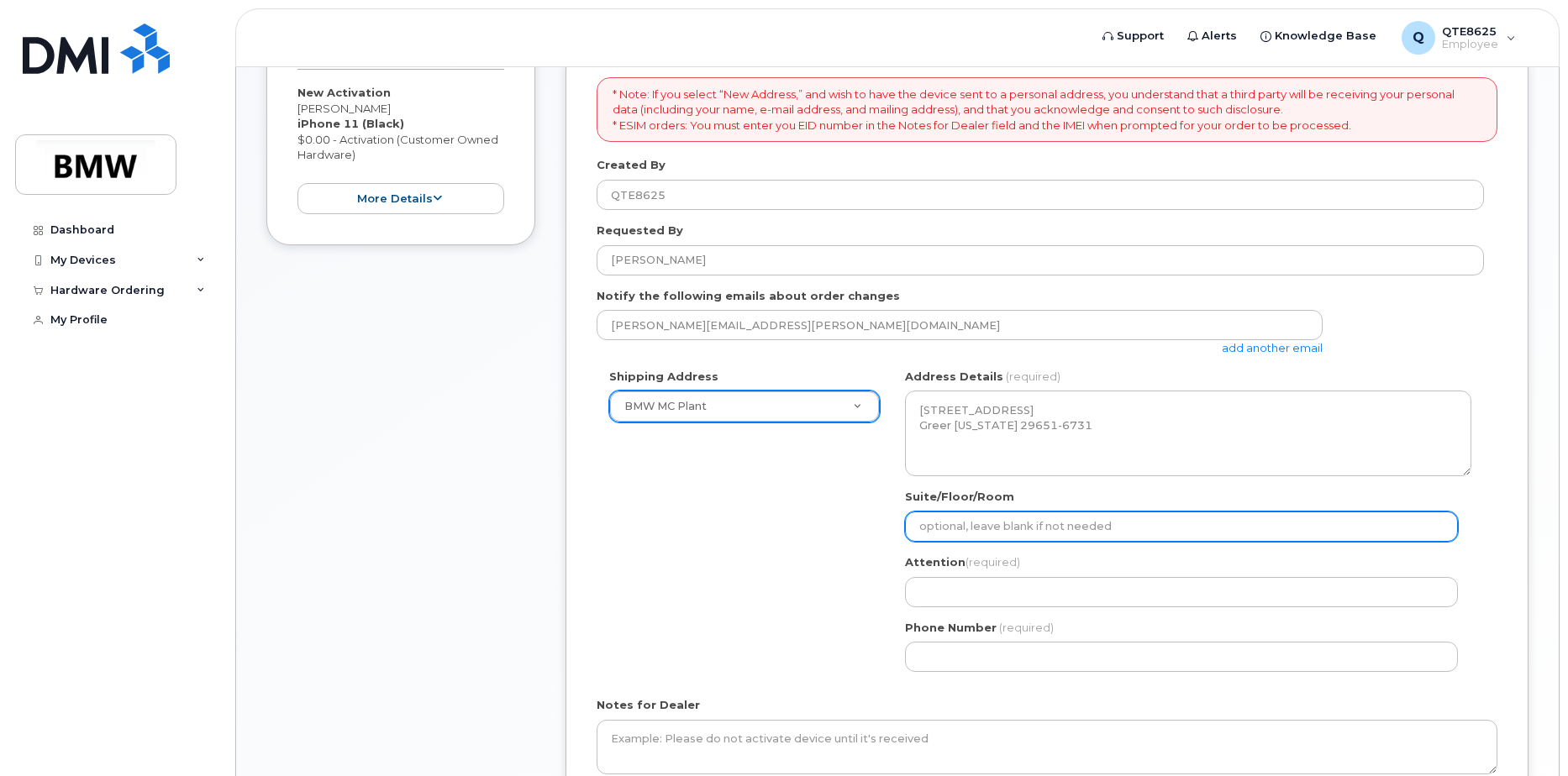
click at [1021, 537] on input "Suite/Floor/Room" at bounding box center [1182, 526] width 553 height 30
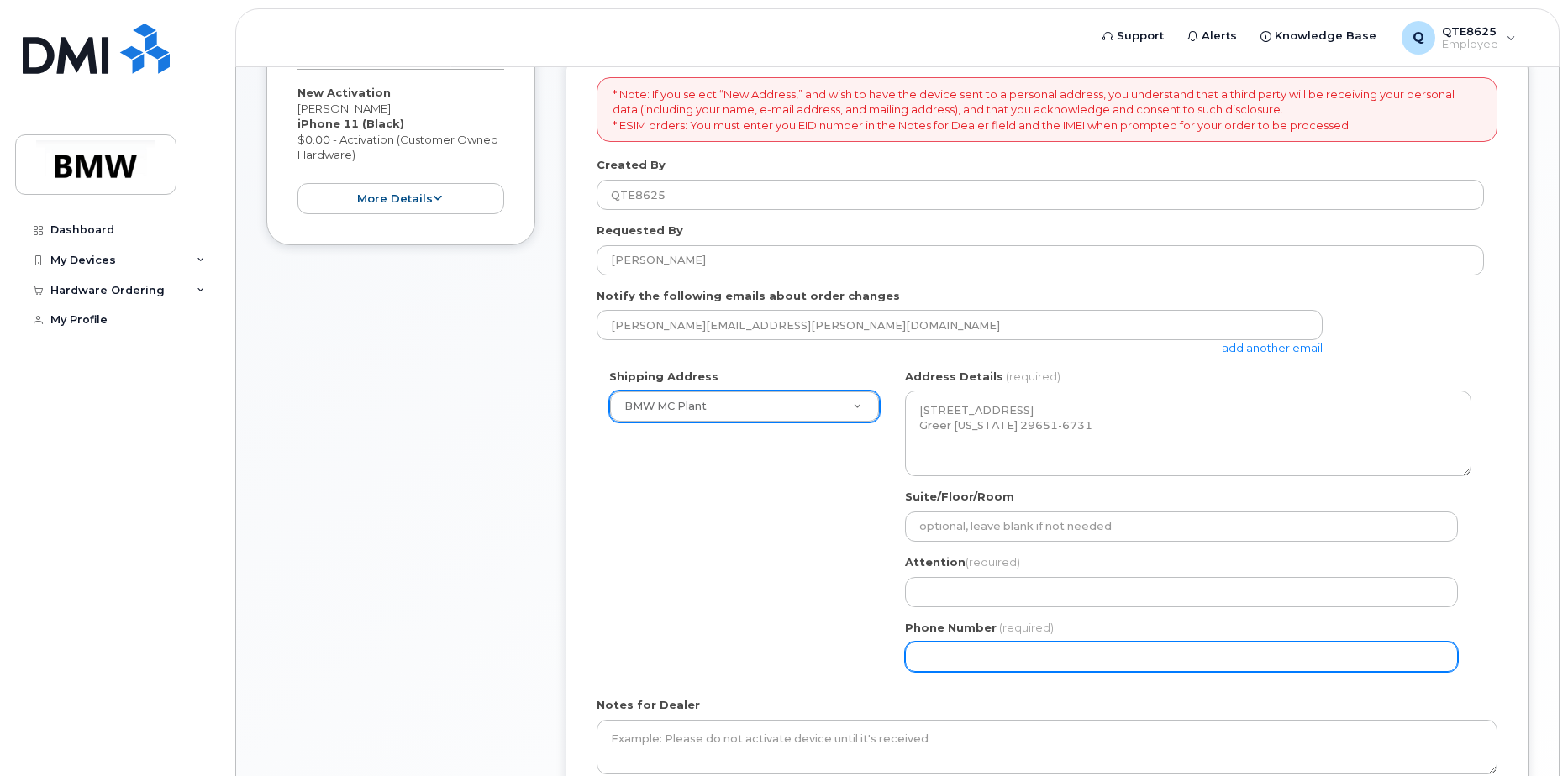
click at [995, 661] on input "Phone Number" at bounding box center [1182, 656] width 553 height 30
type input "8647485227"
select select
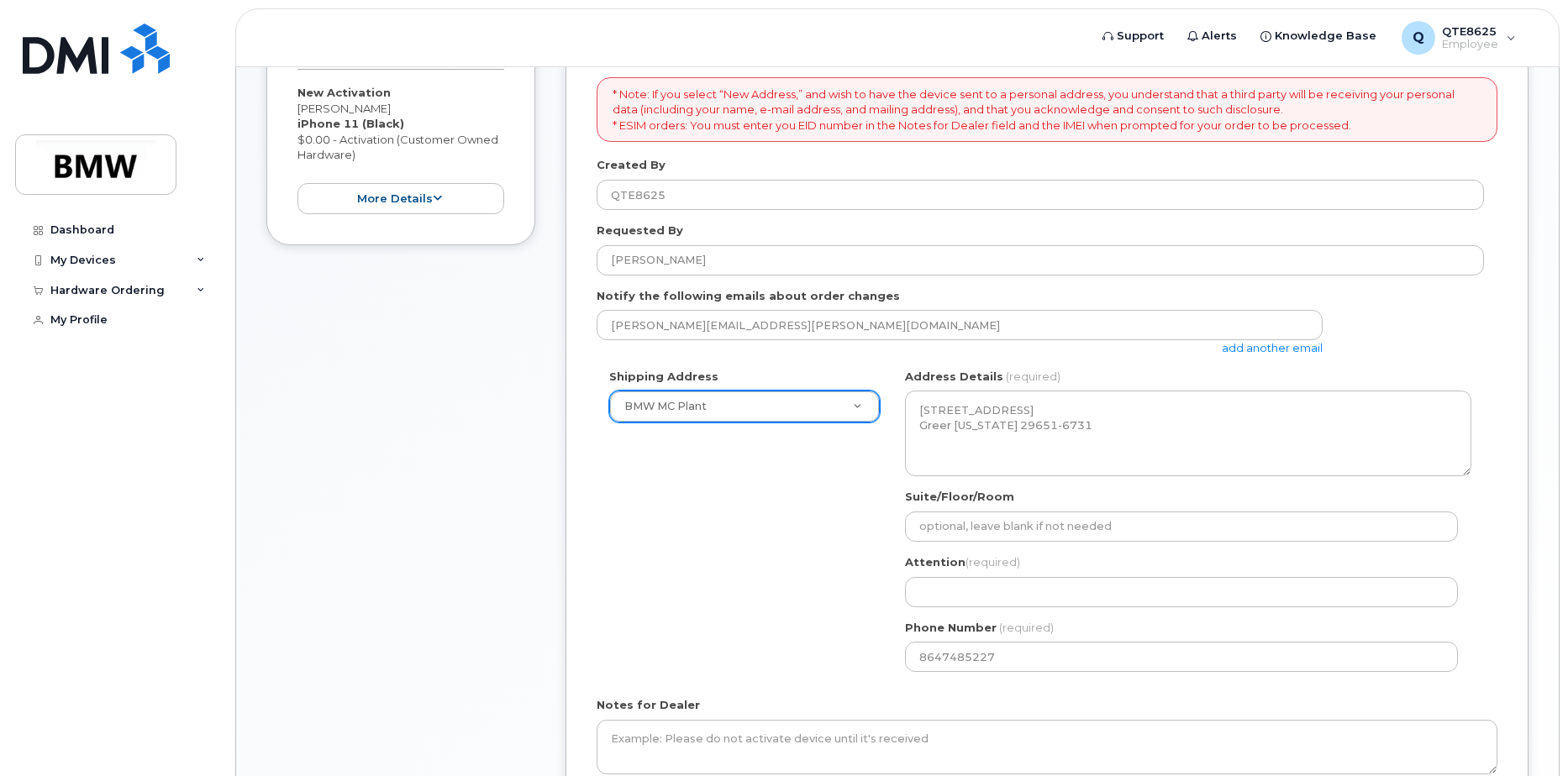
click at [985, 607] on div "SC [PERSON_NAME] Search your address... Manually edit your address Click to sea…" at bounding box center [1188, 526] width 591 height 315
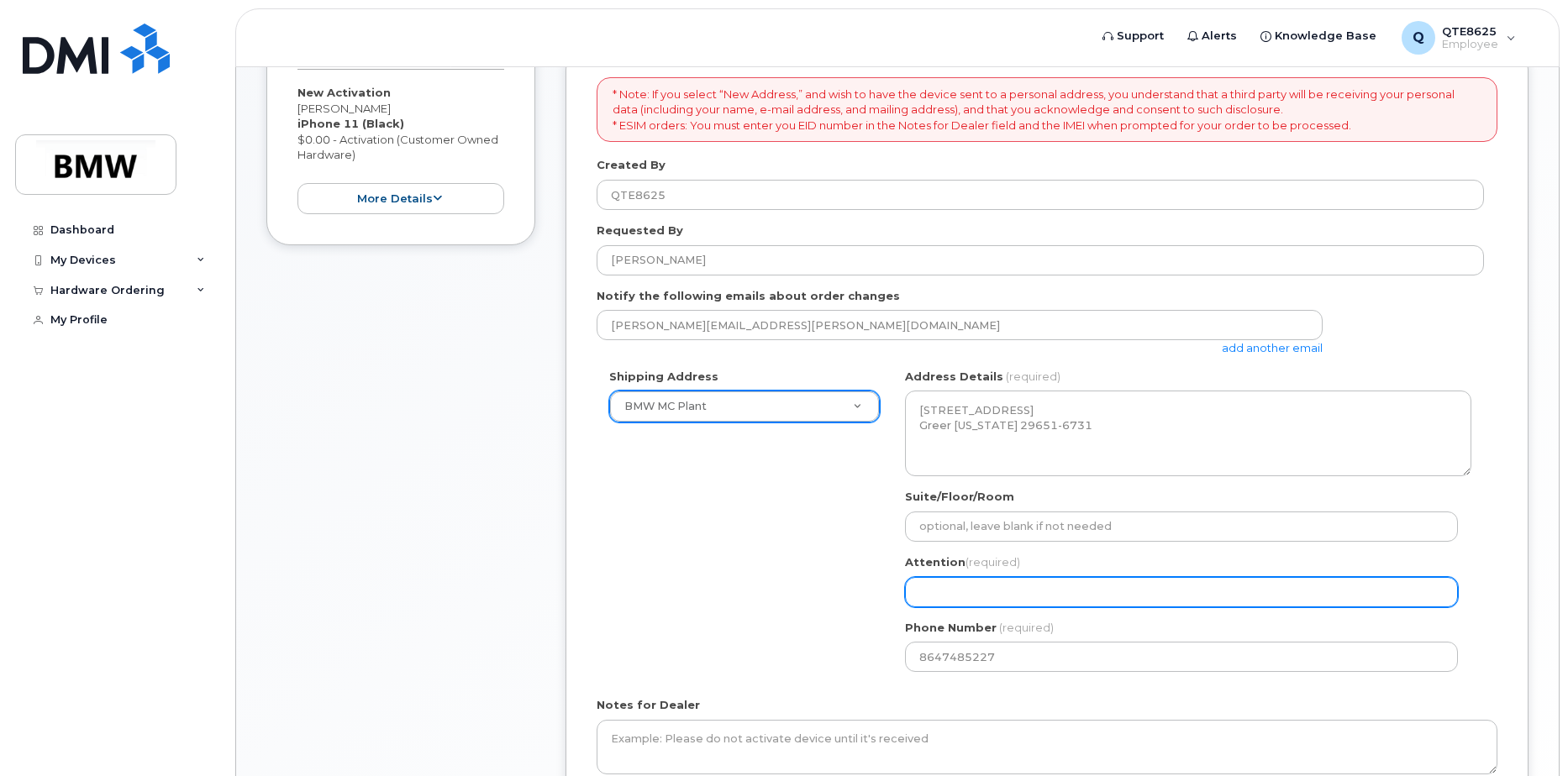
click at [985, 595] on input "Attention (required)" at bounding box center [1182, 592] width 553 height 30
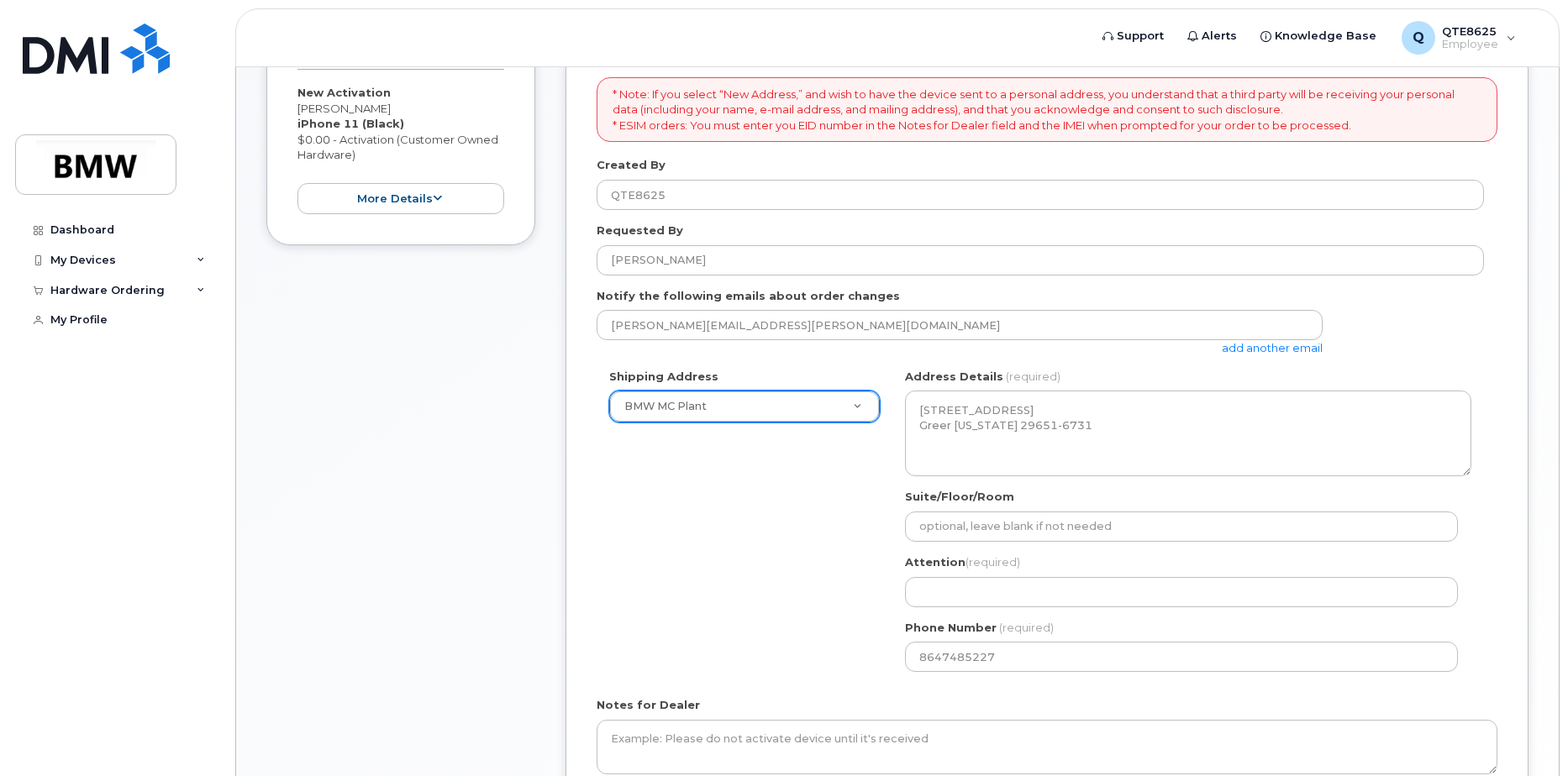
click at [863, 578] on div "Shipping Address BMW MC Plant New Address BMW MC Plant BMW North America Financ…" at bounding box center [1040, 526] width 887 height 315
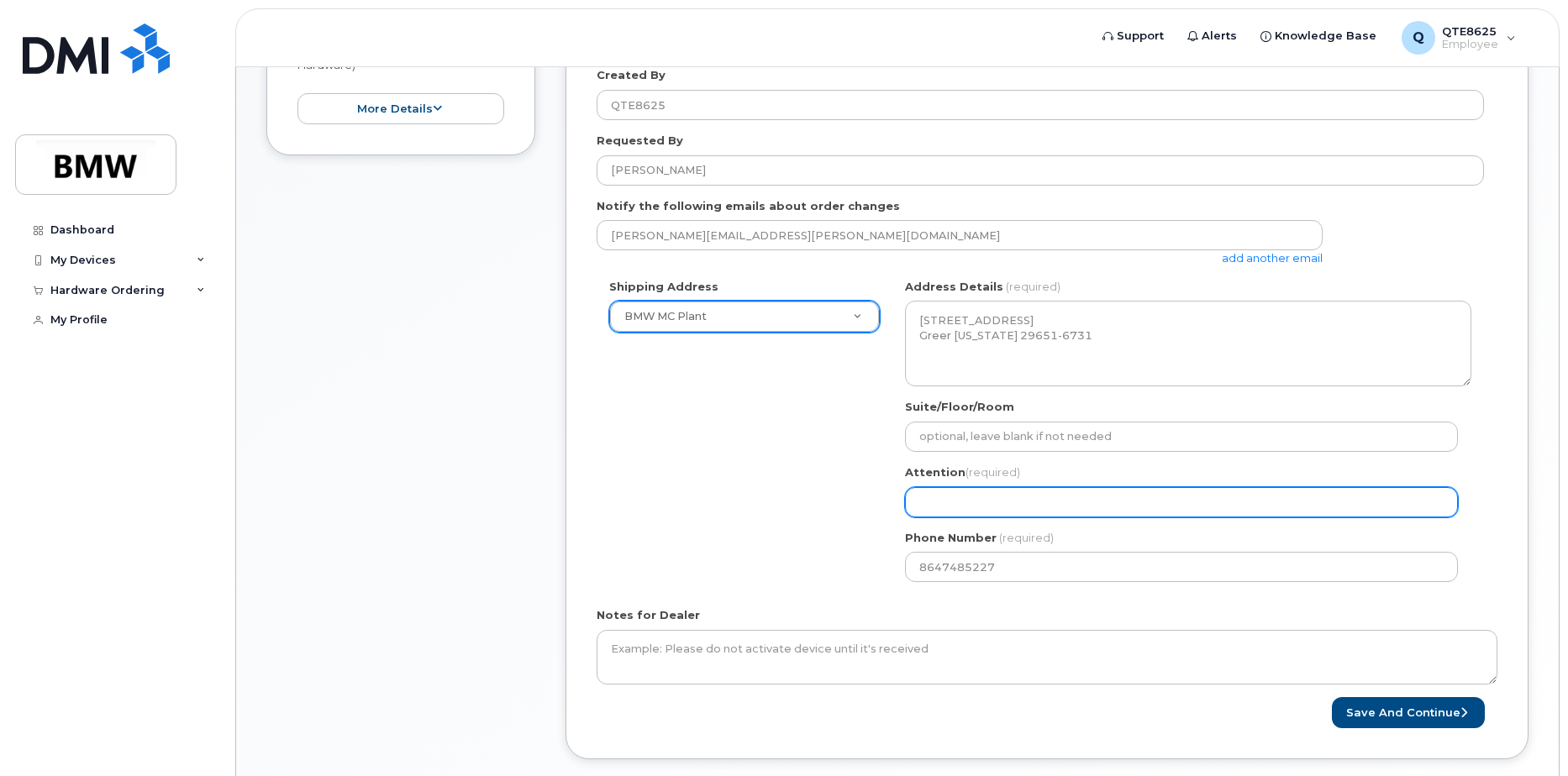
scroll to position [434, 0]
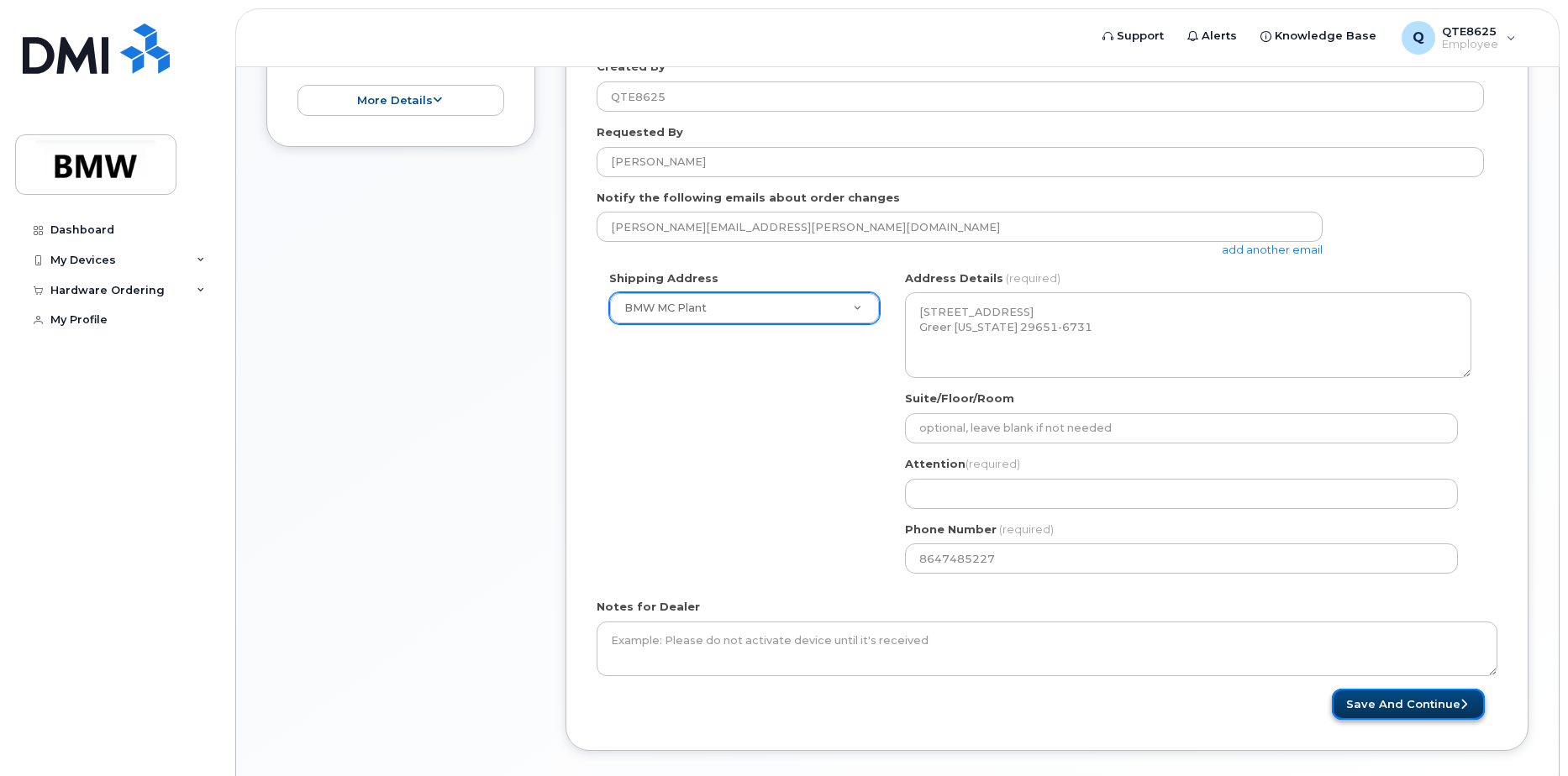
click at [1383, 714] on button "Save and Continue" at bounding box center [1408, 703] width 153 height 31
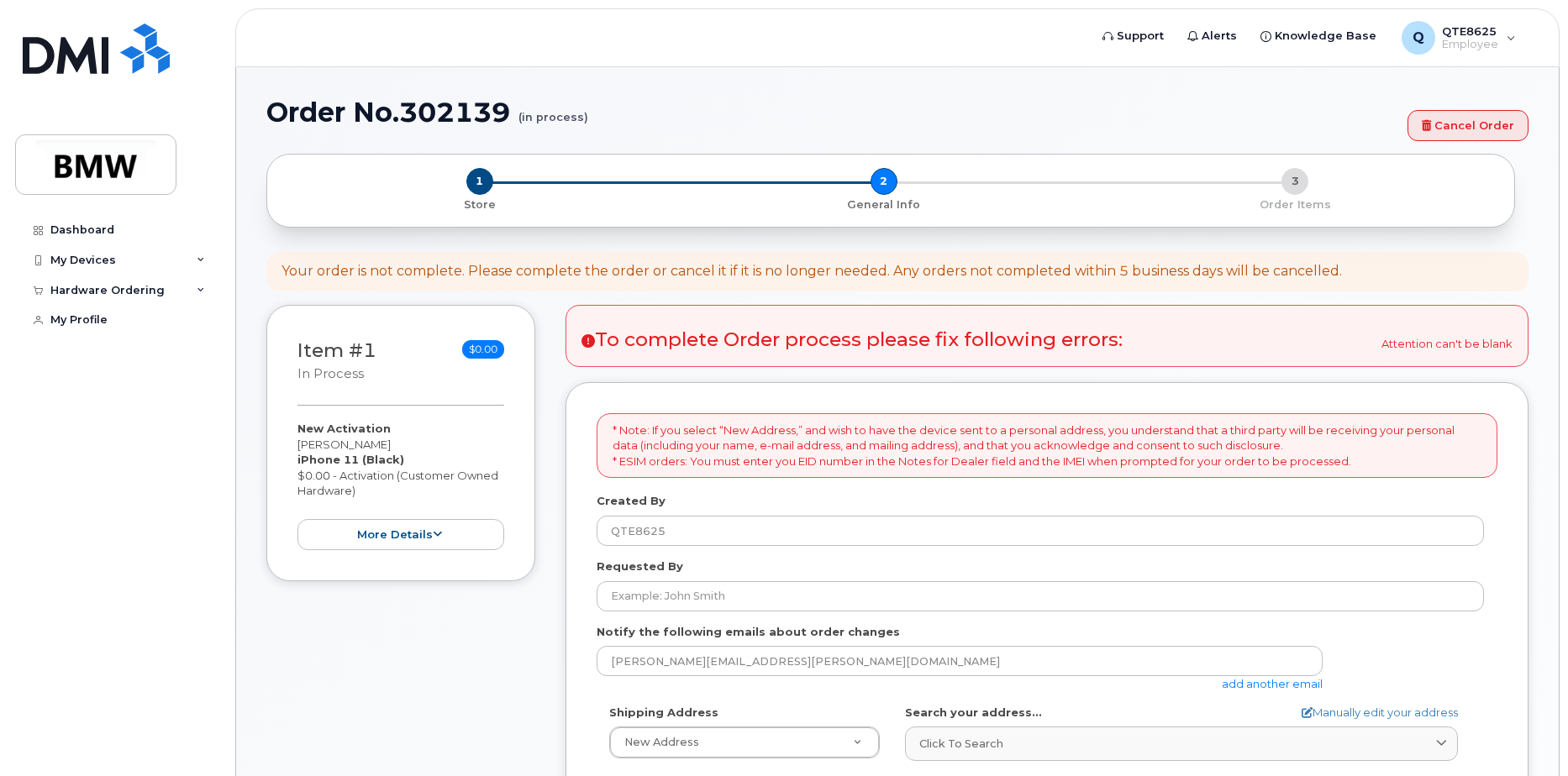
select select
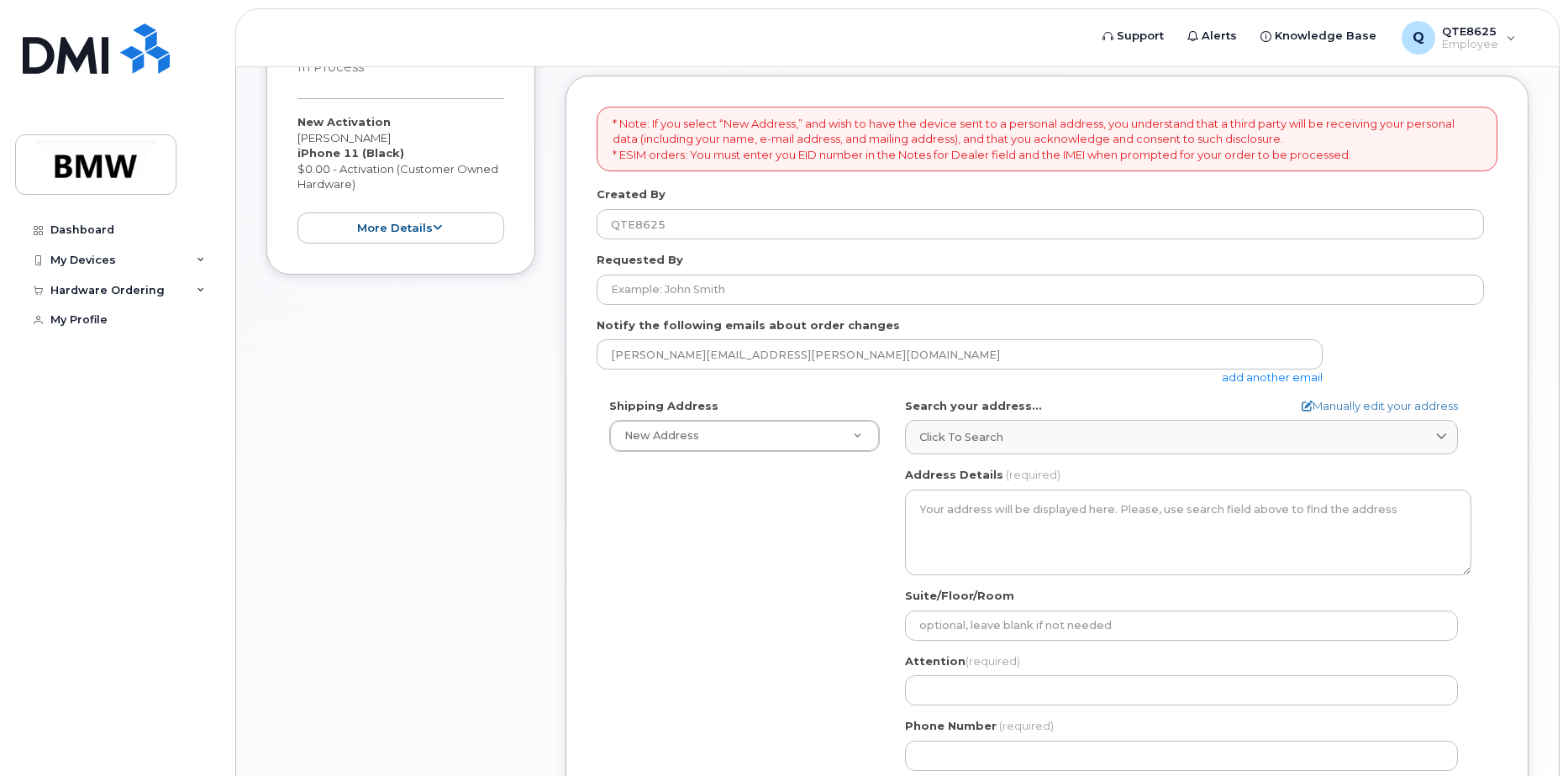
scroll to position [336, 0]
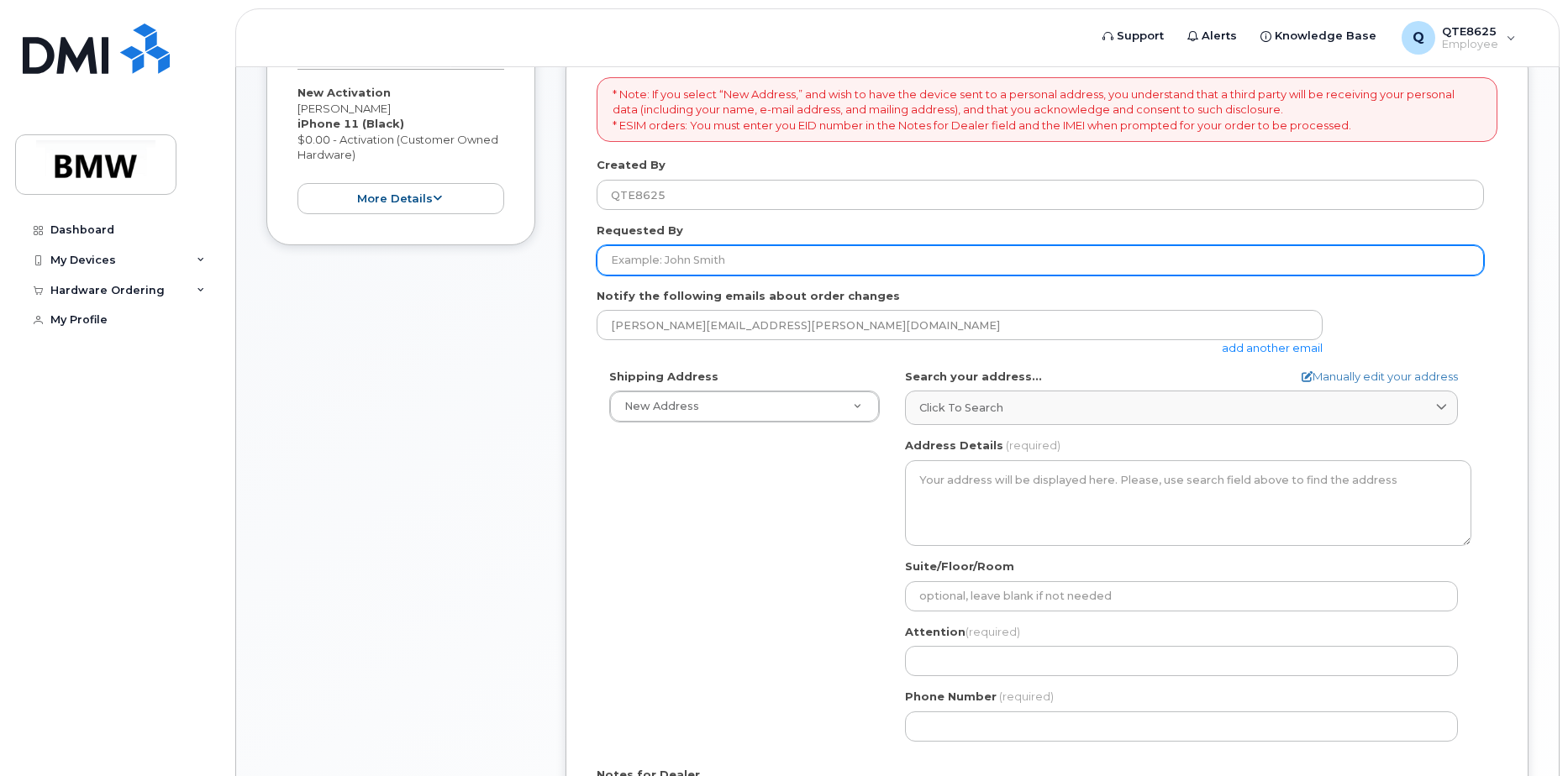
click at [714, 252] on input "Requested By" at bounding box center [1040, 260] width 887 height 30
type input "[PERSON_NAME]"
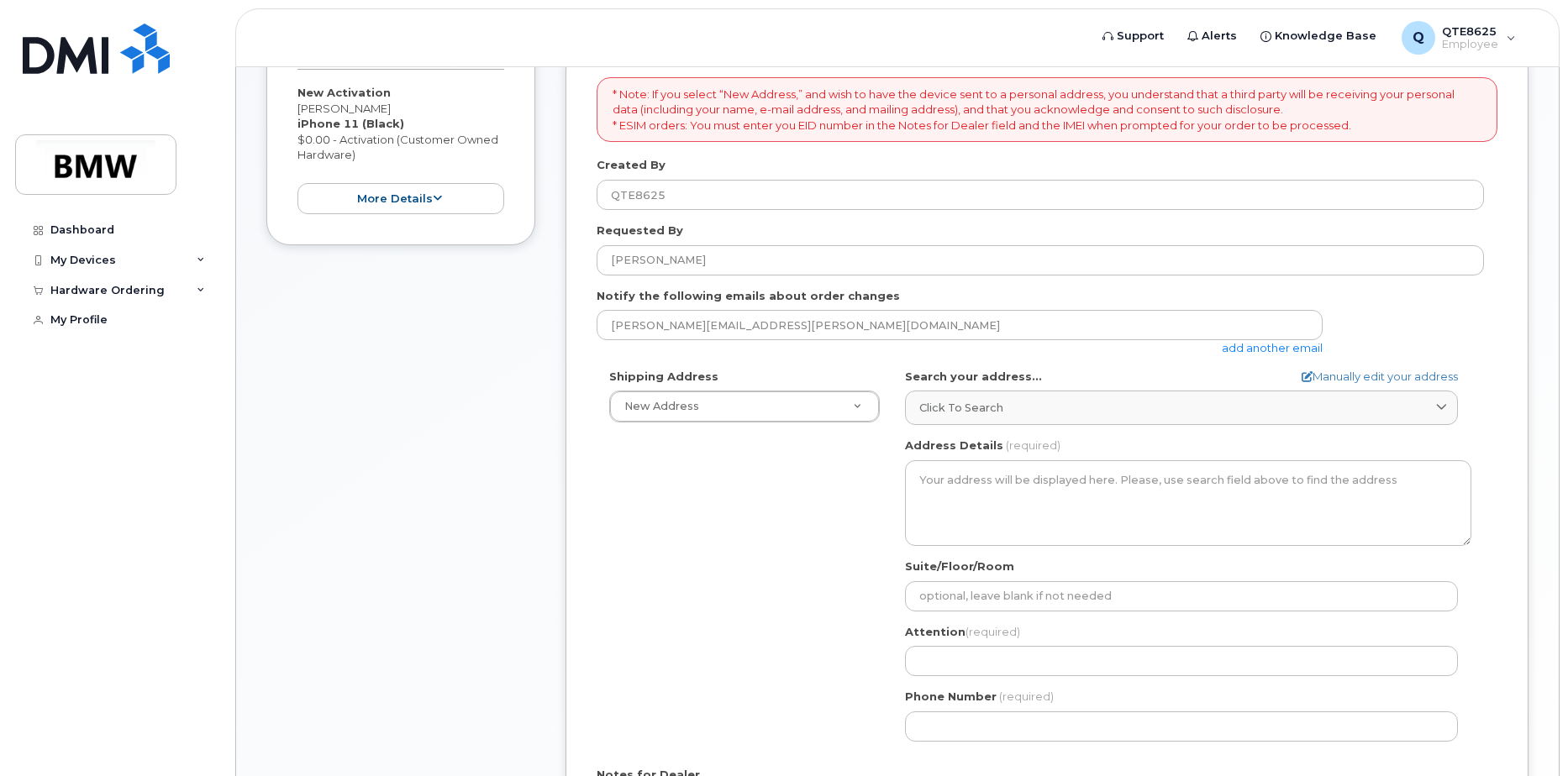
click at [752, 390] on div "Shipping Address New Address New Address BMW MC Plant BMW [GEOGRAPHIC_DATA] Fin…" at bounding box center [745, 396] width 296 height 55
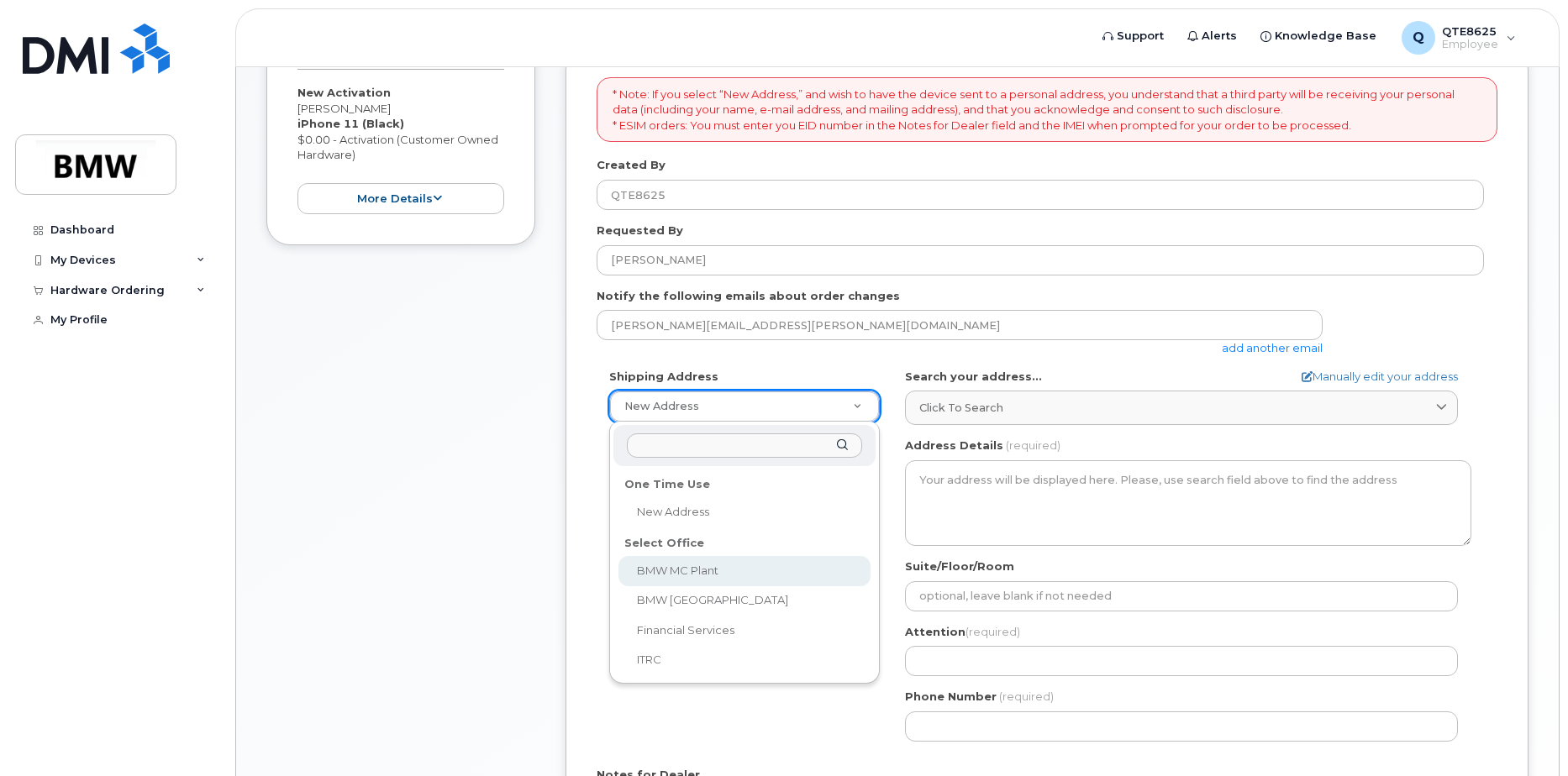
select select
type textarea "[STREET_ADDRESS] Greer [US_STATE] 29651-6731"
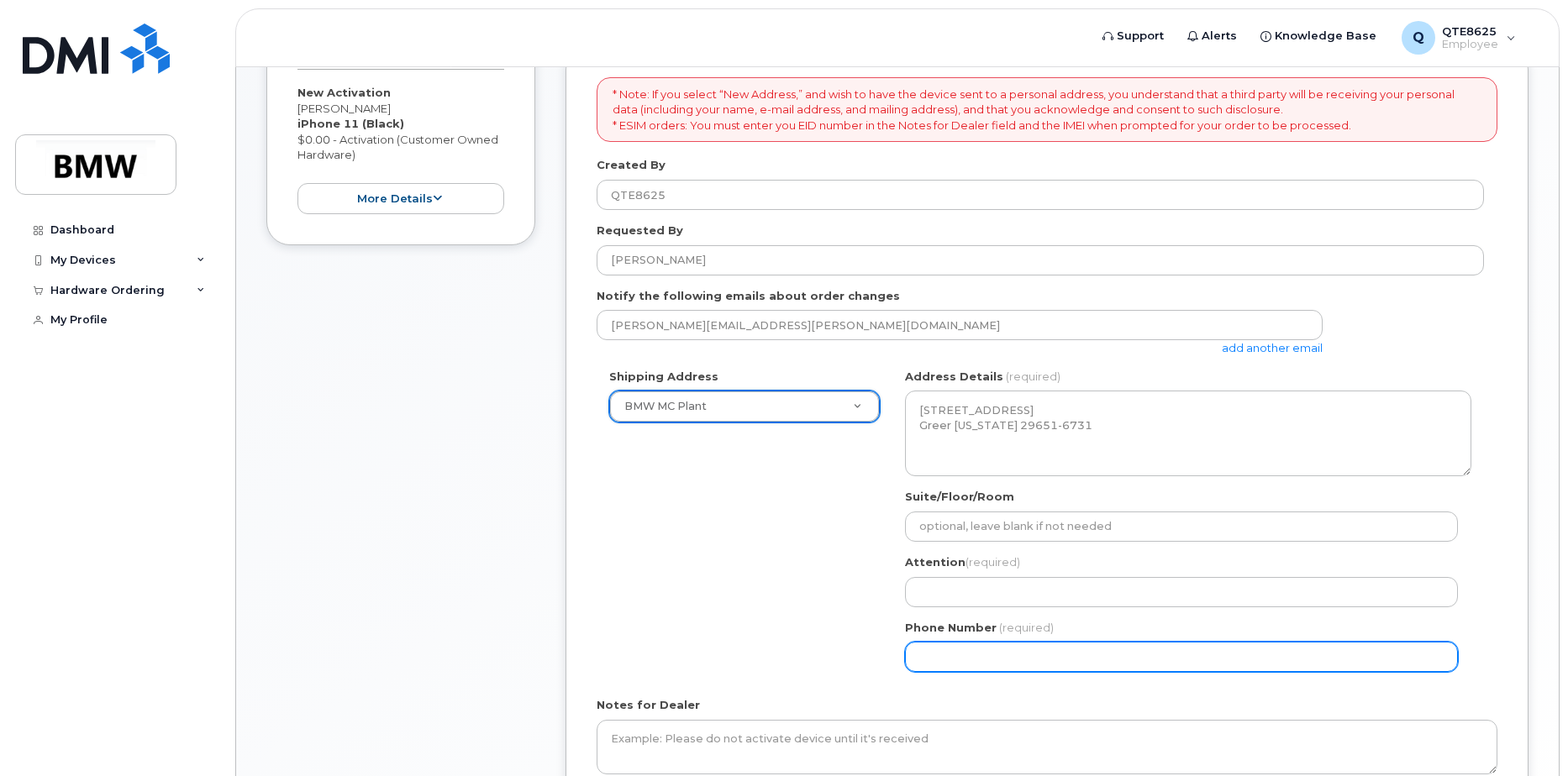
click at [992, 651] on input "Phone Number" at bounding box center [1182, 656] width 553 height 30
type input "8647485227"
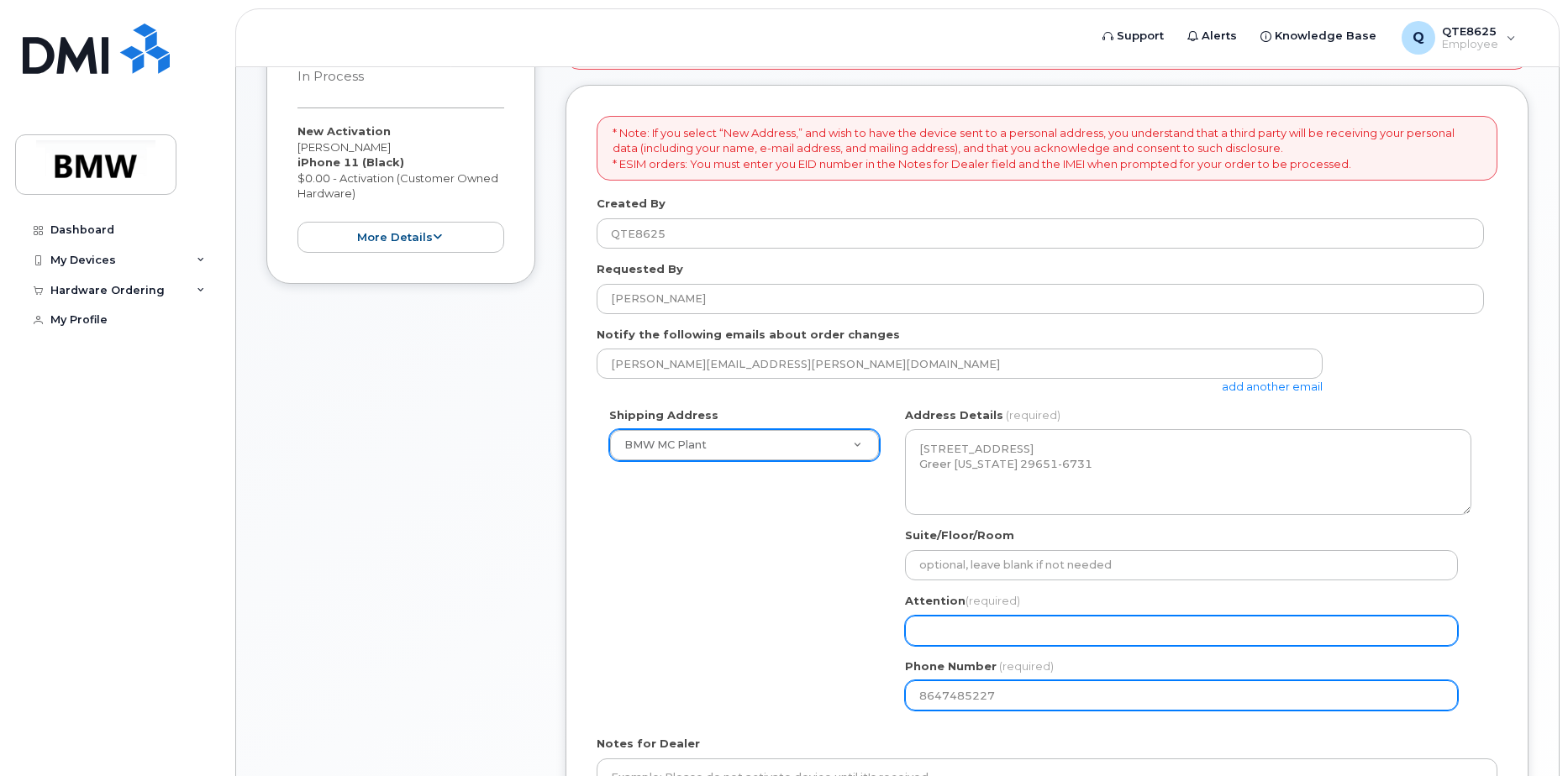
scroll to position [420, 0]
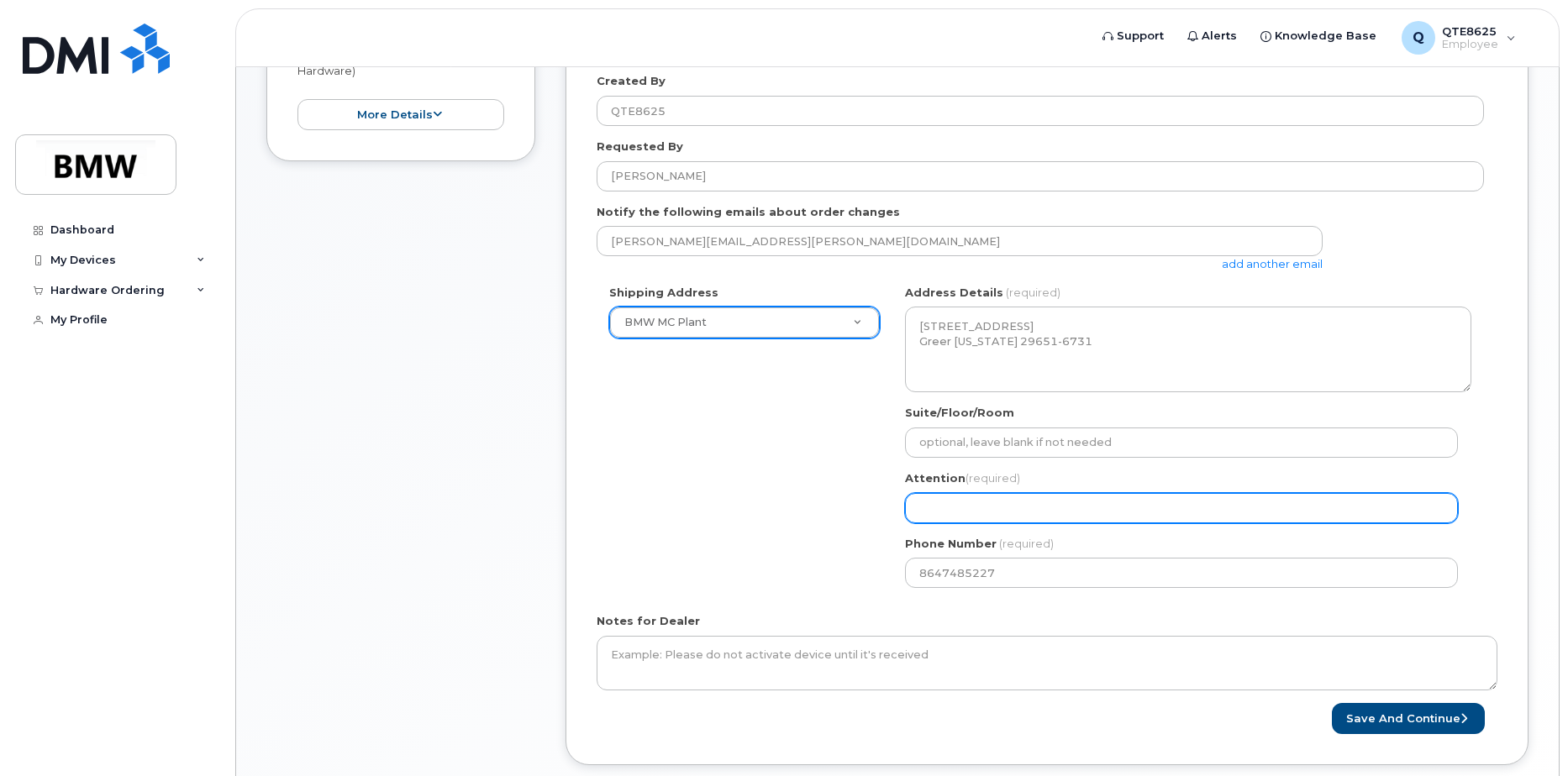
click at [1026, 500] on input "Attention (required)" at bounding box center [1182, 508] width 553 height 30
select select
type input "J"
select select
type input "Jo"
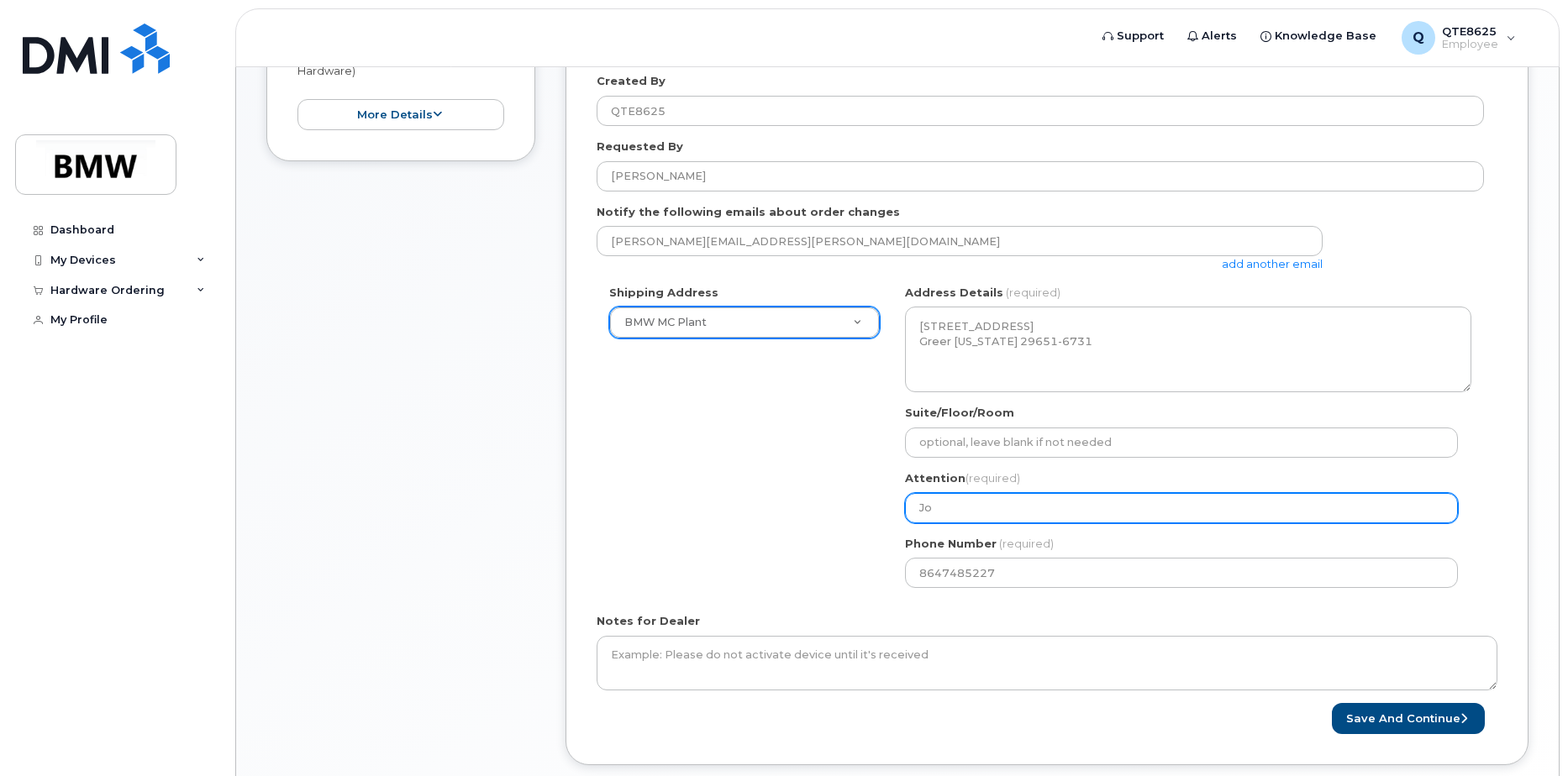
select select
type input "Joh"
select select
type input "John"
select select
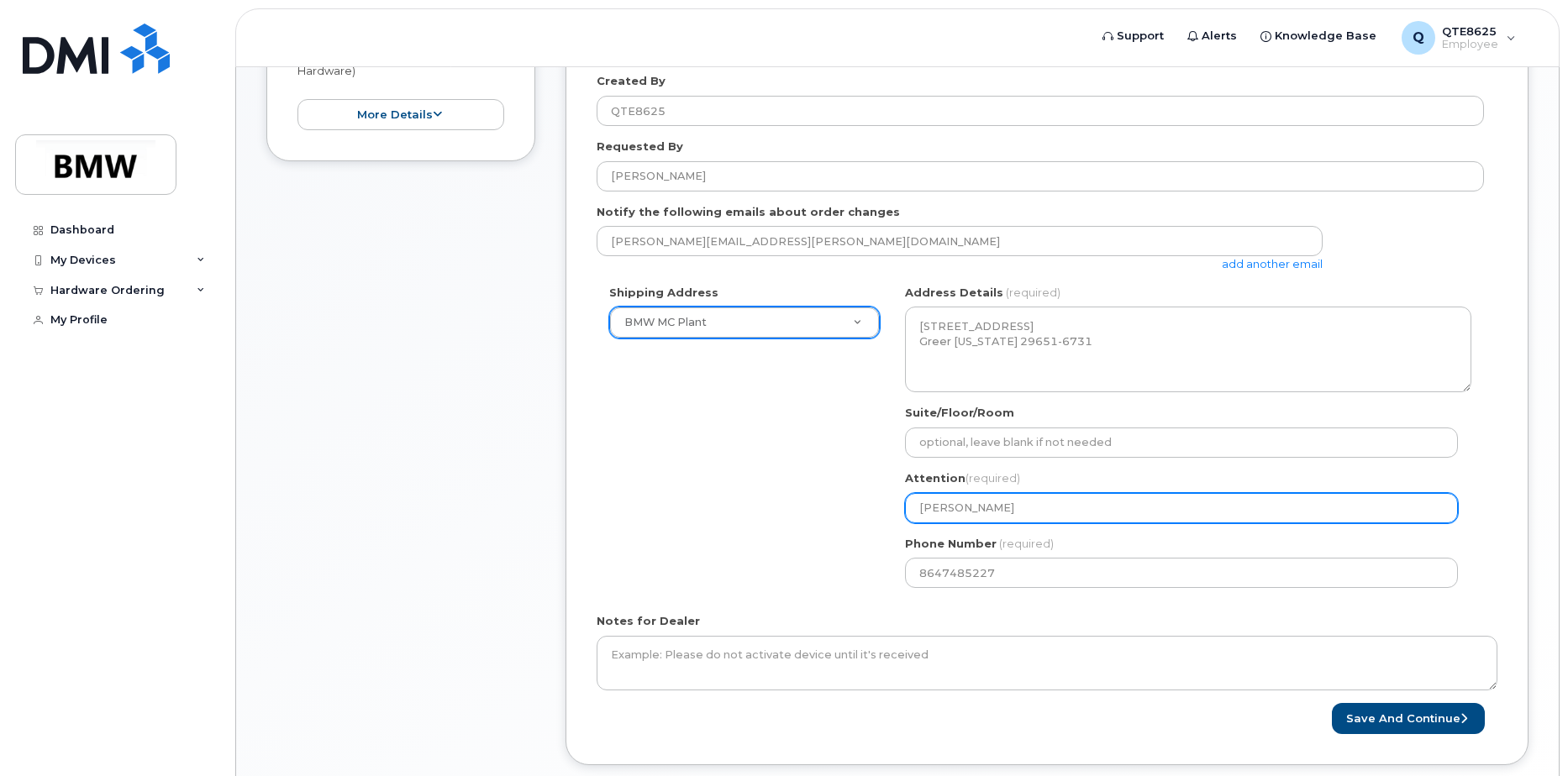
type input "John W"
select select
type input "John Wi"
select select
type input "John Wil"
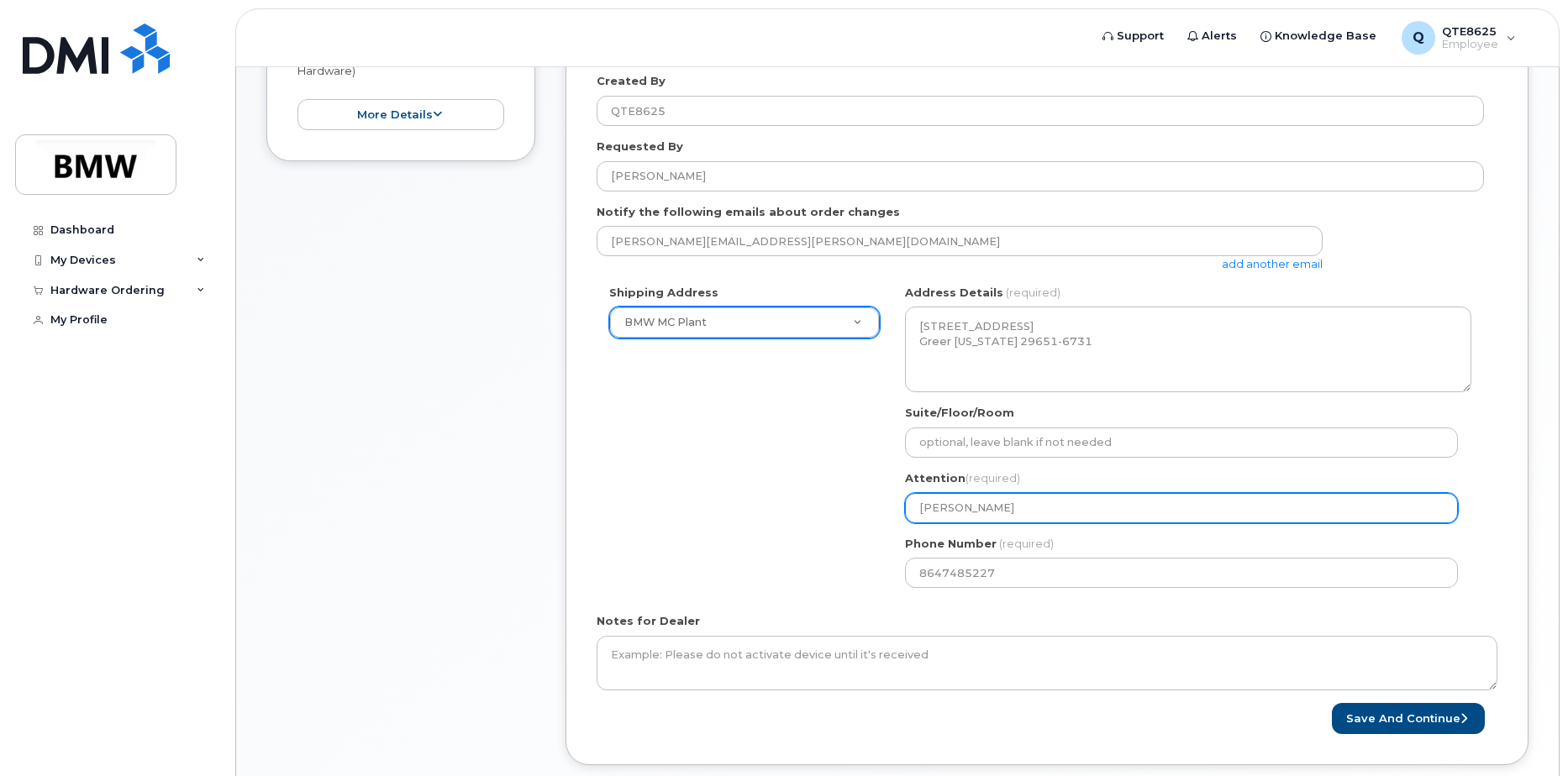
select select
type input "John Wili"
select select
type input "John Wilia"
select select
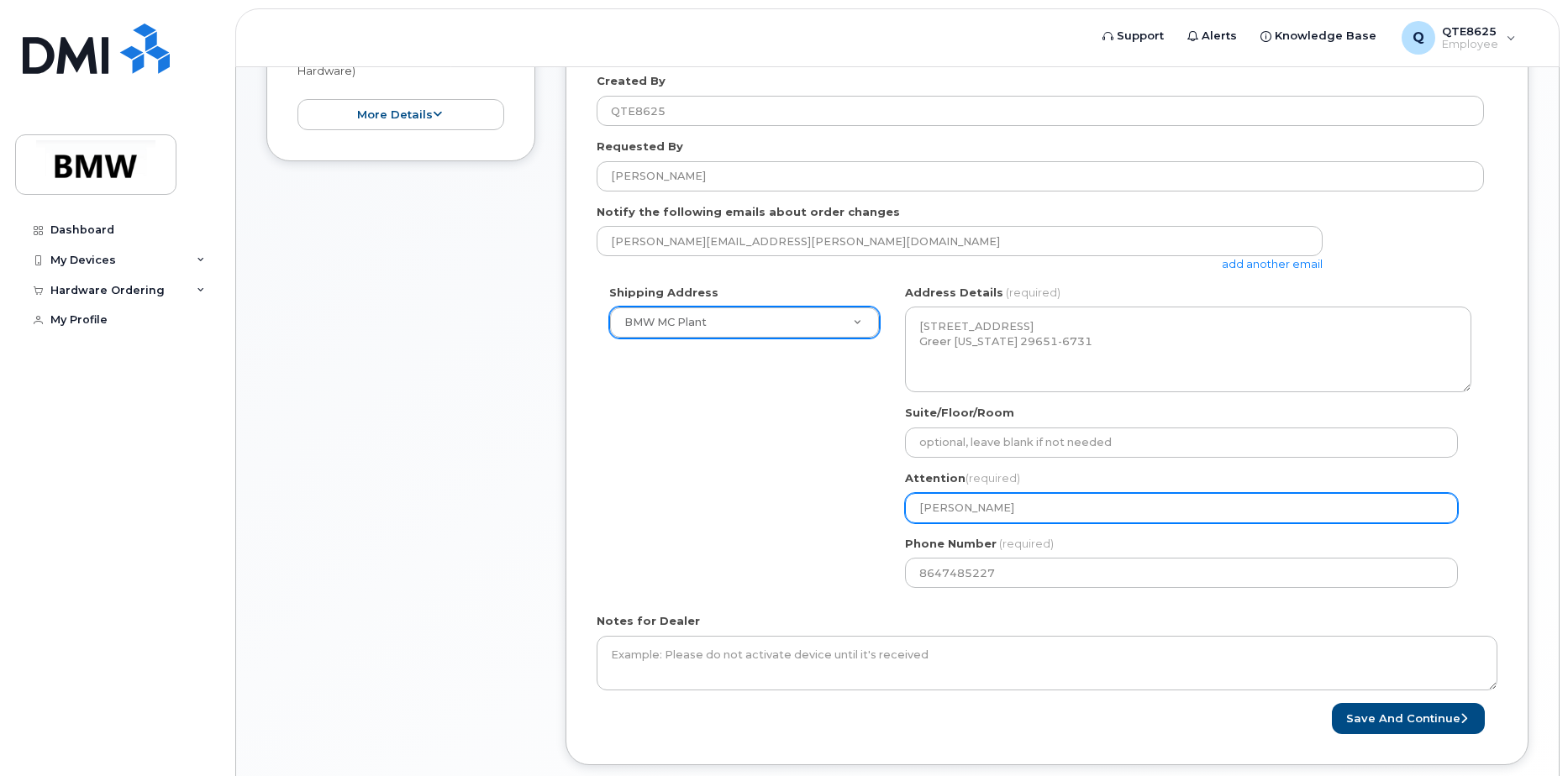
type input "John Wiliam"
select select
type input "John Wilia"
select select
type input "John Wili"
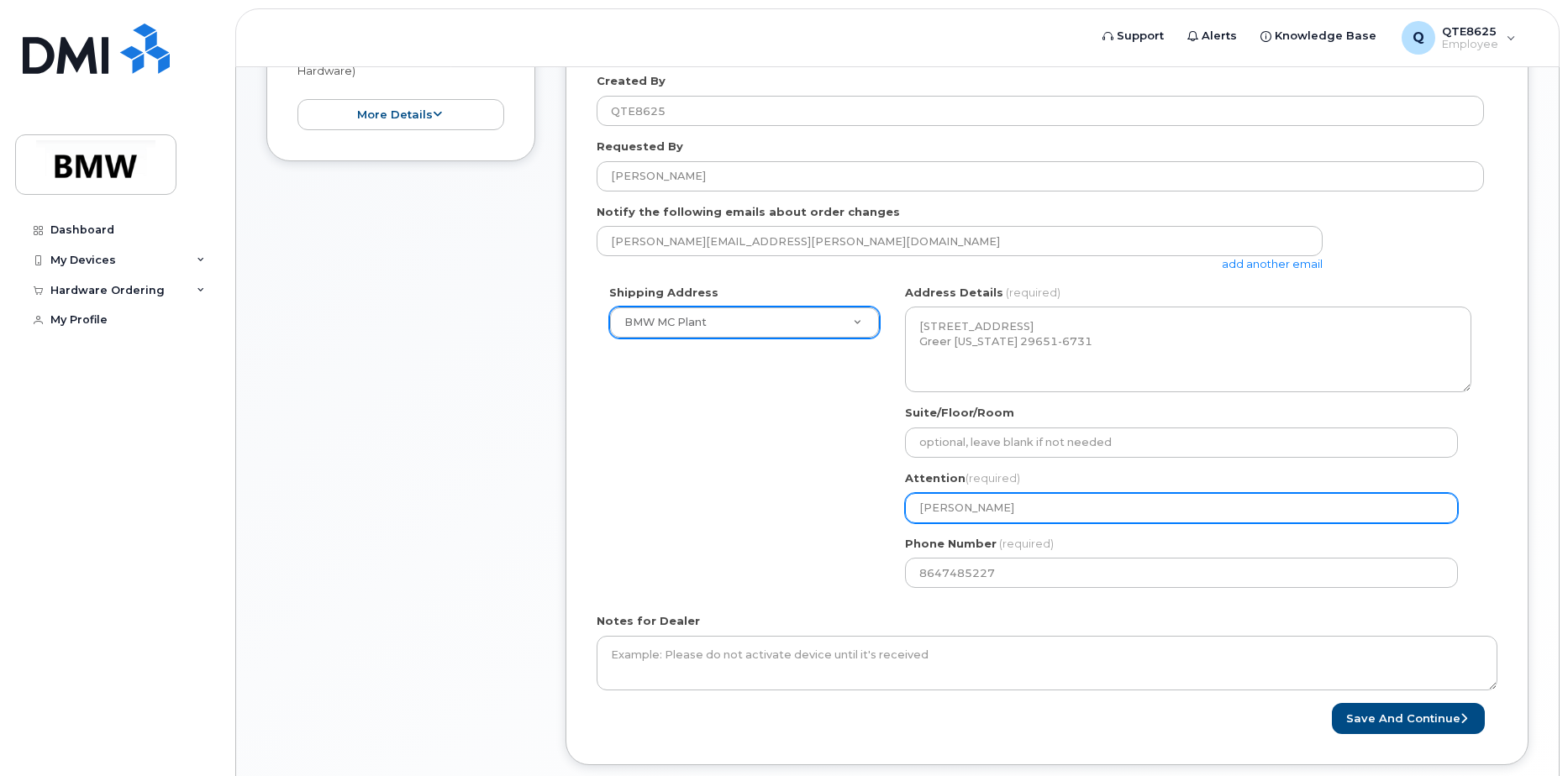
select select
type input "John Wil"
select select
type input "John Wi"
select select
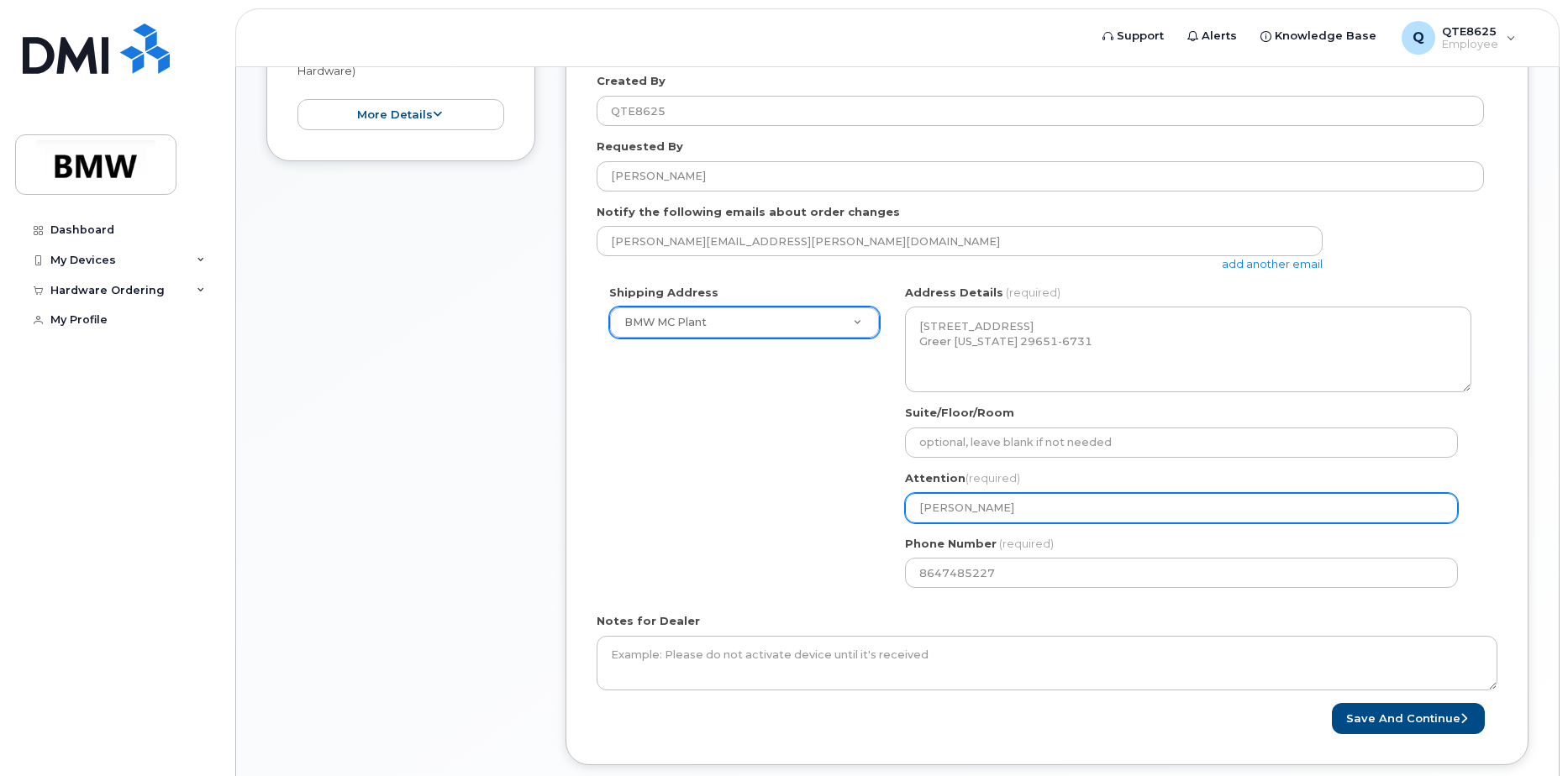
type input "John Wil"
select select
type input "John Will"
select select
type input "John Willi"
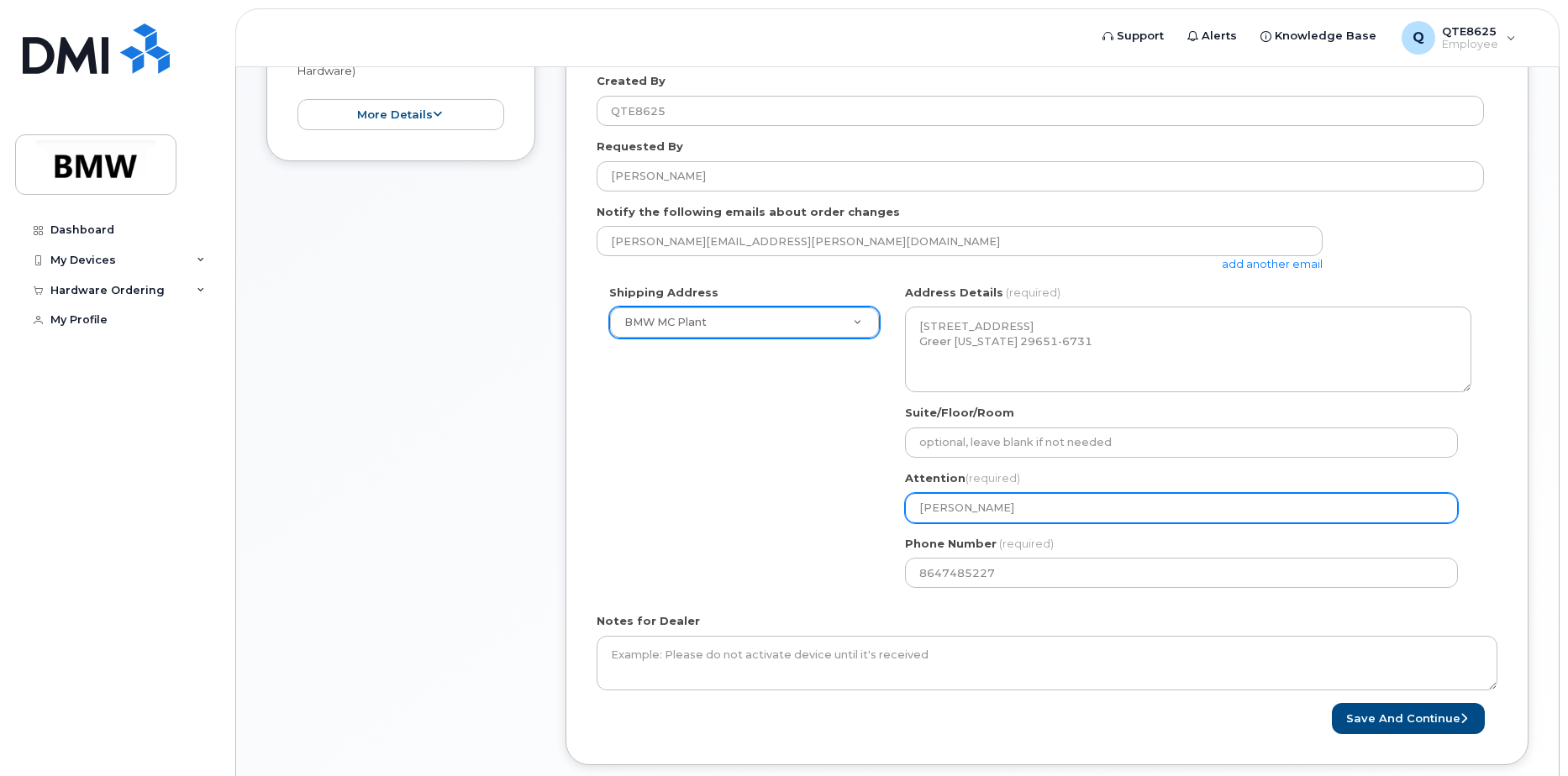
select select
type input "John Willia"
select select
type input "John William"
select select
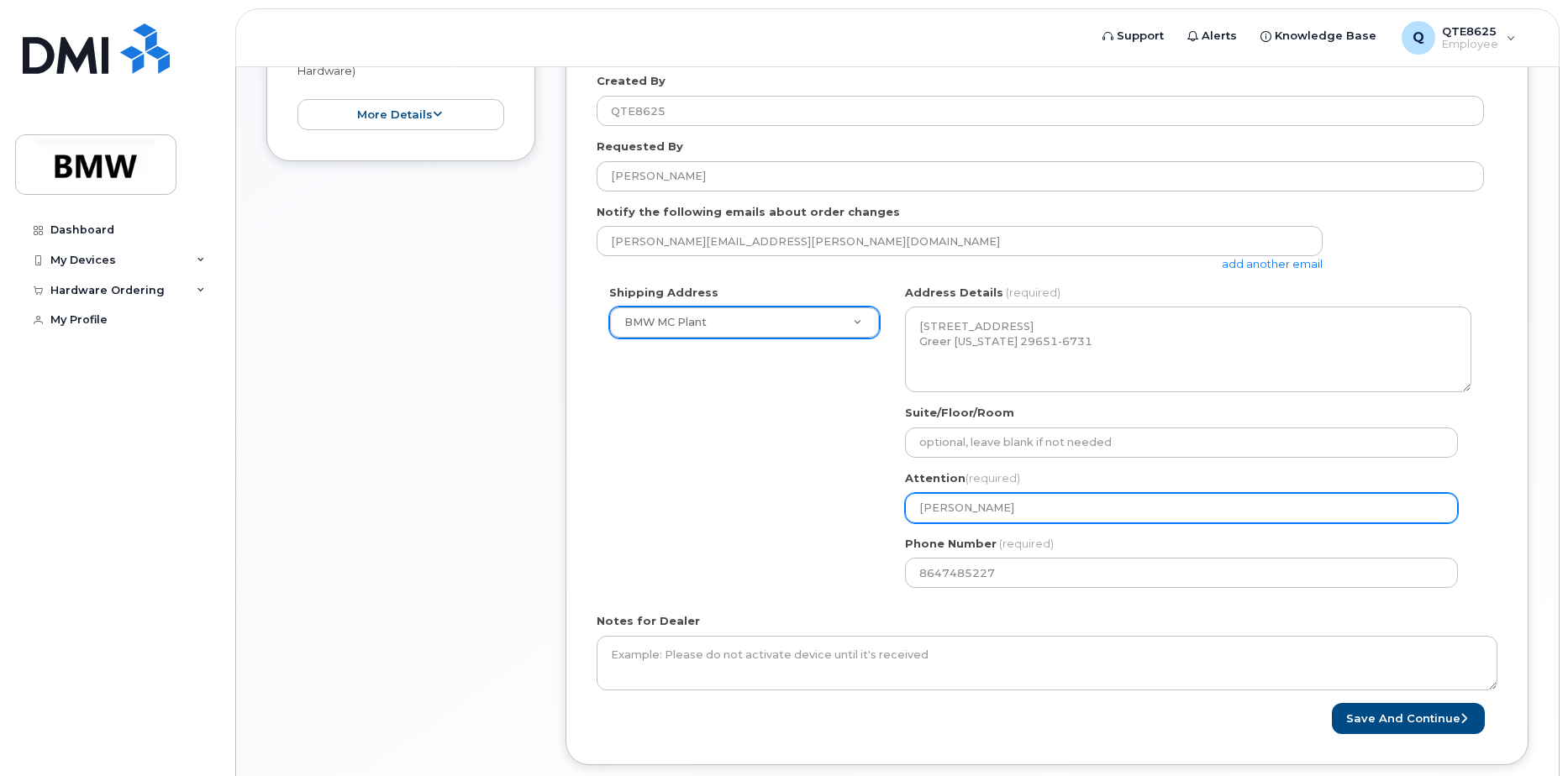
type input "John Williams"
click at [1332, 702] on button "Save and Continue" at bounding box center [1408, 718] width 153 height 31
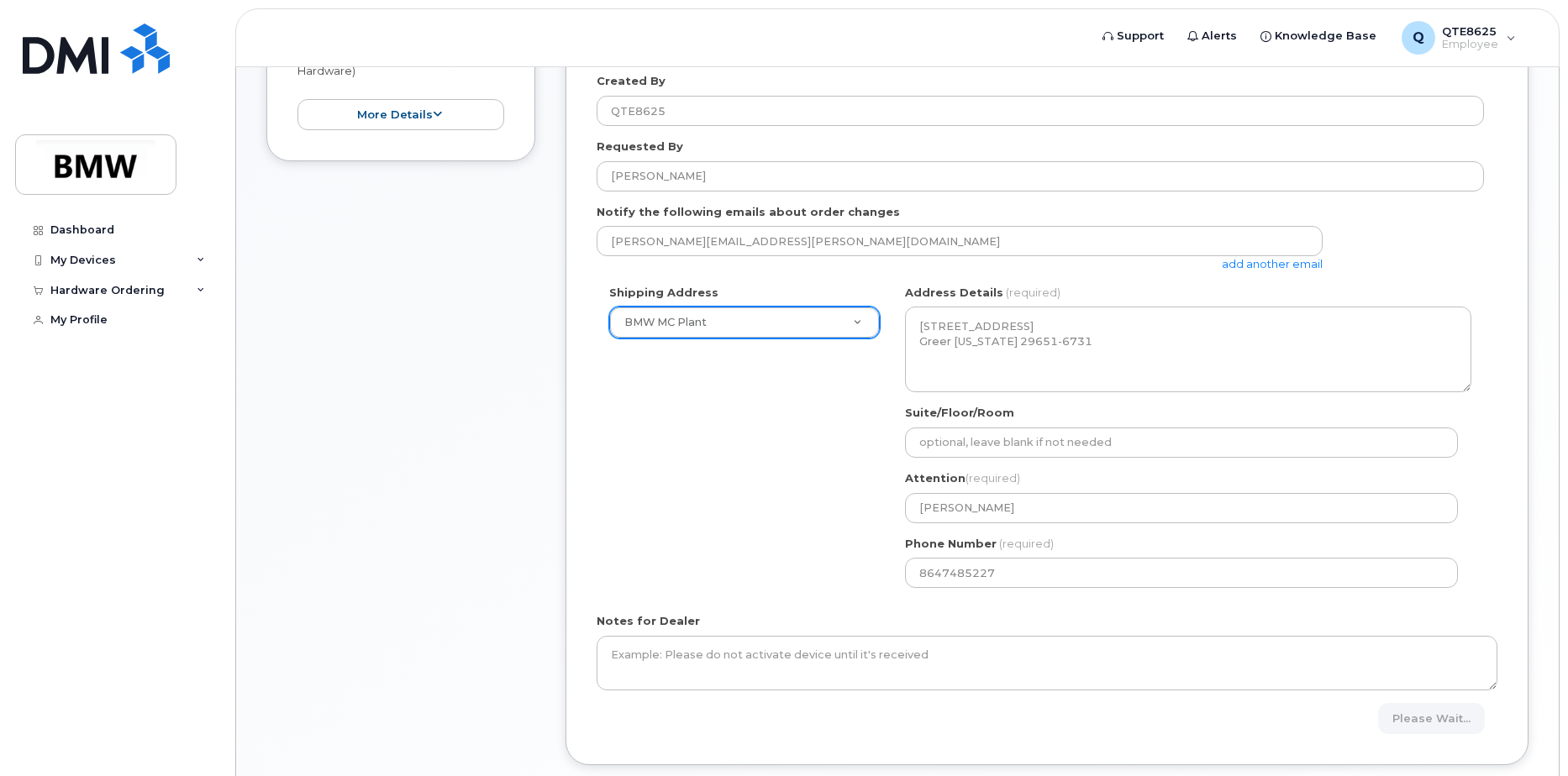
click at [747, 493] on div "Shipping Address BMW MC Plant New Address BMW MC Plant BMW North America Financ…" at bounding box center [1040, 442] width 887 height 315
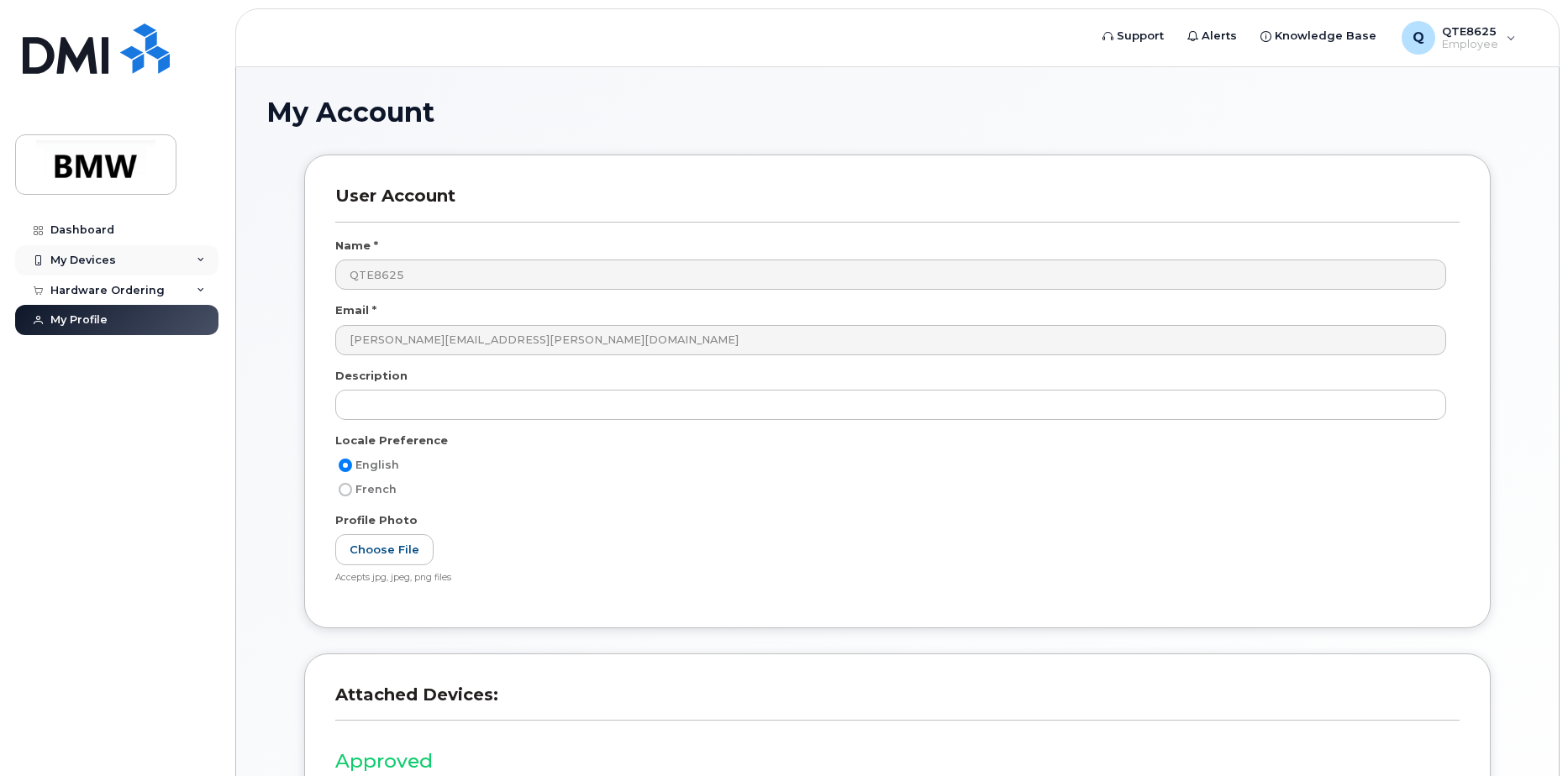
click at [36, 256] on icon at bounding box center [38, 260] width 9 height 9
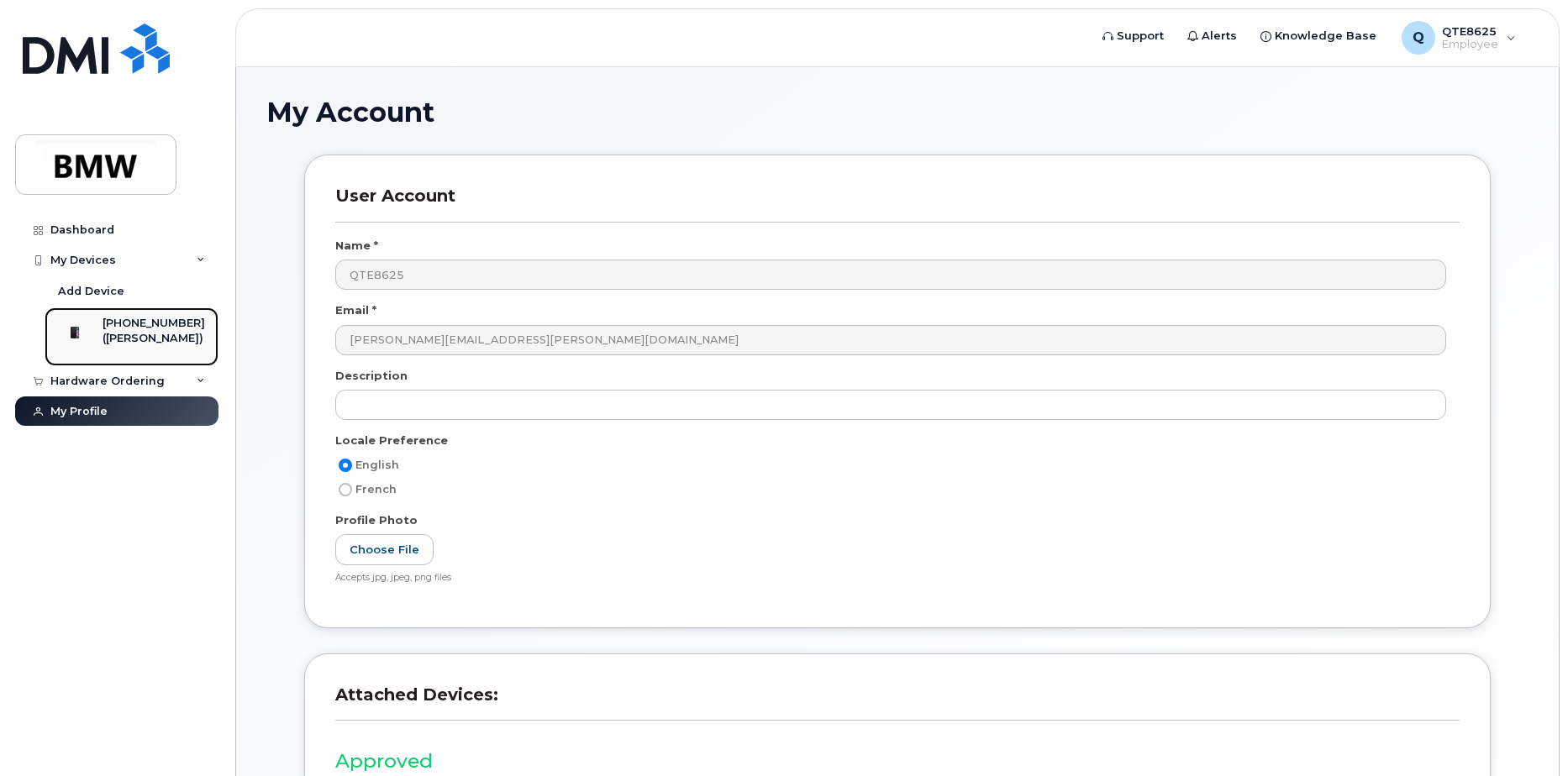
click at [143, 346] on div "([PERSON_NAME])" at bounding box center [154, 338] width 103 height 15
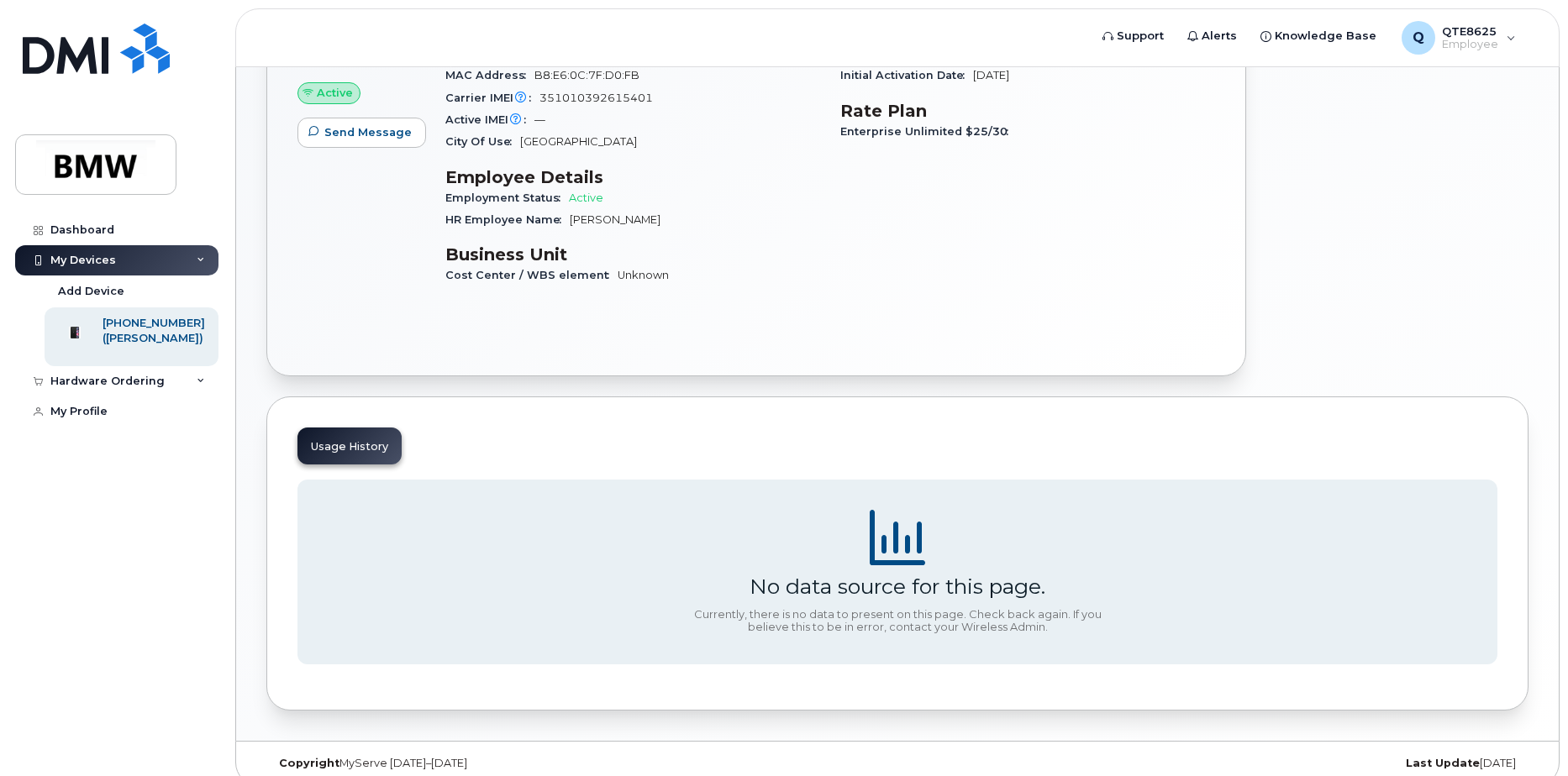
scroll to position [268, 0]
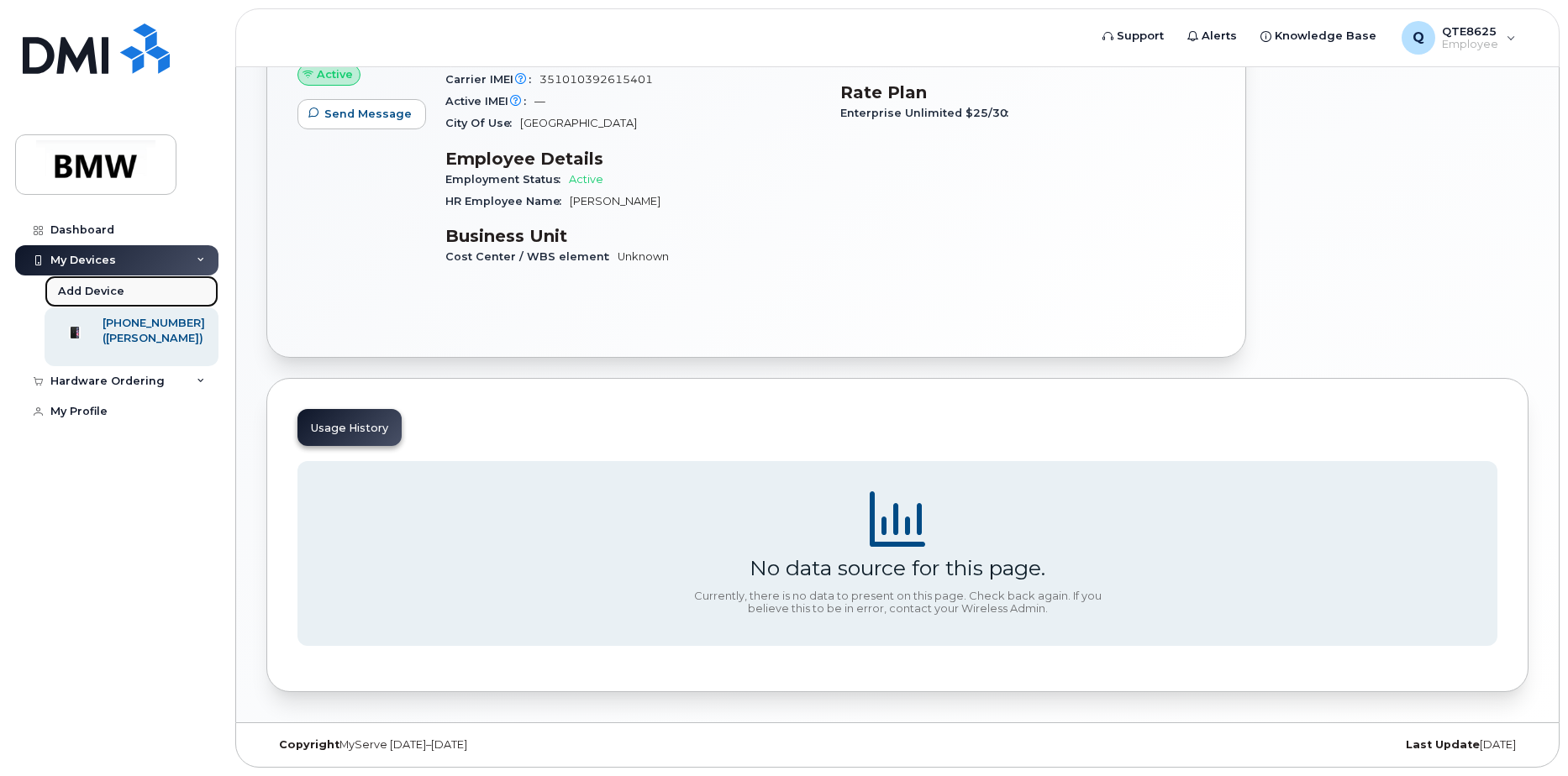
click at [119, 293] on div "Add Device" at bounding box center [90, 291] width 66 height 15
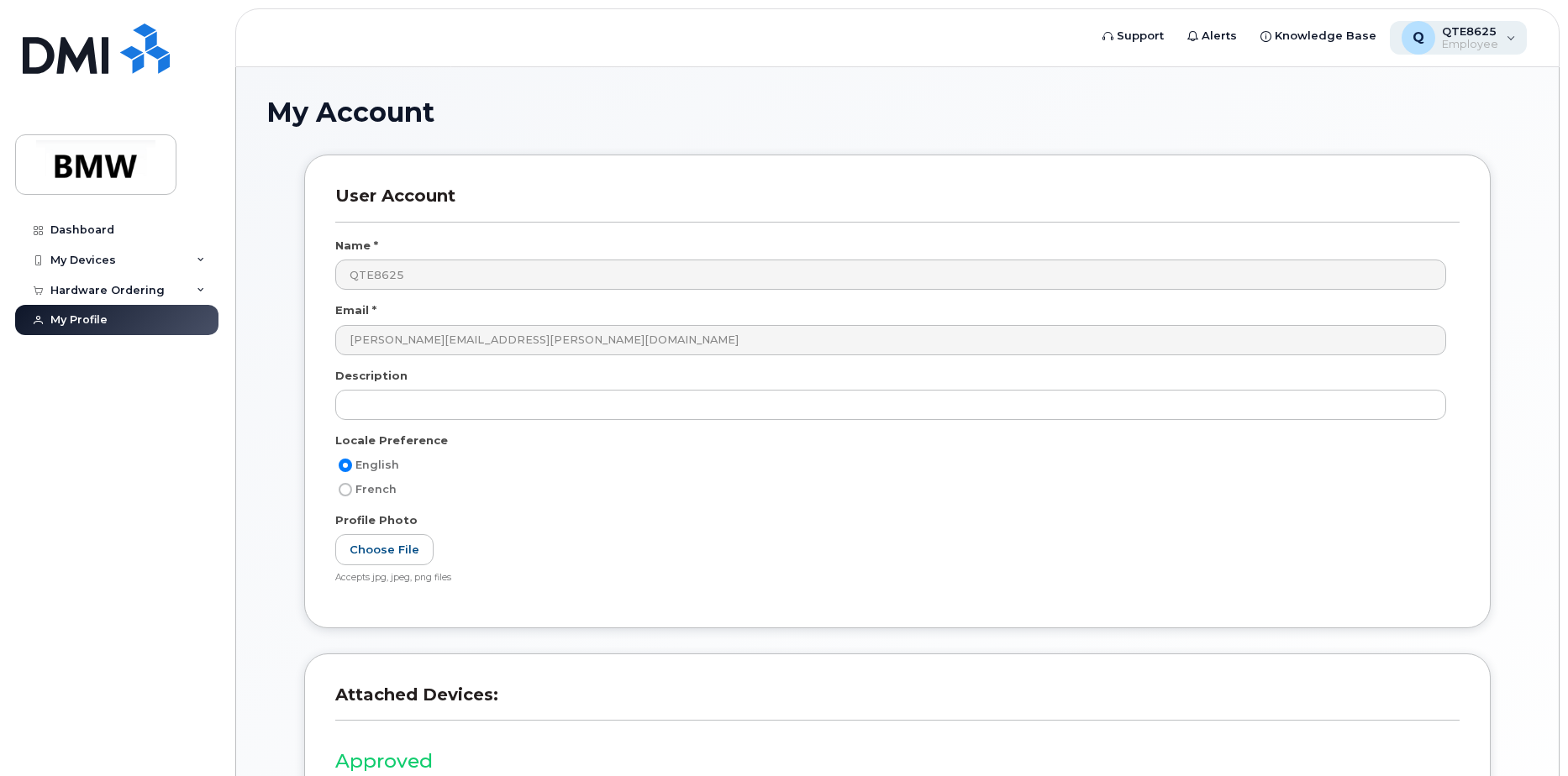
click at [1499, 27] on div "Q QTE8625 Employee" at bounding box center [1458, 38] width 137 height 34
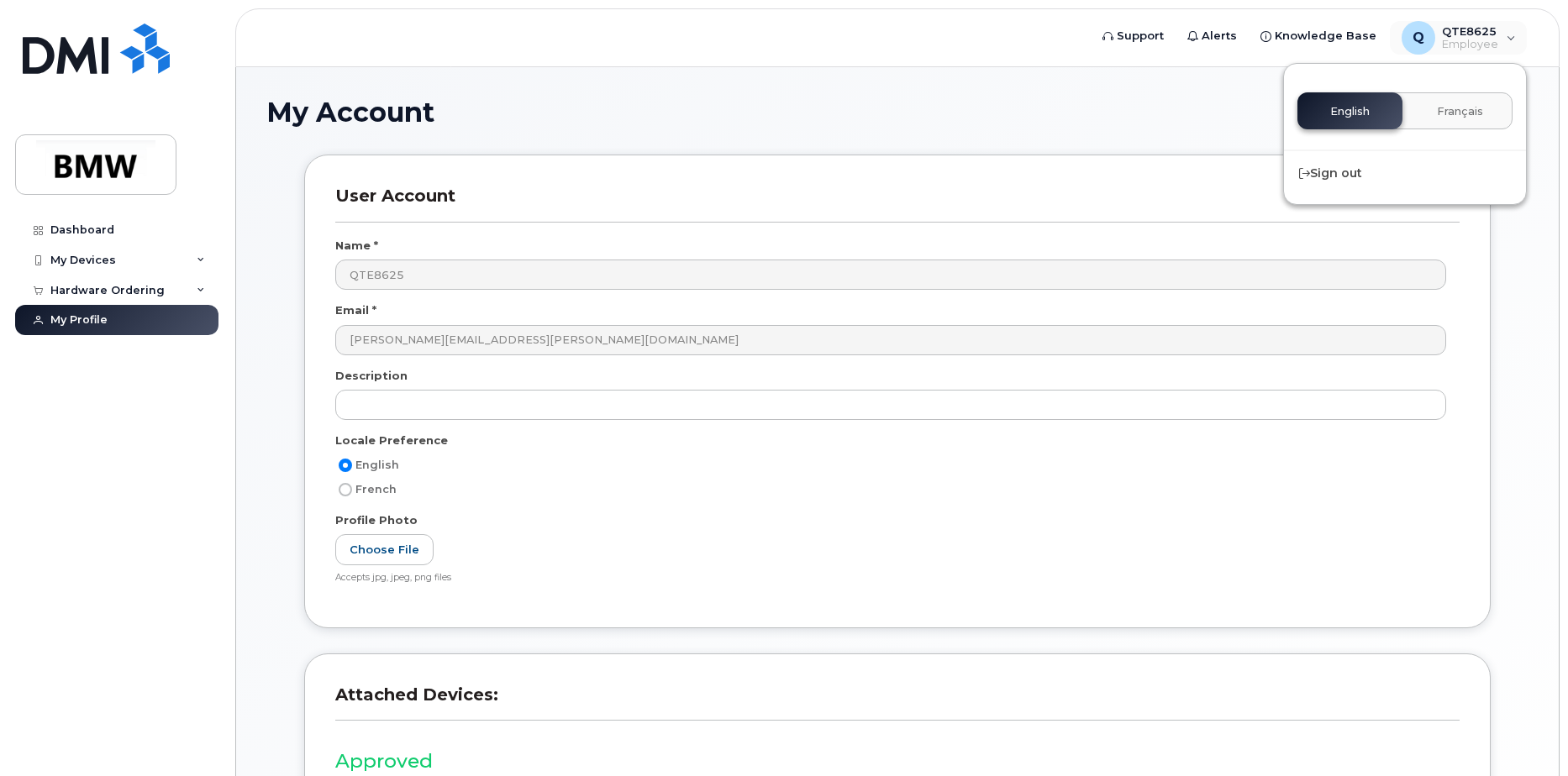
drag, startPoint x: 1197, startPoint y: 105, endPoint x: 1260, endPoint y: 65, distance: 74.6
click at [1196, 107] on h1 "My Account" at bounding box center [898, 112] width 1262 height 29
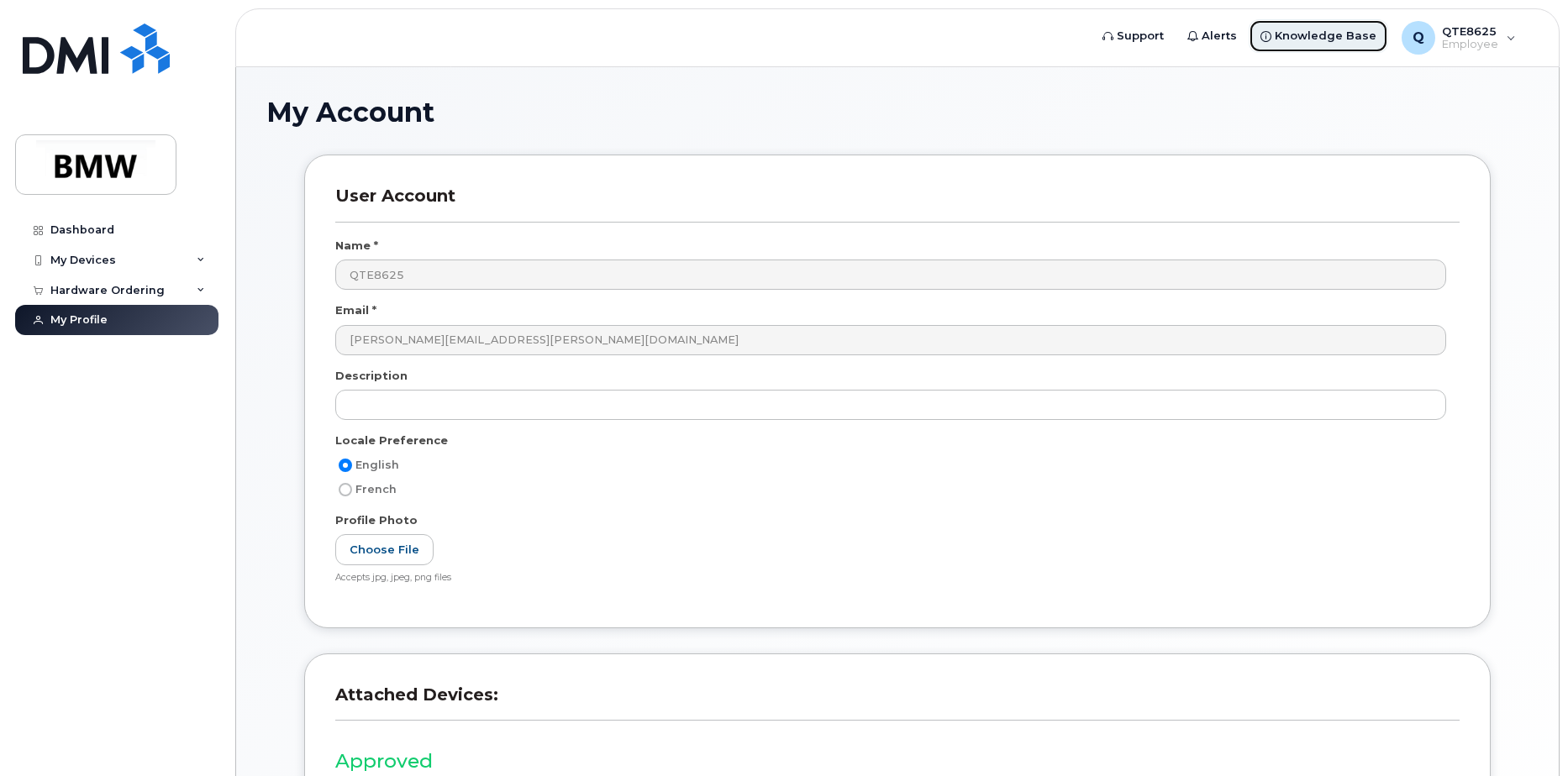
click at [1303, 34] on span "Knowledge Base" at bounding box center [1325, 35] width 102 height 17
click at [113, 249] on div "My Devices" at bounding box center [116, 260] width 203 height 30
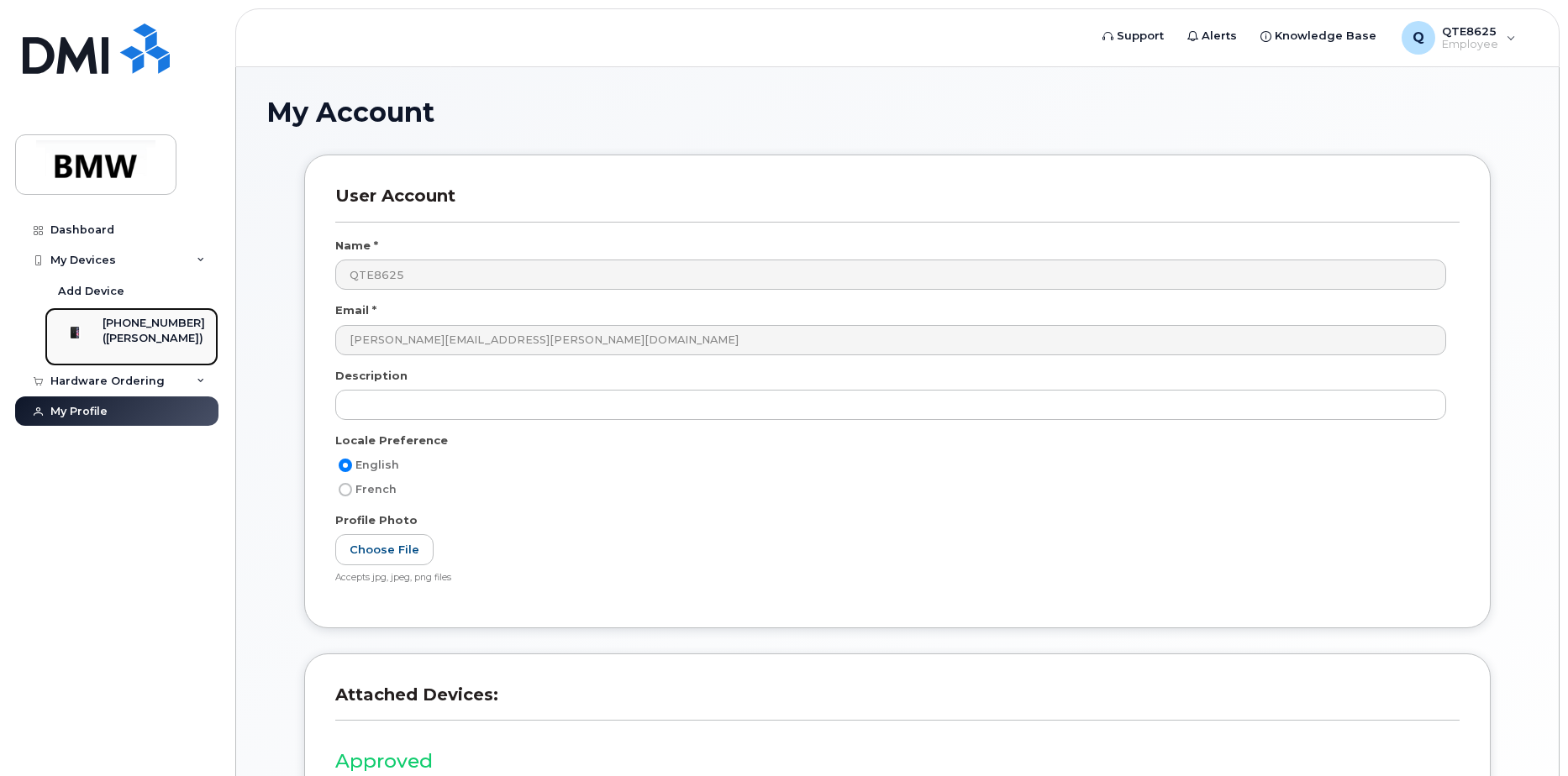
click at [139, 346] on div "([PERSON_NAME])" at bounding box center [154, 338] width 103 height 15
click at [138, 345] on div "([PERSON_NAME])" at bounding box center [154, 338] width 103 height 15
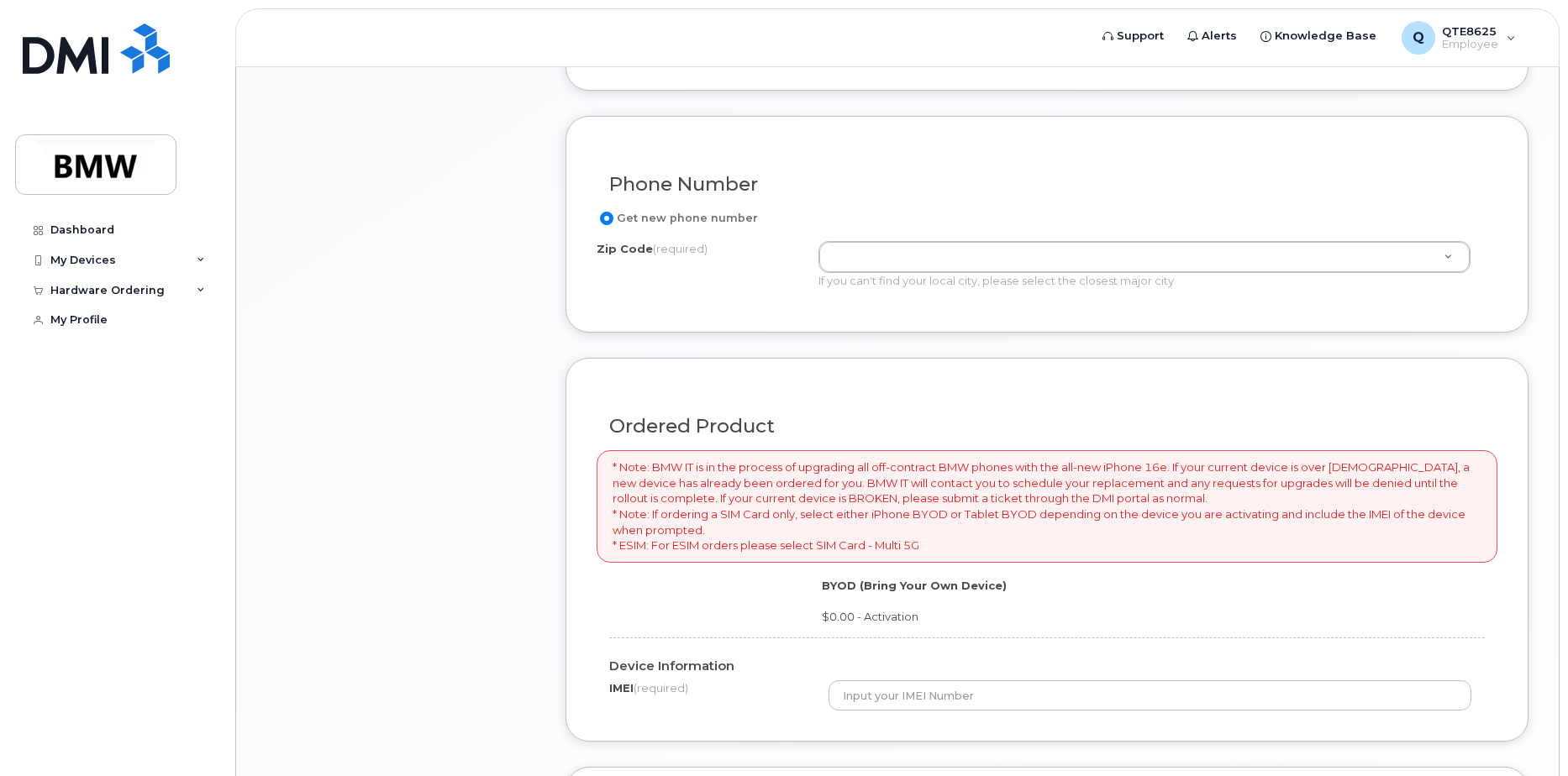
scroll to position [840, 0]
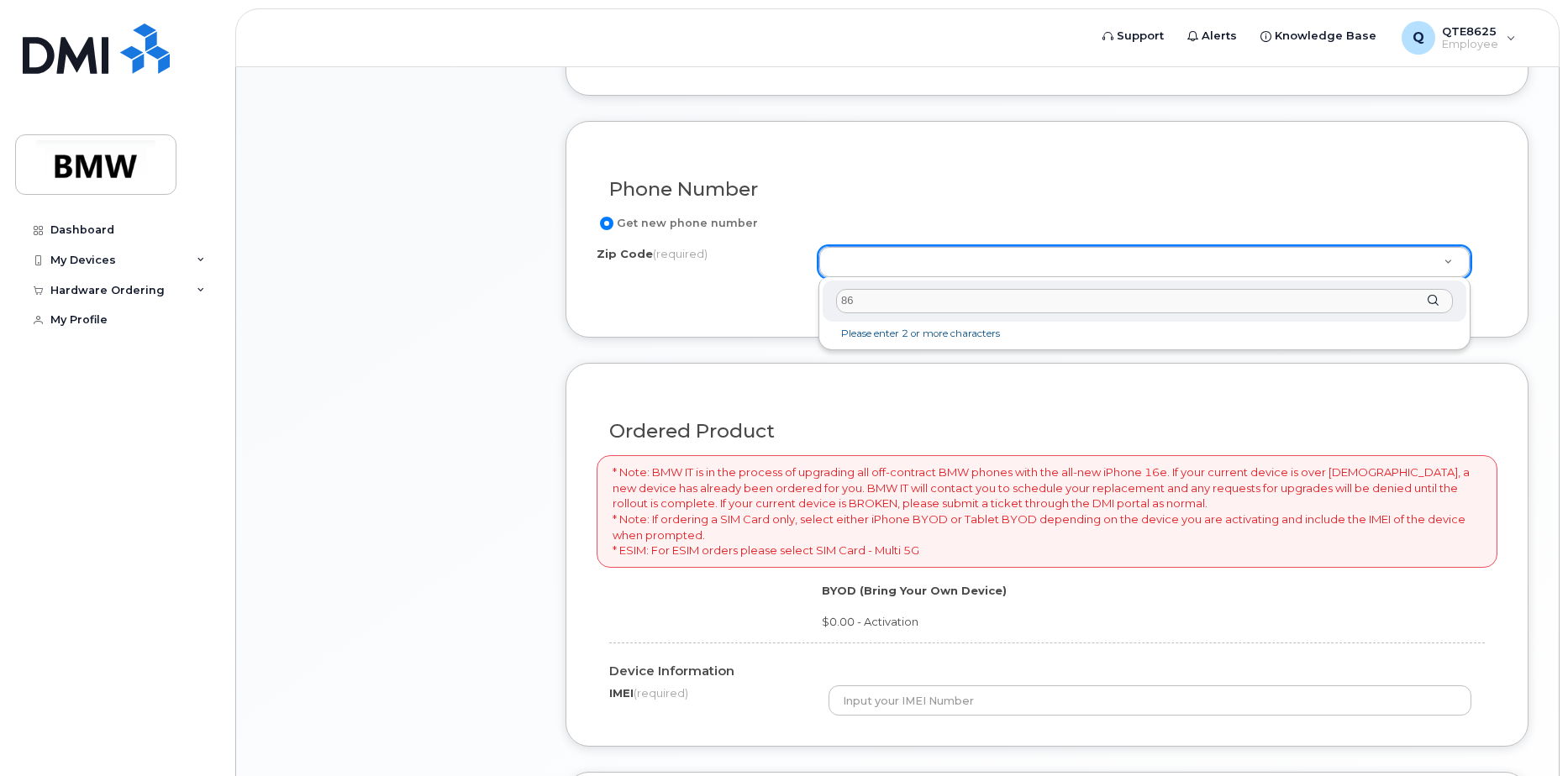
type input "864"
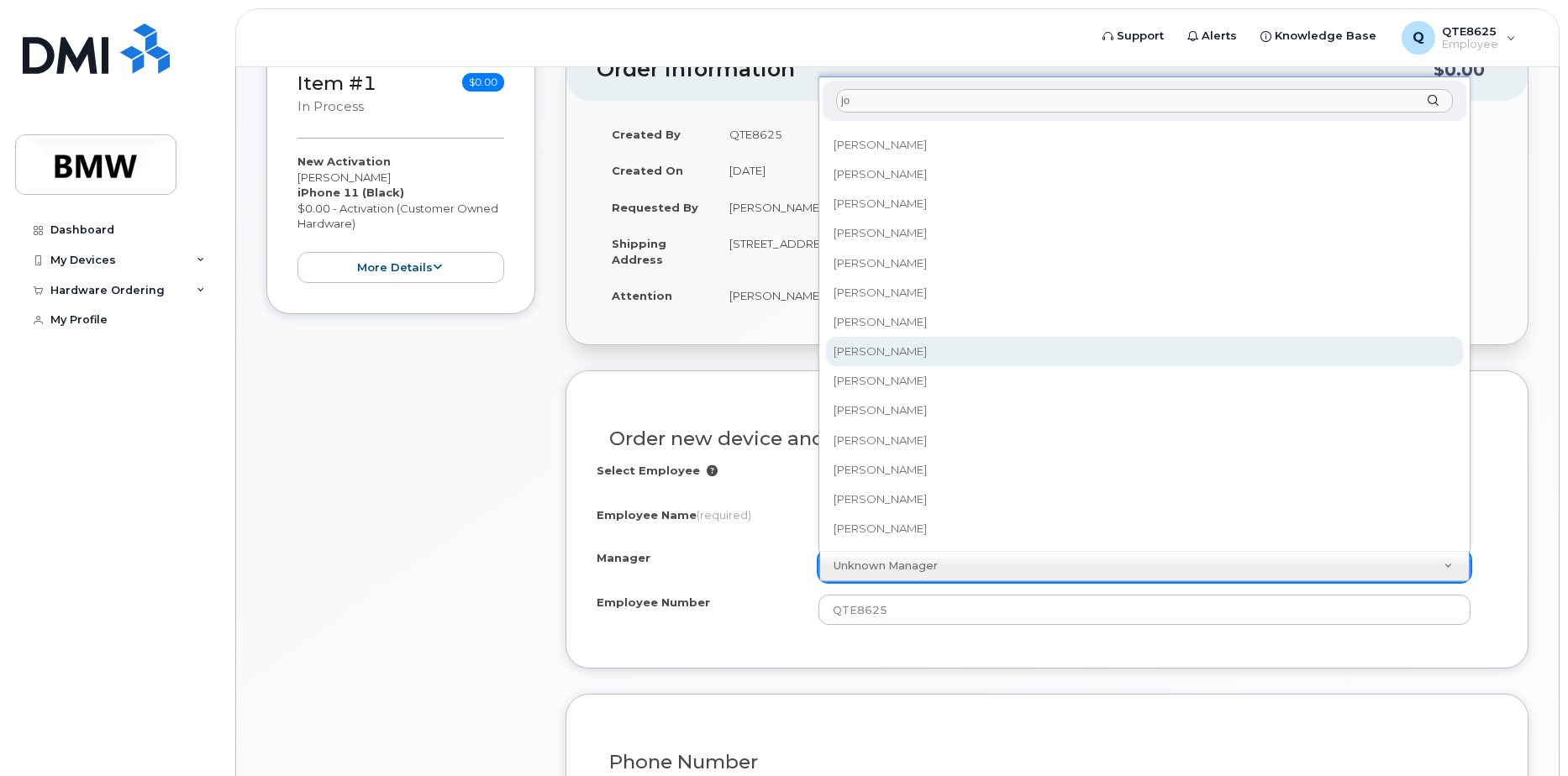
scroll to position [0, 0]
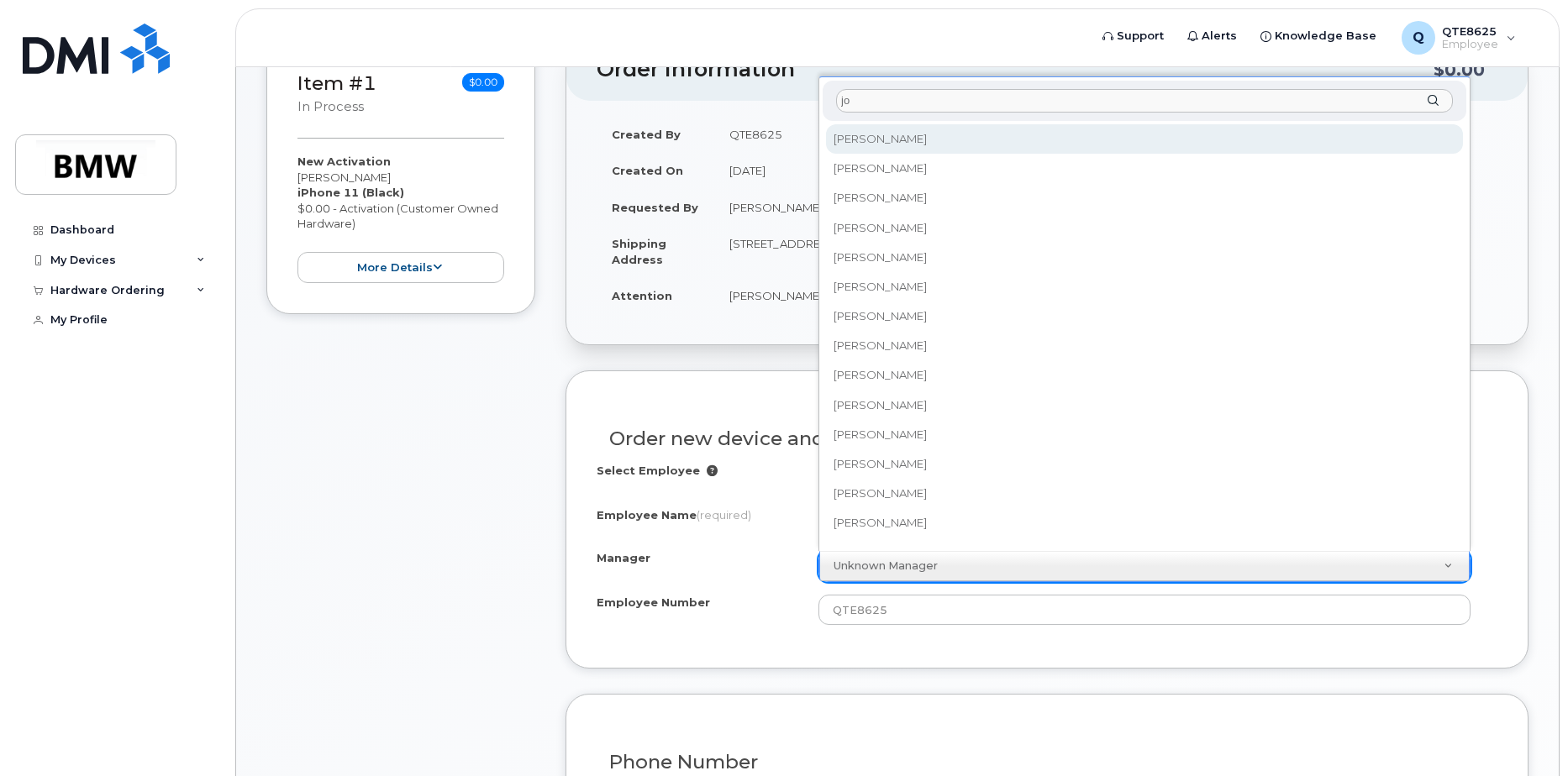
type input "j"
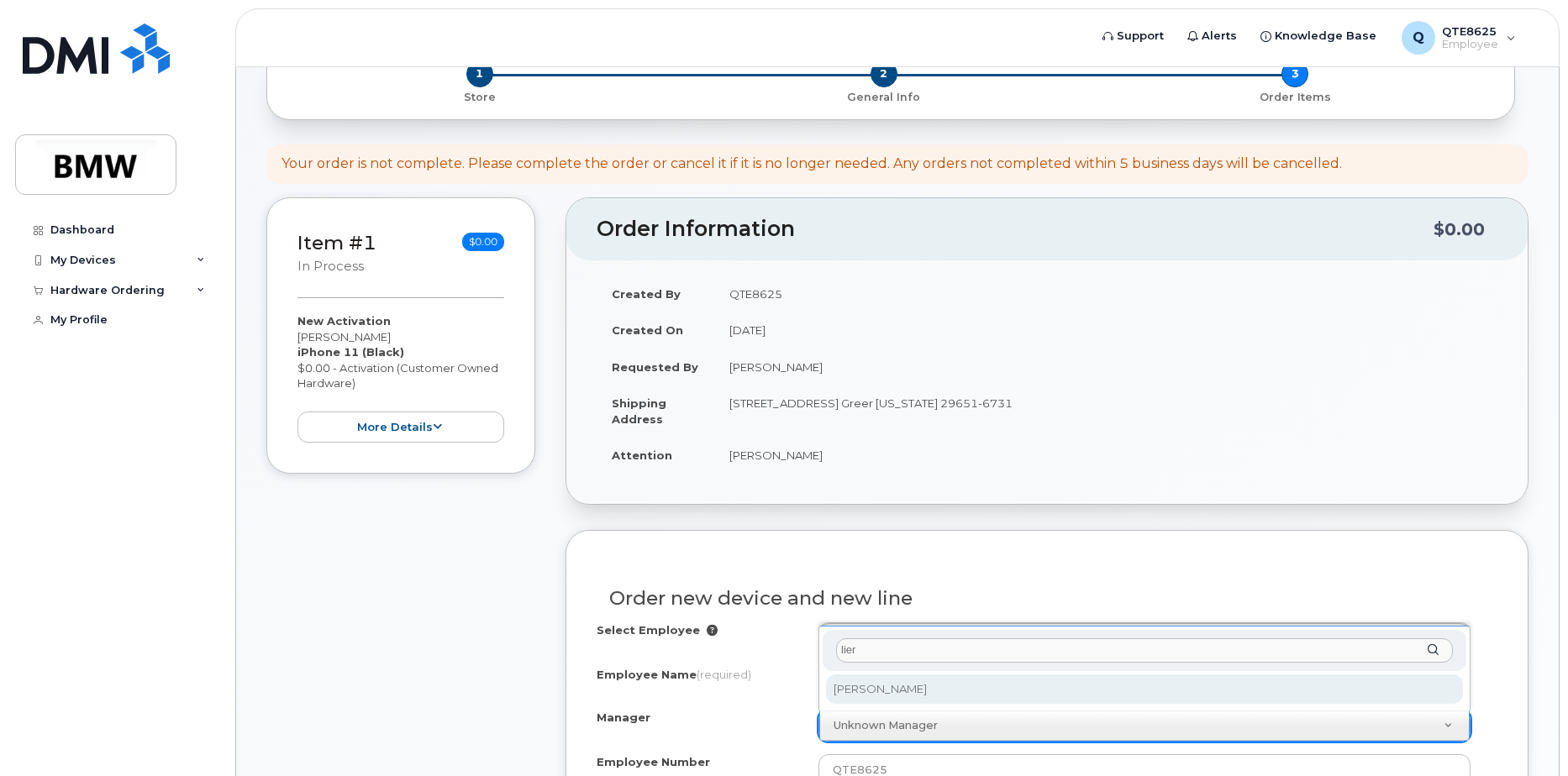
scroll to position [267, 0]
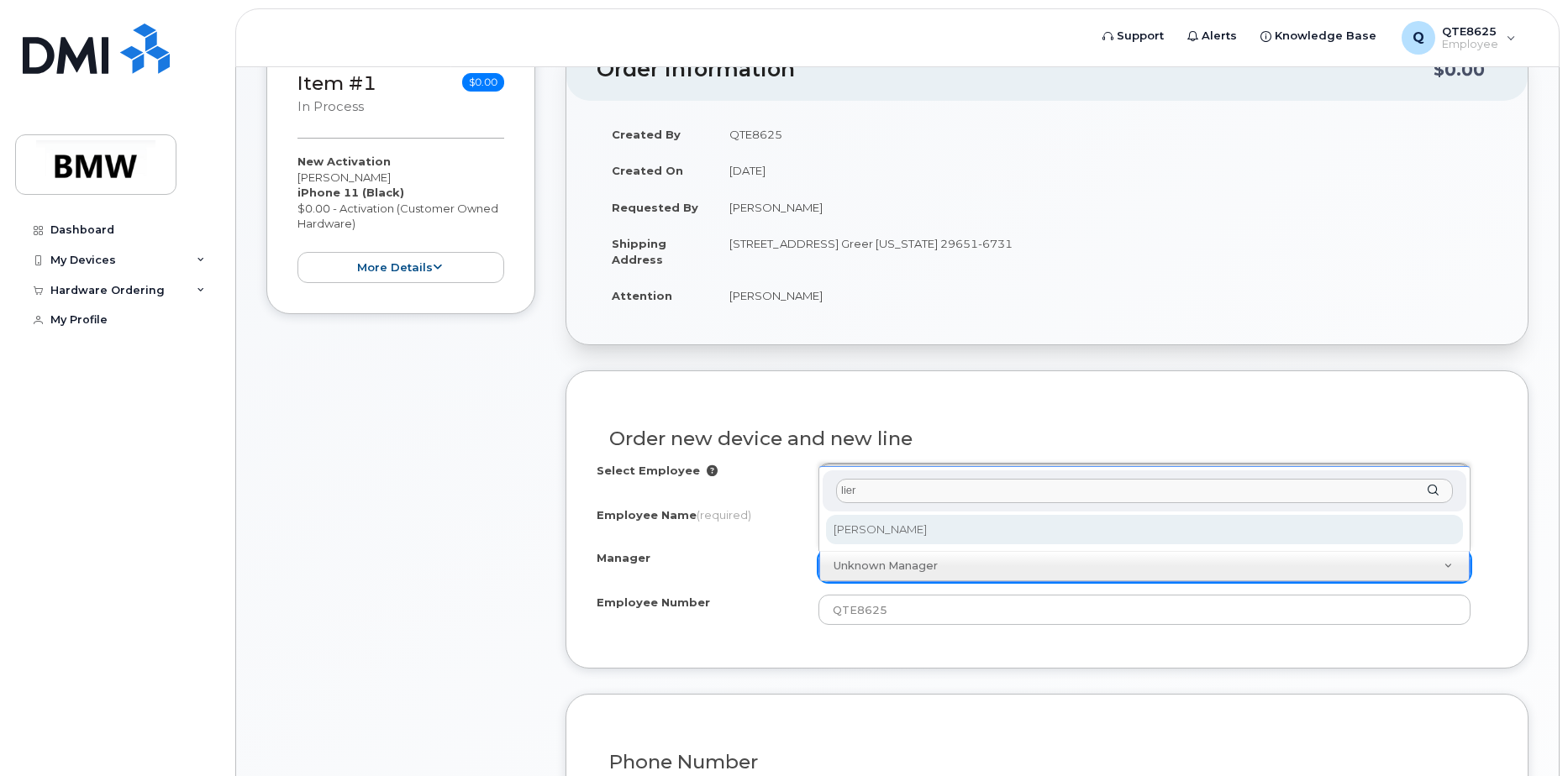
type input "lier"
select select "1903116"
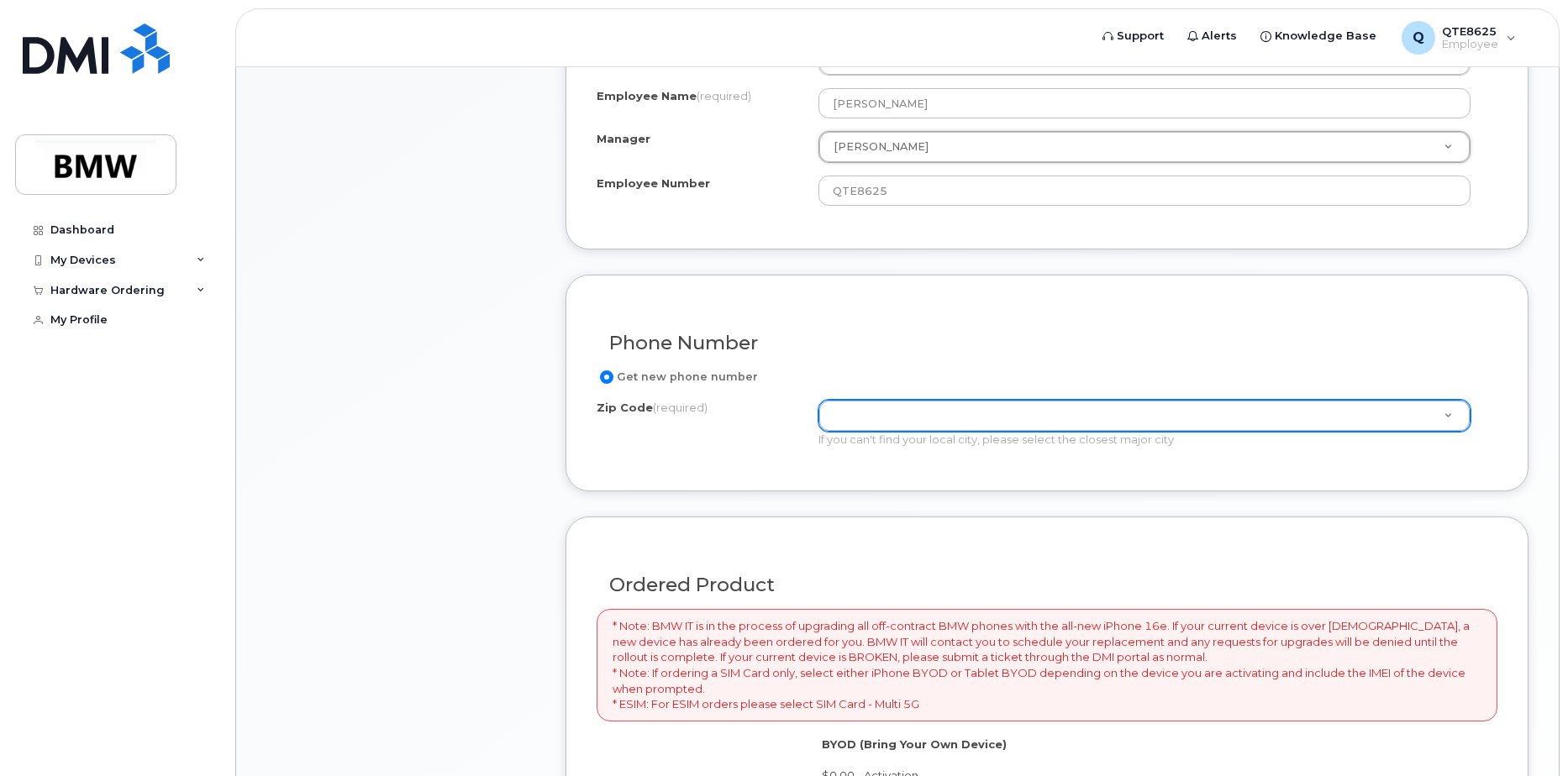
scroll to position [687, 0]
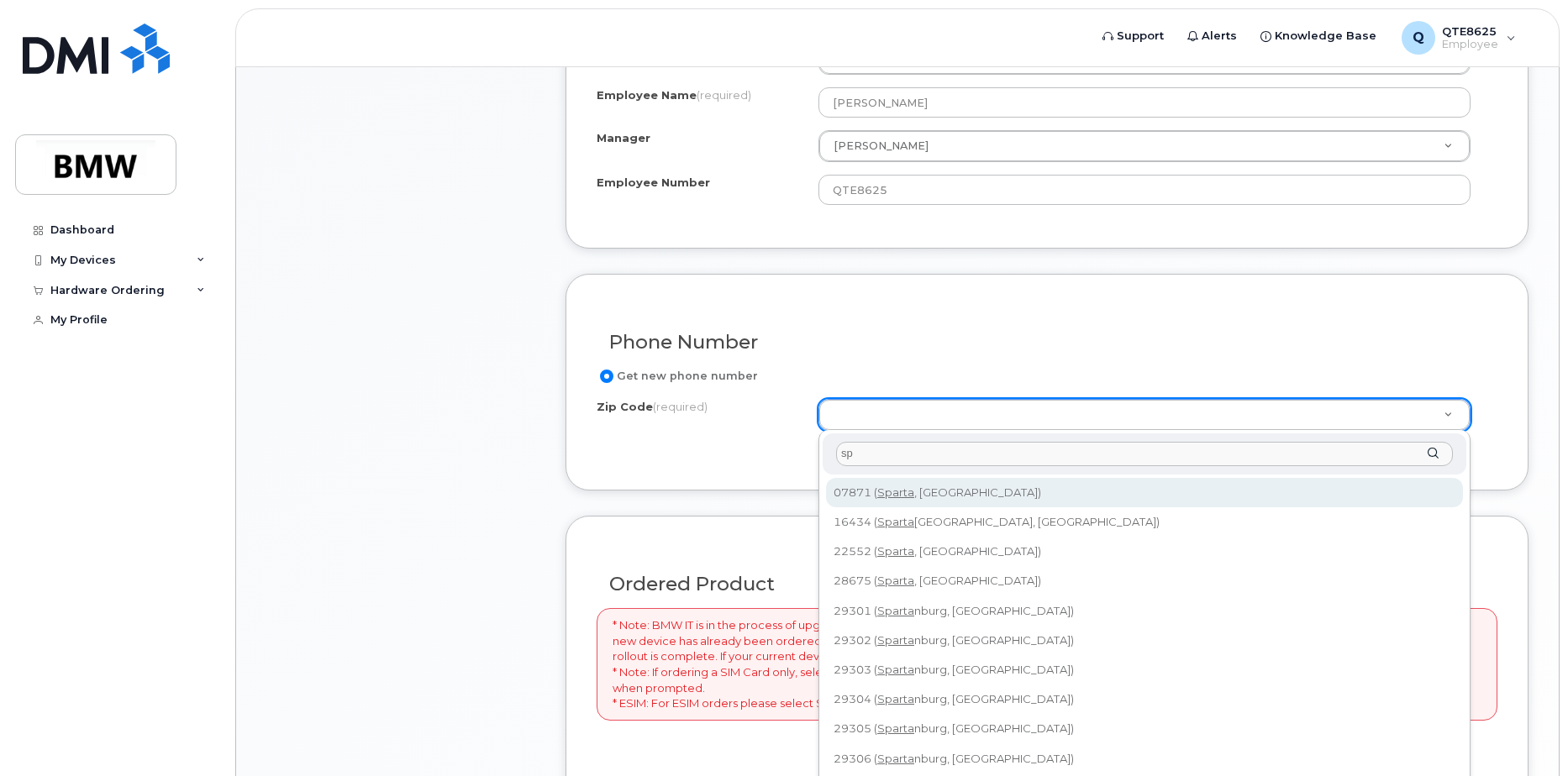
type input "s"
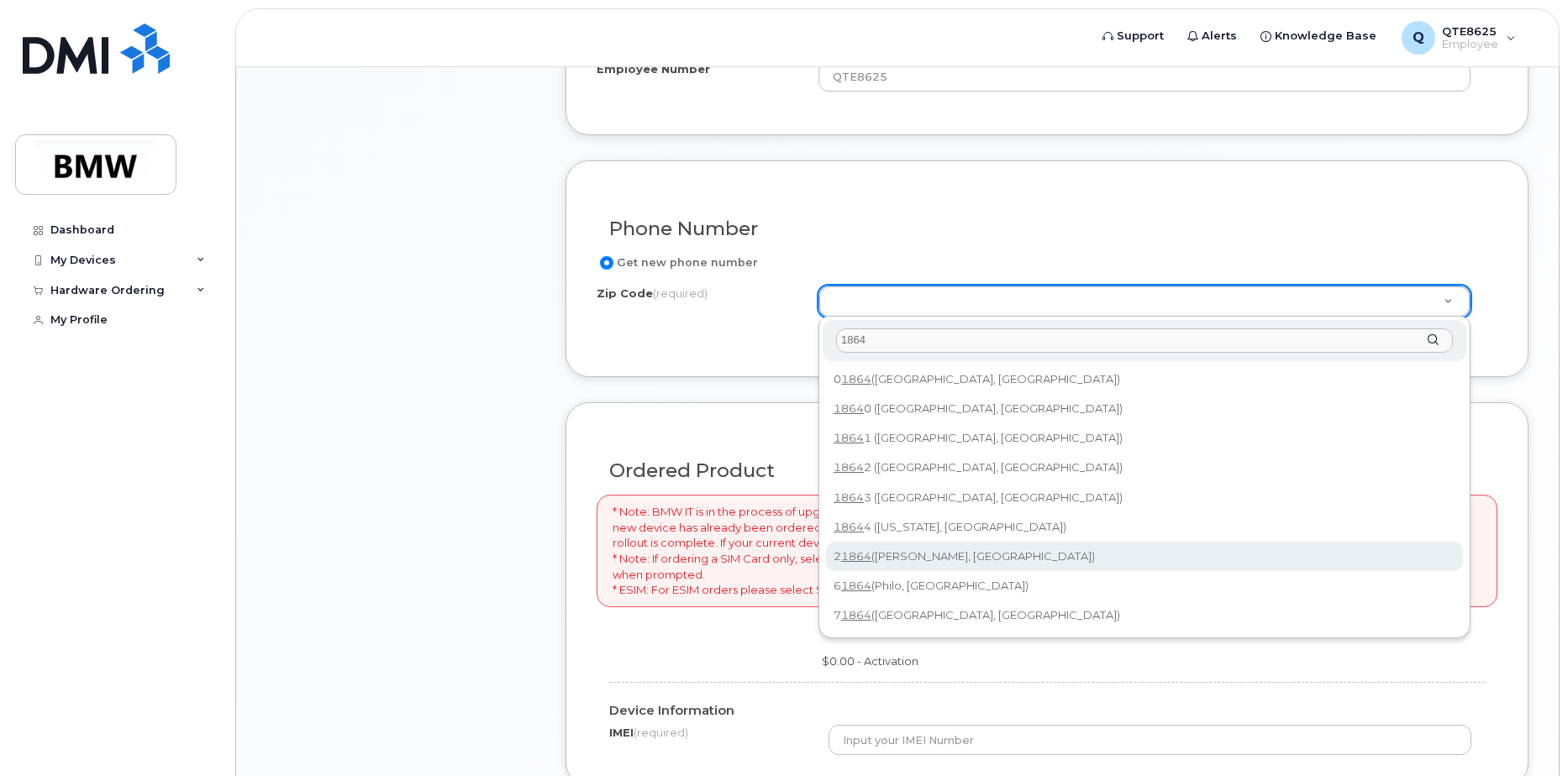
scroll to position [771, 0]
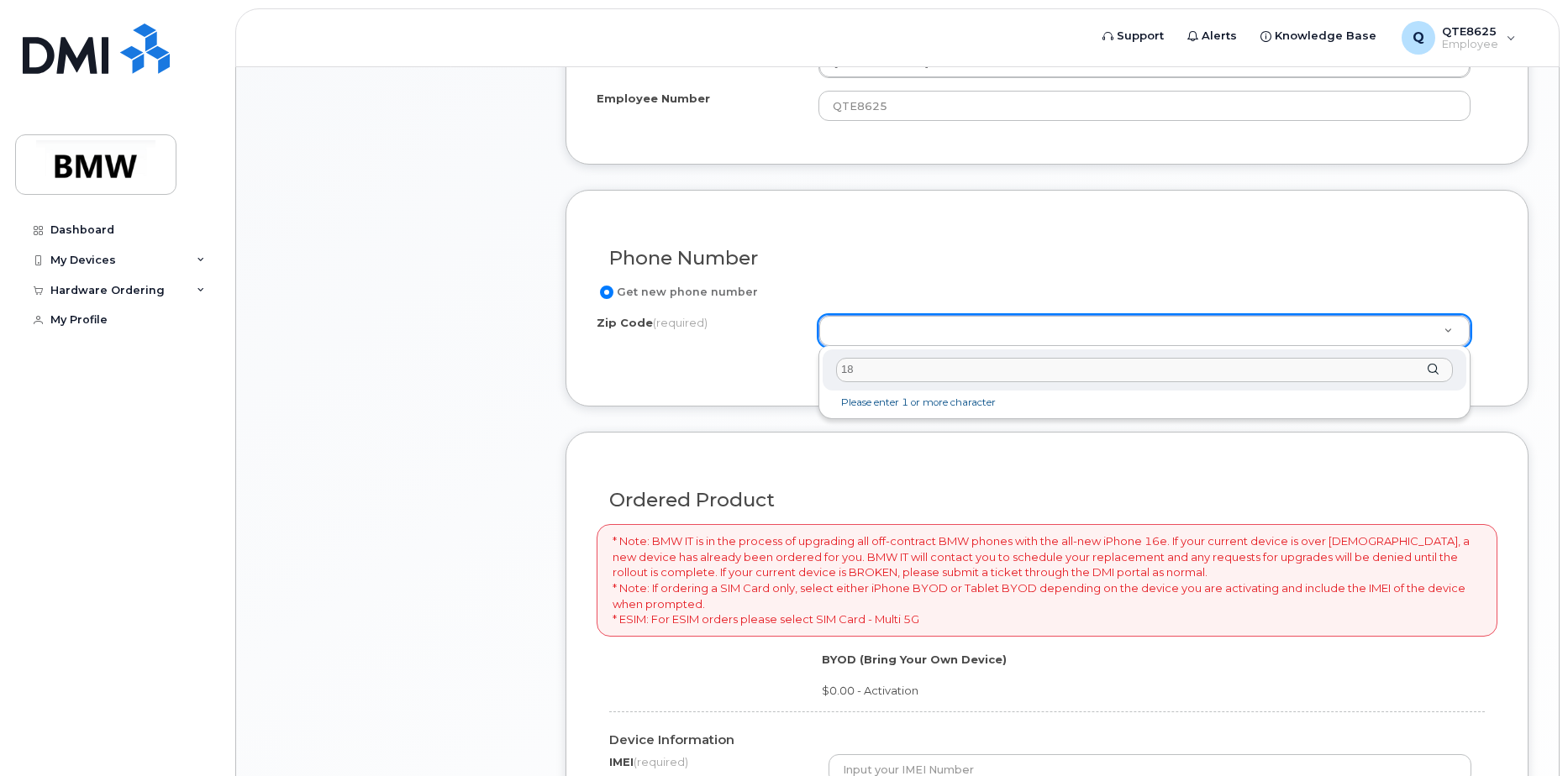
type input "1"
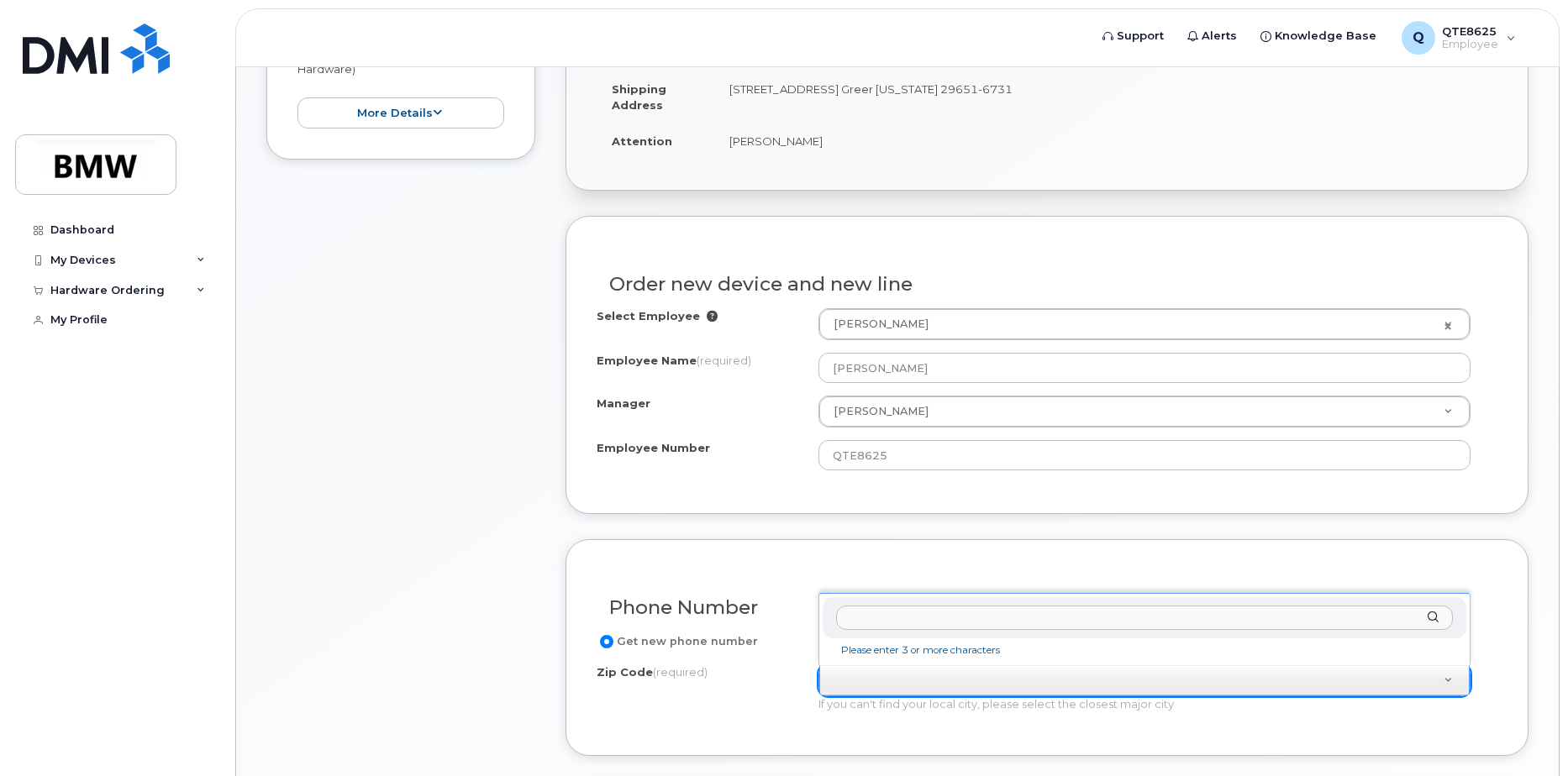
scroll to position [687, 0]
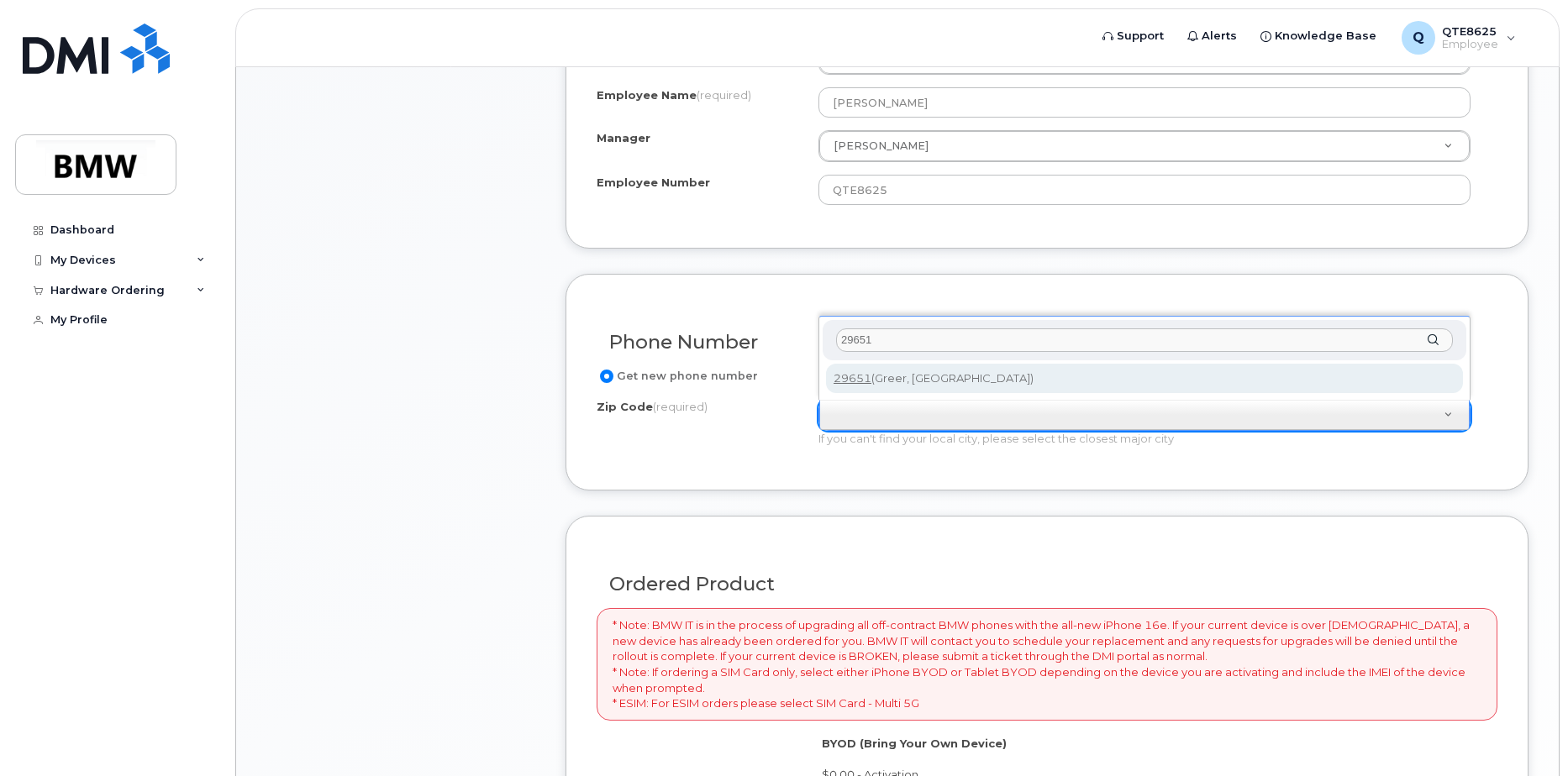
type input "29651"
type input "29651 (Greer, SC)"
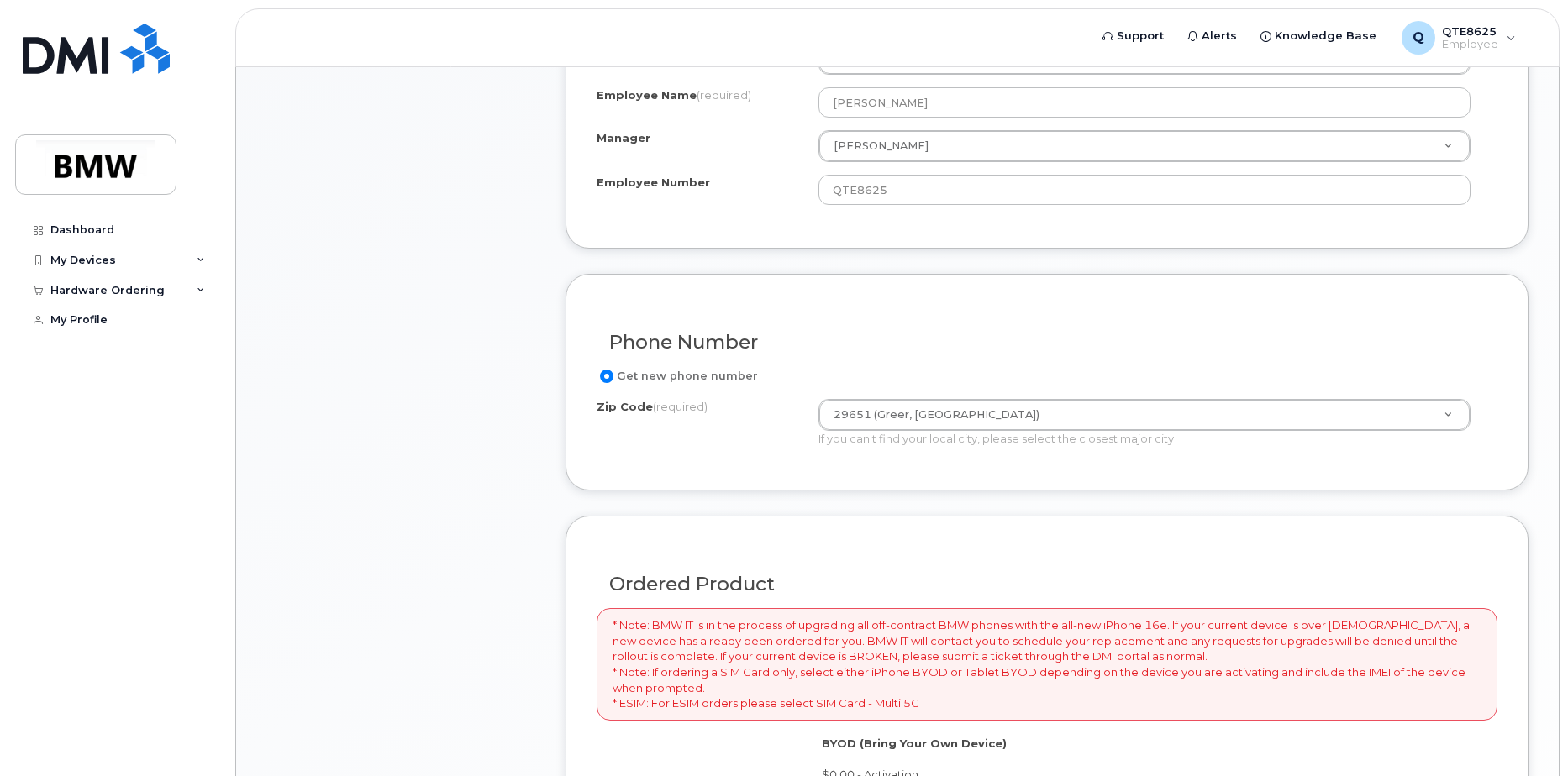
click at [831, 494] on form "Existing User Additional cost to upgrading the device Selected device is Eligib…" at bounding box center [1047, 573] width 963 height 1245
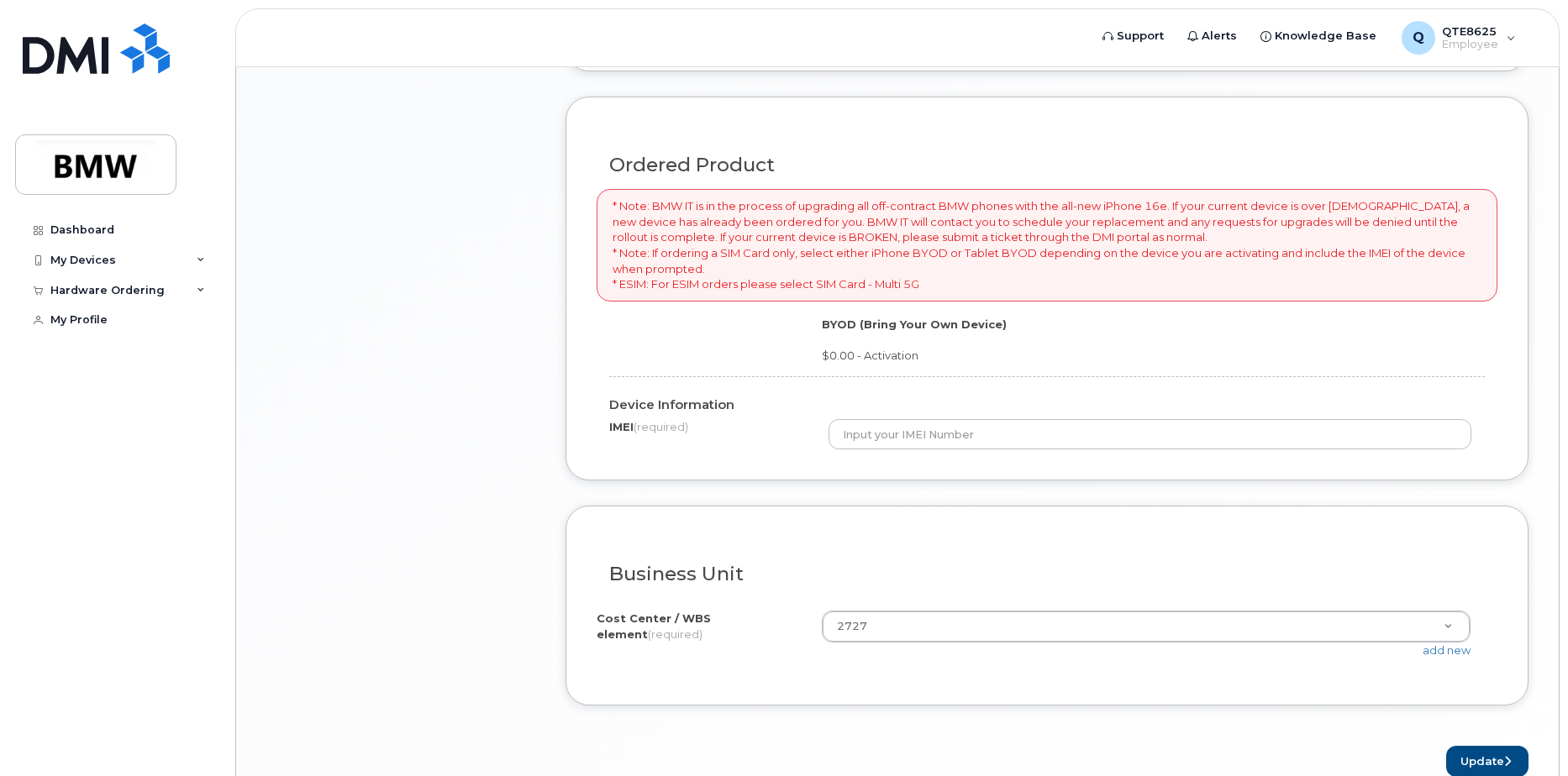
scroll to position [1106, 0]
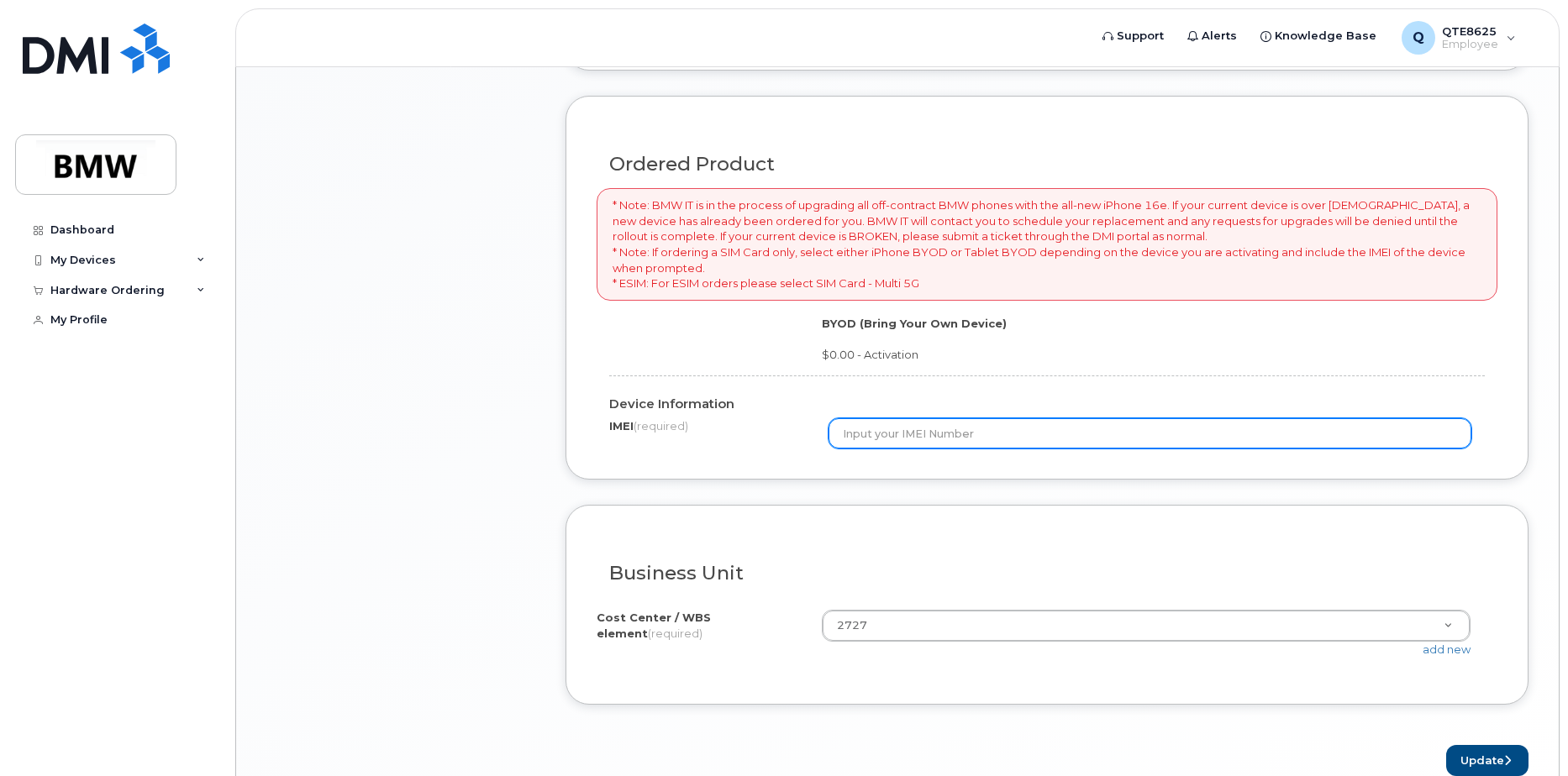
click at [900, 436] on input "text" at bounding box center [1151, 433] width 644 height 30
type input "351010392615401"
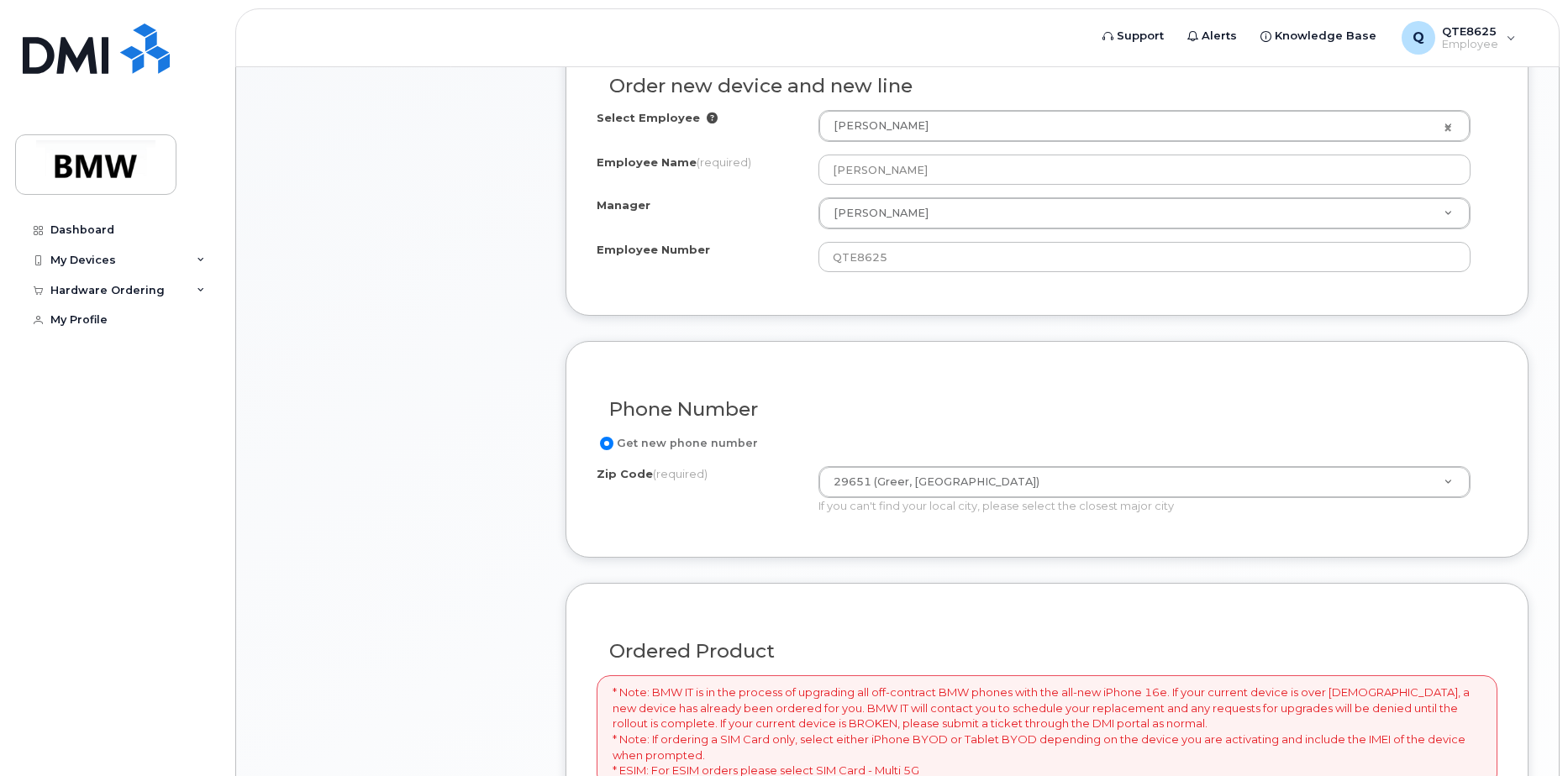
scroll to position [1191, 0]
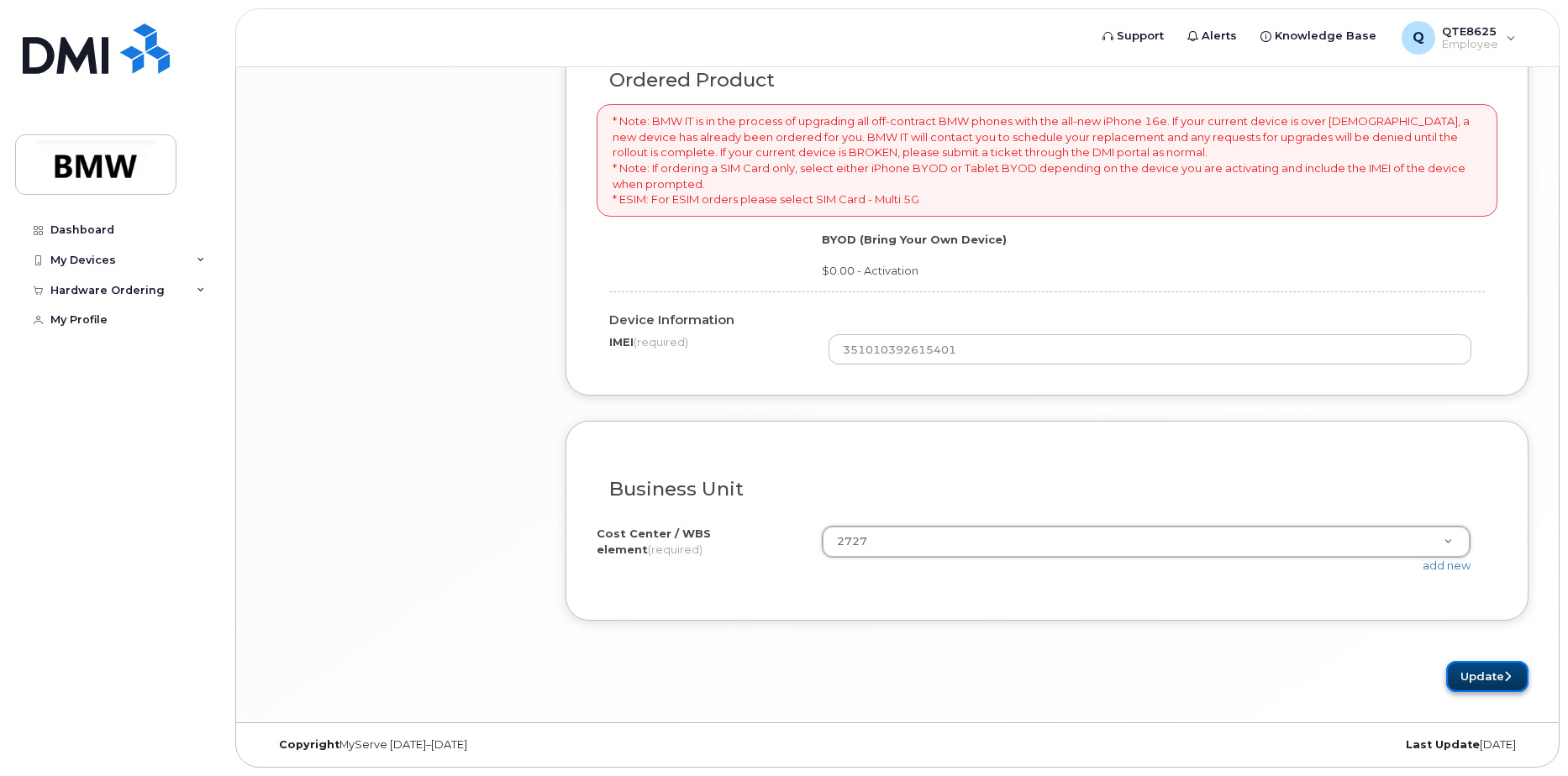
click at [1479, 683] on button "Update" at bounding box center [1487, 676] width 82 height 31
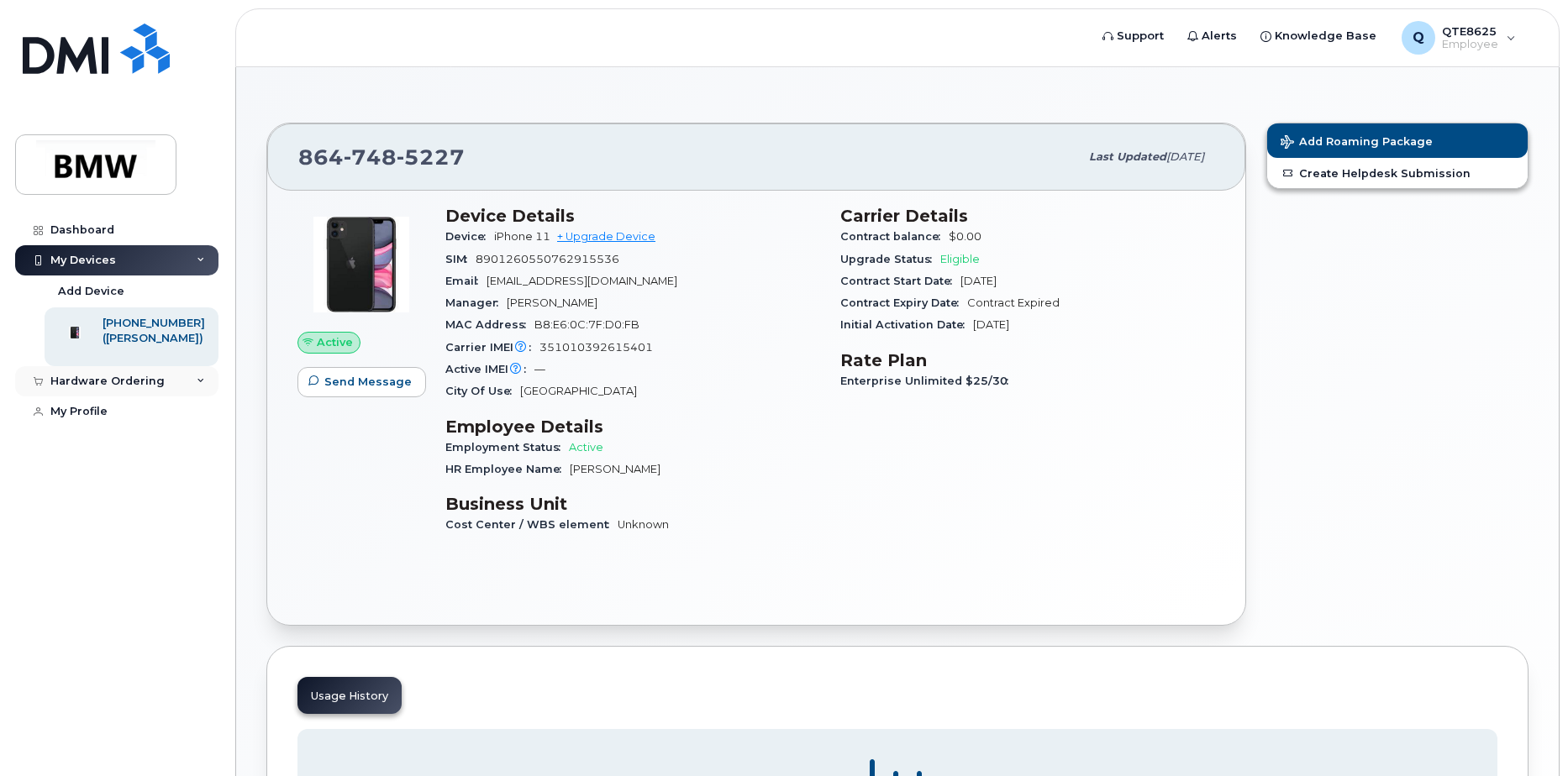
click at [175, 386] on div "Hardware Ordering" at bounding box center [116, 381] width 203 height 30
click at [113, 445] on div "New Order" at bounding box center [90, 444] width 64 height 15
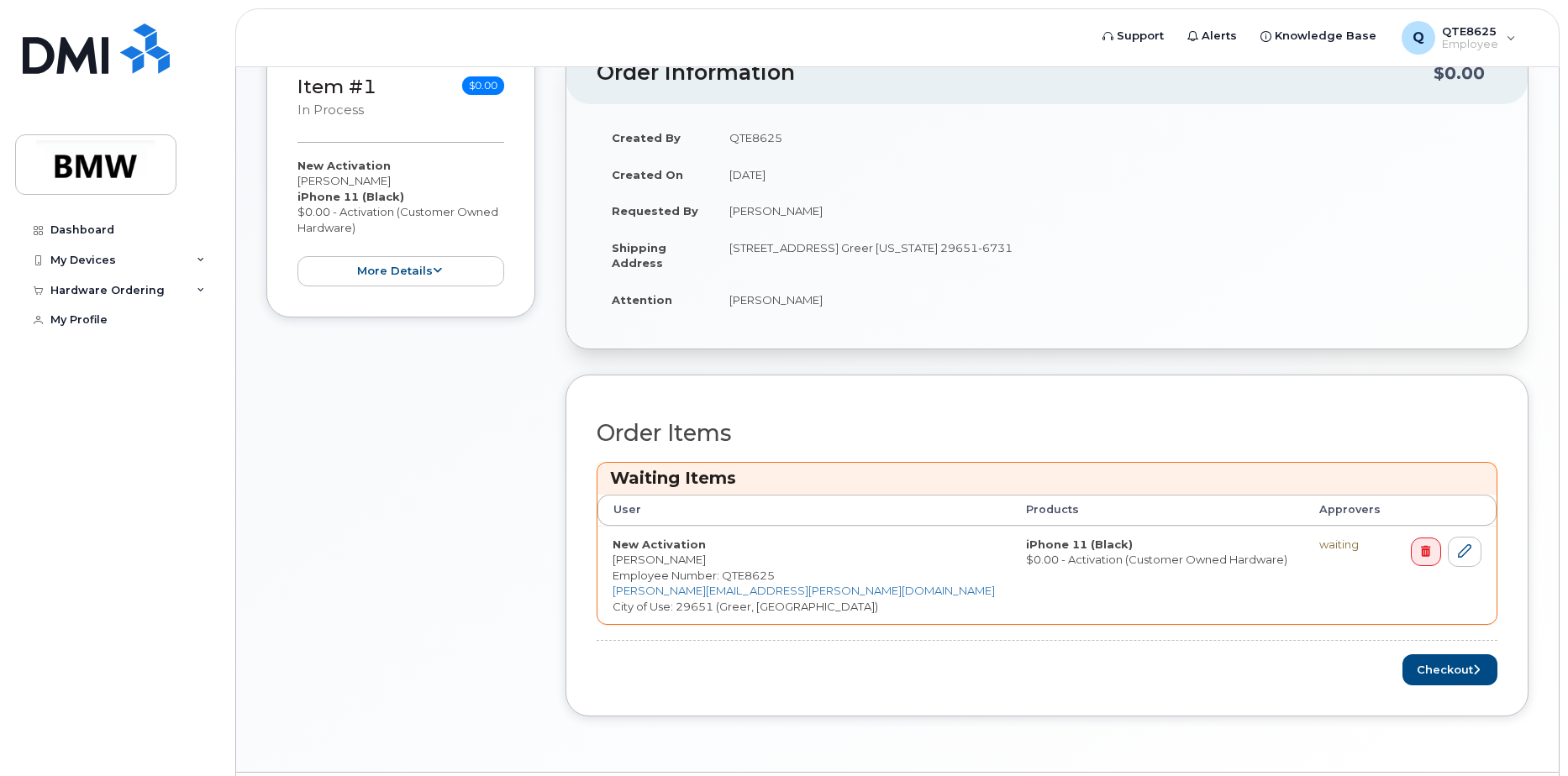
scroll to position [336, 0]
drag, startPoint x: 1267, startPoint y: 541, endPoint x: 1276, endPoint y: 540, distance: 9.1
click at [1319, 540] on div "waiting" at bounding box center [1349, 544] width 61 height 16
click at [1016, 579] on td "iPhone 11 (Black) $0.00 - Activation (Customer Owned Hardware)" at bounding box center [1157, 575] width 293 height 99
click at [1056, 541] on td "iPhone 11 (Black) $0.00 - Activation (Customer Owned Hardware)" at bounding box center [1157, 575] width 293 height 99
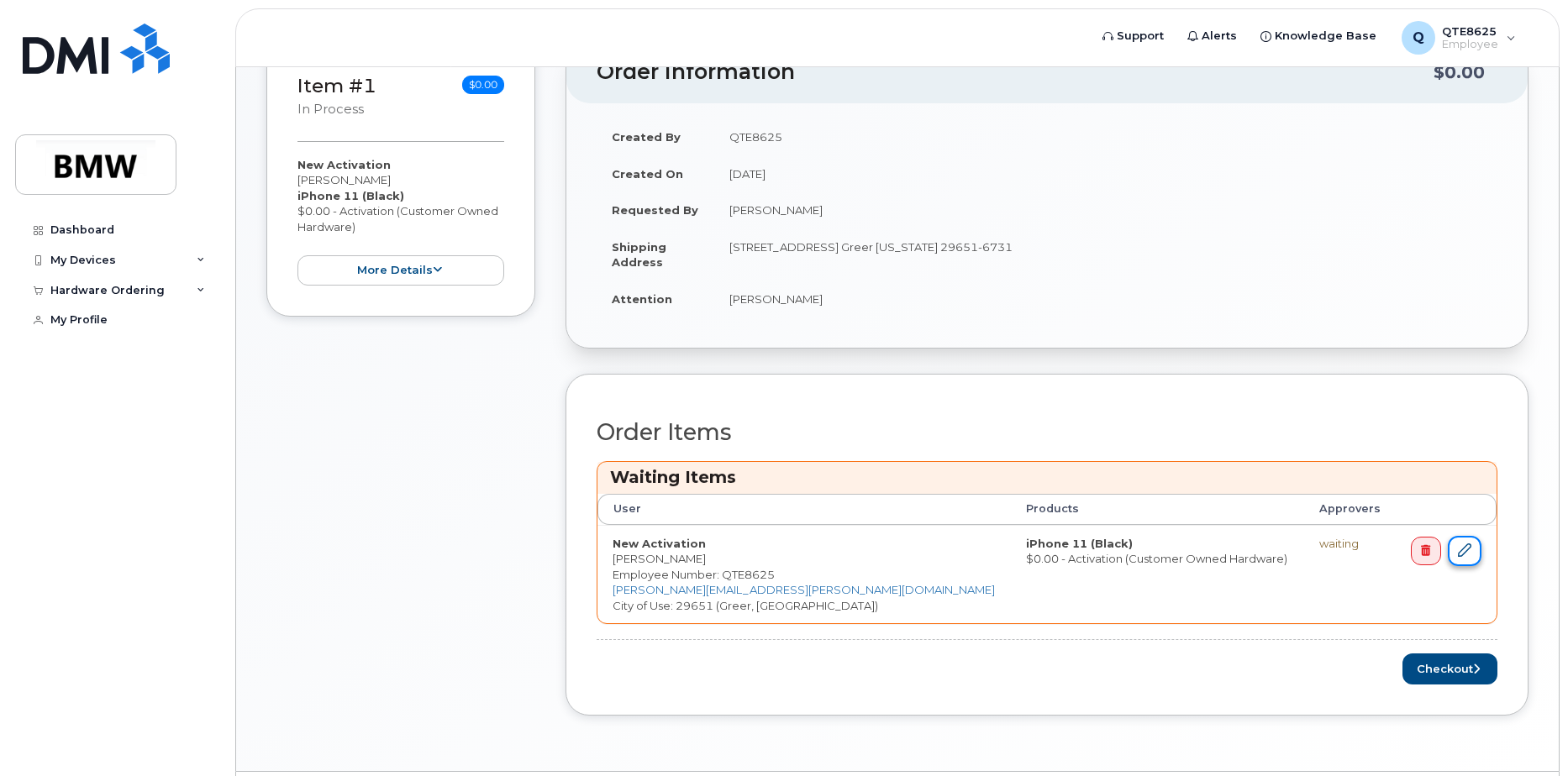
click at [1471, 548] on link at bounding box center [1464, 551] width 34 height 31
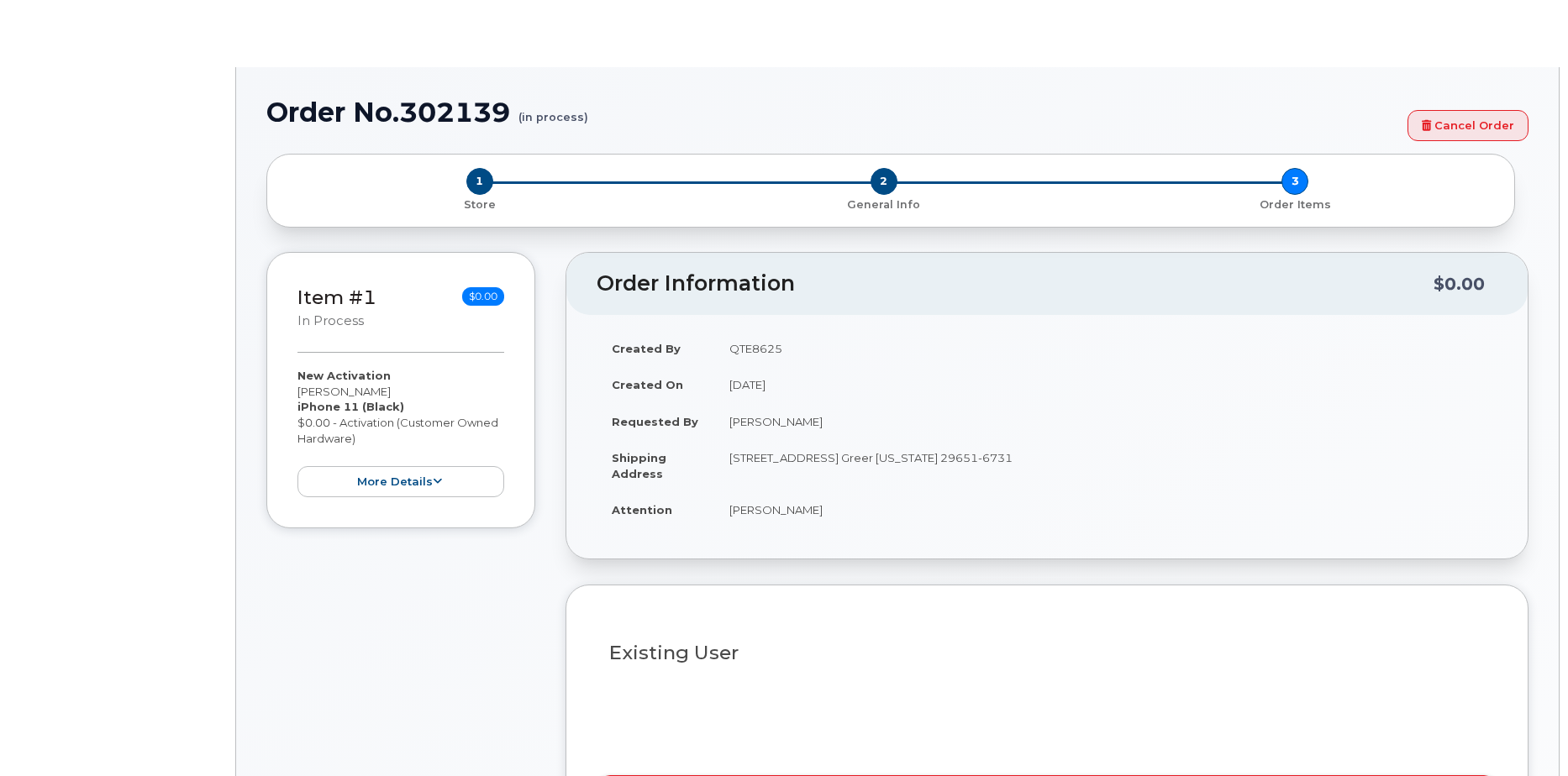
select select "1903116"
radio input "true"
type input "2417043"
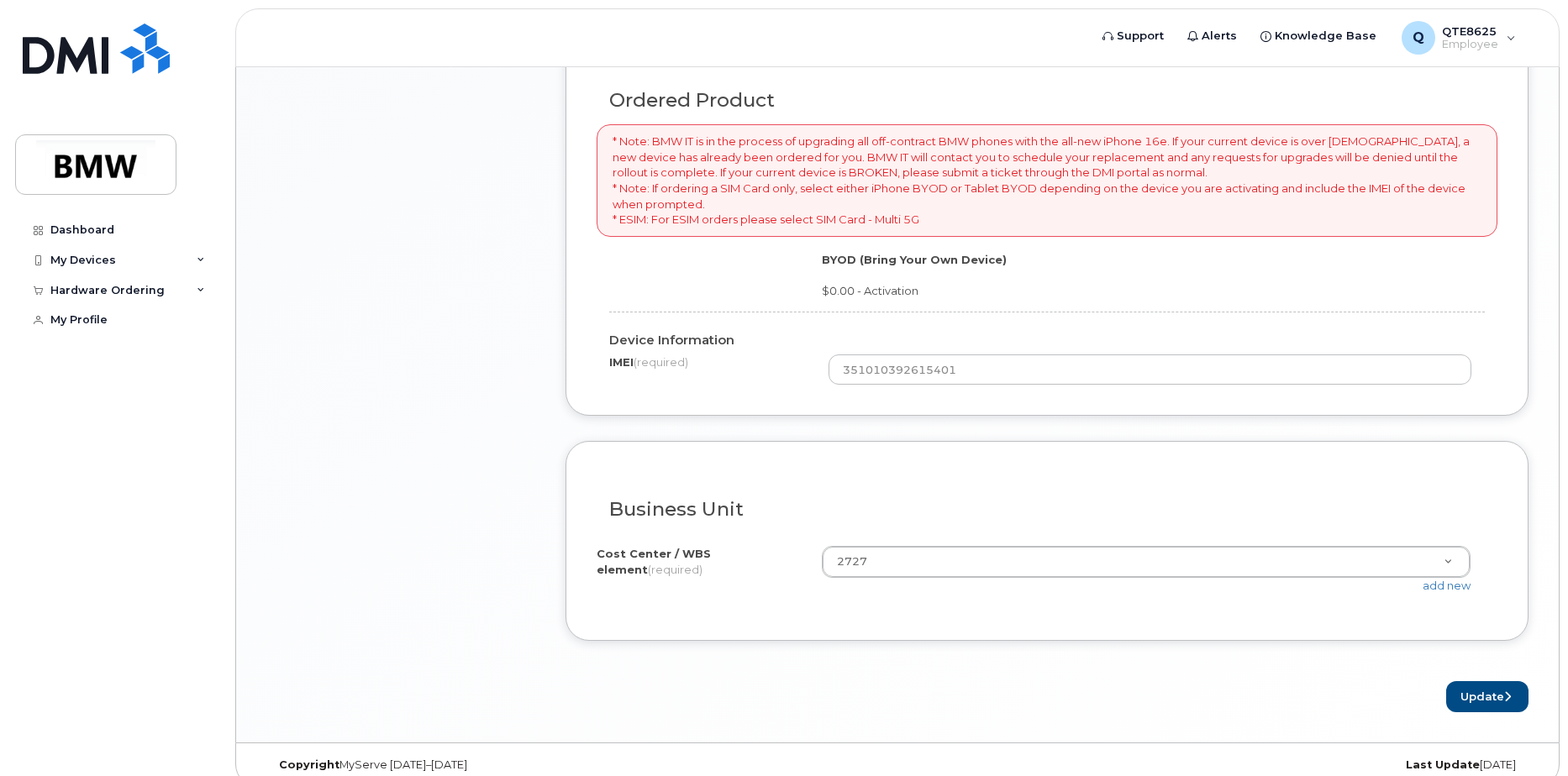
scroll to position [1191, 0]
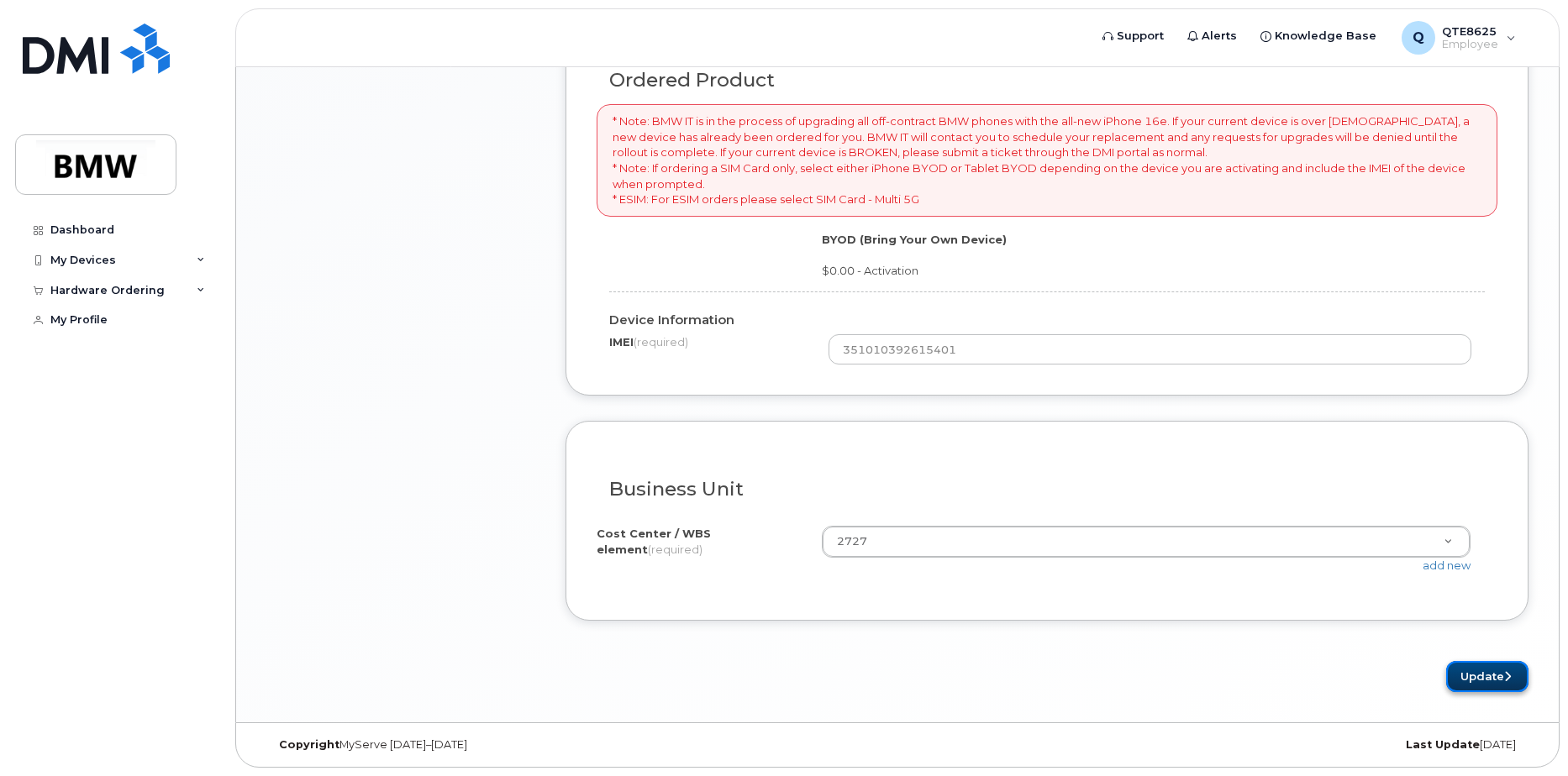
click at [1469, 667] on button "Update" at bounding box center [1487, 676] width 82 height 31
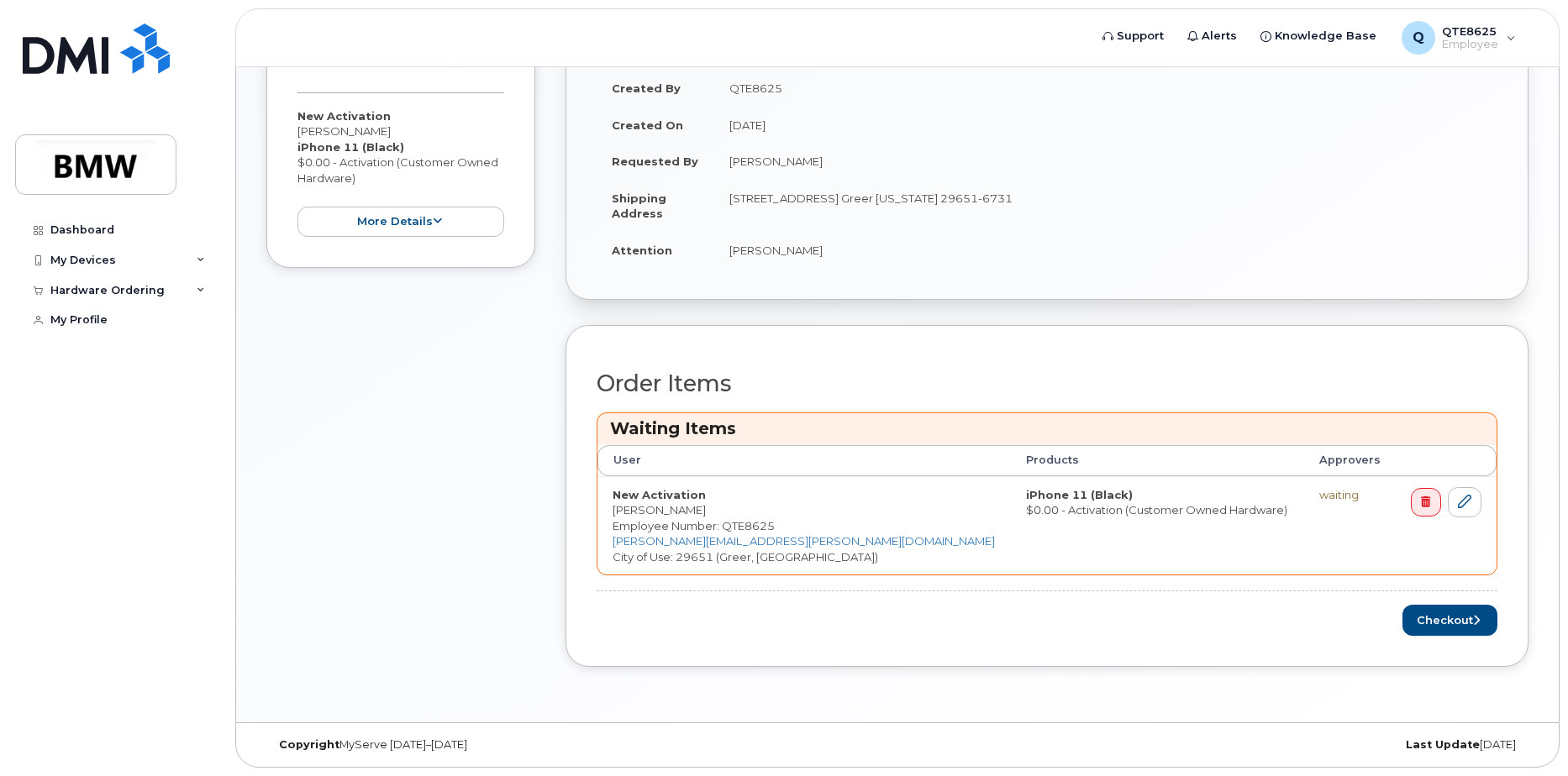
scroll to position [384, 0]
click at [1304, 503] on td "waiting" at bounding box center [1349, 526] width 91 height 99
click at [1319, 495] on div "waiting" at bounding box center [1349, 495] width 61 height 16
click at [1304, 461] on th "Approvers" at bounding box center [1349, 460] width 91 height 30
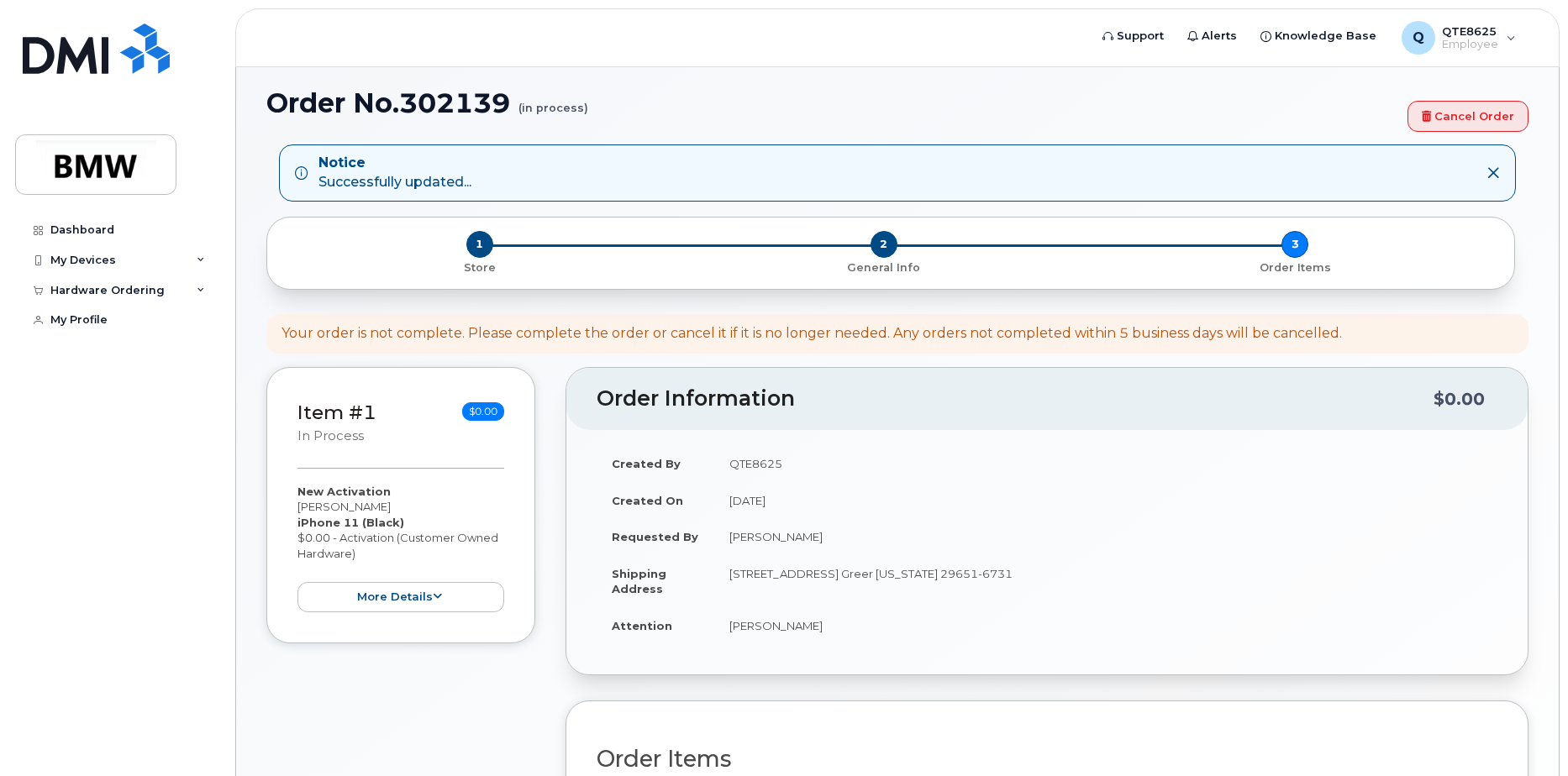
scroll to position [0, 0]
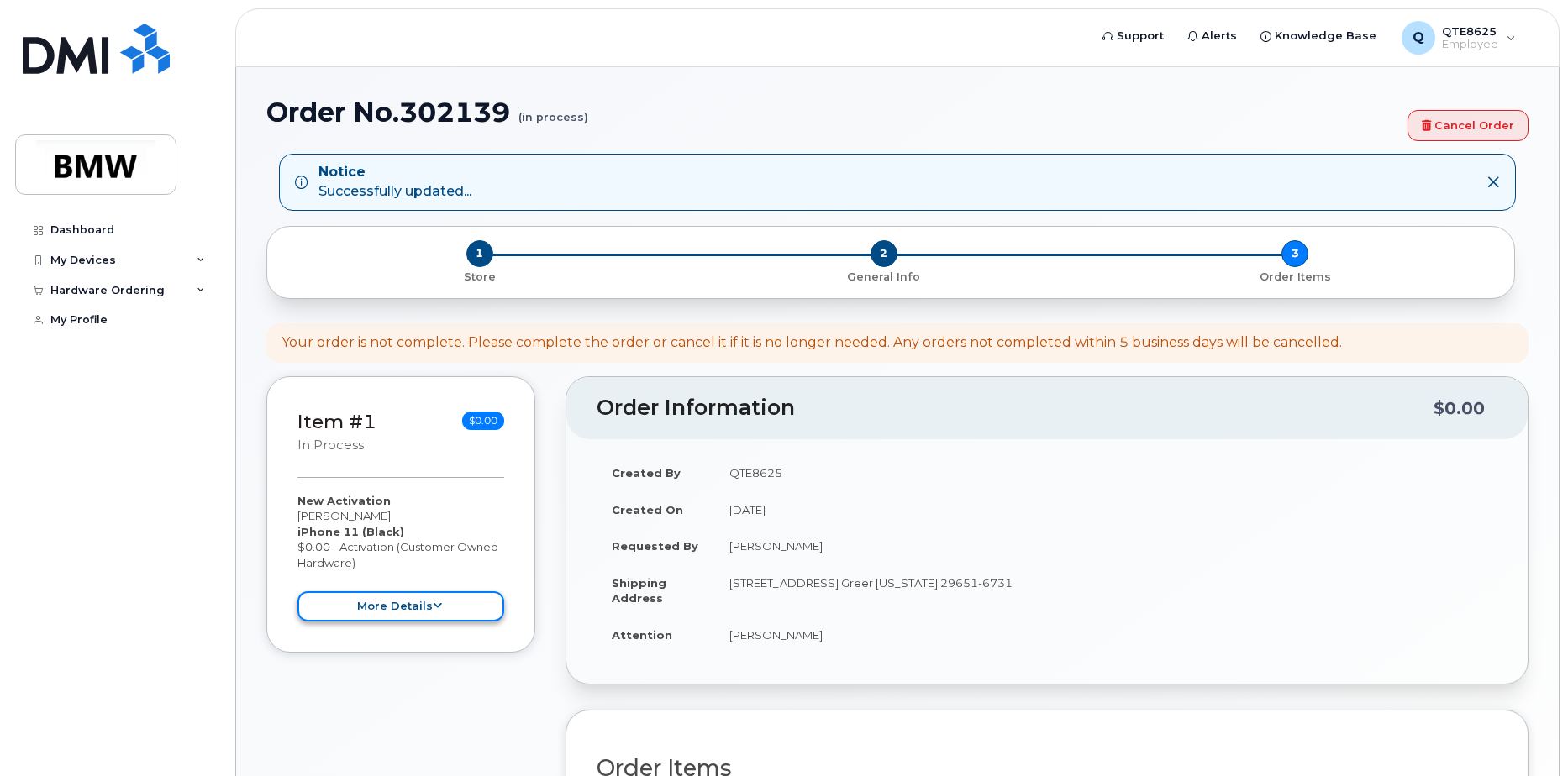
click at [441, 609] on icon at bounding box center [437, 606] width 9 height 11
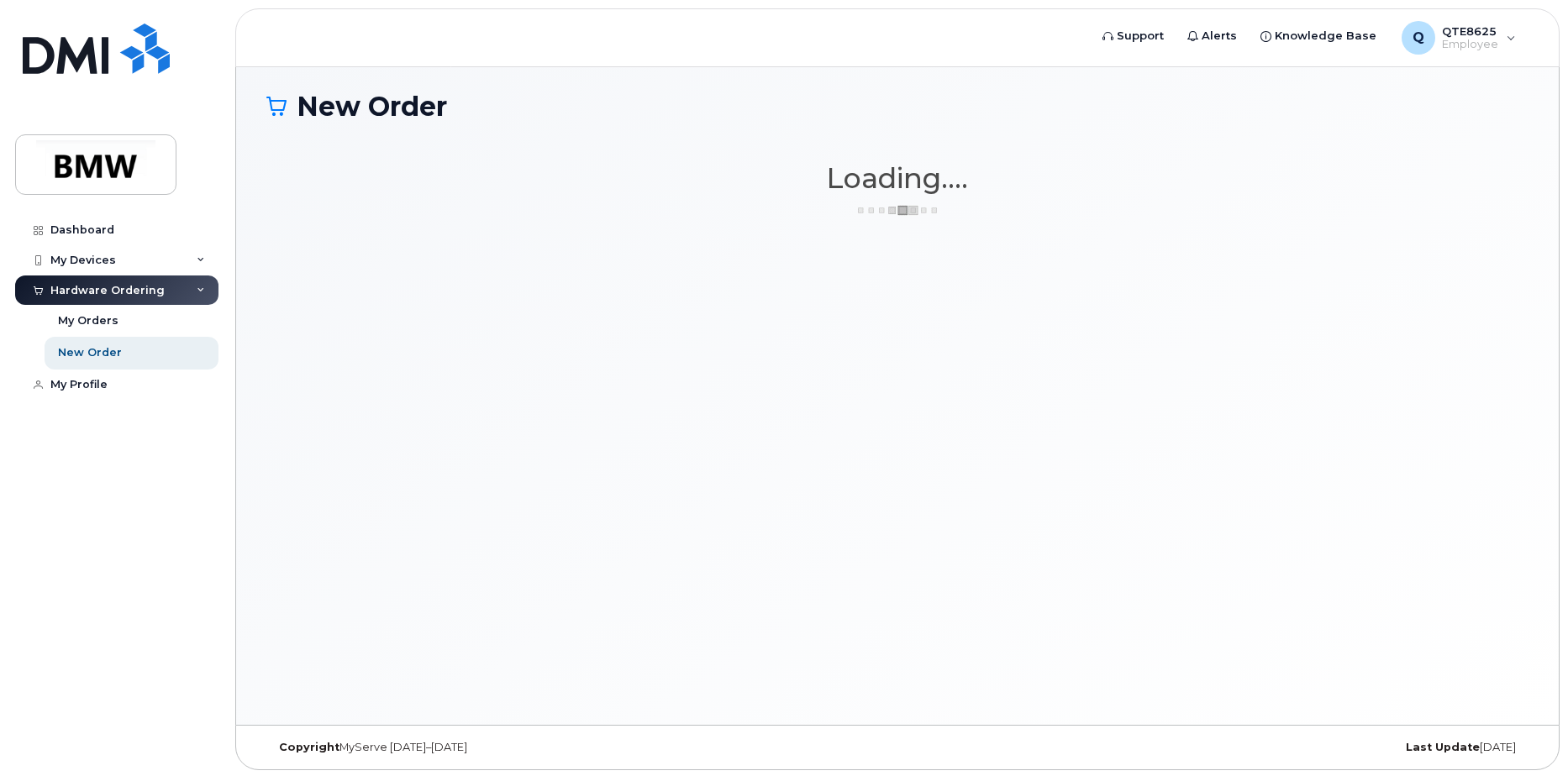
scroll to position [8, 0]
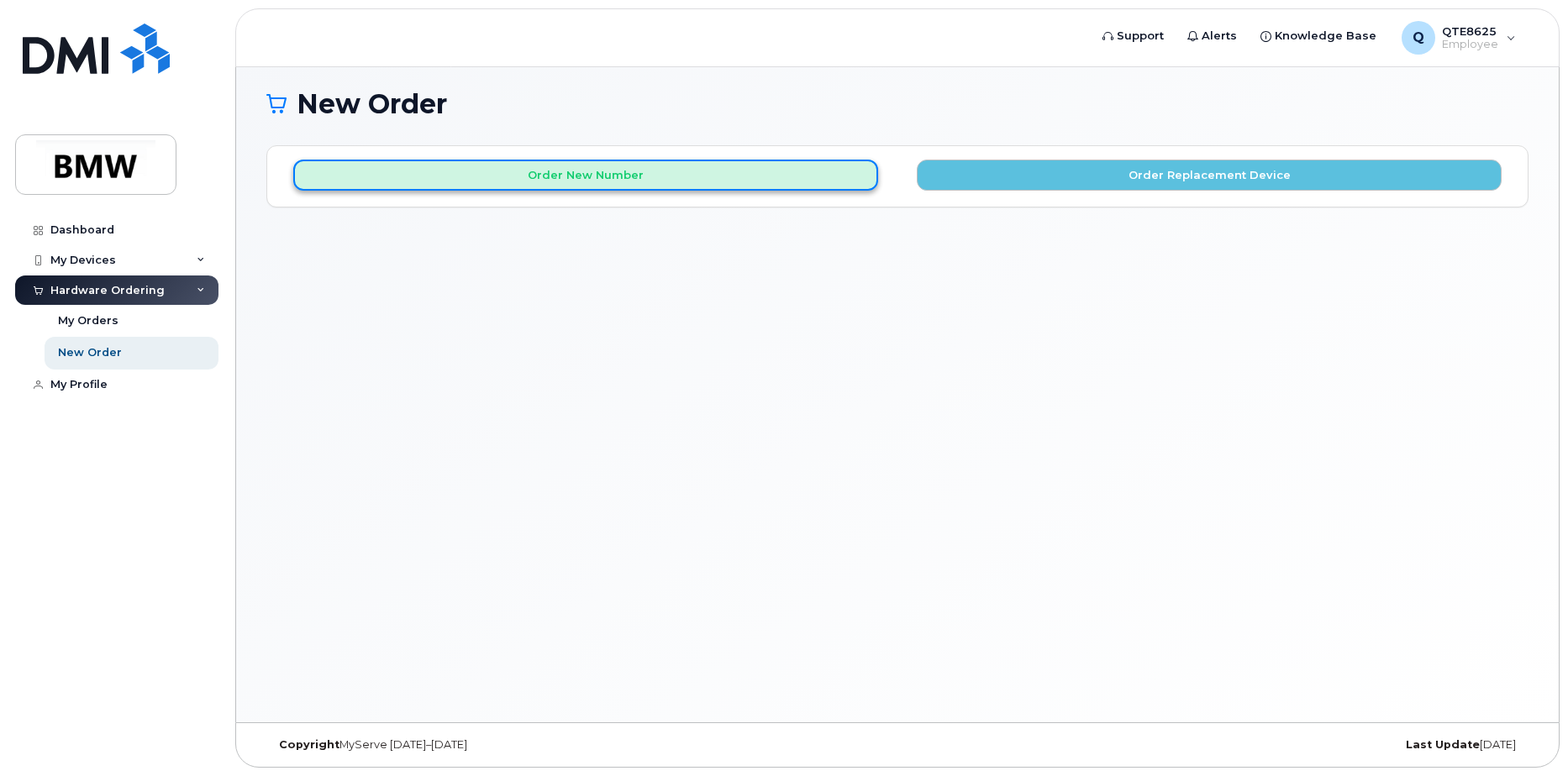
click at [655, 170] on button "Order New Number" at bounding box center [586, 175] width 585 height 31
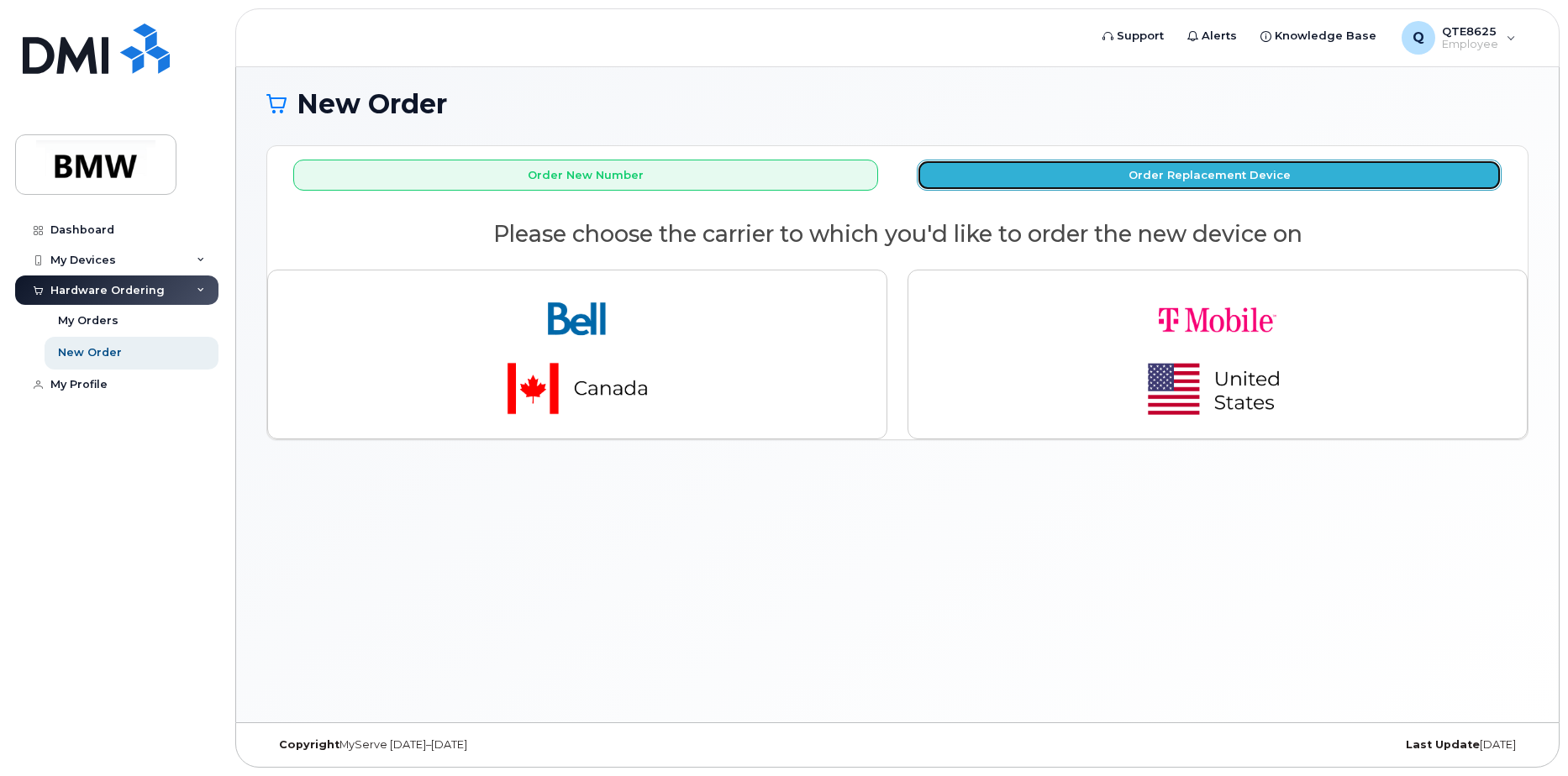
click at [1008, 181] on button "Order Replacement Device" at bounding box center [1209, 175] width 585 height 31
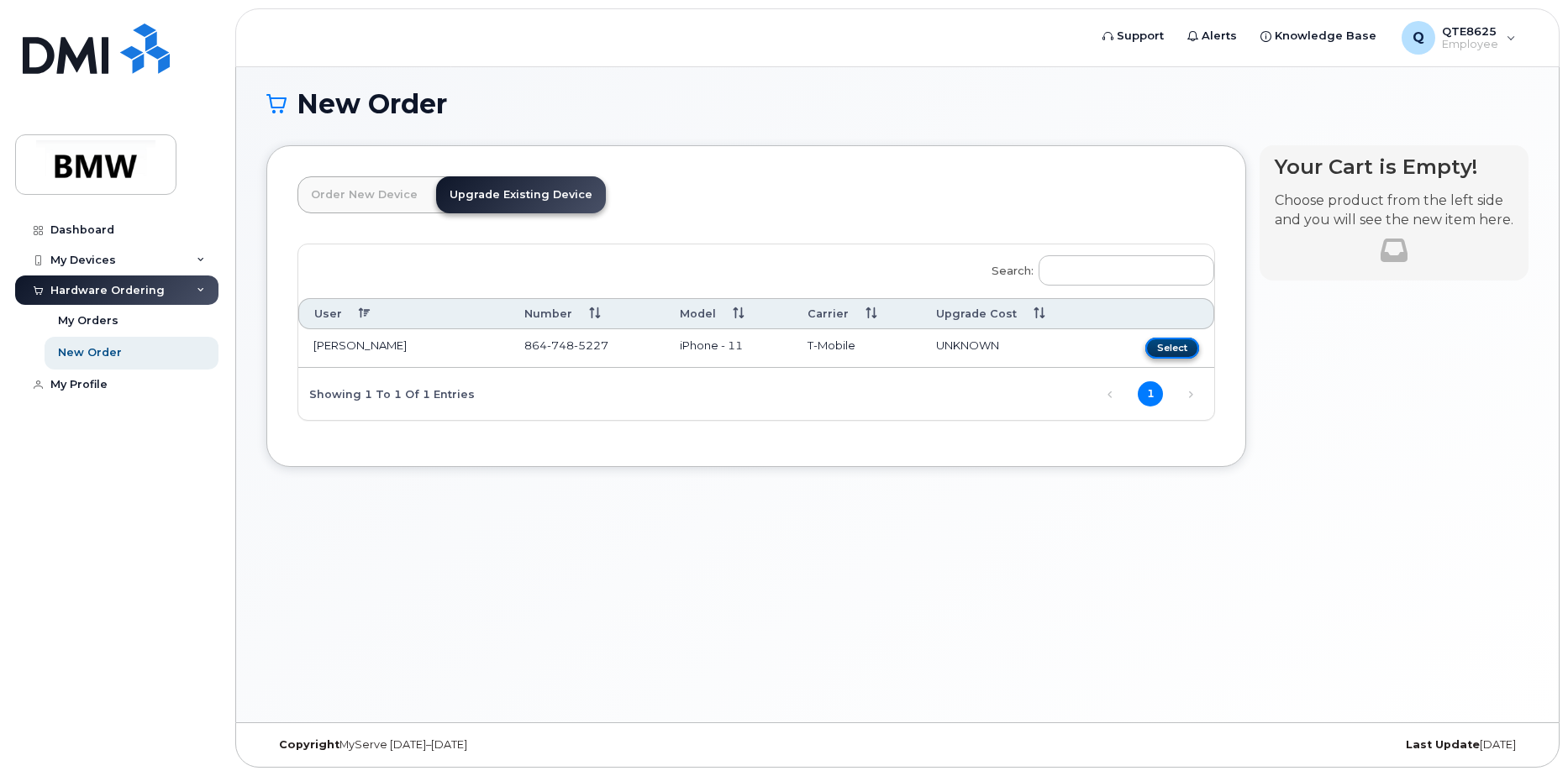
click at [1161, 344] on button "Select" at bounding box center [1172, 348] width 54 height 21
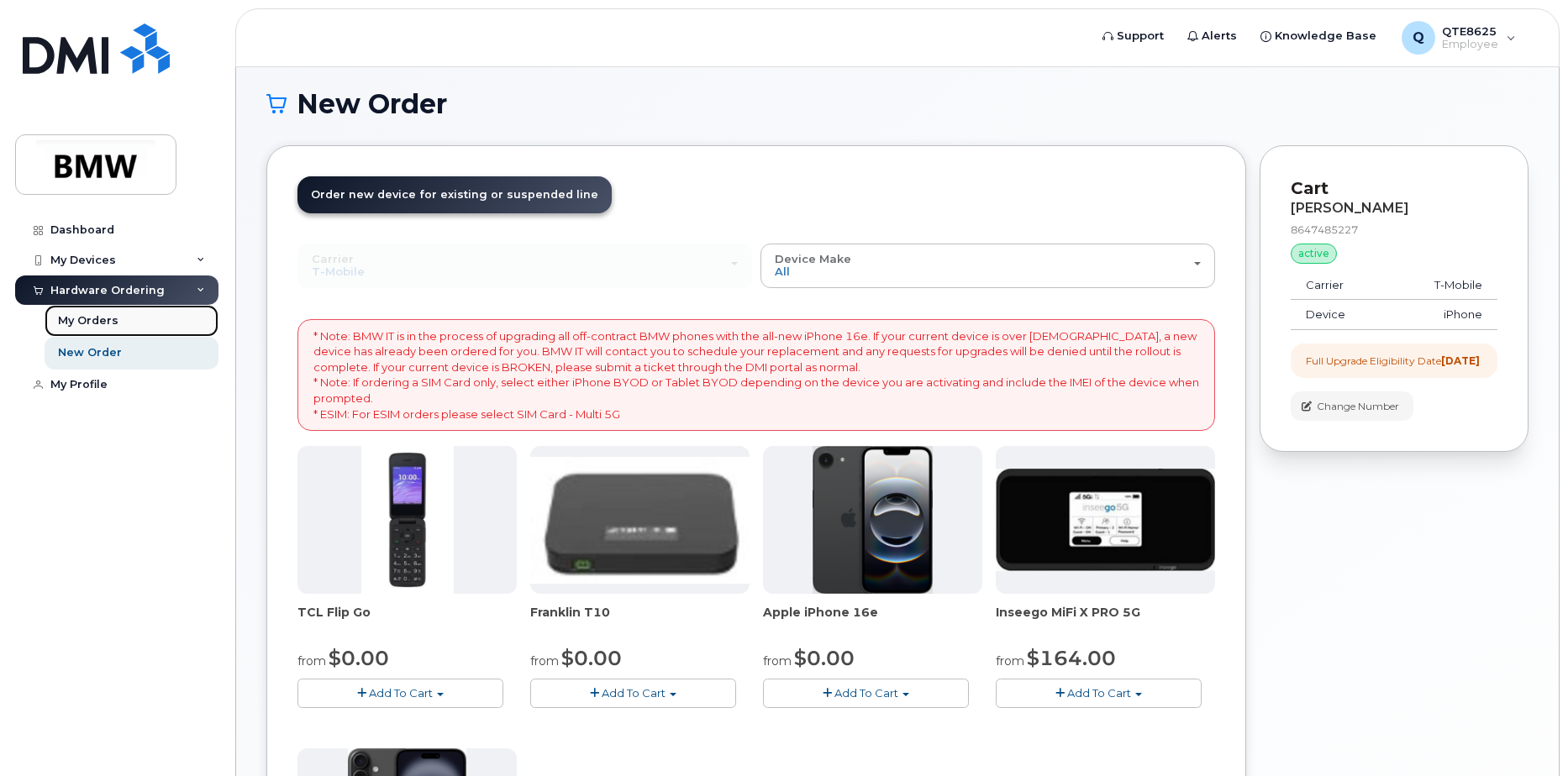
click at [144, 317] on link "My Orders" at bounding box center [131, 321] width 174 height 32
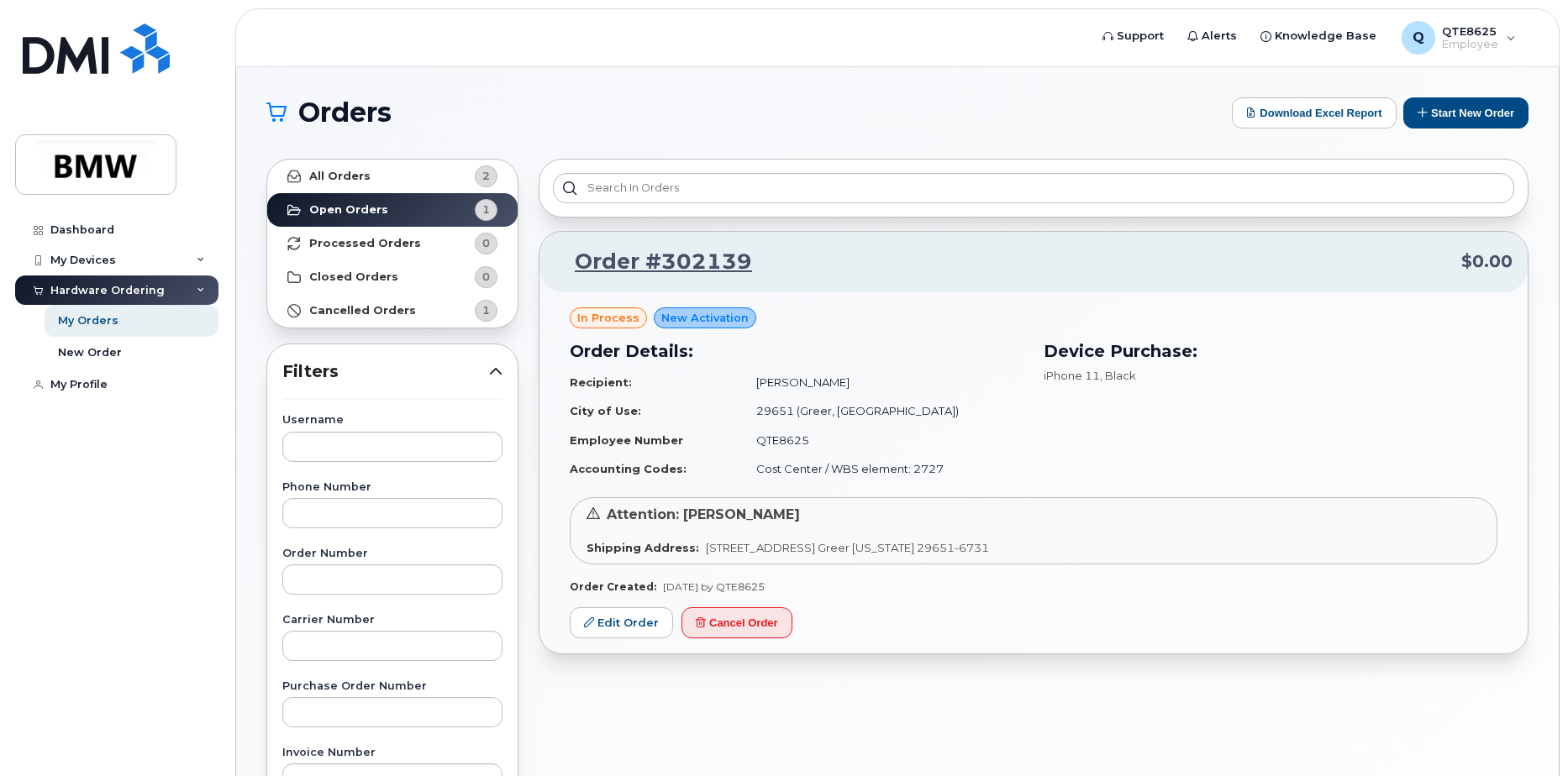
click at [623, 509] on span "Attention: [PERSON_NAME]" at bounding box center [703, 515] width 193 height 16
click at [612, 511] on span "Attention: [PERSON_NAME]" at bounding box center [703, 515] width 193 height 16
drag, startPoint x: 612, startPoint y: 511, endPoint x: 601, endPoint y: 516, distance: 12.1
click at [601, 516] on div "Attention: [PERSON_NAME]" at bounding box center [1034, 516] width 894 height 19
click at [590, 510] on icon at bounding box center [593, 513] width 13 height 13
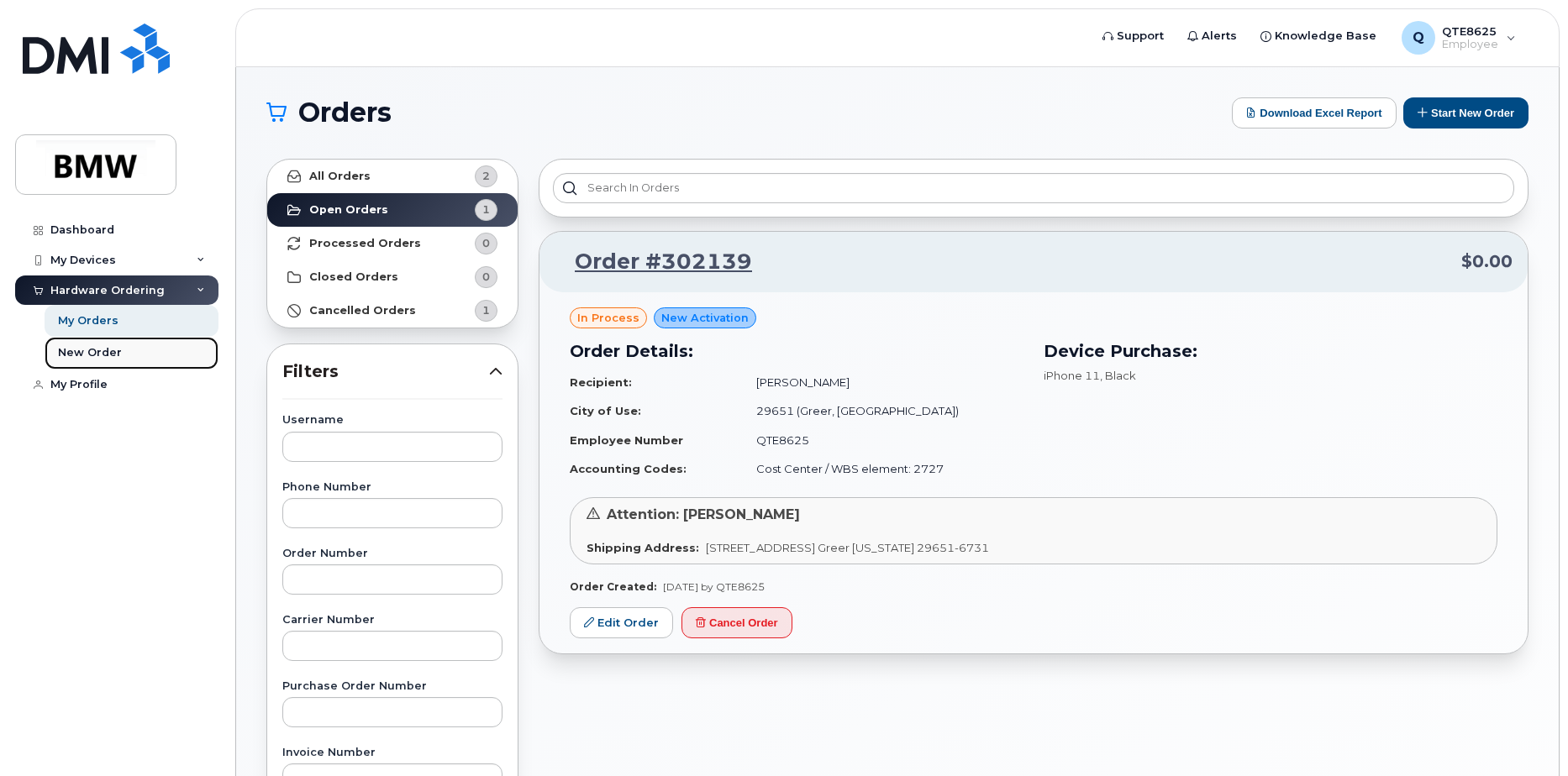
click at [110, 351] on div "New Order" at bounding box center [90, 353] width 64 height 15
click at [80, 261] on div "My Devices" at bounding box center [83, 260] width 66 height 13
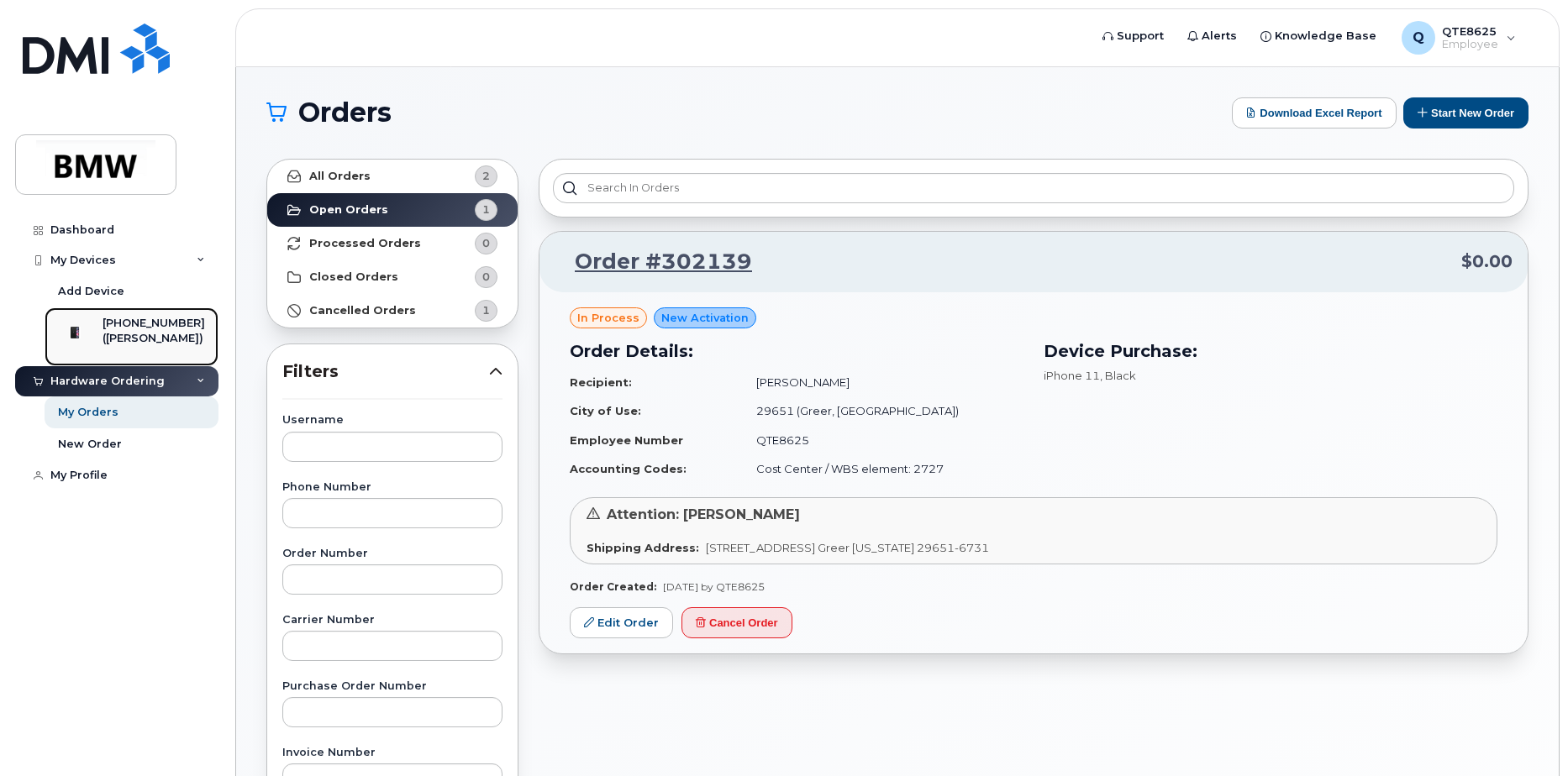
click at [108, 332] on div "[PHONE_NUMBER] ([PERSON_NAME])" at bounding box center [129, 336] width 152 height 42
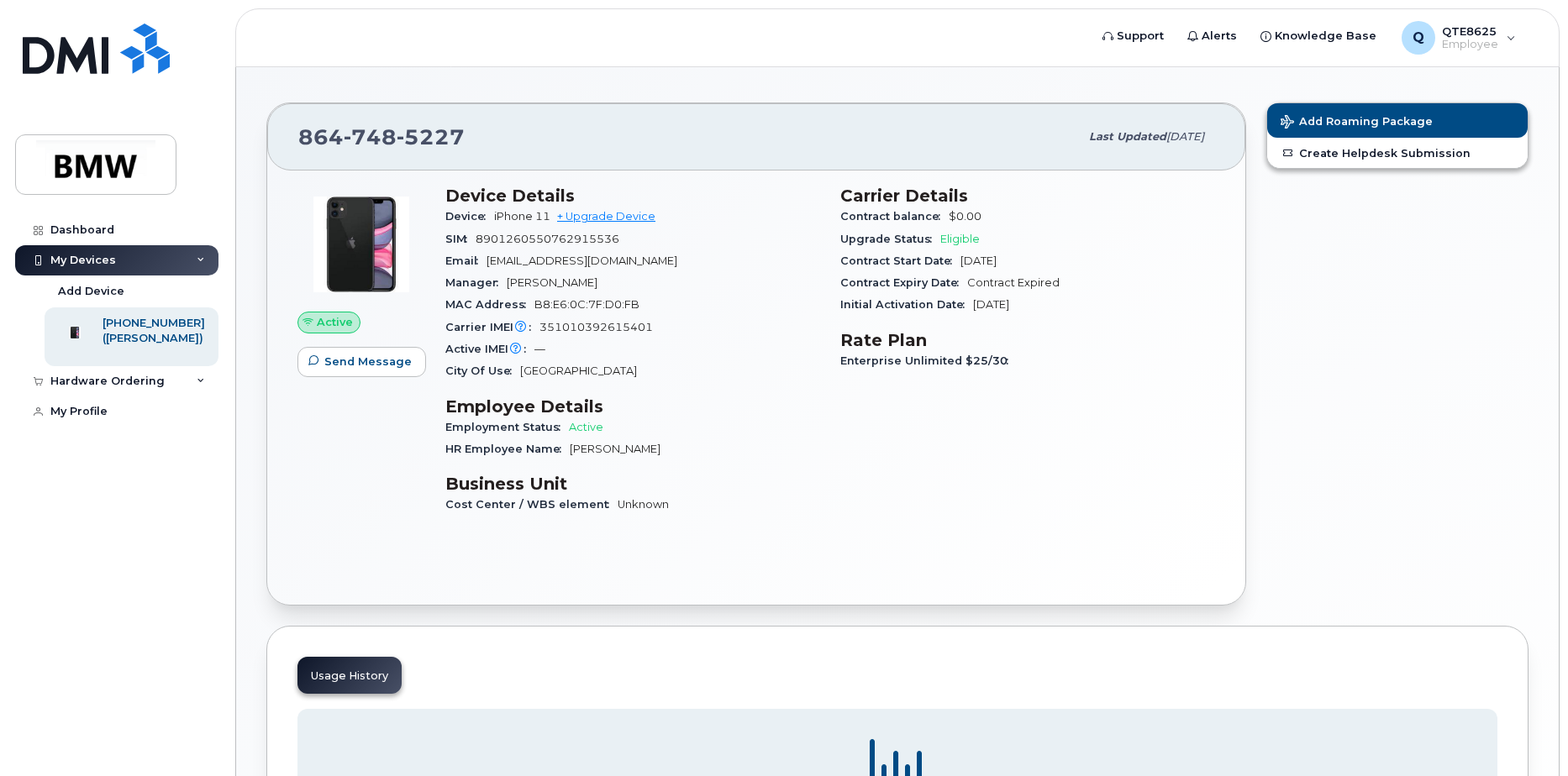
scroll to position [16, 0]
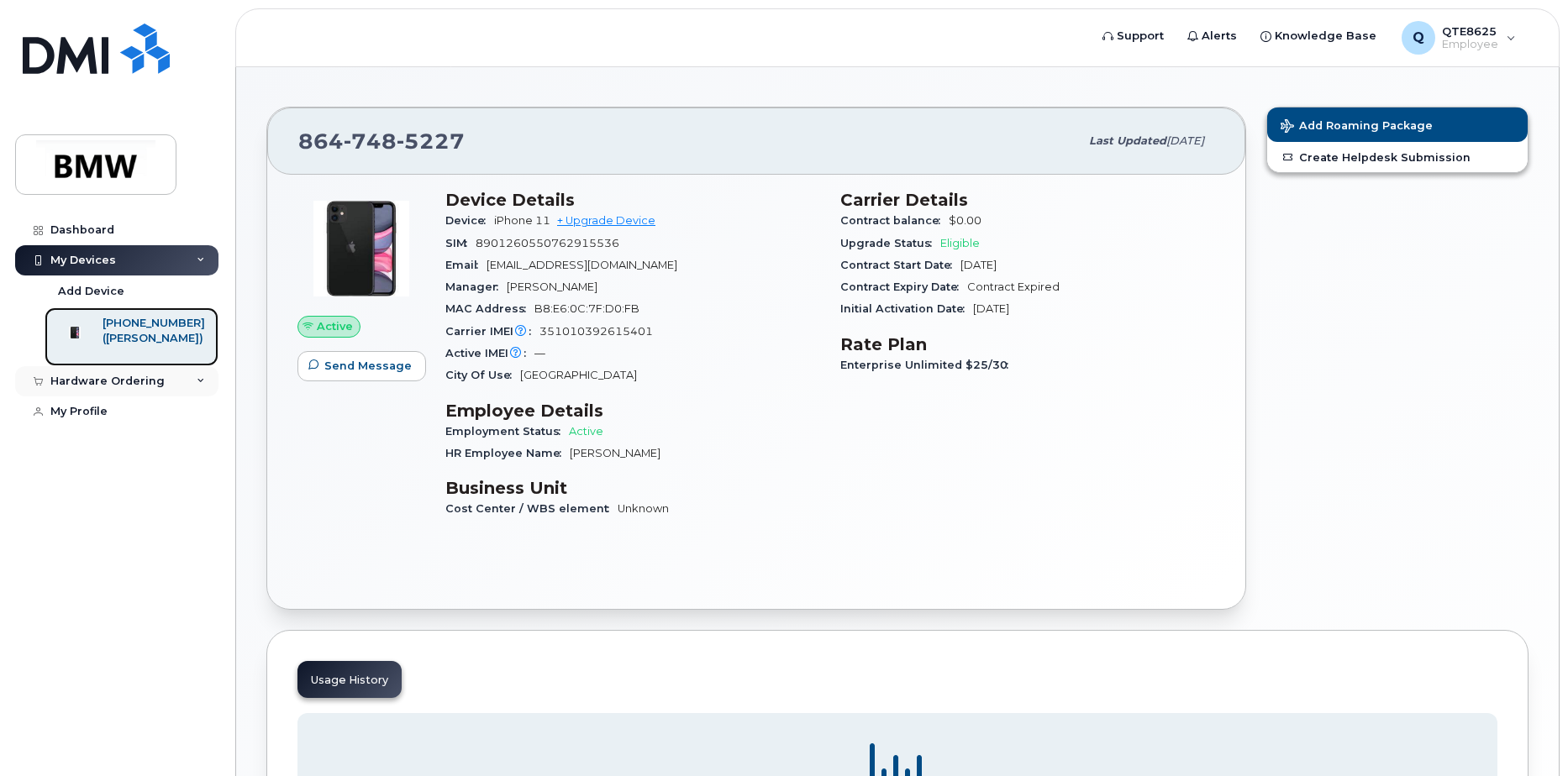
drag, startPoint x: 167, startPoint y: 371, endPoint x: 156, endPoint y: 387, distance: 19.4
click at [167, 366] on link "864-748-5227 (Johannes Reicheneder)" at bounding box center [131, 337] width 174 height 58
click at [155, 387] on div "Hardware Ordering" at bounding box center [107, 381] width 114 height 13
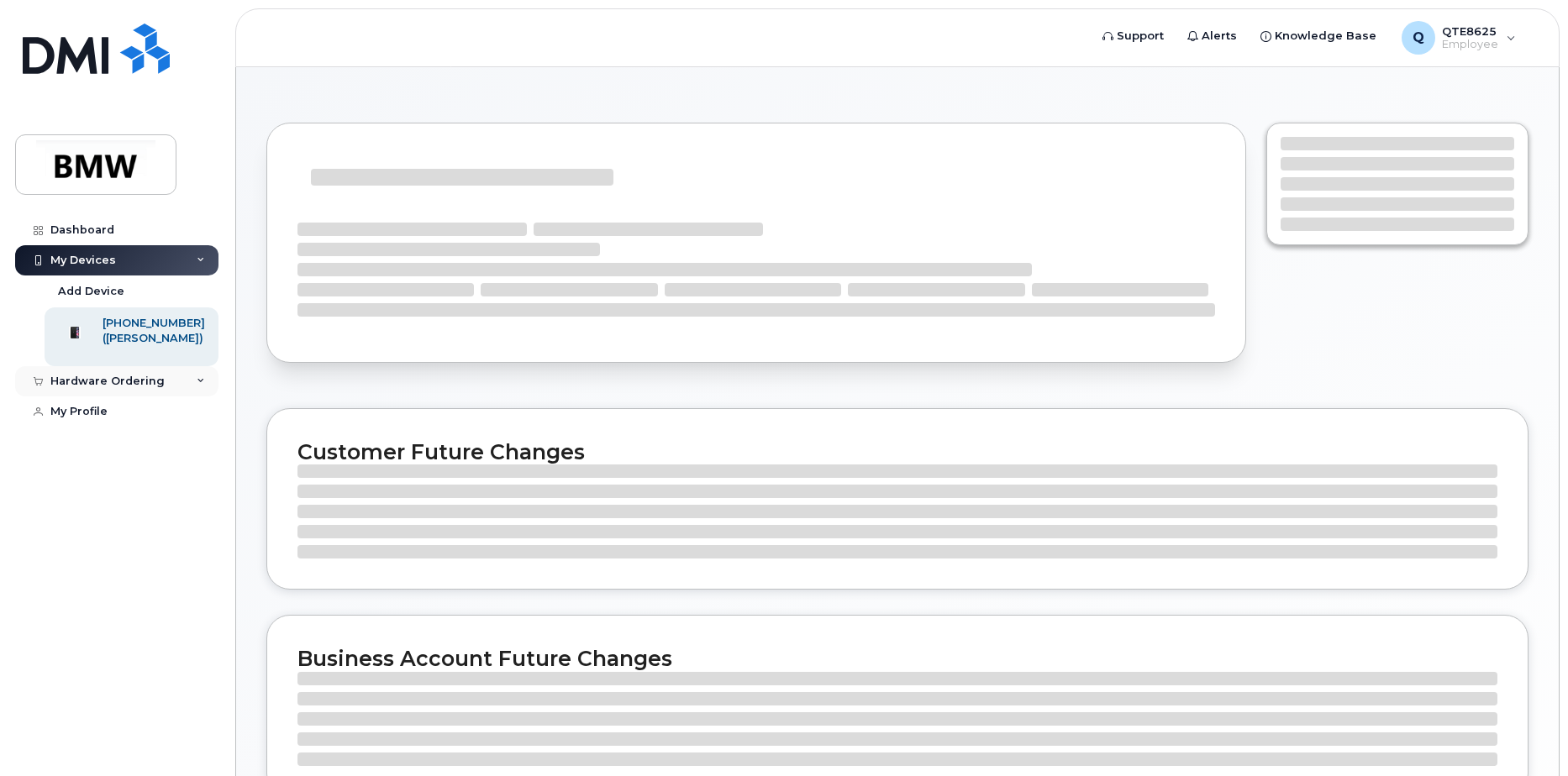
click at [112, 388] on div "Hardware Ordering" at bounding box center [107, 381] width 114 height 13
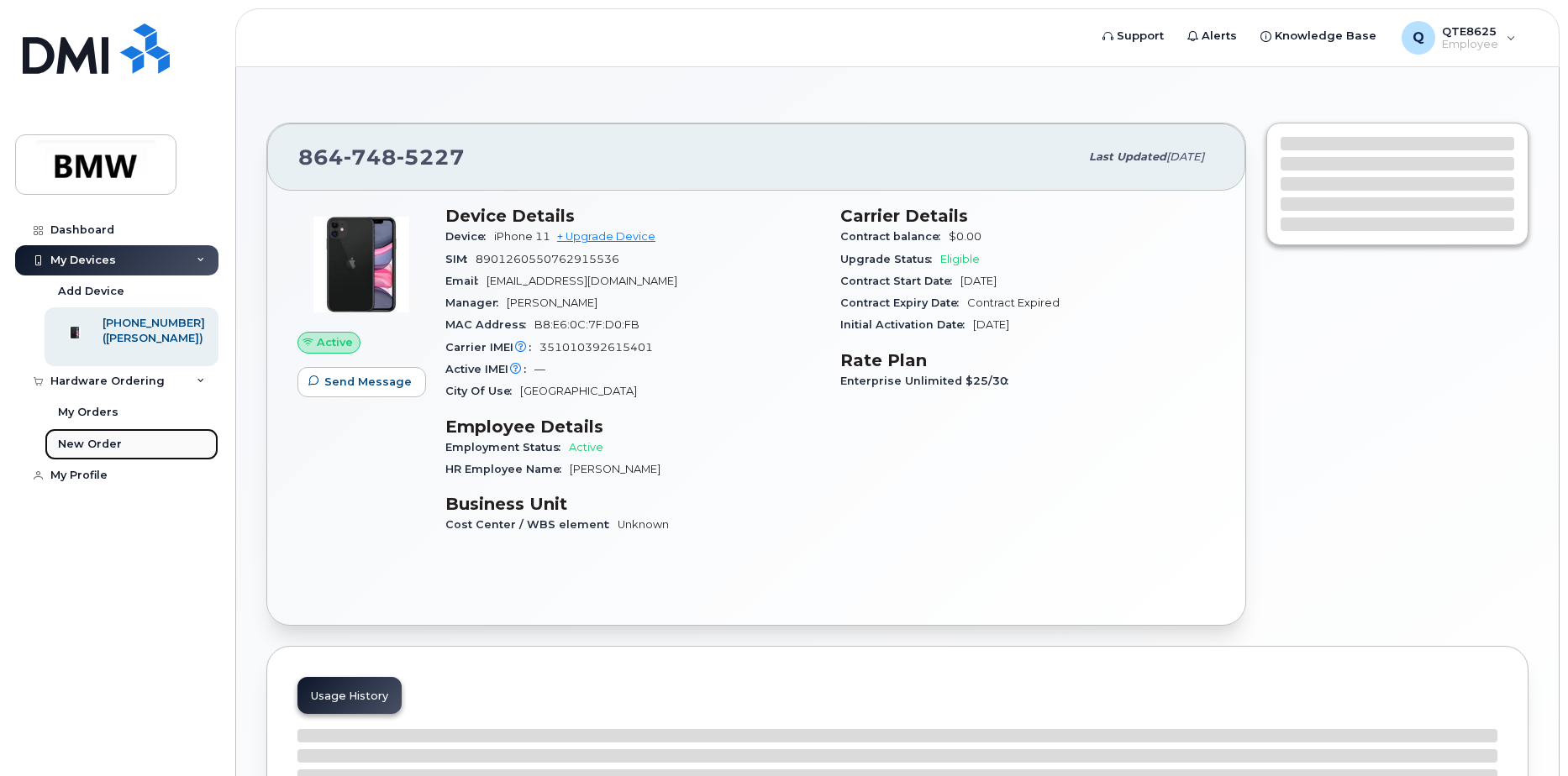
click at [79, 452] on div "New Order" at bounding box center [90, 444] width 64 height 15
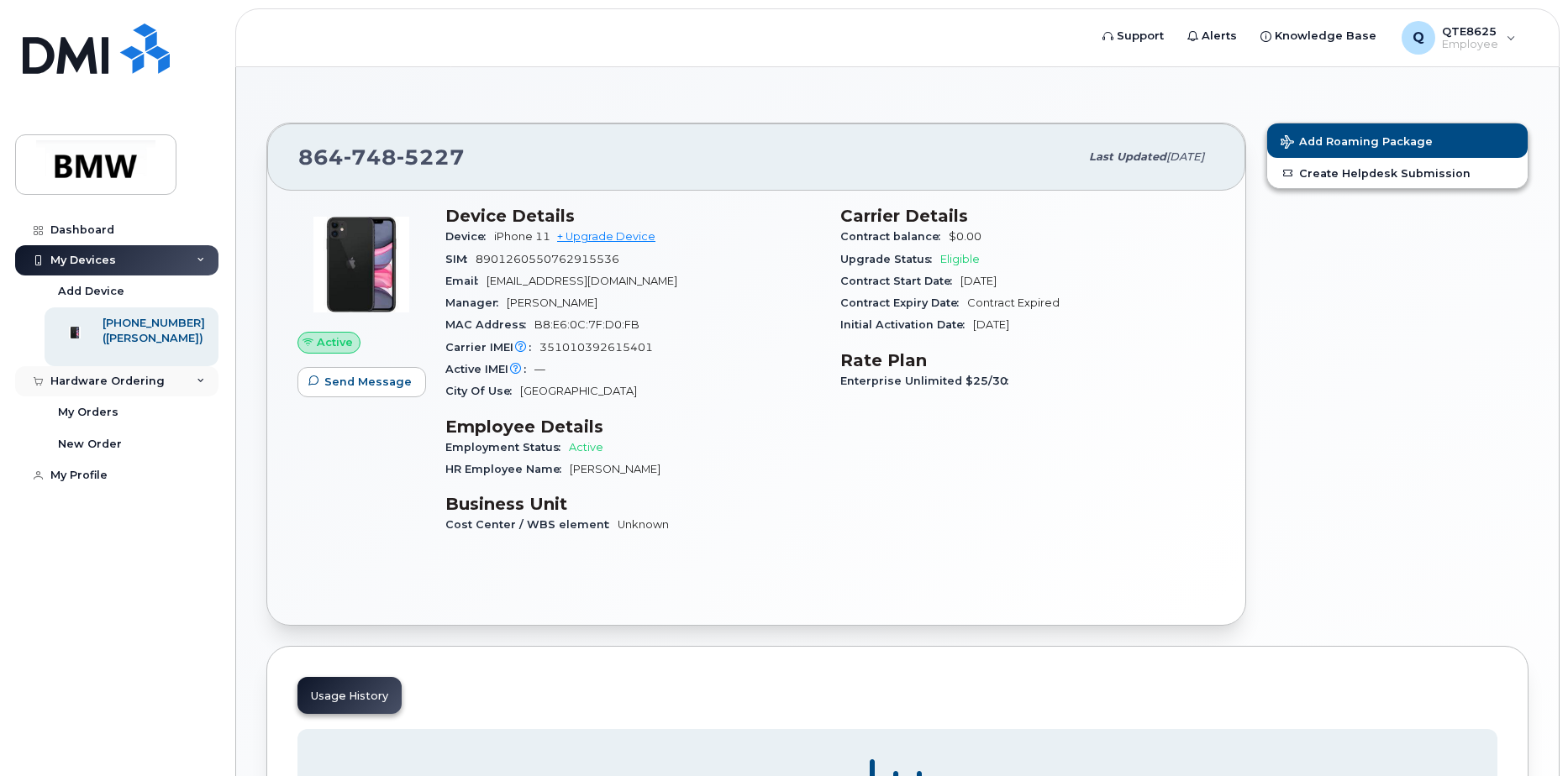
click at [130, 396] on div "Hardware Ordering" at bounding box center [116, 381] width 203 height 30
click at [129, 396] on div "Hardware Ordering" at bounding box center [116, 381] width 203 height 30
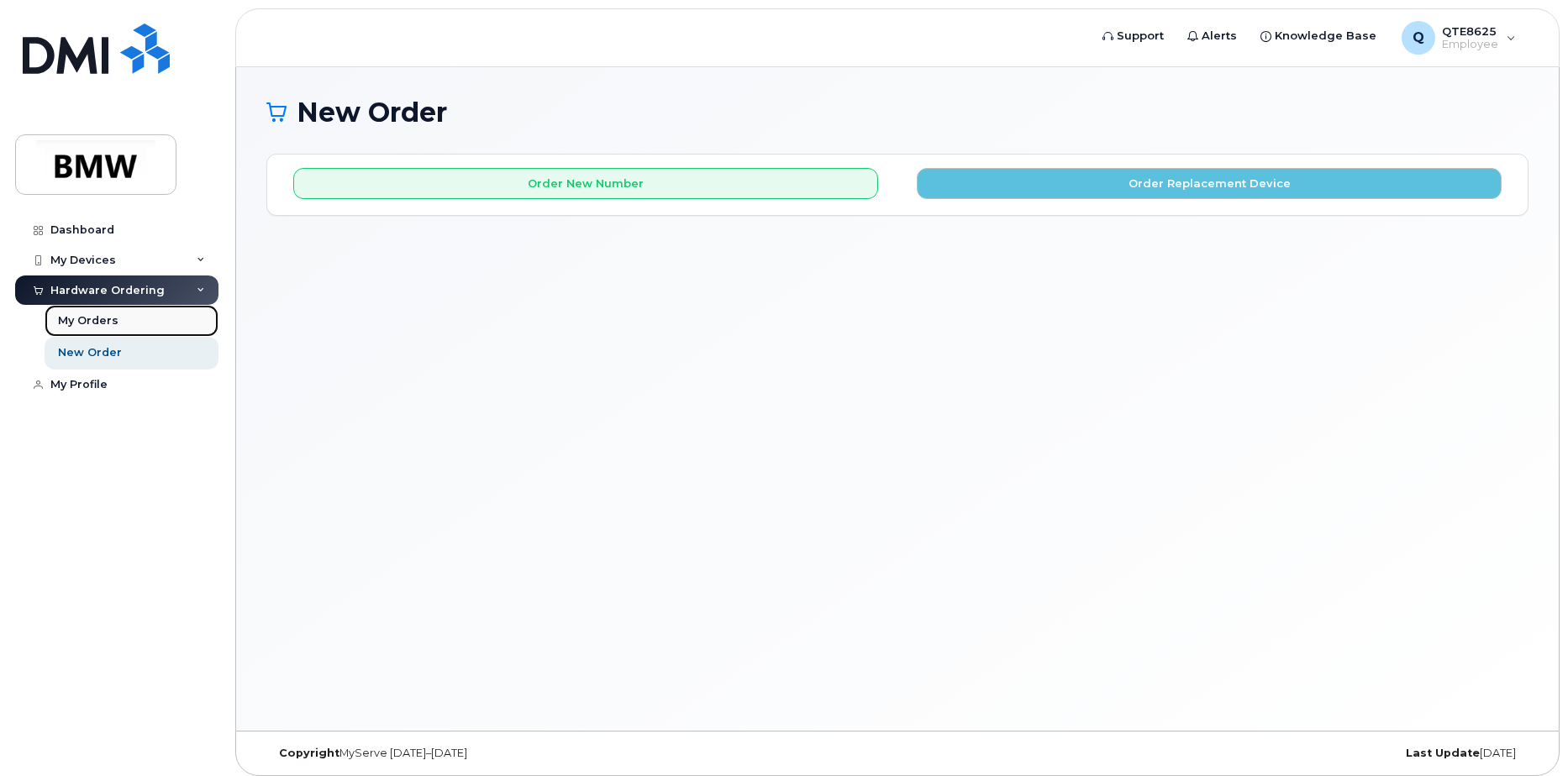
click at [115, 321] on link "My Orders" at bounding box center [131, 321] width 174 height 32
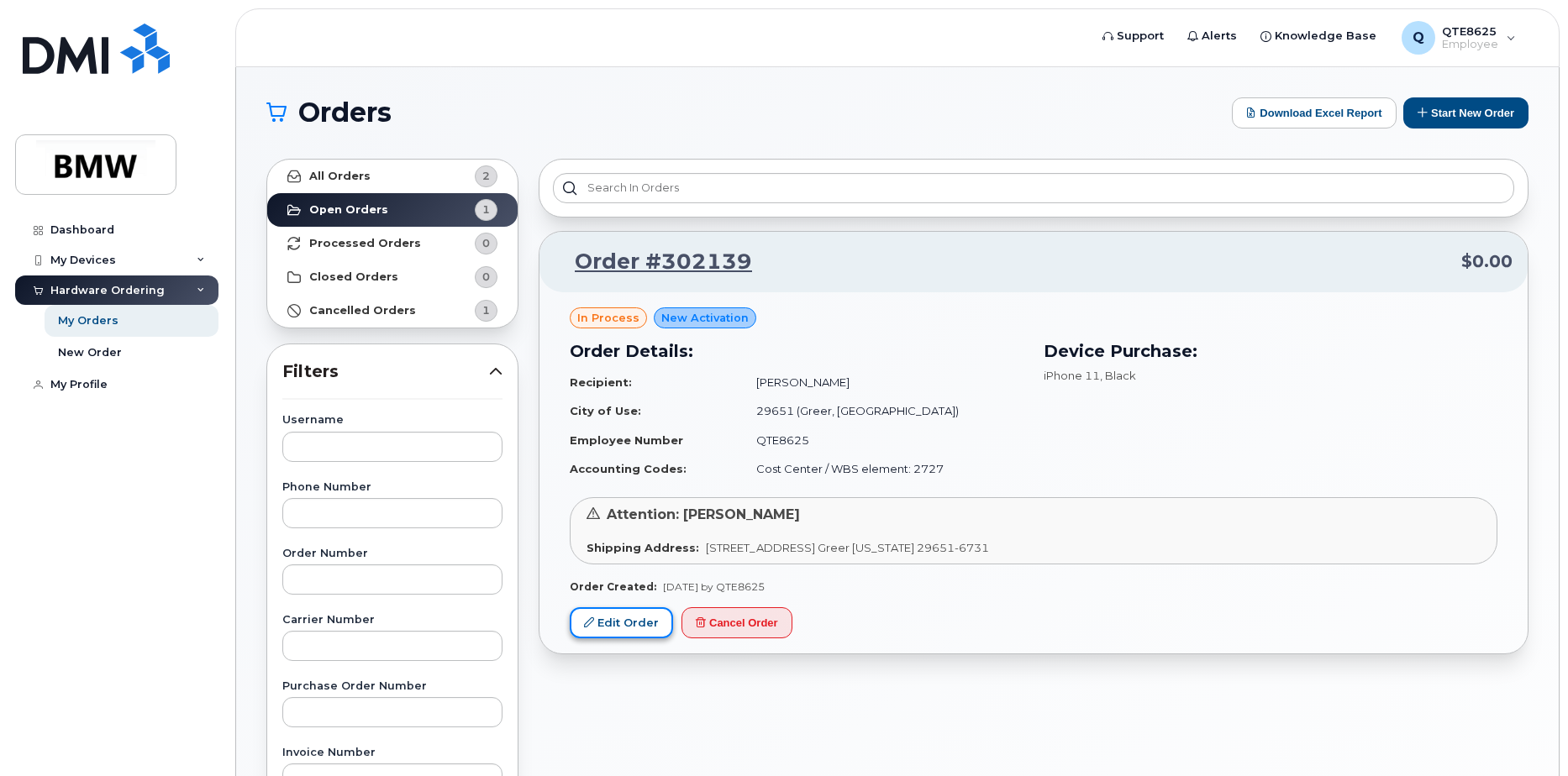
click at [628, 622] on link "Edit Order" at bounding box center [621, 622] width 104 height 31
